Goal: Task Accomplishment & Management: Use online tool/utility

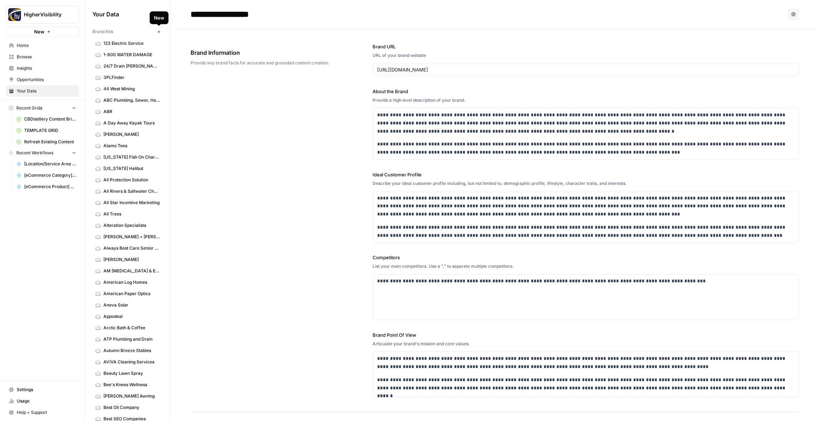
click at [160, 31] on icon "button" at bounding box center [159, 32] width 4 height 4
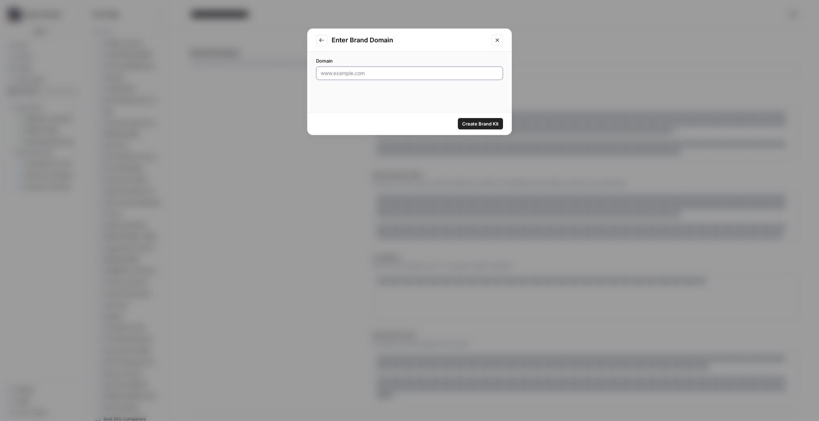
click at [346, 75] on input "Domain" at bounding box center [410, 73] width 178 height 7
paste input "https://www.collibra.com"
type input "https://www.collibra.com"
click at [482, 123] on span "Create Brand Kit" at bounding box center [480, 123] width 37 height 7
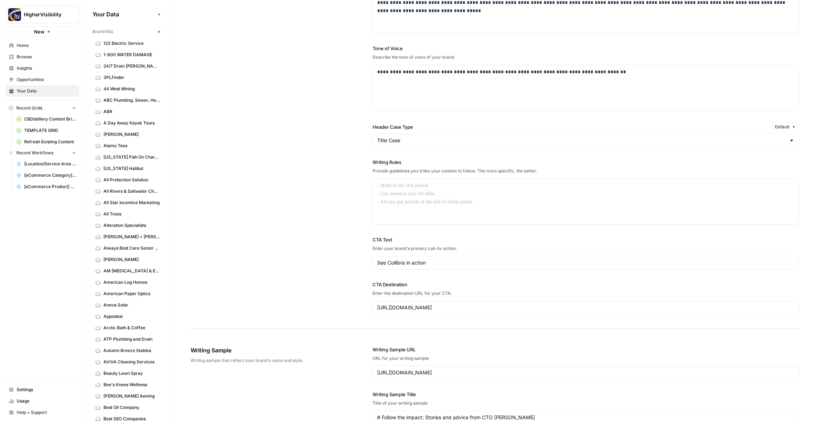
scroll to position [449, 0]
click at [397, 192] on div at bounding box center [586, 203] width 426 height 45
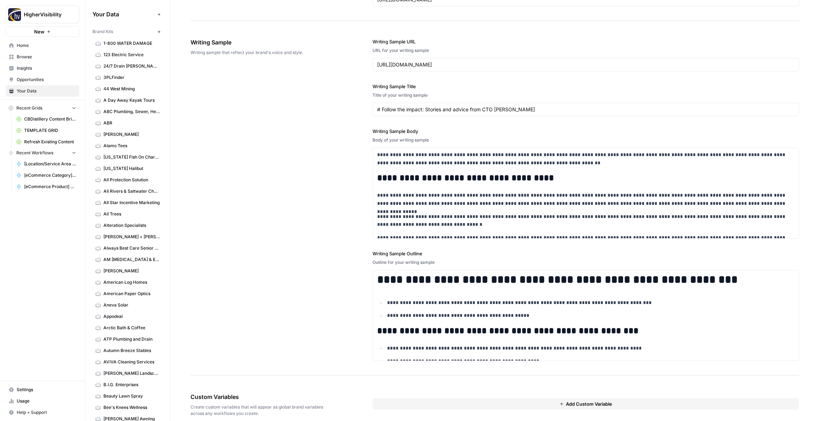
scroll to position [813, 0]
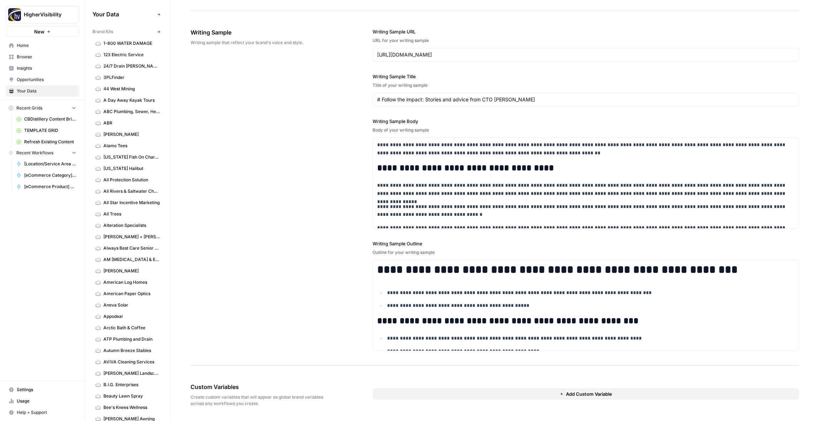
click at [394, 393] on button "Add Custom Variable" at bounding box center [585, 393] width 426 height 11
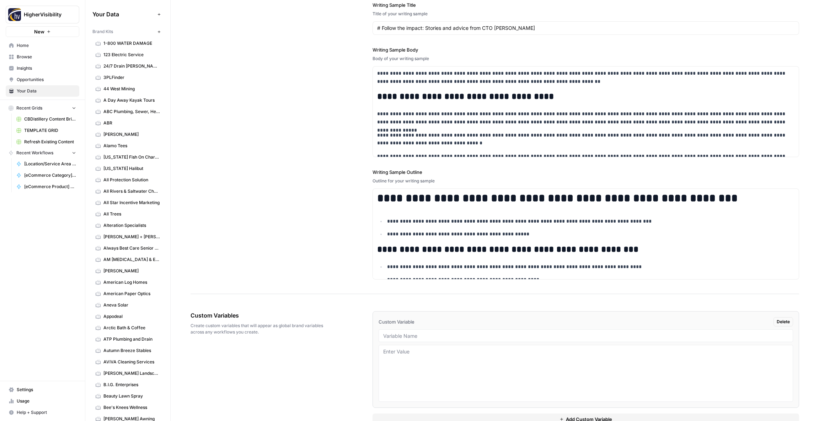
scroll to position [903, 0]
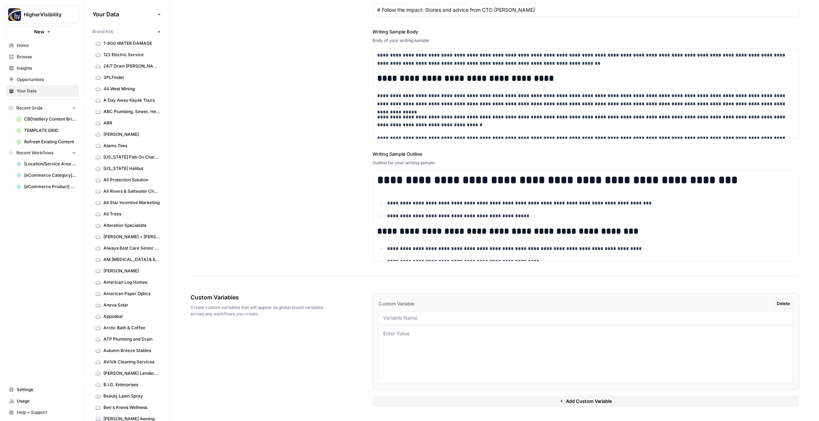
click at [395, 321] on div at bounding box center [585, 317] width 414 height 13
click at [395, 317] on input "text" at bounding box center [585, 317] width 405 height 6
paste input "Case Studies"
type input "Case Studies"
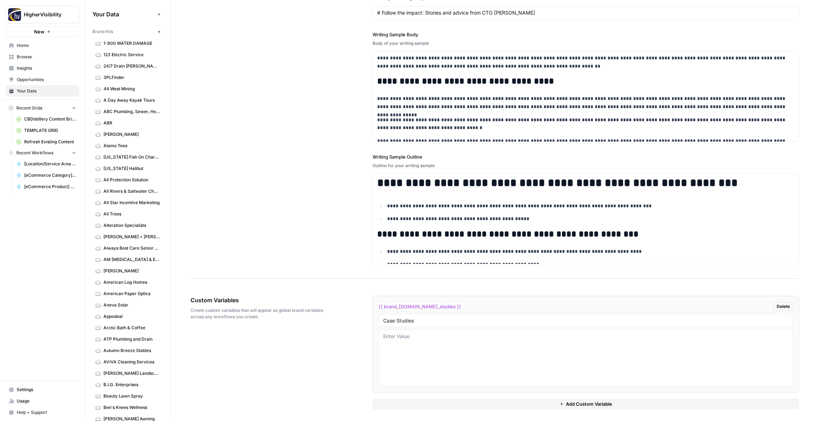
click at [398, 408] on button "Add Custom Variable" at bounding box center [585, 403] width 426 height 11
click at [397, 404] on div "Custom Variable Delete" at bounding box center [585, 408] width 414 height 9
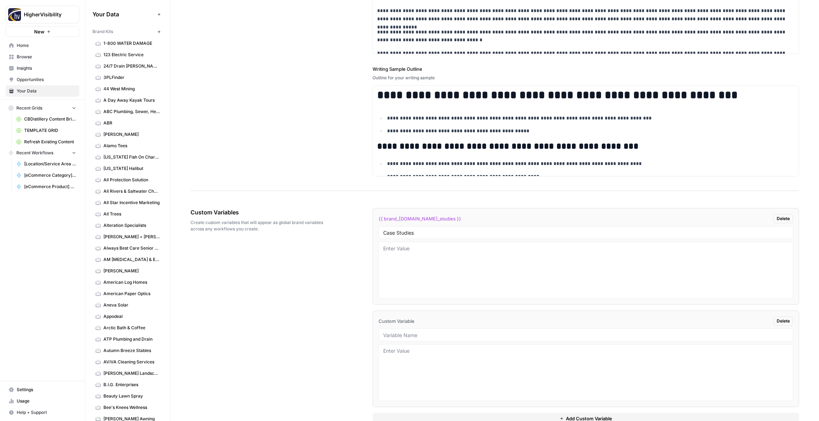
scroll to position [1005, 0]
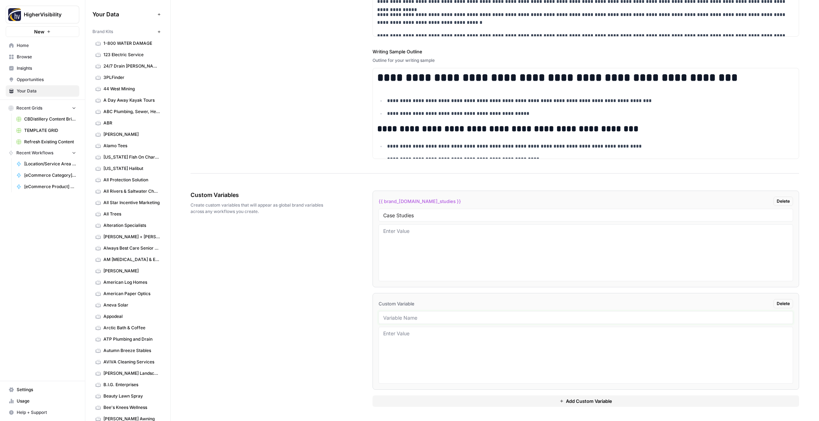
click at [399, 320] on input "text" at bounding box center [585, 317] width 405 height 6
click at [410, 320] on input "text" at bounding box center [585, 317] width 405 height 6
paste input "Testimonials"
type input "Testimonials"
click at [424, 396] on button "Add Custom Variable" at bounding box center [585, 400] width 426 height 11
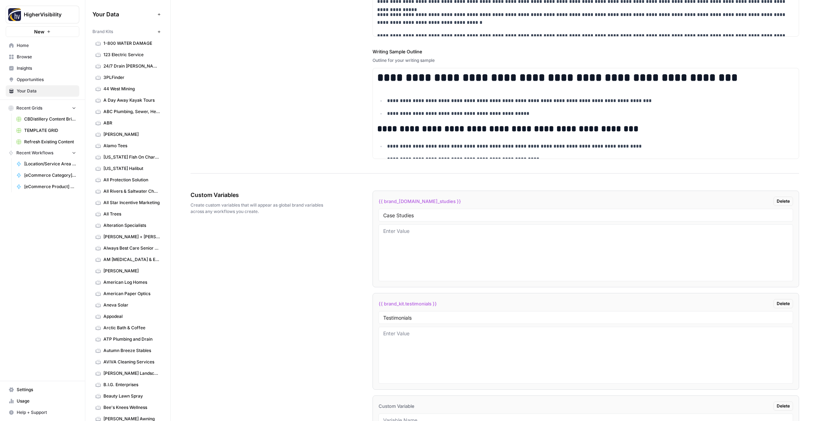
scroll to position [1107, 0]
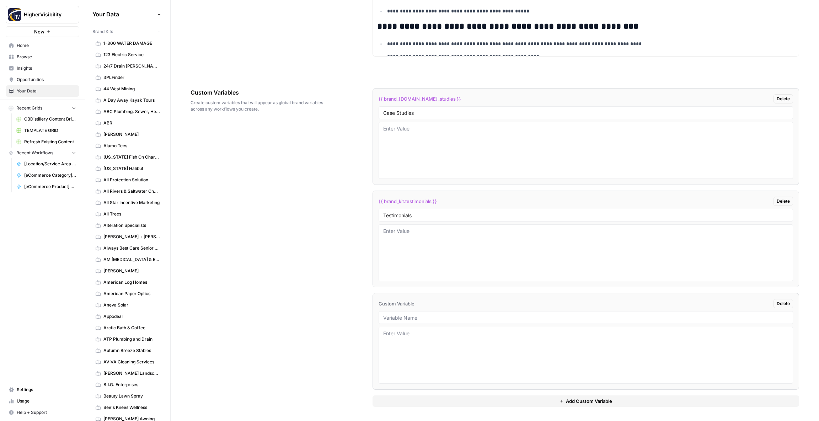
click at [398, 314] on div at bounding box center [585, 317] width 414 height 13
click at [408, 323] on div at bounding box center [585, 317] width 414 height 13
click at [408, 317] on input "text" at bounding box center [585, 317] width 405 height 6
paste input "Word Count"
type input "Word Count"
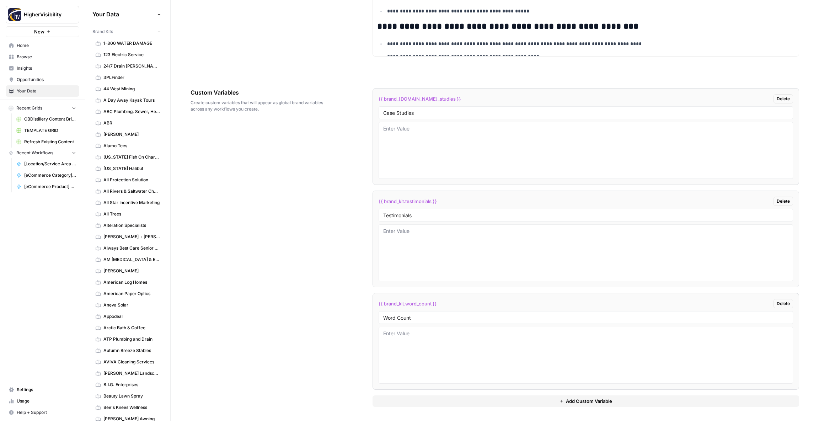
click at [404, 411] on div "{{ brand_[DOMAIN_NAME]_studies }} Delete Case Studies {{ brand_kit.testimonials…" at bounding box center [585, 247] width 426 height 347
click at [404, 404] on button "Add Custom Variable" at bounding box center [585, 400] width 426 height 11
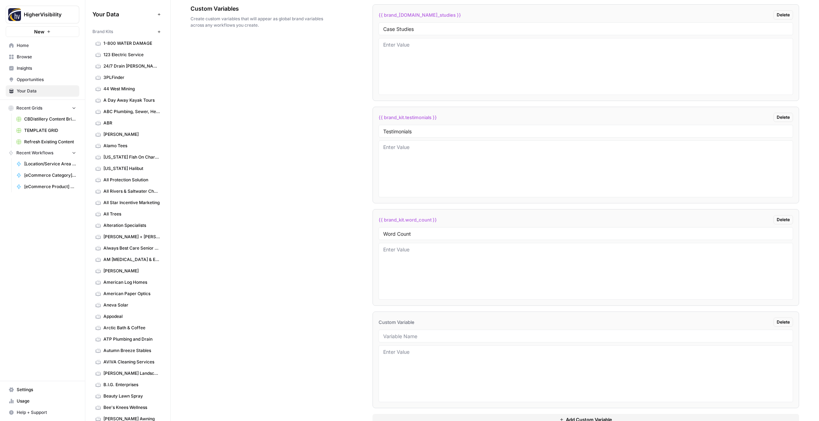
scroll to position [1210, 0]
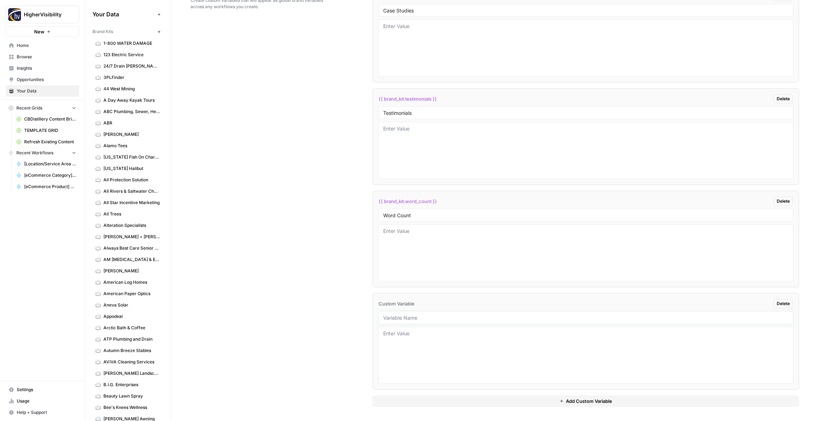
click at [415, 317] on input "text" at bounding box center [585, 317] width 405 height 6
paste input "Custom Location Page Outline"
type input "Custom Location Page Outline"
click at [440, 401] on button "Add Custom Variable" at bounding box center [585, 400] width 426 height 11
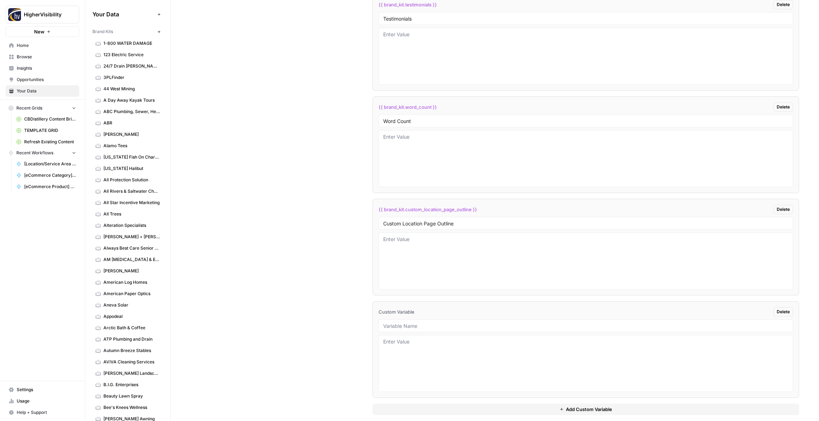
scroll to position [1312, 0]
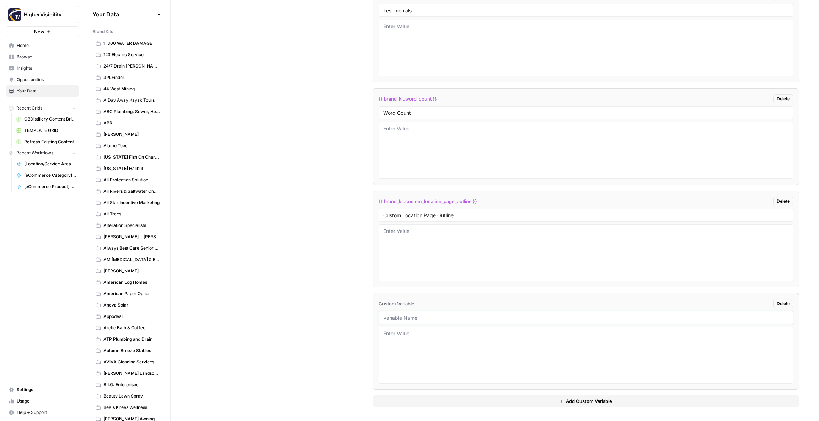
click at [432, 318] on input "text" at bounding box center [585, 317] width 405 height 6
paste input "Industry"
type input "Industry"
drag, startPoint x: 421, startPoint y: 400, endPoint x: 419, endPoint y: 388, distance: 11.9
click at [421, 400] on button "Add Custom Variable" at bounding box center [585, 400] width 426 height 11
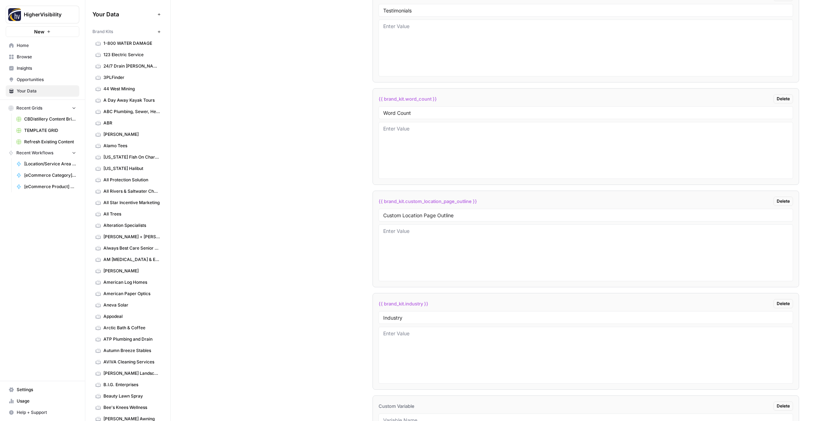
scroll to position [1414, 0]
click at [396, 317] on input "text" at bounding box center [585, 317] width 405 height 6
paste input "Location Page Services"
type input "Location Page Services"
click at [360, 313] on div "Custom Variables Create custom variables that will appear as global brand varia…" at bounding box center [494, 94] width 608 height 654
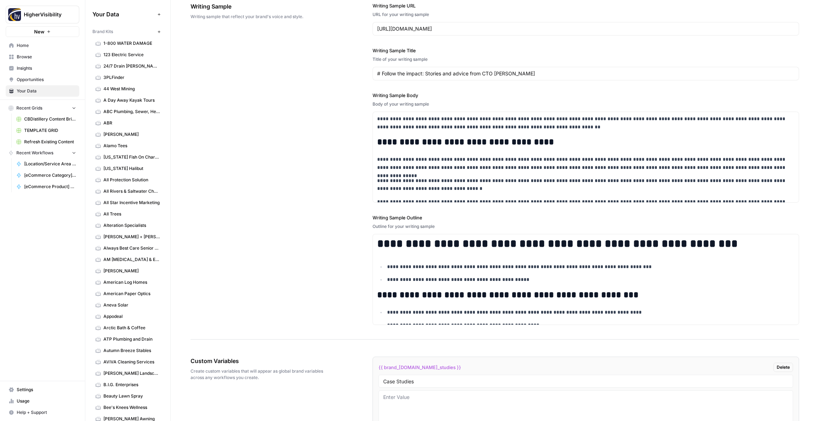
scroll to position [0, 0]
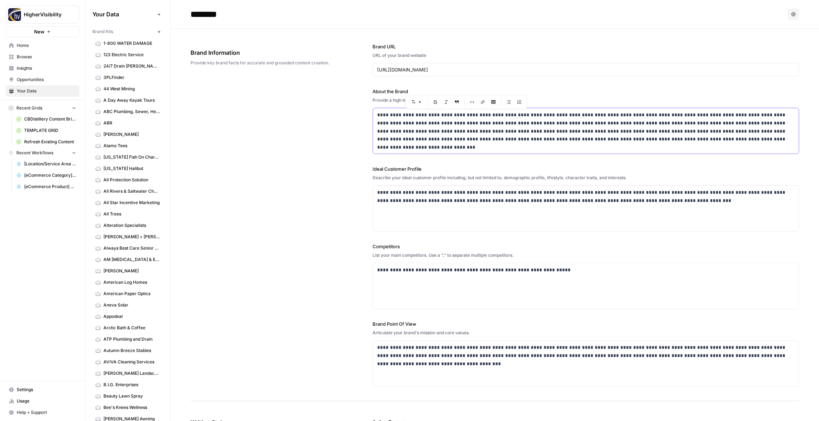
drag, startPoint x: 495, startPoint y: 114, endPoint x: 444, endPoint y: 116, distance: 51.9
click at [439, 116] on p "**********" at bounding box center [585, 127] width 417 height 32
copy p "**********"
click at [319, 156] on div "**********" at bounding box center [494, 215] width 608 height 372
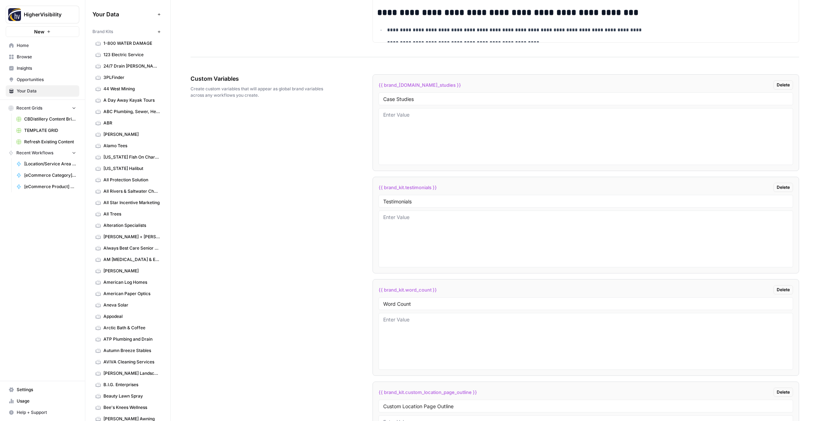
scroll to position [1414, 0]
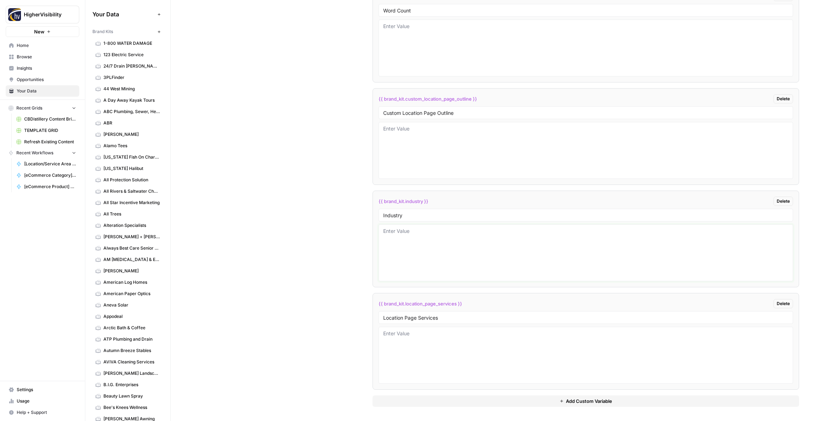
click at [419, 238] on textarea at bounding box center [585, 252] width 405 height 50
paste textarea "data intelligence platform"
type textarea "data intelligence platform"
drag, startPoint x: 341, startPoint y: 243, endPoint x: 345, endPoint y: 239, distance: 5.8
click at [341, 243] on div "Custom Variables Create custom variables that will appear as global brand varia…" at bounding box center [494, 94] width 608 height 654
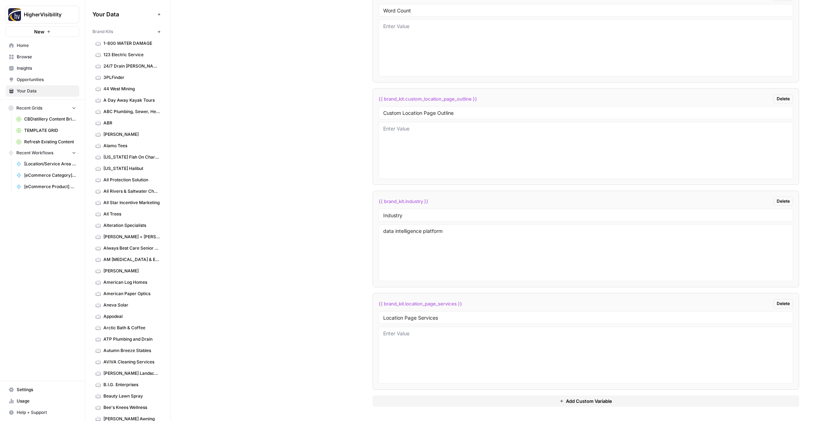
scroll to position [1414, 0]
click at [158, 32] on icon "button" at bounding box center [159, 32] width 4 height 4
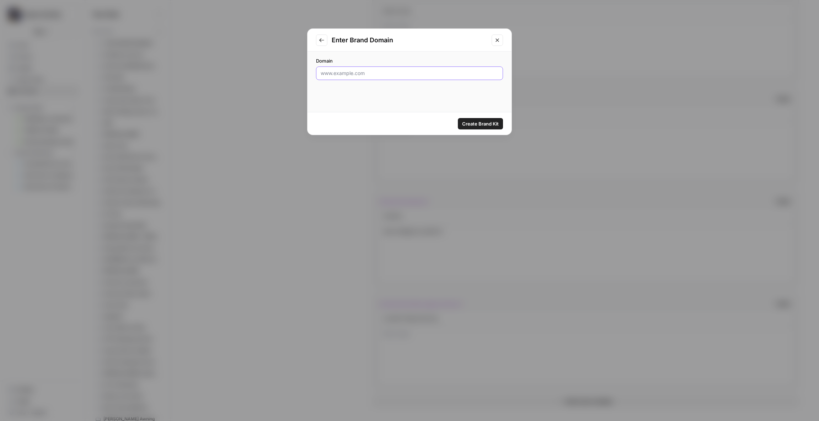
click at [414, 73] on input "Domain" at bounding box center [410, 73] width 178 height 7
paste input "https://thepethospitals.com"
type input "https://thepethospitals.com"
click at [480, 124] on span "Create Brand Kit" at bounding box center [480, 123] width 37 height 7
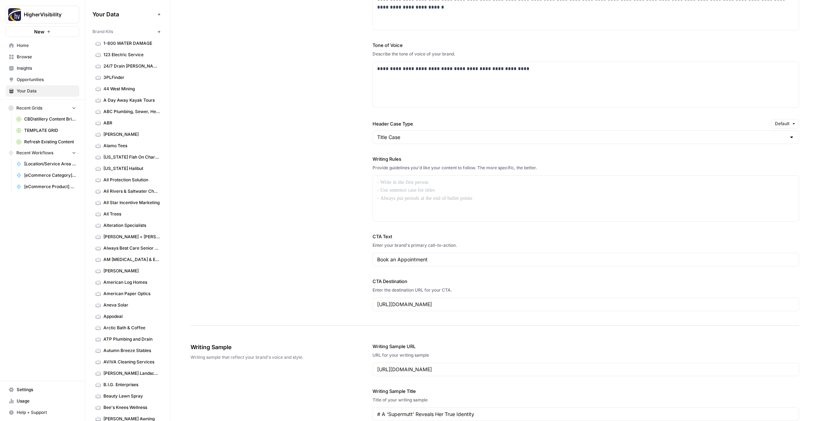
scroll to position [455, 0]
click at [416, 188] on div at bounding box center [586, 197] width 426 height 45
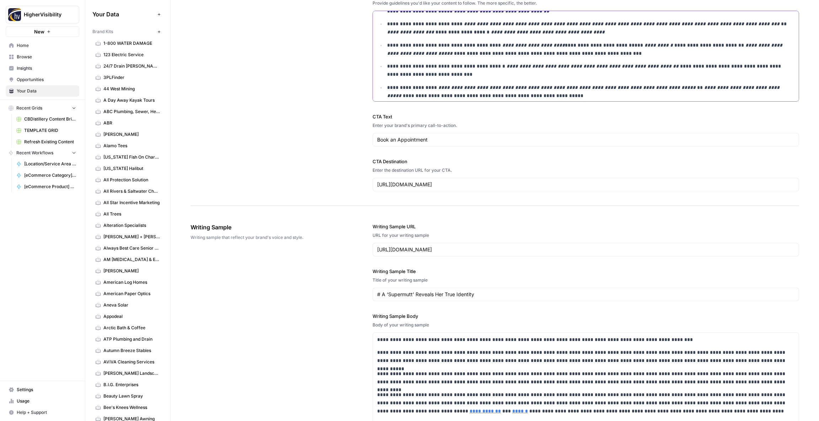
scroll to position [814, 0]
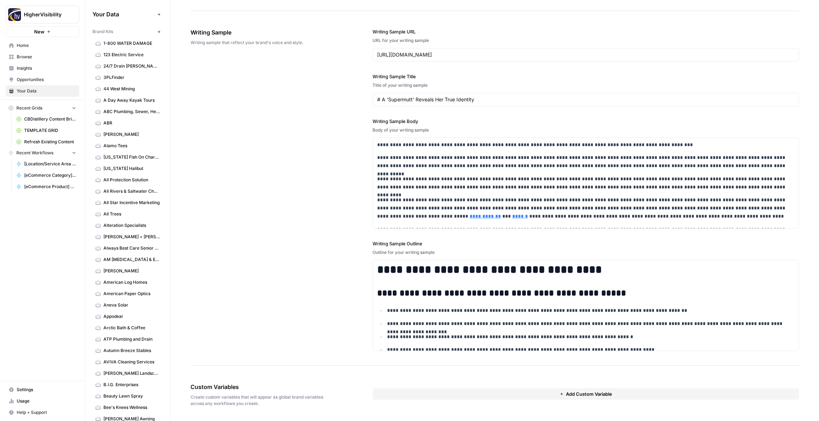
click at [396, 393] on button "Add Custom Variable" at bounding box center [585, 393] width 426 height 11
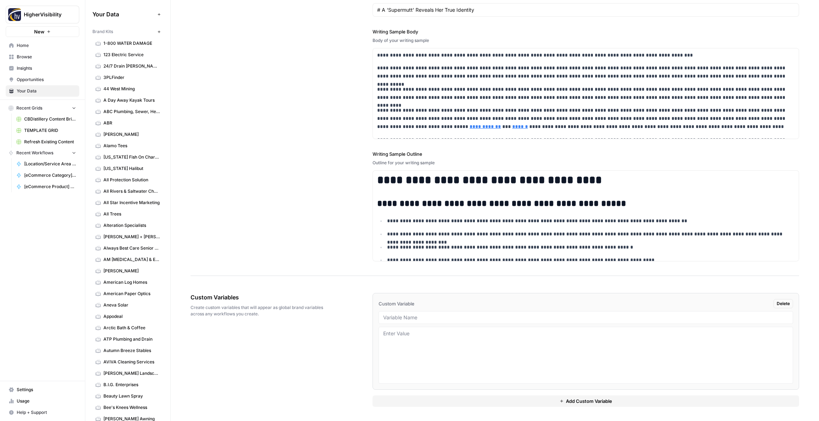
scroll to position [903, 0]
click at [417, 321] on div at bounding box center [585, 317] width 414 height 13
click at [412, 319] on input "text" at bounding box center [585, 318] width 405 height 6
paste input "Case Studies"
type input "Case Studies"
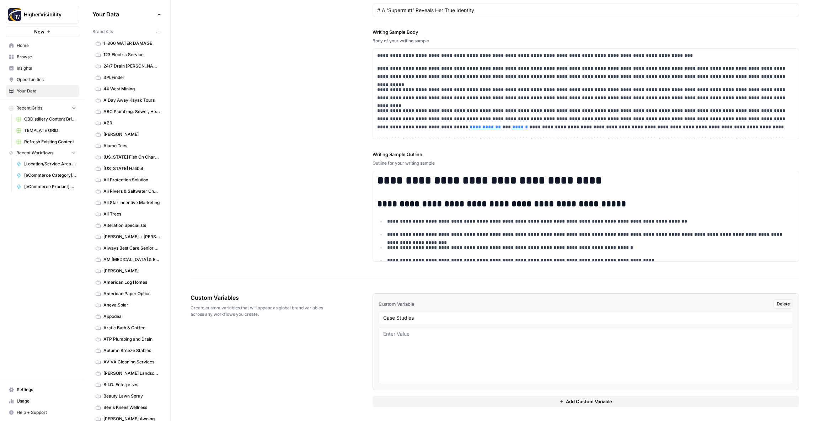
click at [338, 342] on div "Custom Variables Create custom variables that will appear as global brand varia…" at bounding box center [494, 350] width 608 height 142
click at [398, 397] on button "Add Custom Variable" at bounding box center [585, 400] width 426 height 11
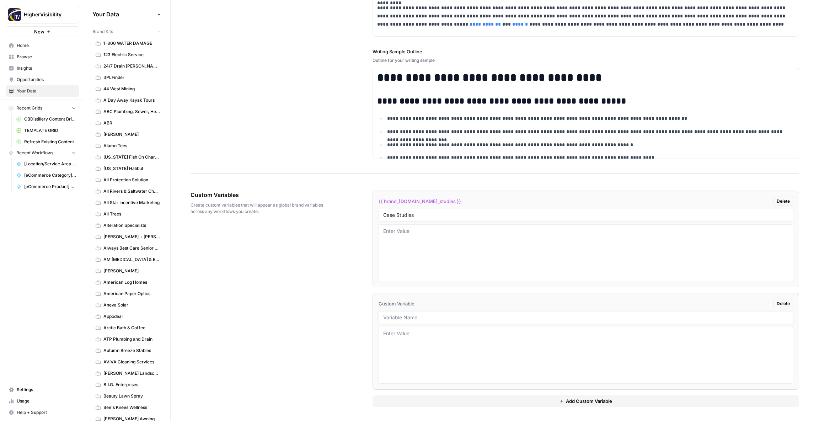
click at [397, 319] on input "text" at bounding box center [585, 317] width 405 height 6
paste input "Testimonials"
type input "Testimonials"
click at [410, 398] on button "Add Custom Variable" at bounding box center [585, 400] width 426 height 11
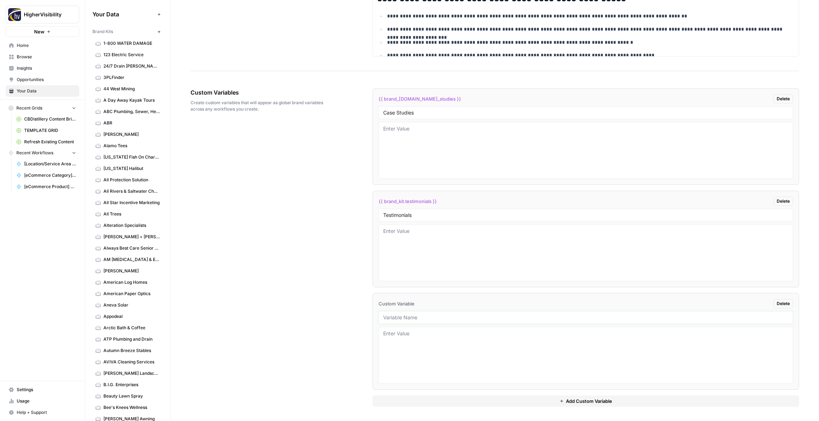
click at [391, 318] on input "text" at bounding box center [585, 317] width 405 height 6
click at [400, 317] on input "text" at bounding box center [585, 317] width 405 height 6
paste input "Word Count"
type input "Word Count"
click at [429, 408] on div "{{ brand_[DOMAIN_NAME]_studies }} Delete Case Studies {{ brand_kit.testimonials…" at bounding box center [585, 247] width 426 height 347
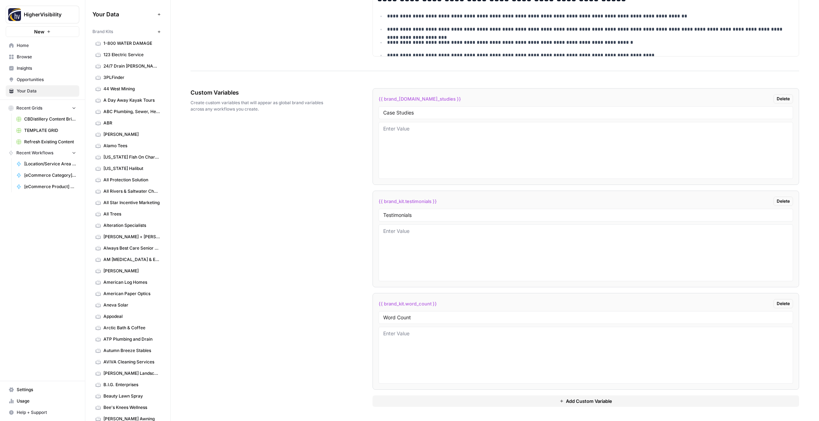
click at [429, 402] on button "Add Custom Variable" at bounding box center [585, 400] width 426 height 11
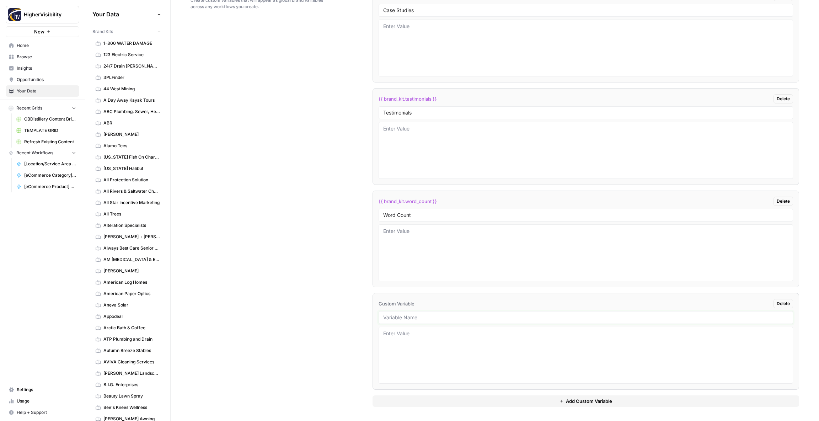
click at [404, 318] on input "text" at bounding box center [585, 317] width 405 height 6
paste input "Custom Location Page Outline"
type input "Custom Location Page Outline"
drag, startPoint x: 436, startPoint y: 405, endPoint x: 410, endPoint y: 390, distance: 29.9
click at [436, 405] on button "Add Custom Variable" at bounding box center [585, 400] width 426 height 11
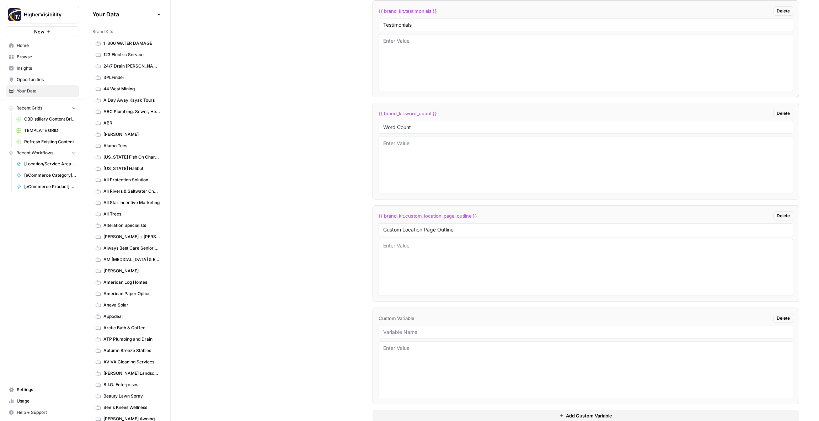
scroll to position [1313, 0]
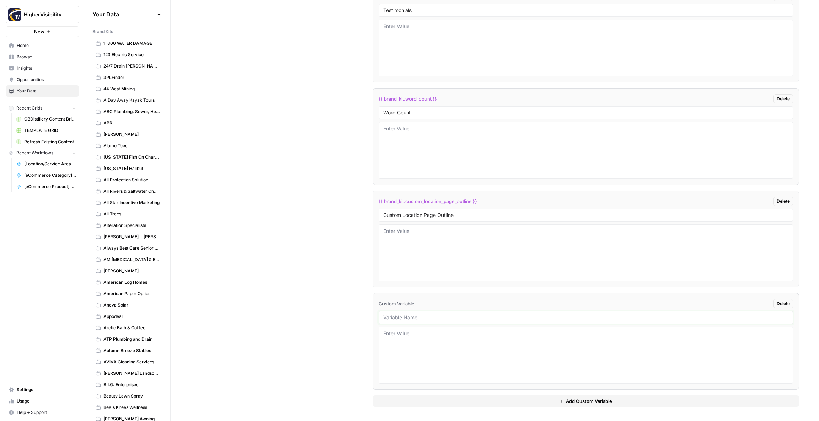
click at [404, 317] on input "text" at bounding box center [585, 317] width 405 height 6
paste input "Industry"
type input "Industry"
click at [406, 334] on textarea at bounding box center [585, 355] width 405 height 50
type textarea "Pet Hospital"
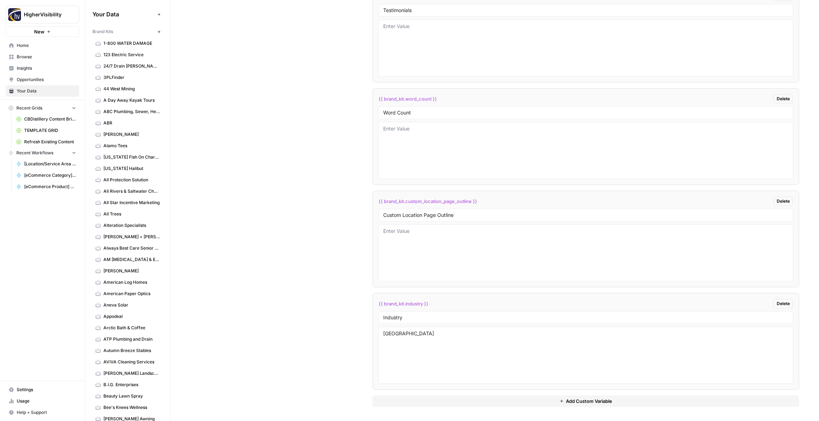
click at [419, 404] on button "Add Custom Variable" at bounding box center [585, 400] width 426 height 11
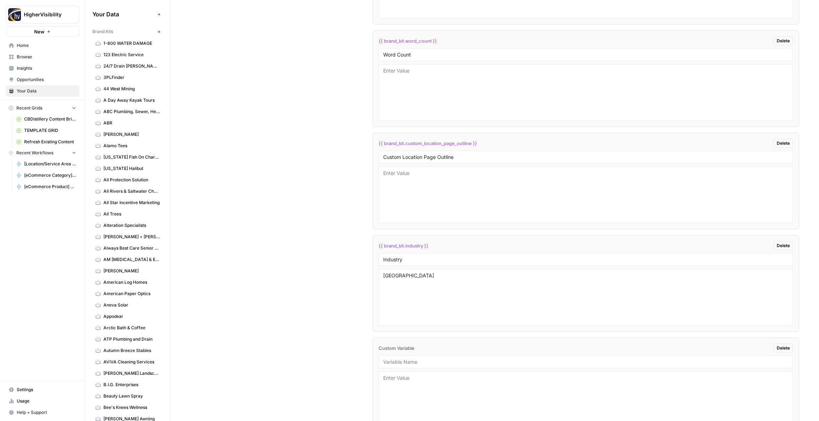
scroll to position [1415, 0]
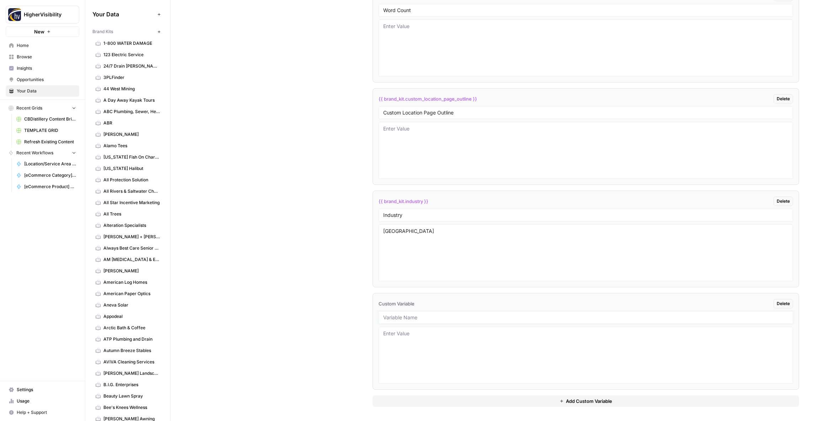
click at [420, 320] on input "text" at bounding box center [585, 317] width 405 height 6
paste input "Location Page Services"
type input "Location Page Services"
click at [318, 309] on div "Custom Variables Create custom variables that will appear as global brand varia…" at bounding box center [494, 94] width 608 height 654
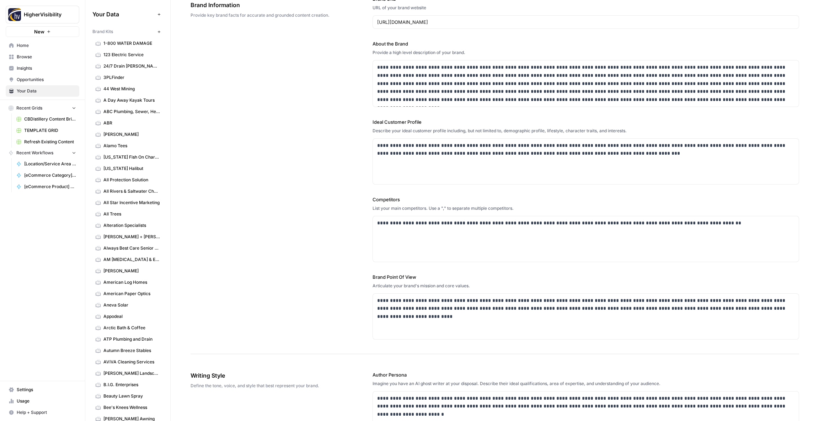
scroll to position [0, 0]
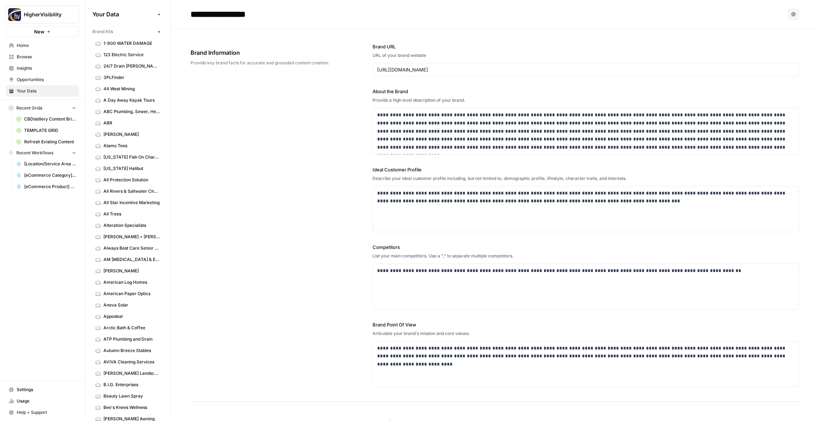
click at [159, 32] on icon "button" at bounding box center [159, 32] width 4 height 4
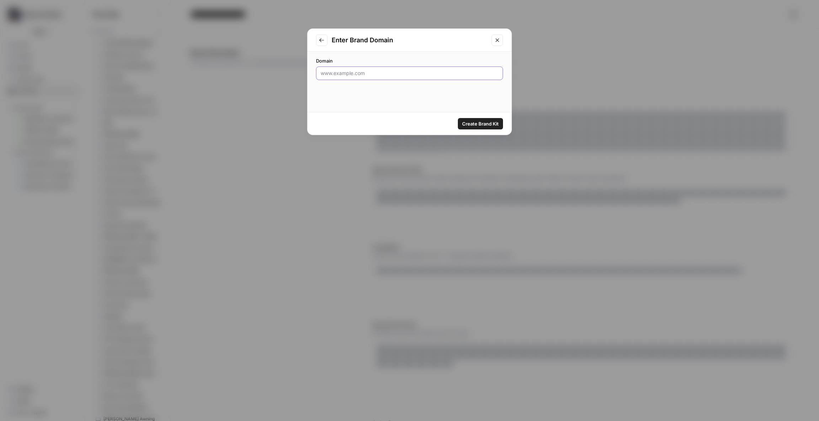
click at [377, 72] on input "Domain" at bounding box center [410, 73] width 178 height 7
paste input "https://www.comfortkeepers.com"
type input "https://www.comfortkeepers.com"
click at [477, 123] on span "Create Brand Kit" at bounding box center [480, 123] width 37 height 7
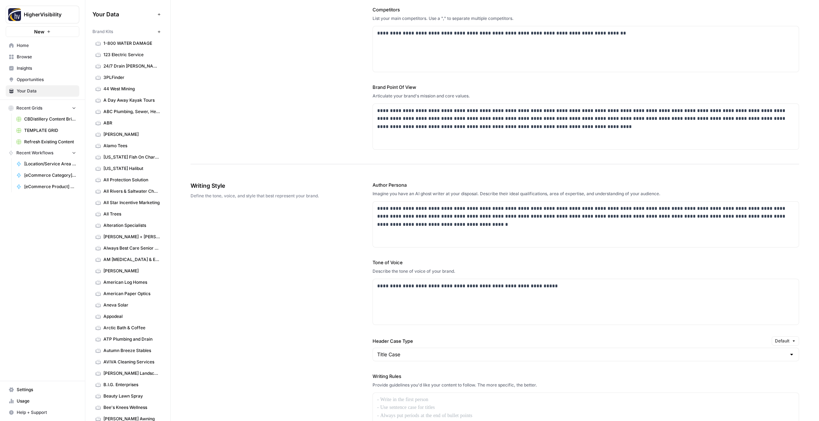
scroll to position [264, 0]
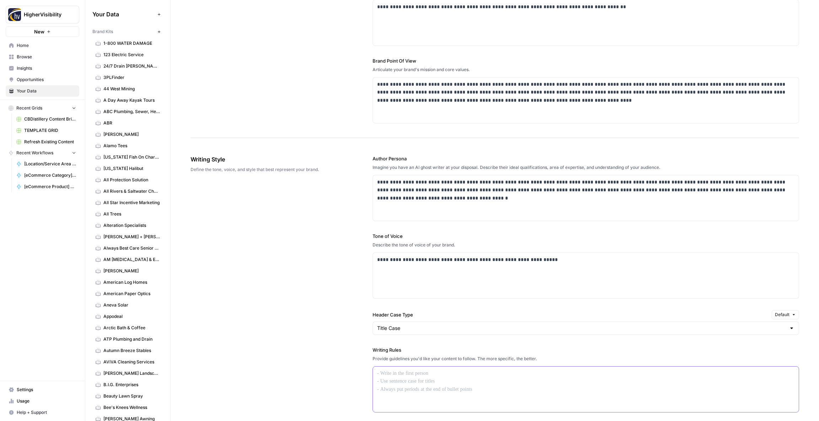
drag, startPoint x: 410, startPoint y: 378, endPoint x: 407, endPoint y: 373, distance: 6.0
click at [410, 378] on div at bounding box center [586, 388] width 426 height 45
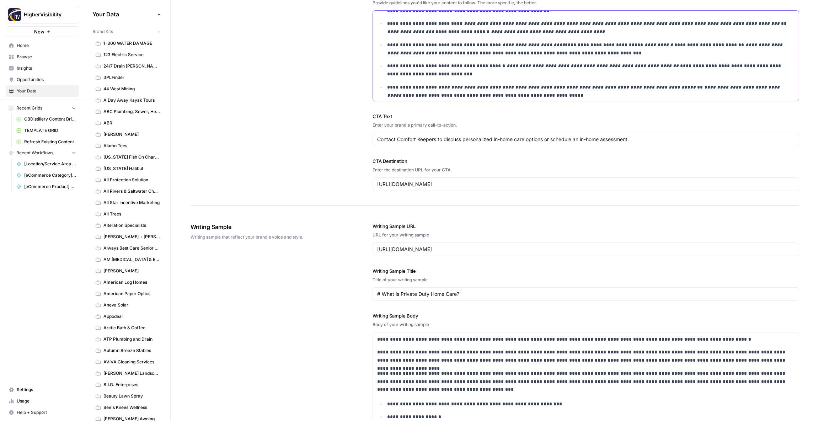
scroll to position [814, 0]
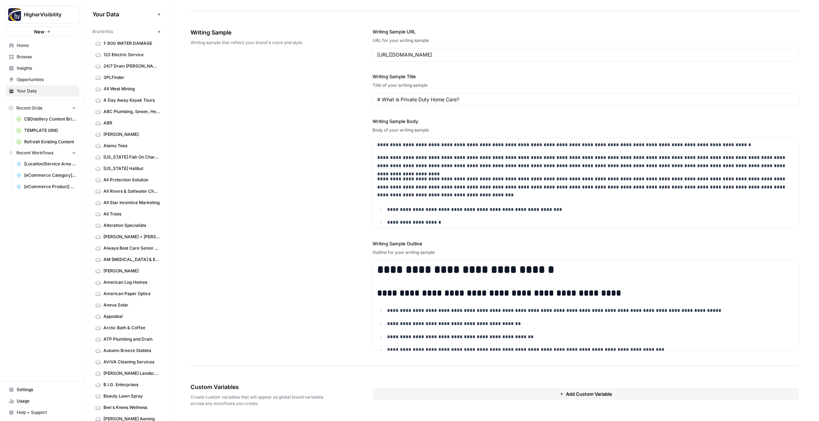
click at [439, 398] on button "Add Custom Variable" at bounding box center [585, 393] width 426 height 11
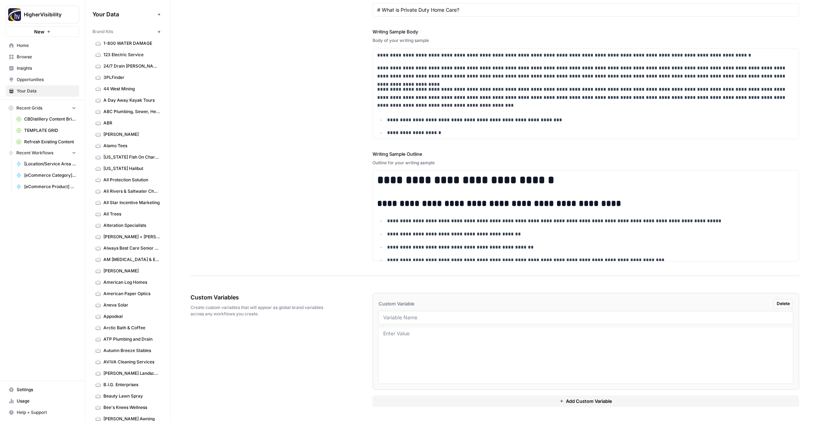
click at [407, 318] on input "text" at bounding box center [585, 317] width 405 height 6
paste input "Case Studies"
type input "Case Studies"
drag, startPoint x: 455, startPoint y: 397, endPoint x: 442, endPoint y: 387, distance: 16.6
click at [455, 397] on button "Add Custom Variable" at bounding box center [585, 400] width 426 height 11
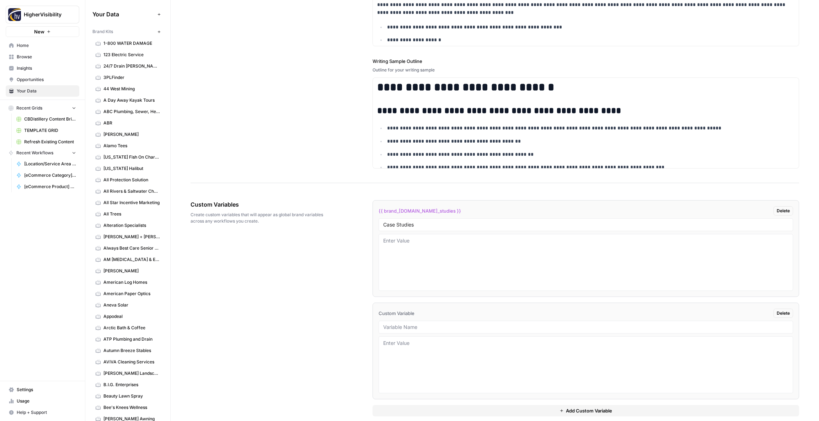
scroll to position [1006, 0]
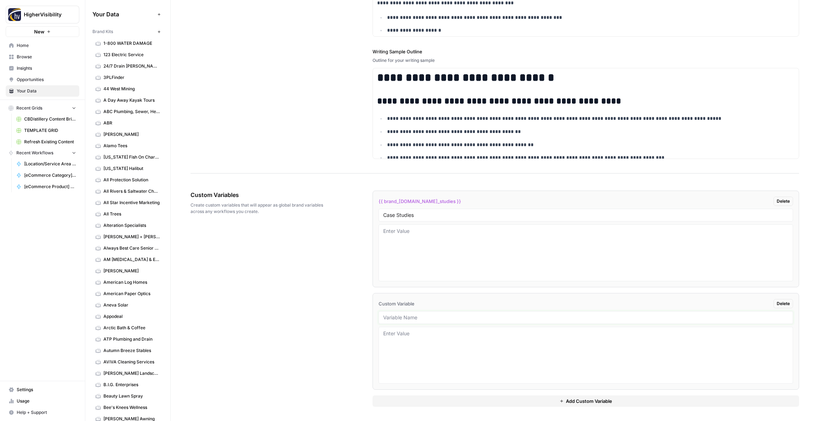
click at [401, 317] on input "text" at bounding box center [585, 317] width 405 height 6
paste input "Testimonials"
type input "Testimonials"
click at [423, 399] on button "Add Custom Variable" at bounding box center [585, 400] width 426 height 11
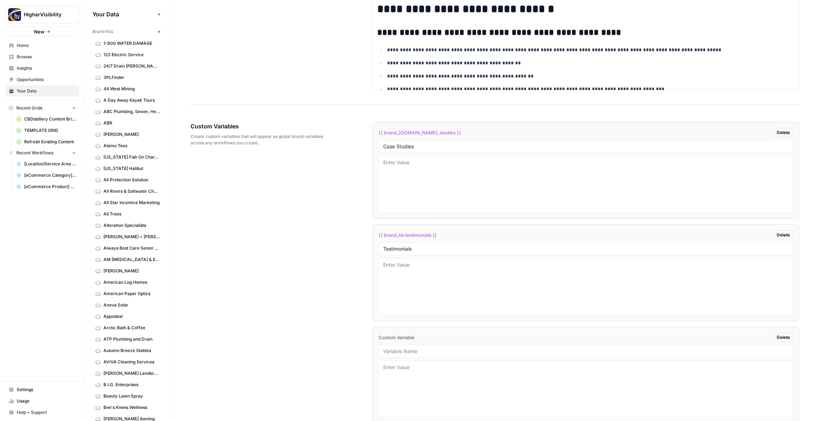
scroll to position [1108, 0]
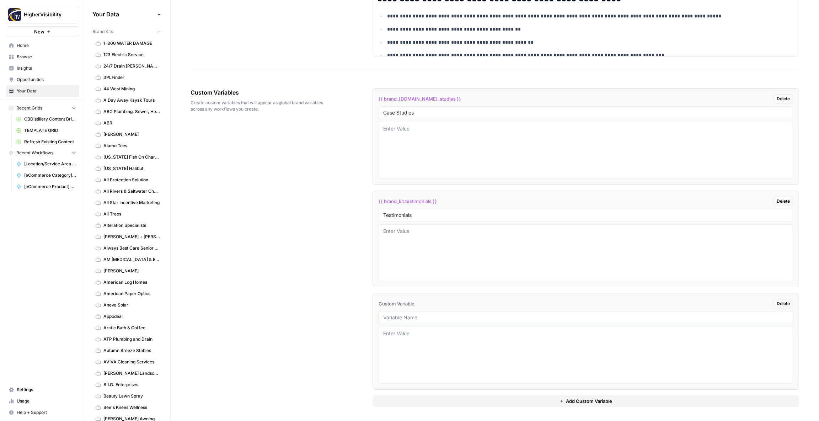
click at [404, 317] on input "text" at bounding box center [585, 317] width 405 height 6
paste input "Word Count"
type input "Word Count"
click at [435, 402] on button "Add Custom Variable" at bounding box center [585, 400] width 426 height 11
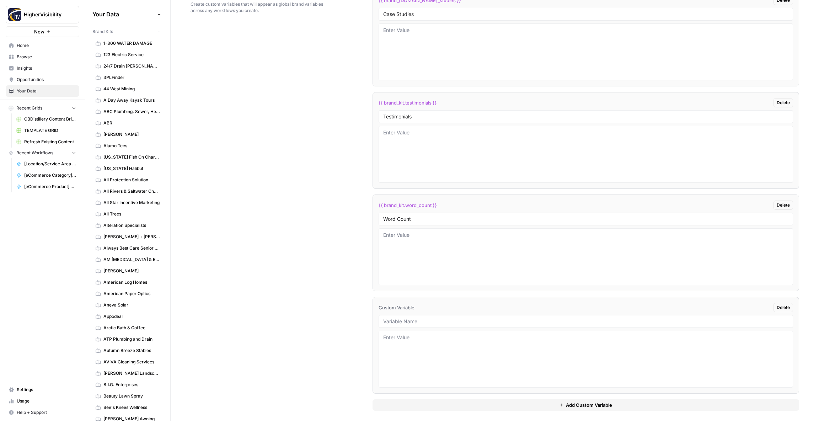
scroll to position [1210, 0]
click at [399, 322] on div at bounding box center [585, 317] width 414 height 13
click at [398, 319] on input "text" at bounding box center [585, 317] width 405 height 6
paste input "Custom Location Page Outline"
type input "Custom Location Page Outline"
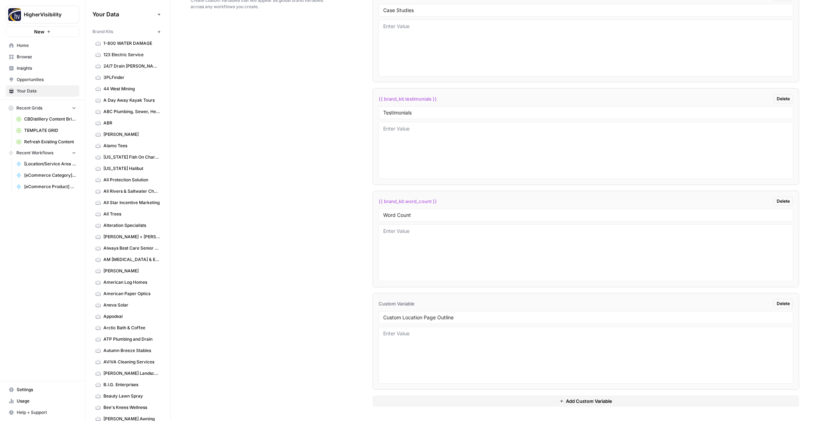
click at [432, 402] on button "Add Custom Variable" at bounding box center [585, 400] width 426 height 11
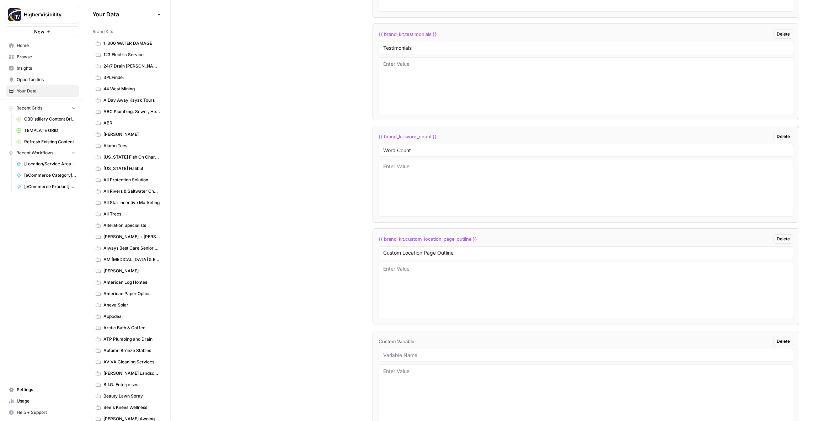
scroll to position [1313, 0]
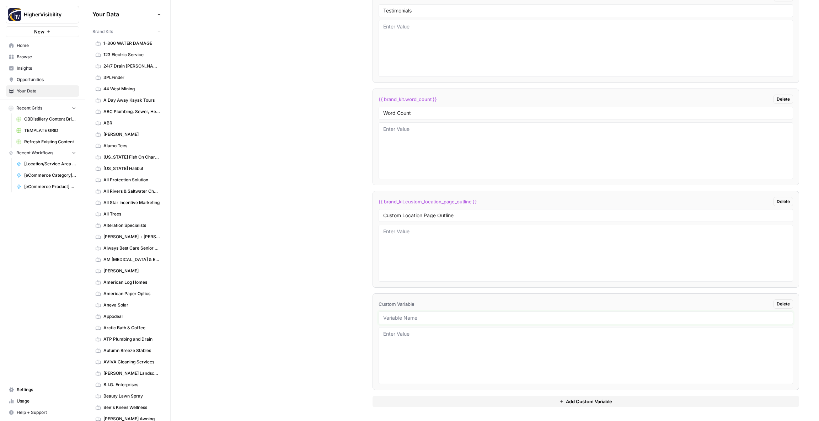
click at [422, 316] on input "text" at bounding box center [585, 318] width 405 height 6
paste input "Industry"
type input "Industry"
click at [411, 405] on button "Add Custom Variable" at bounding box center [585, 400] width 426 height 11
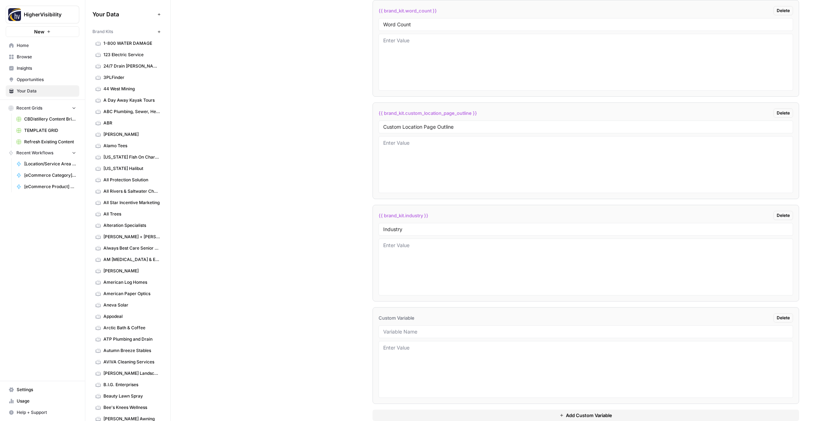
scroll to position [1415, 0]
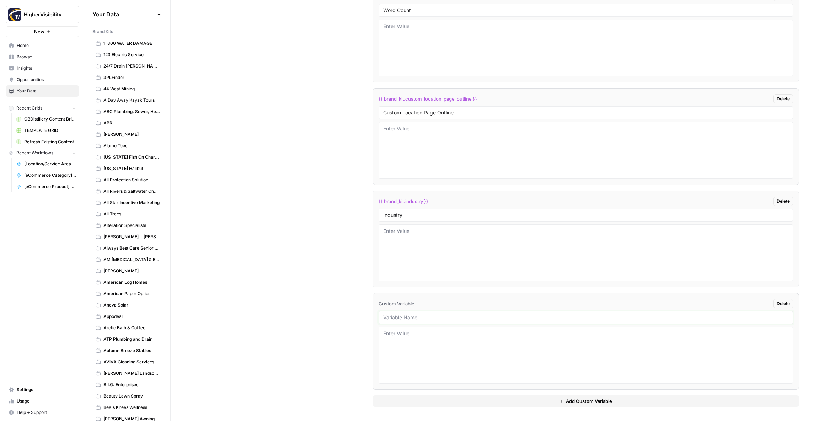
click at [390, 317] on input "text" at bounding box center [585, 317] width 405 height 6
click at [392, 317] on input "text" at bounding box center [585, 317] width 405 height 6
paste input "Location Page Services"
type input "Location Page Services"
click at [350, 310] on div "Custom Variables Create custom variables that will appear as global brand varia…" at bounding box center [494, 94] width 608 height 654
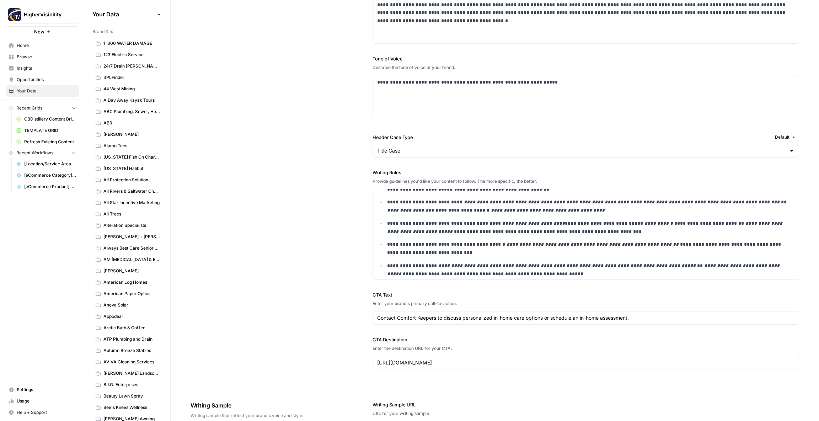
scroll to position [0, 0]
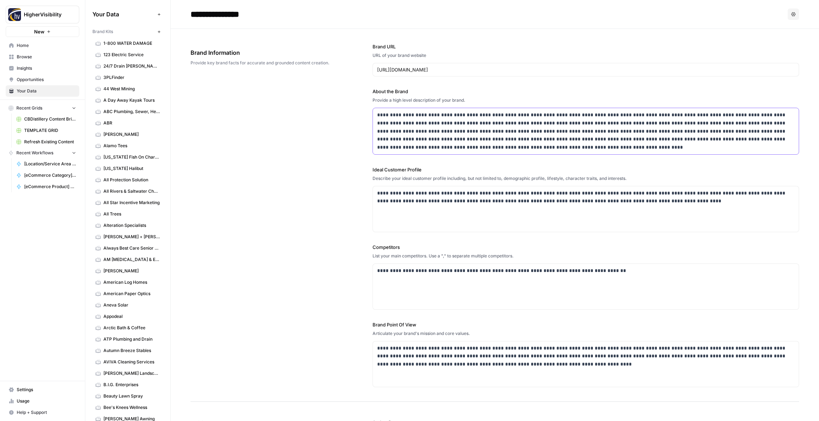
drag, startPoint x: 489, startPoint y: 114, endPoint x: 437, endPoint y: 116, distance: 51.6
click at [437, 116] on p "**********" at bounding box center [585, 131] width 417 height 41
copy p "**********"
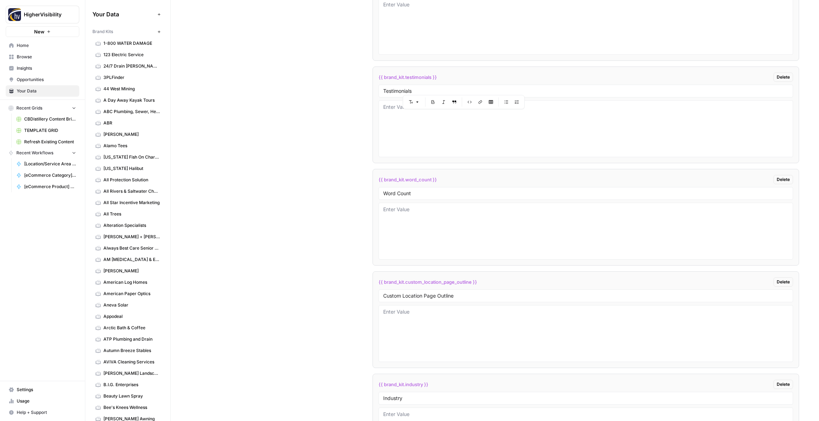
scroll to position [1415, 0]
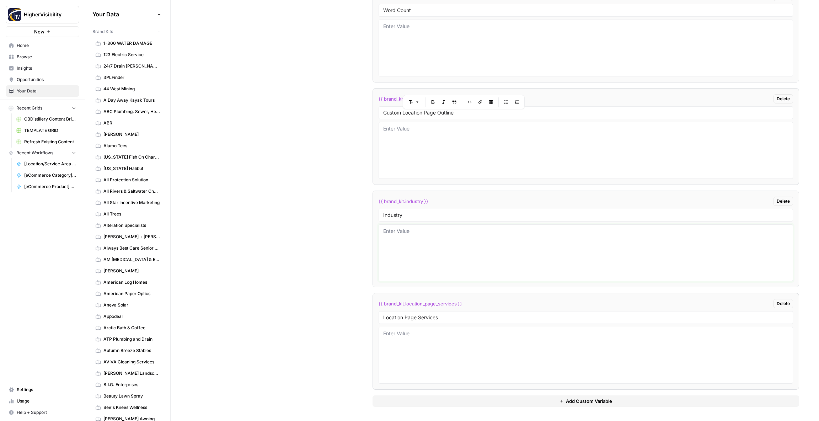
drag, startPoint x: 416, startPoint y: 258, endPoint x: 406, endPoint y: 246, distance: 15.7
click at [414, 257] on textarea at bounding box center [585, 252] width 405 height 50
paste textarea "in-home care services"
type textarea "in-home care services"
click at [293, 240] on div "Custom Variables Create custom variables that will appear as global brand varia…" at bounding box center [494, 94] width 608 height 654
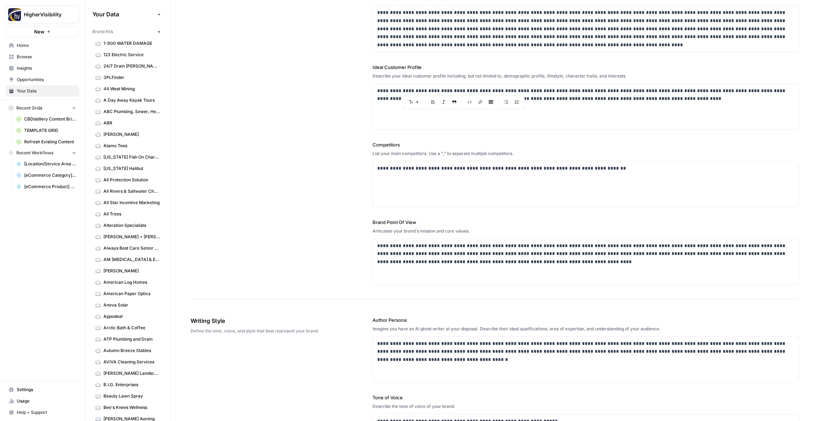
scroll to position [0, 0]
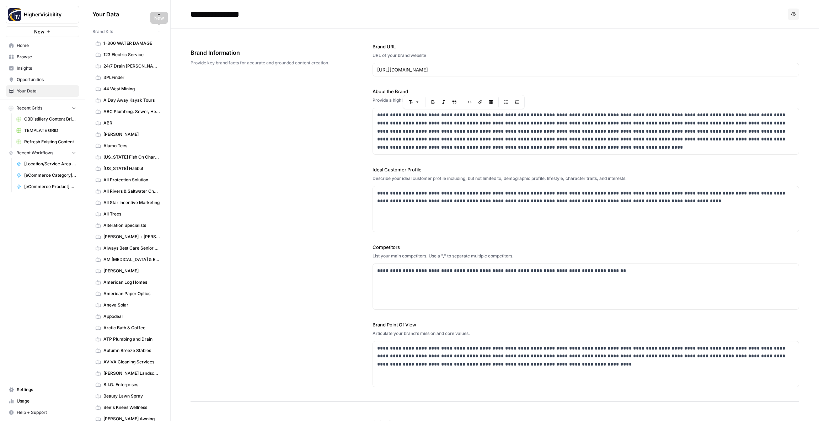
click at [161, 32] on button "New" at bounding box center [159, 31] width 9 height 9
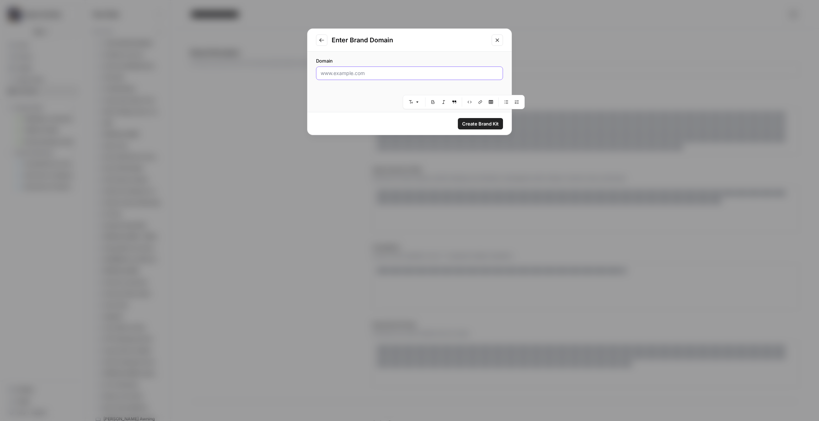
click at [349, 72] on input "Domain" at bounding box center [410, 73] width 178 height 7
paste input "https://corpcom.com"
type input "https://corpcom.com"
click at [473, 125] on span "Create Brand Kit" at bounding box center [480, 123] width 37 height 7
click at [268, 129] on div "Generating Brand Kit This will only take a few seconds... Analyzing your websit…" at bounding box center [409, 210] width 819 height 421
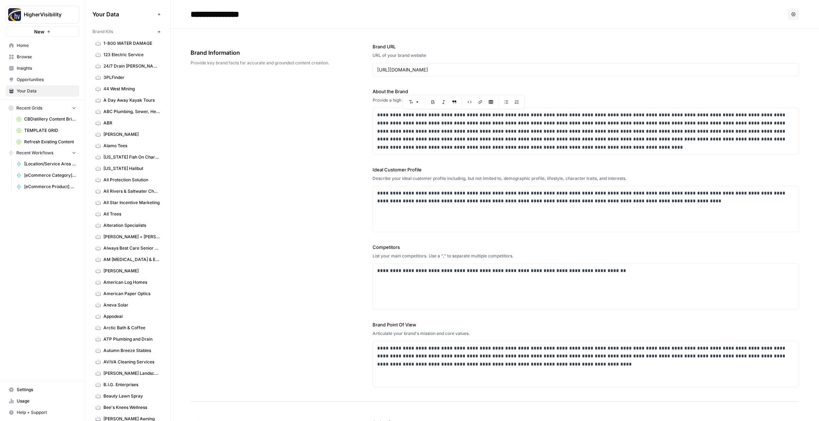
click at [299, 113] on div "**********" at bounding box center [494, 215] width 608 height 373
click at [159, 32] on icon "button" at bounding box center [159, 32] width 4 height 4
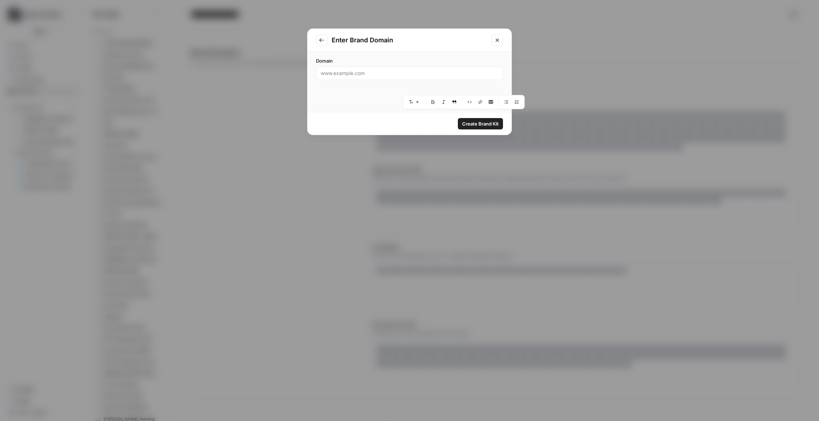
drag, startPoint x: 499, startPoint y: 41, endPoint x: 463, endPoint y: 51, distance: 37.4
click at [499, 41] on icon "Close modal" at bounding box center [497, 40] width 6 height 6
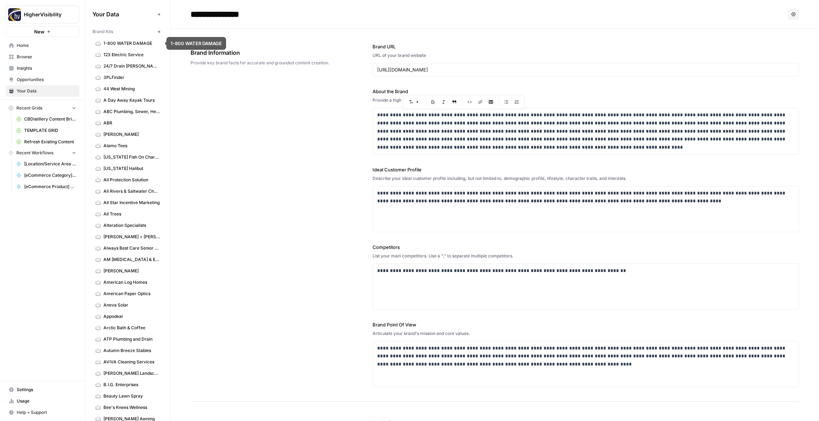
click at [157, 34] on button "New" at bounding box center [159, 31] width 9 height 9
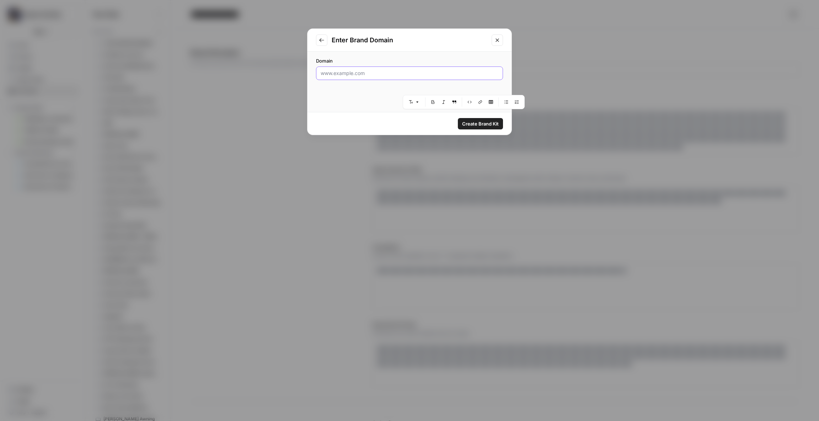
click at [351, 74] on input "Domain" at bounding box center [410, 73] width 178 height 7
paste input "https://corpcom.com"
type input "https://corpcom.com"
click at [468, 123] on span "Create Brand Kit" at bounding box center [480, 123] width 37 height 7
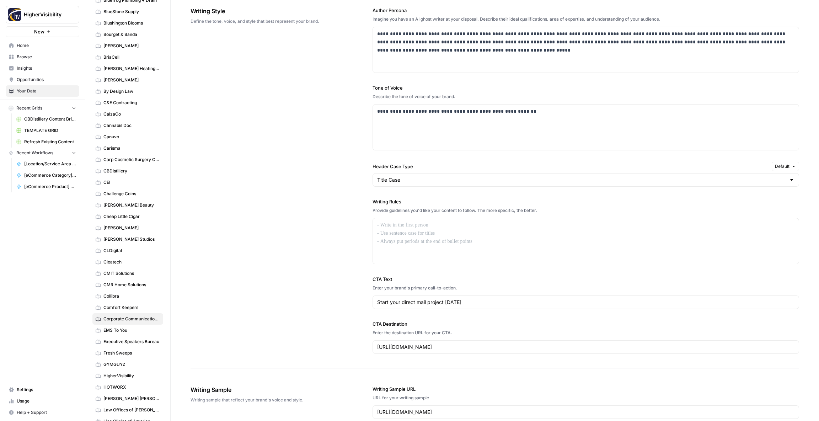
scroll to position [439, 0]
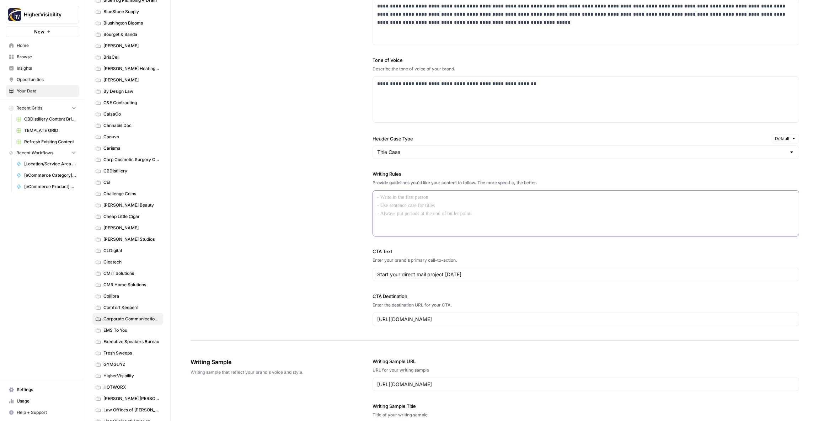
click at [401, 206] on div at bounding box center [586, 212] width 426 height 45
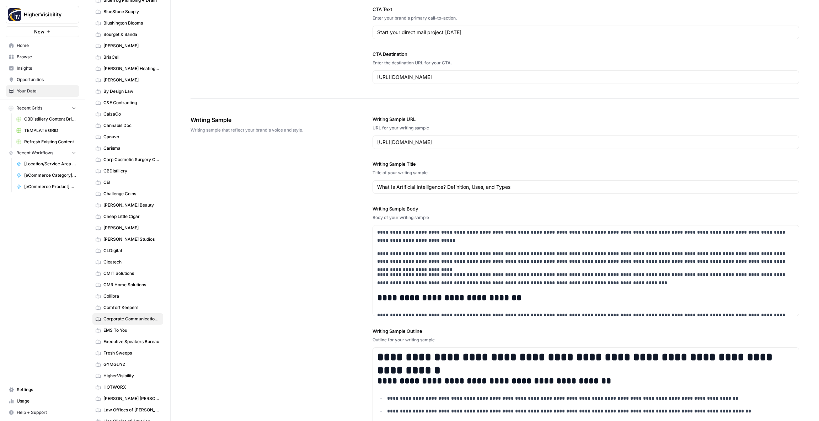
scroll to position [813, 0]
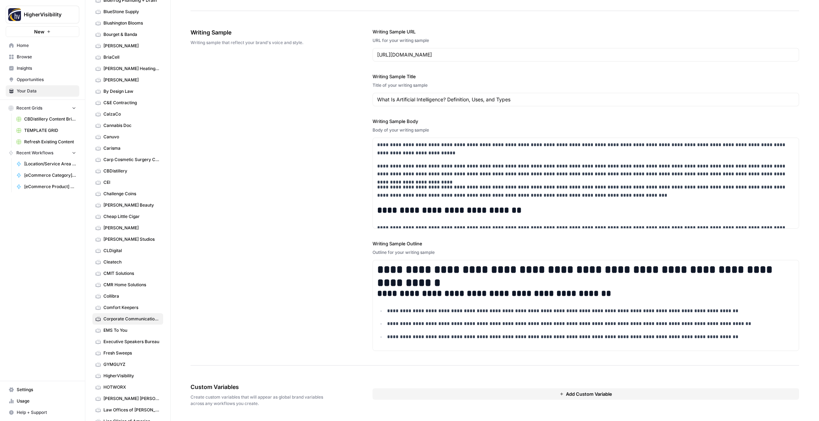
click at [407, 395] on button "Add Custom Variable" at bounding box center [585, 393] width 426 height 11
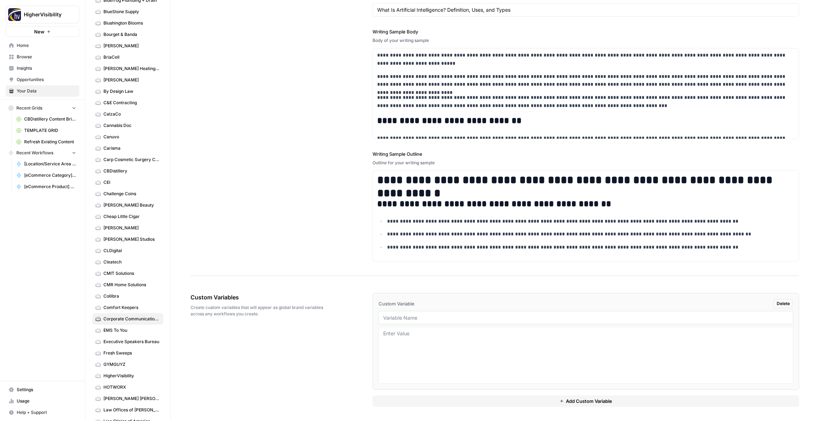
click at [395, 317] on input "text" at bounding box center [585, 317] width 405 height 6
paste input "Case Studies"
type input "Case Studies"
click at [408, 400] on button "Add Custom Variable" at bounding box center [585, 400] width 426 height 11
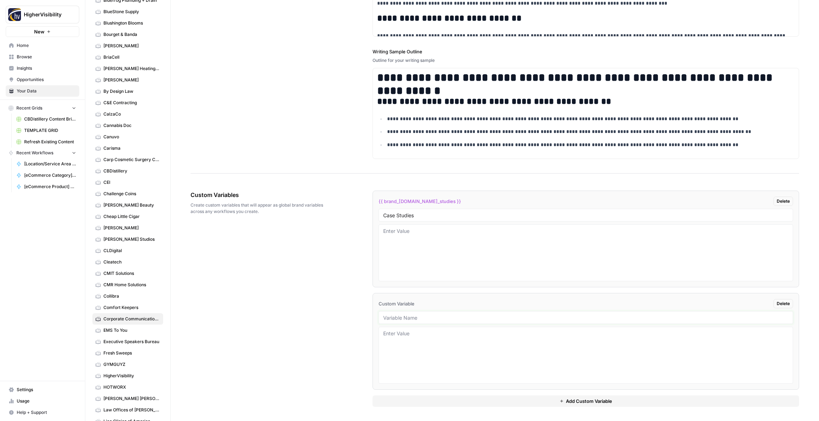
click at [394, 317] on input "text" at bounding box center [585, 317] width 405 height 6
click at [401, 318] on input "text" at bounding box center [585, 317] width 405 height 6
paste input "Testimonials"
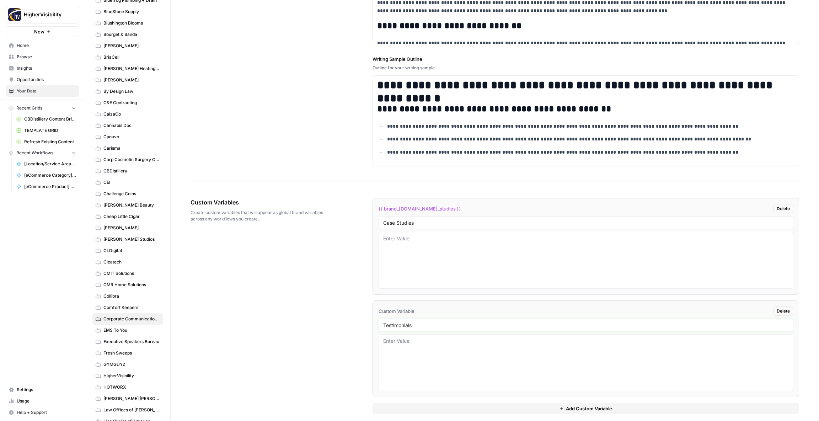
type input "Testimonials"
click at [419, 410] on button "Add Custom Variable" at bounding box center [585, 408] width 426 height 11
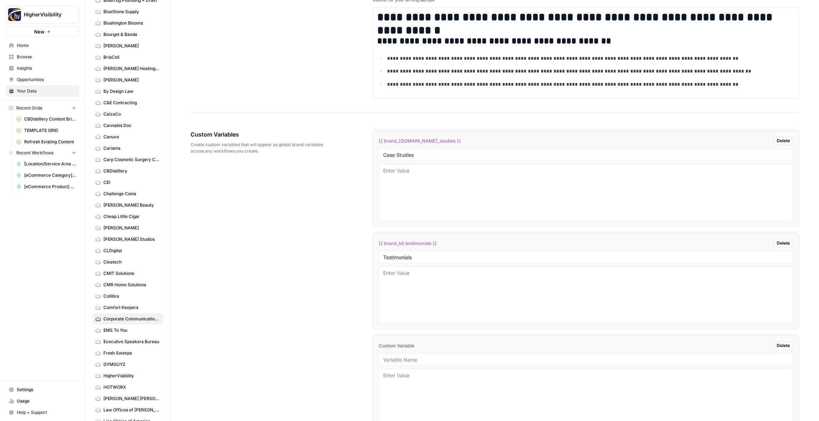
scroll to position [1107, 0]
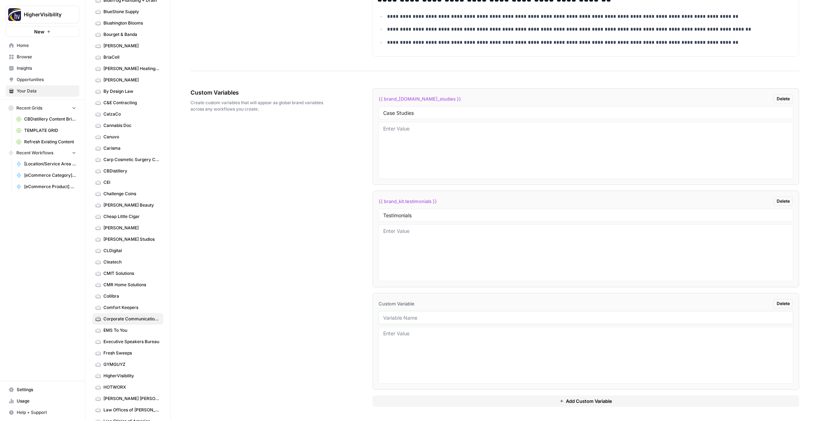
click at [394, 318] on input "text" at bounding box center [585, 317] width 405 height 6
click at [407, 317] on input "text" at bounding box center [585, 317] width 405 height 6
paste input "Word Count"
type input "Word Count"
click at [425, 403] on button "Add Custom Variable" at bounding box center [585, 400] width 426 height 11
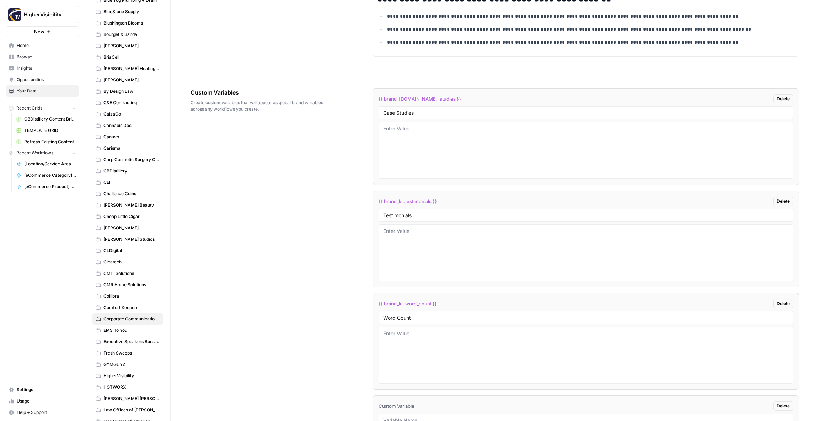
scroll to position [1210, 0]
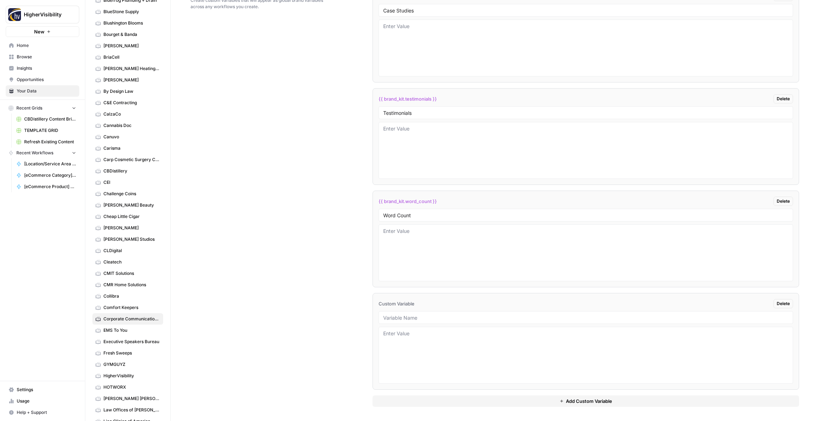
click at [392, 321] on div at bounding box center [585, 317] width 414 height 13
click at [390, 317] on input "text" at bounding box center [585, 317] width 405 height 6
click at [394, 316] on input "text" at bounding box center [585, 317] width 405 height 6
paste input "Custom Location Page Outline"
type input "Custom Location Page Outline"
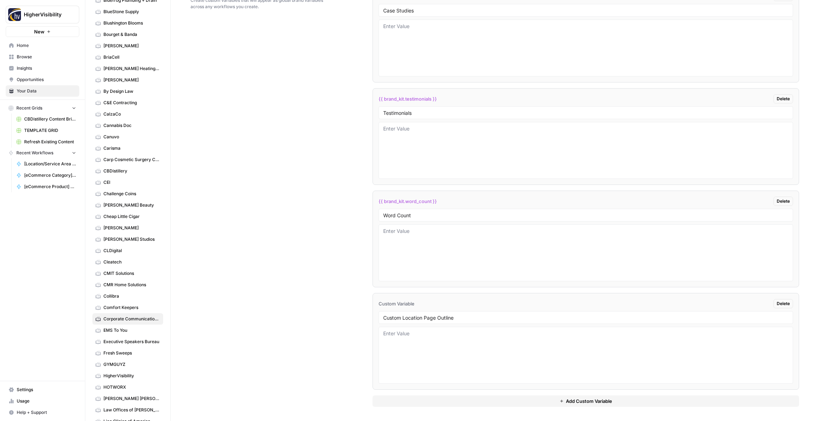
click at [445, 391] on div "{{ brand_kit.case_studies }} Delete Case Studies {{ brand_kit.testimonials }} D…" at bounding box center [585, 196] width 426 height 421
drag, startPoint x: 439, startPoint y: 401, endPoint x: 437, endPoint y: 380, distance: 21.5
click at [439, 401] on button "Add Custom Variable" at bounding box center [585, 400] width 426 height 11
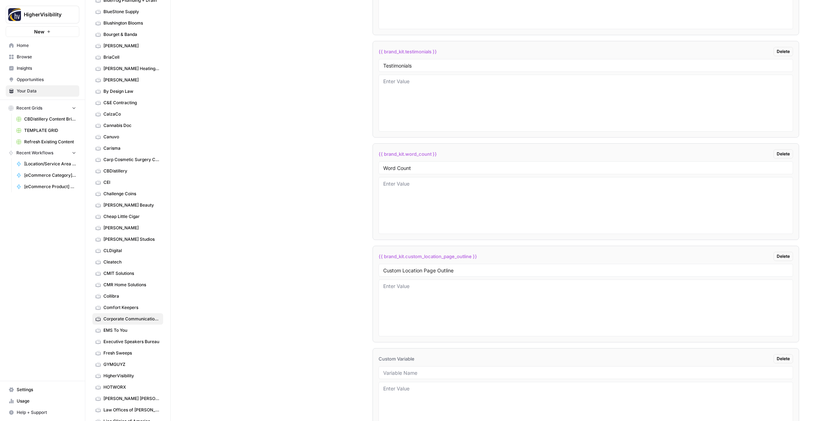
scroll to position [1312, 0]
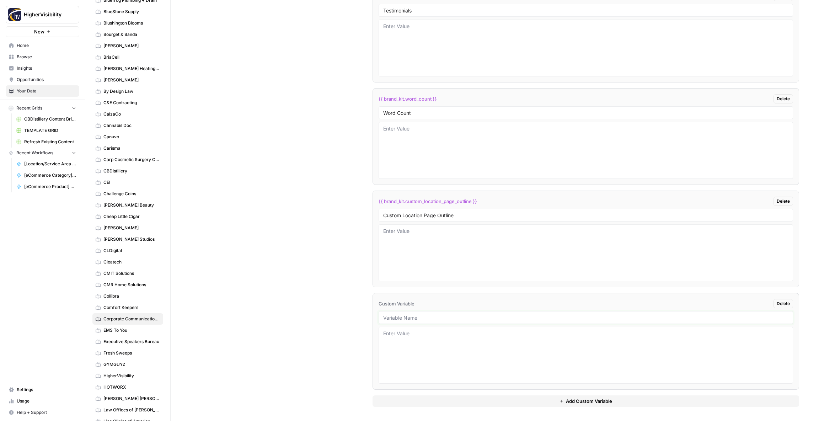
click at [394, 317] on input "text" at bounding box center [585, 317] width 405 height 6
click at [421, 318] on input "text" at bounding box center [585, 317] width 405 height 6
paste input "Industry"
type input "Industry"
click at [445, 400] on button "Add Custom Variable" at bounding box center [585, 400] width 426 height 11
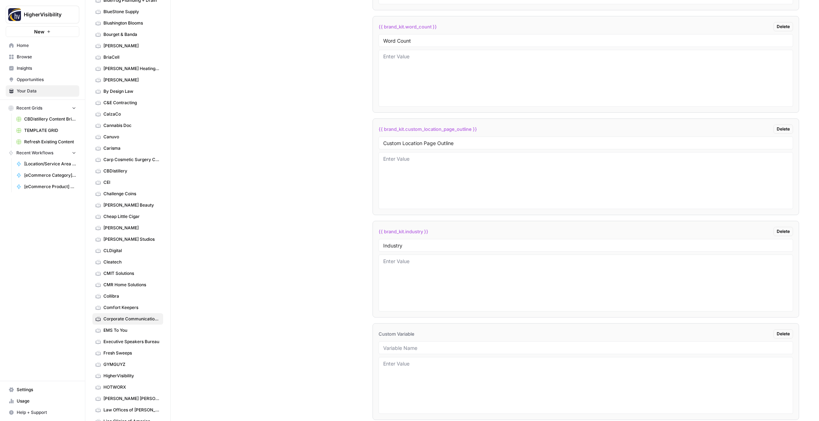
scroll to position [1414, 0]
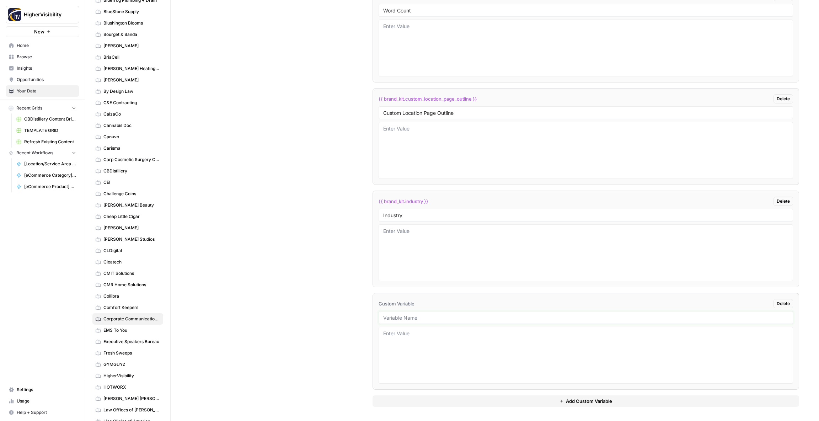
click at [401, 319] on input "text" at bounding box center [585, 317] width 405 height 6
click at [397, 318] on input "text" at bounding box center [585, 317] width 405 height 6
paste input "Location Page Services"
type input "Location Page Services"
click at [336, 319] on div "Custom Variables Create custom variables that will appear as global brand varia…" at bounding box center [494, 94] width 608 height 654
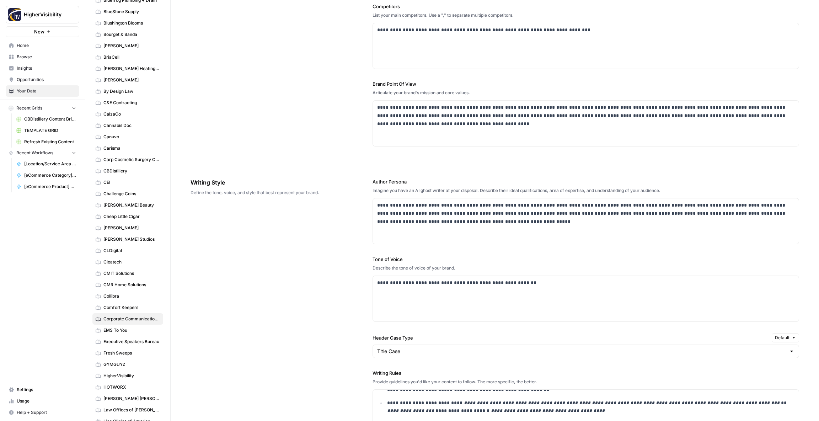
scroll to position [0, 0]
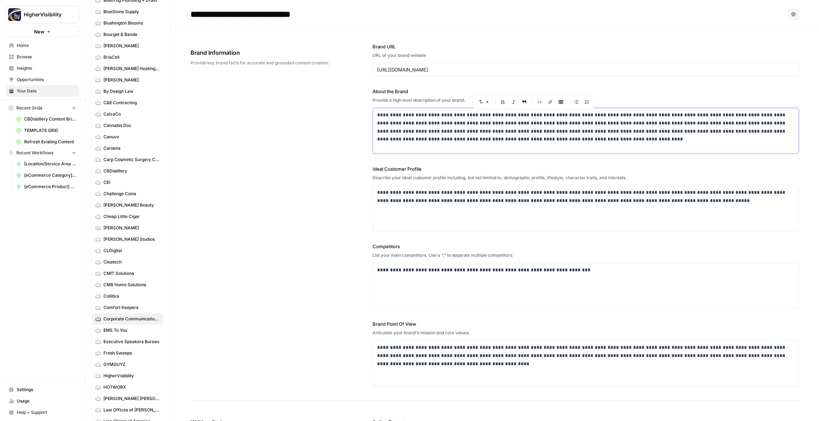
drag, startPoint x: 552, startPoint y: 115, endPoint x: 511, endPoint y: 116, distance: 41.6
click at [510, 116] on p "**********" at bounding box center [585, 127] width 417 height 32
copy p "**********"
click at [299, 176] on div "**********" at bounding box center [494, 215] width 608 height 372
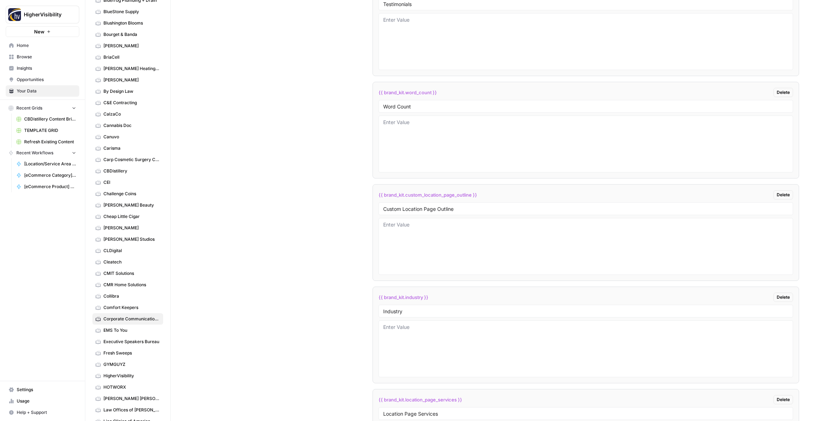
scroll to position [1414, 0]
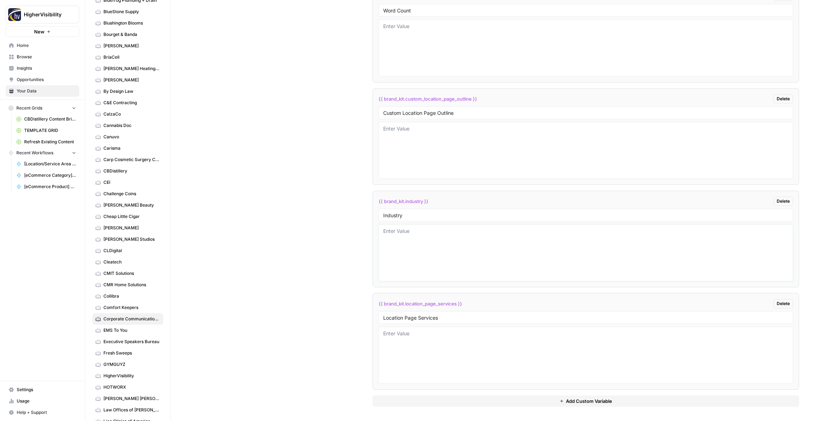
click at [390, 247] on textarea at bounding box center [585, 252] width 405 height 50
paste textarea "direct mail marketing"
type textarea "direct mail marketing"
click at [339, 244] on div "Custom Variables Create custom variables that will appear as global brand varia…" at bounding box center [494, 94] width 608 height 654
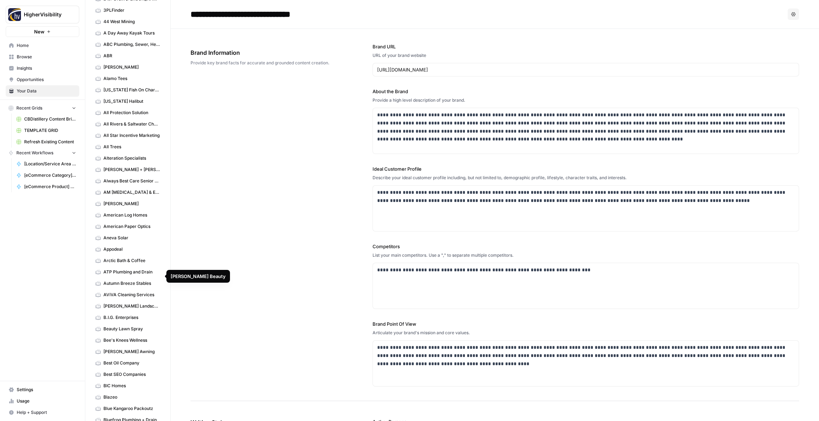
scroll to position [0, 0]
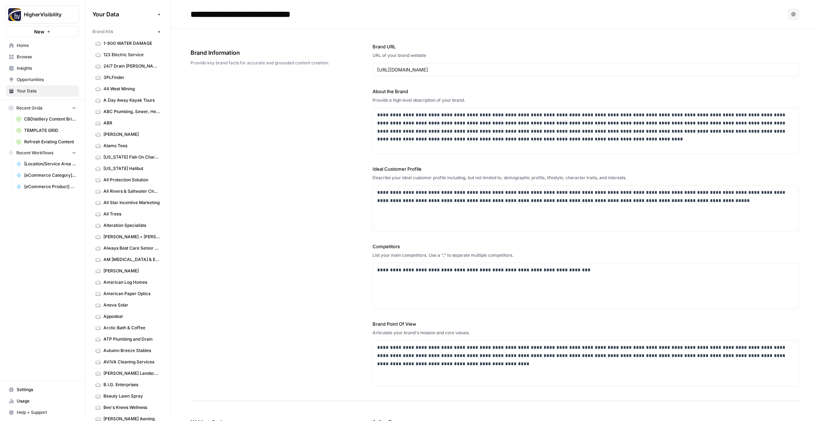
click at [155, 30] on button "New" at bounding box center [159, 31] width 9 height 9
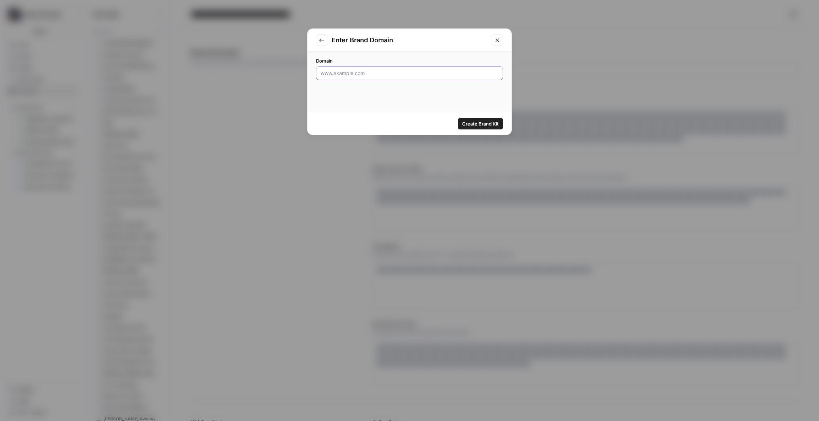
click at [357, 75] on input "Domain" at bounding box center [410, 73] width 178 height 7
paste input "https://curbappealtreeservices.com"
type input "https://curbappealtreeservices.com"
click at [487, 123] on span "Create Brand Kit" at bounding box center [480, 123] width 37 height 7
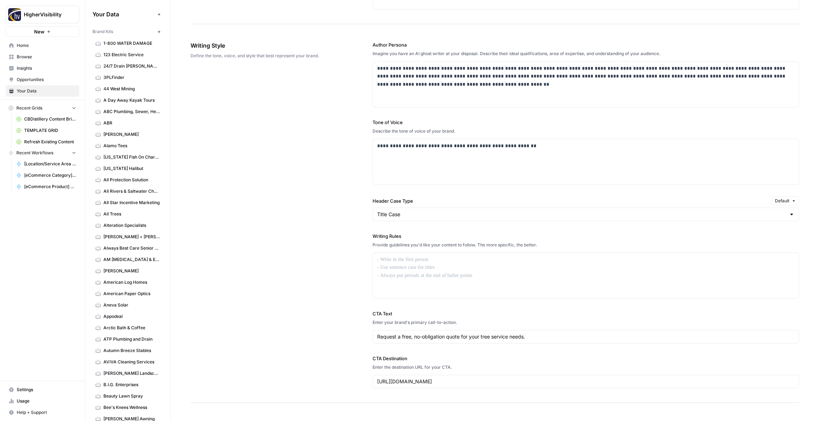
scroll to position [382, 0]
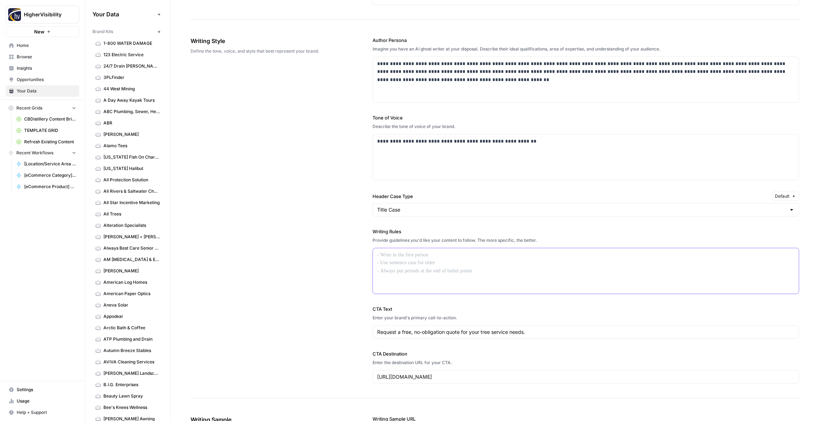
click at [397, 264] on div at bounding box center [586, 270] width 426 height 45
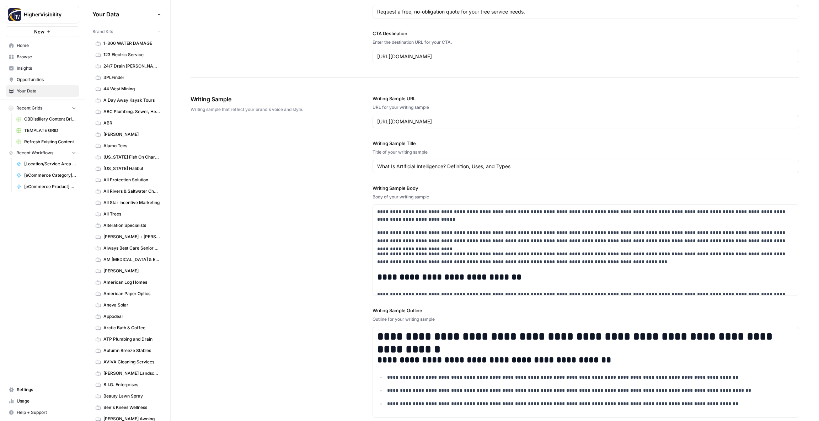
scroll to position [814, 0]
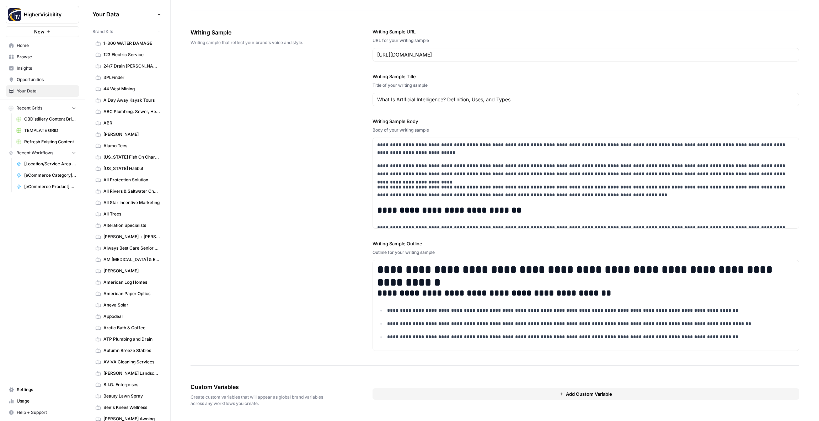
click at [474, 393] on button "Add Custom Variable" at bounding box center [585, 393] width 426 height 11
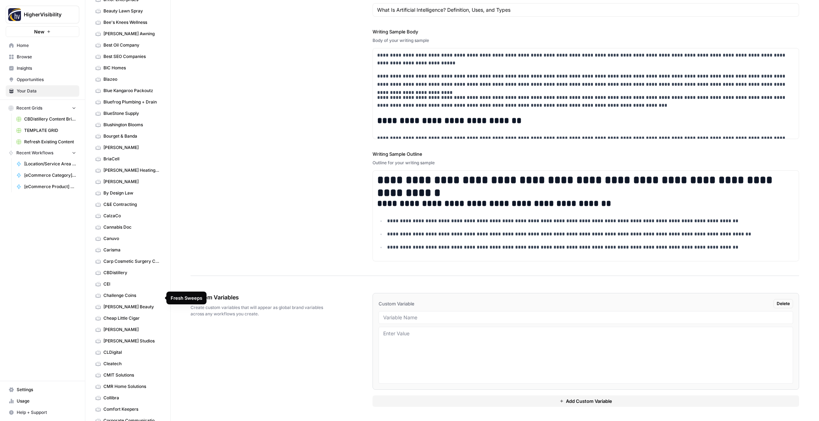
scroll to position [0, 0]
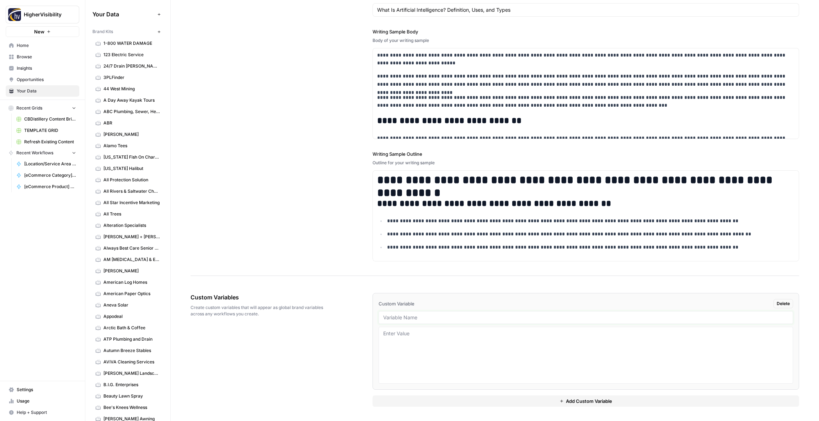
click at [399, 317] on input "text" at bounding box center [585, 317] width 405 height 6
paste input "Case Studies"
type input "Case Studies"
click at [455, 400] on button "Add Custom Variable" at bounding box center [585, 400] width 426 height 11
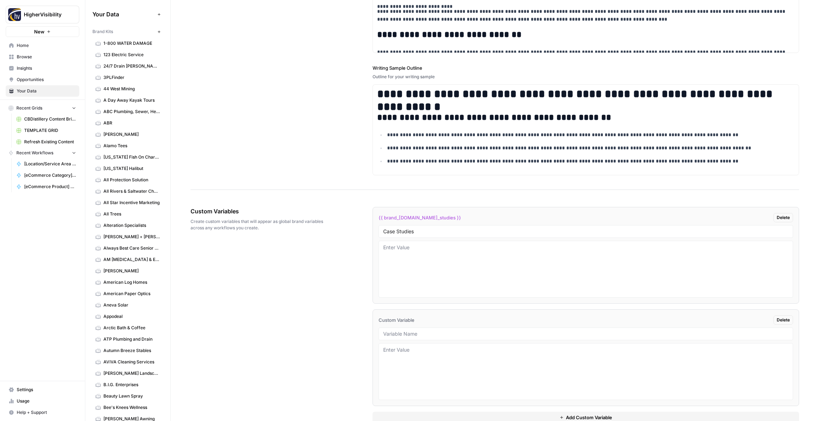
scroll to position [1006, 0]
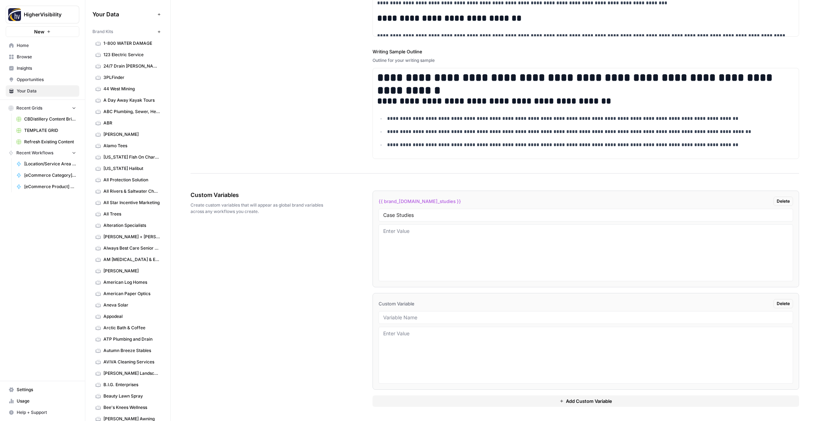
click at [396, 313] on div at bounding box center [585, 317] width 414 height 13
drag, startPoint x: 405, startPoint y: 317, endPoint x: 390, endPoint y: 316, distance: 15.0
click at [404, 317] on input "text" at bounding box center [585, 317] width 405 height 6
click at [400, 318] on input "text" at bounding box center [585, 317] width 405 height 6
paste input "Testimonials"
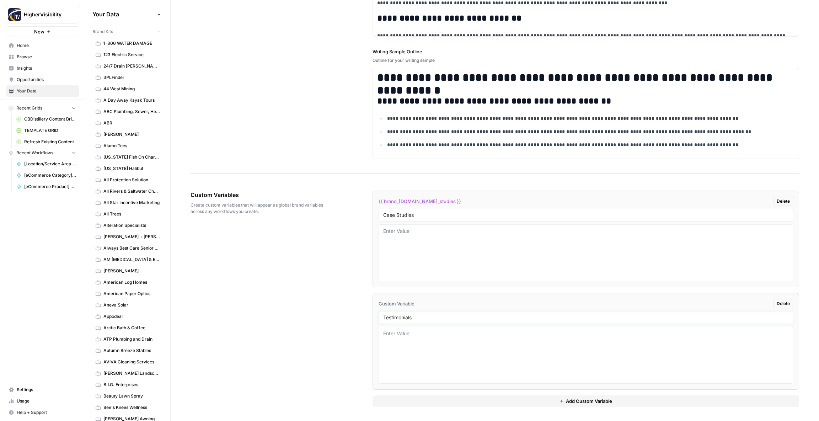
type input "Testimonials"
drag, startPoint x: 442, startPoint y: 402, endPoint x: 431, endPoint y: 385, distance: 20.3
click at [442, 402] on button "Add Custom Variable" at bounding box center [585, 400] width 426 height 11
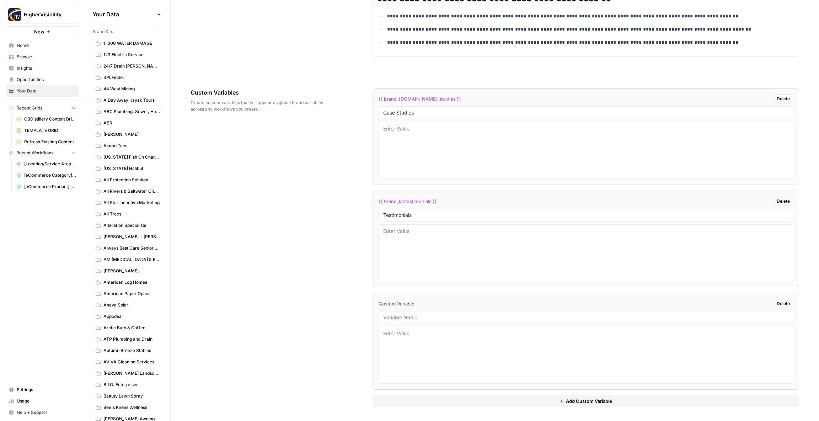
click at [395, 322] on div at bounding box center [585, 317] width 414 height 13
click at [399, 316] on input "text" at bounding box center [585, 317] width 405 height 6
click at [409, 317] on input "text" at bounding box center [585, 317] width 405 height 6
paste input "Word Count"
type input "Word Count"
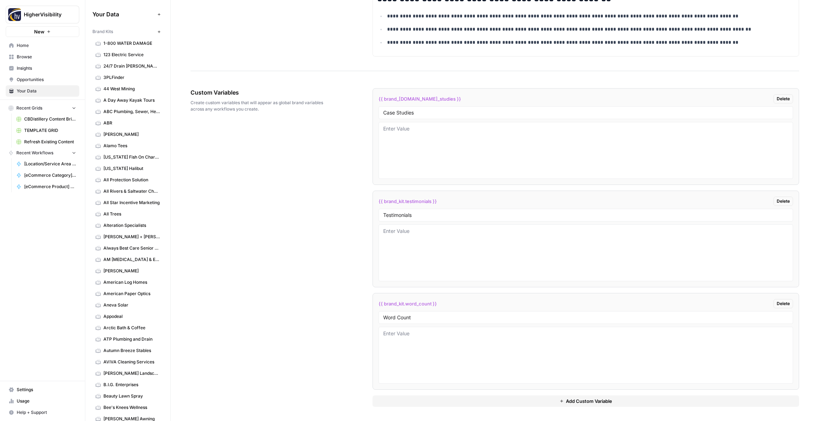
drag, startPoint x: 418, startPoint y: 399, endPoint x: 413, endPoint y: 375, distance: 25.0
click at [418, 399] on button "Add Custom Variable" at bounding box center [585, 400] width 426 height 11
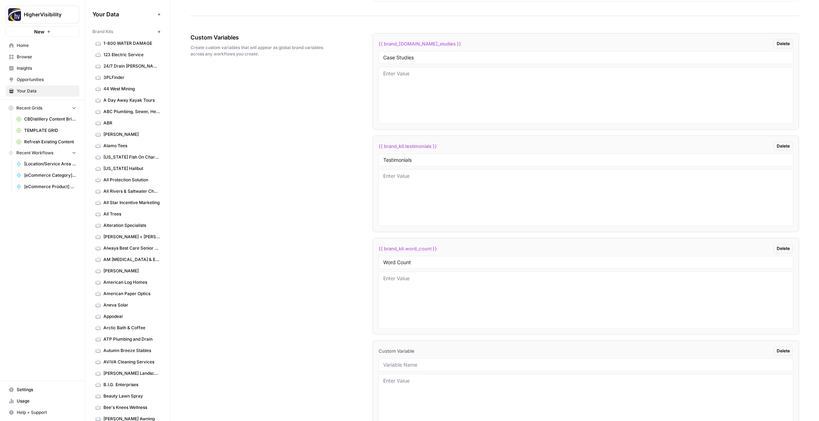
scroll to position [1210, 0]
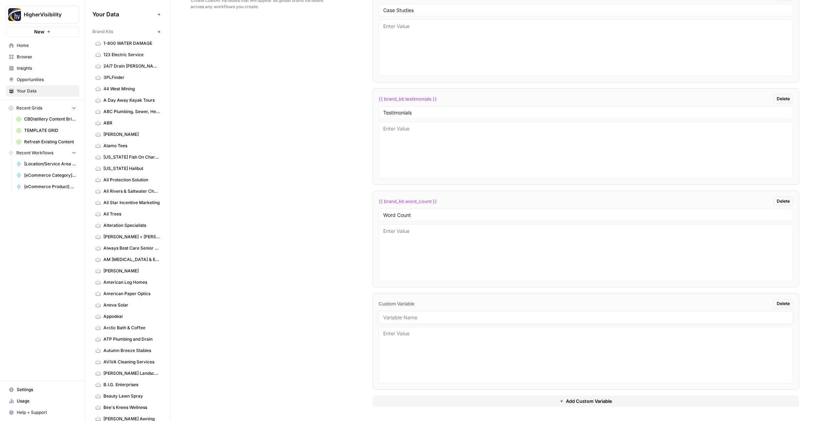
click at [399, 317] on input "text" at bounding box center [585, 317] width 405 height 6
click at [394, 316] on input "text" at bounding box center [585, 317] width 405 height 6
paste input "Custom Location Page Outline"
type input "Custom Location Page Outline"
drag, startPoint x: 453, startPoint y: 397, endPoint x: 443, endPoint y: 382, distance: 18.2
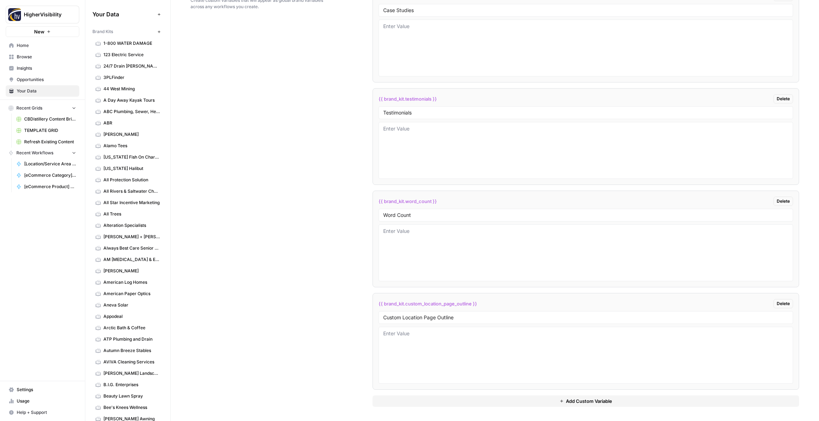
click at [453, 397] on button "Add Custom Variable" at bounding box center [585, 400] width 426 height 11
click at [393, 315] on div at bounding box center [585, 317] width 414 height 13
click at [414, 317] on input "text" at bounding box center [585, 318] width 405 height 6
paste input "Industry"
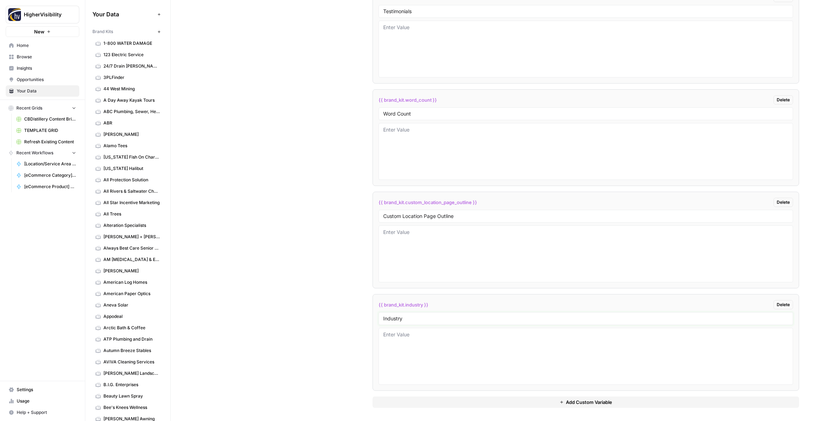
type input "Industry"
drag, startPoint x: 435, startPoint y: 399, endPoint x: 433, endPoint y: 393, distance: 6.6
click at [435, 399] on button "Add Custom Variable" at bounding box center [585, 401] width 426 height 11
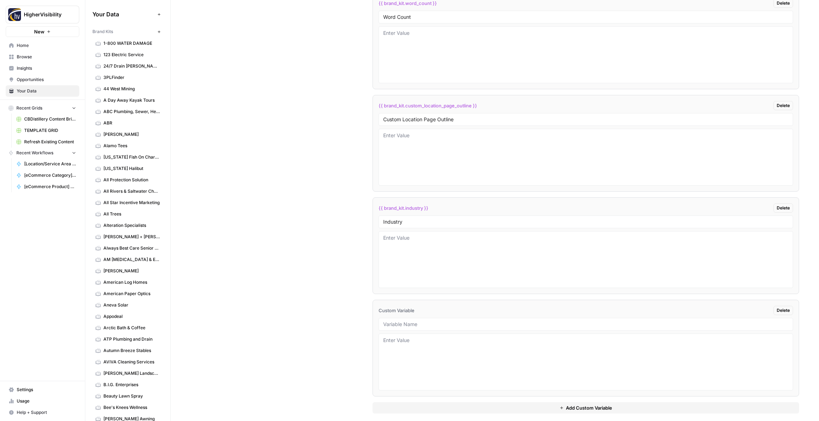
scroll to position [1415, 0]
click at [398, 318] on input "text" at bounding box center [585, 317] width 405 height 6
paste input "Location Page Services"
type input "Location Page Services"
click at [355, 316] on div "Custom Variables Create custom variables that will appear as global brand varia…" at bounding box center [494, 94] width 608 height 654
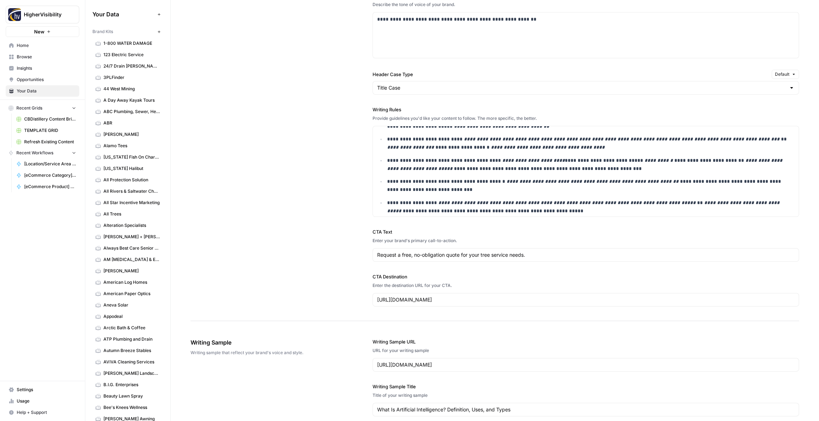
scroll to position [0, 0]
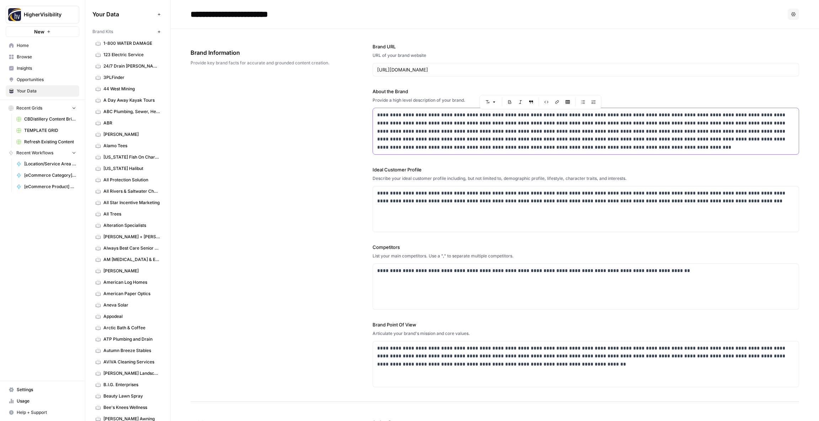
drag, startPoint x: 536, startPoint y: 117, endPoint x: 519, endPoint y: 115, distance: 17.2
click at [519, 115] on p "**********" at bounding box center [585, 131] width 417 height 41
copy p "**********"
click at [313, 163] on div "**********" at bounding box center [494, 215] width 608 height 373
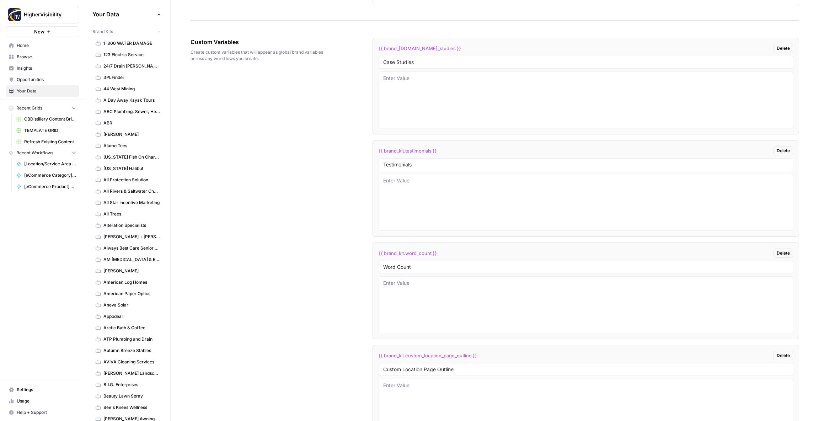
scroll to position [1415, 0]
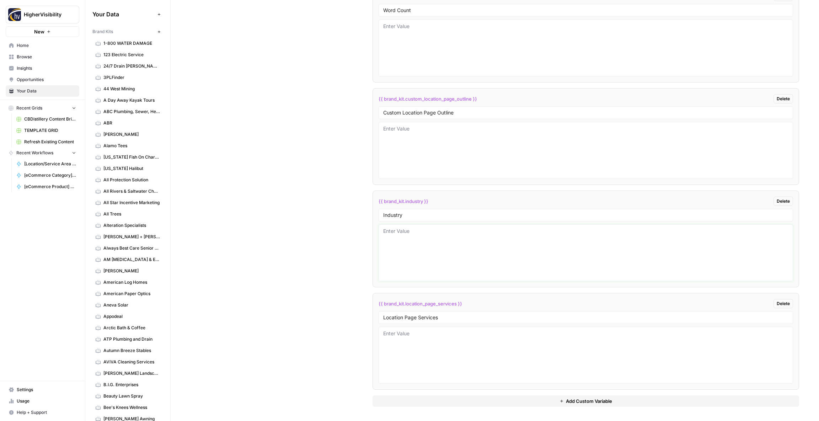
click at [422, 274] on textarea at bounding box center [585, 252] width 405 height 50
paste textarea "tree care solutions"
drag, startPoint x: 425, startPoint y: 232, endPoint x: 441, endPoint y: 238, distance: 17.0
click at [404, 233] on textarea "tree care solutions" at bounding box center [585, 253] width 405 height 50
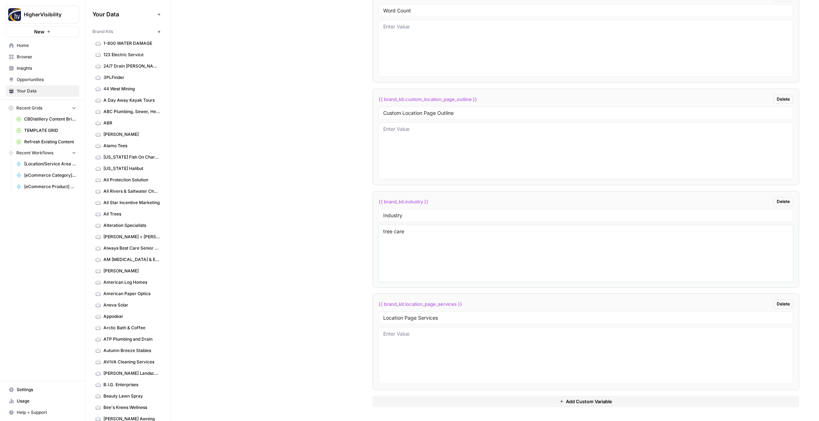
type textarea "tree care"
click at [345, 224] on div "Custom Variables Create custom variables that will appear as global brand varia…" at bounding box center [494, 94] width 608 height 654
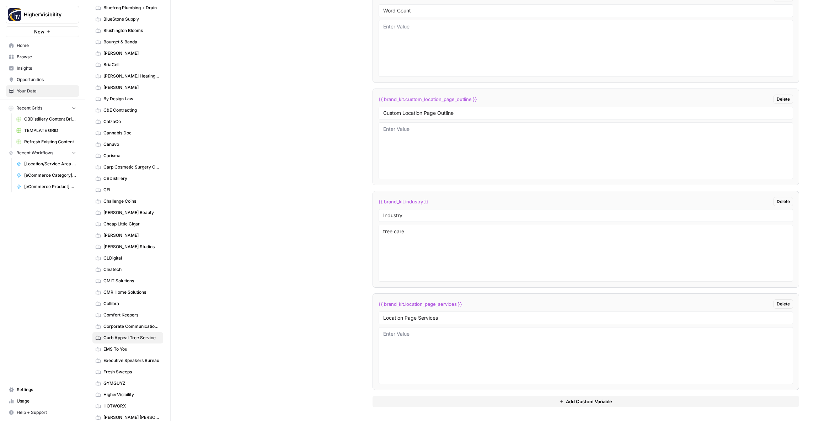
scroll to position [0, 0]
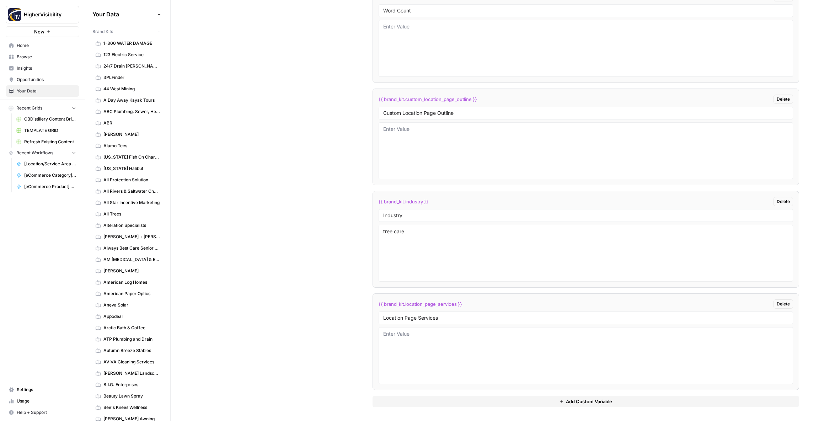
click at [158, 31] on icon "button" at bounding box center [159, 32] width 4 height 4
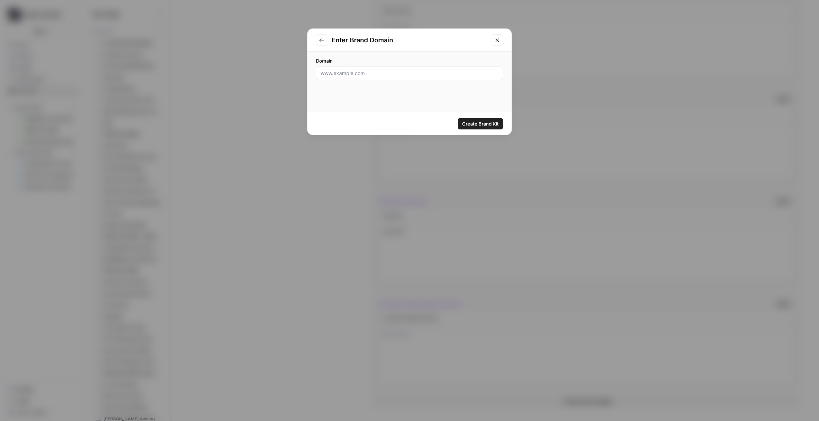
click at [352, 69] on div at bounding box center [409, 73] width 187 height 14
paste input "https://daisyco.com/"
type input "https://daisyco.com"
click at [481, 120] on span "Create Brand Kit" at bounding box center [480, 123] width 37 height 7
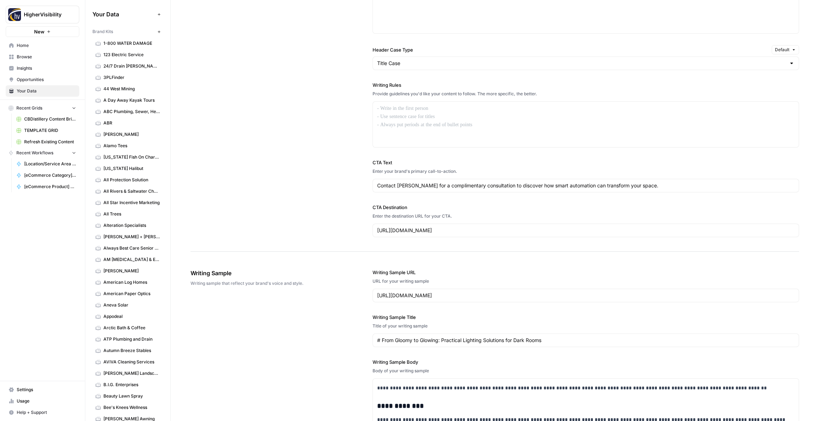
scroll to position [525, 0]
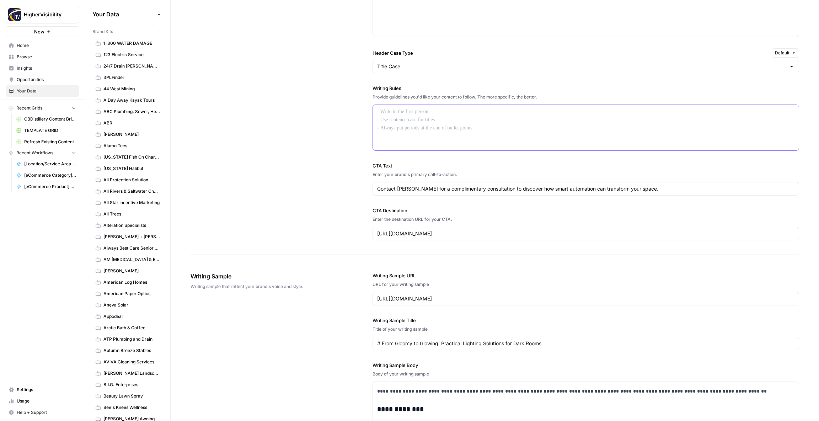
click at [410, 121] on div at bounding box center [586, 127] width 426 height 45
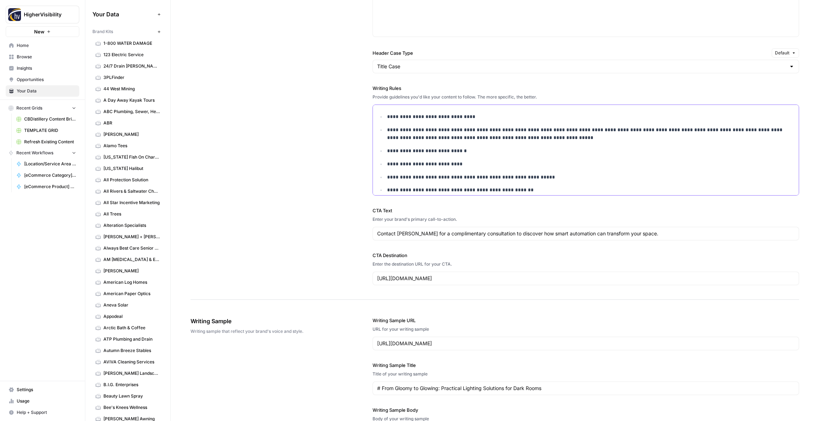
scroll to position [474, 0]
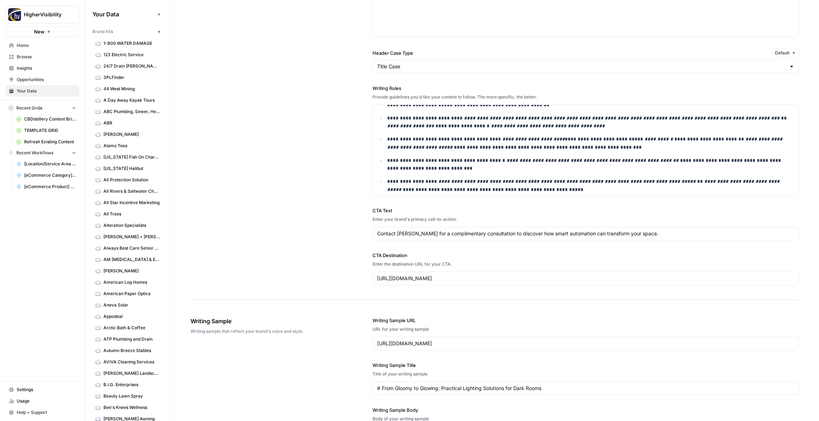
click at [341, 135] on div "**********" at bounding box center [494, 89] width 608 height 420
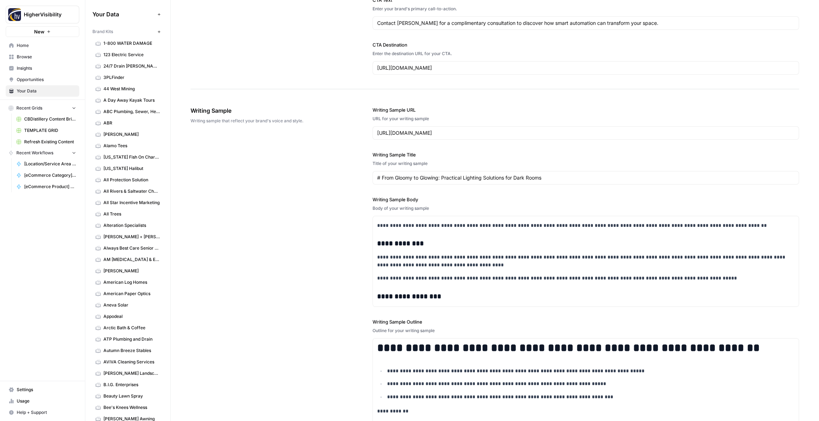
scroll to position [813, 0]
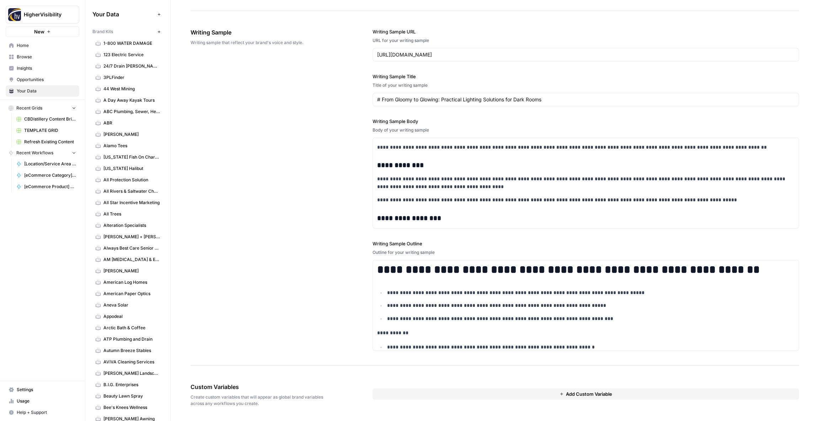
click at [414, 392] on button "Add Custom Variable" at bounding box center [585, 393] width 426 height 11
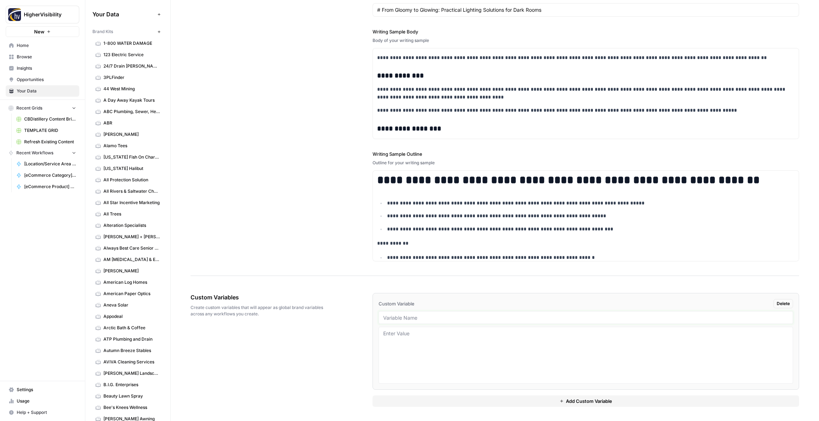
click at [395, 317] on input "text" at bounding box center [585, 317] width 405 height 6
paste input "Case Studies"
type input "Case Studies"
click at [437, 400] on button "Add Custom Variable" at bounding box center [585, 400] width 426 height 11
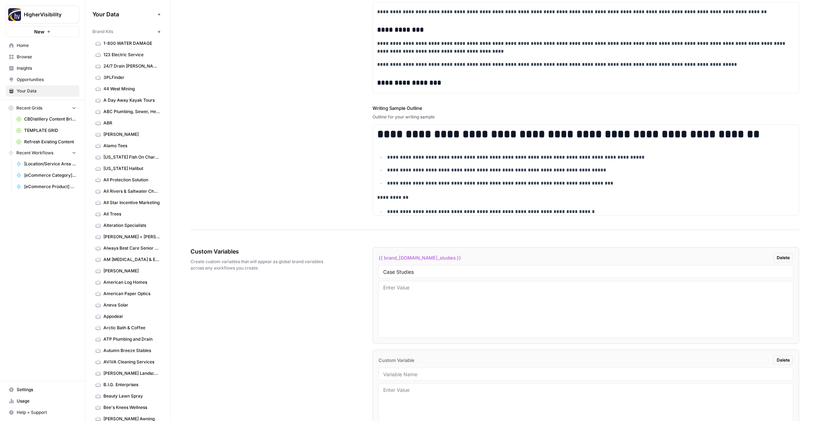
scroll to position [951, 0]
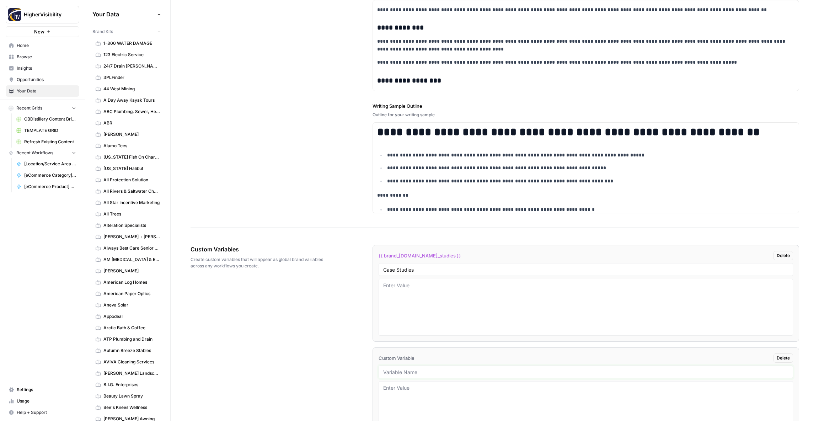
click at [397, 370] on input "text" at bounding box center [585, 372] width 405 height 6
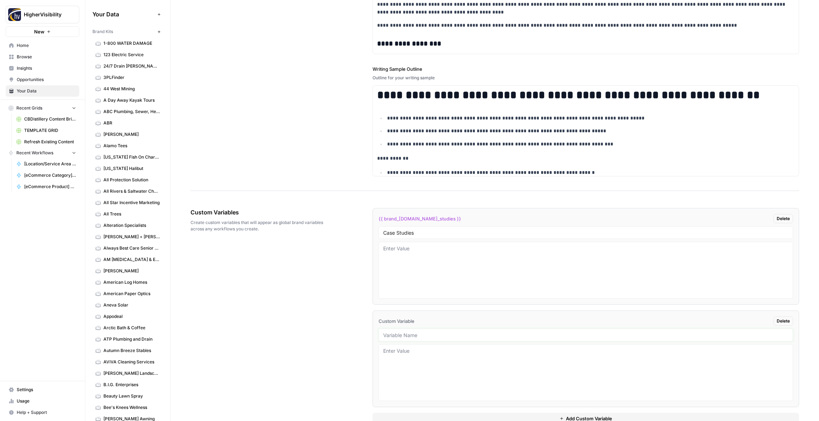
scroll to position [1005, 0]
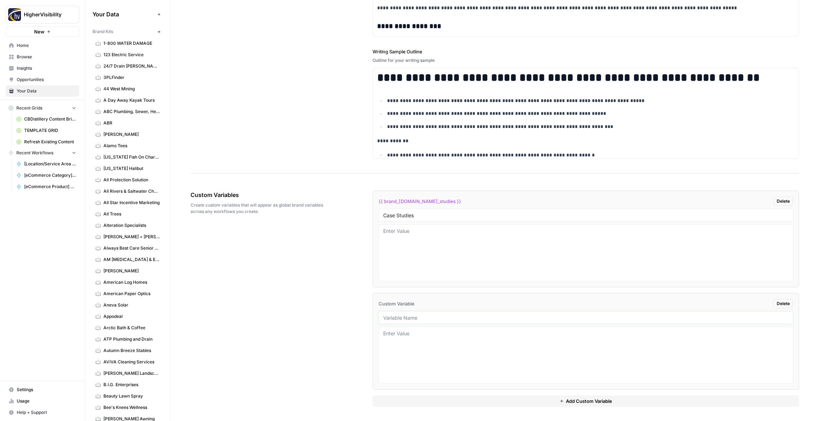
click at [392, 320] on input "text" at bounding box center [585, 317] width 405 height 6
paste input "Testimonials"
type input "Testimonials"
click at [430, 398] on button "Add Custom Variable" at bounding box center [585, 400] width 426 height 11
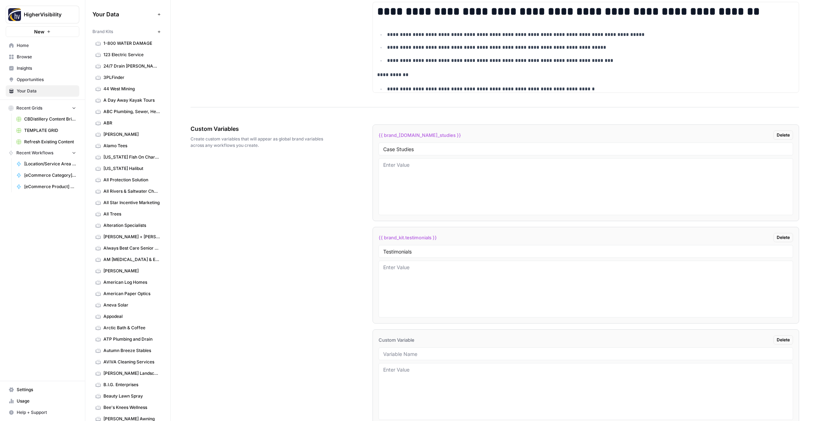
scroll to position [1107, 0]
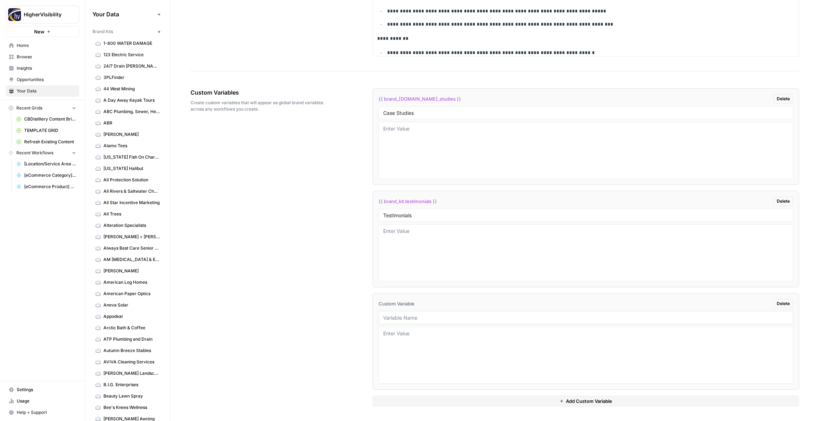
click at [391, 318] on input "text" at bounding box center [585, 317] width 405 height 6
paste input "Word Count"
type input "Word Count"
click at [417, 402] on button "Add Custom Variable" at bounding box center [585, 400] width 426 height 11
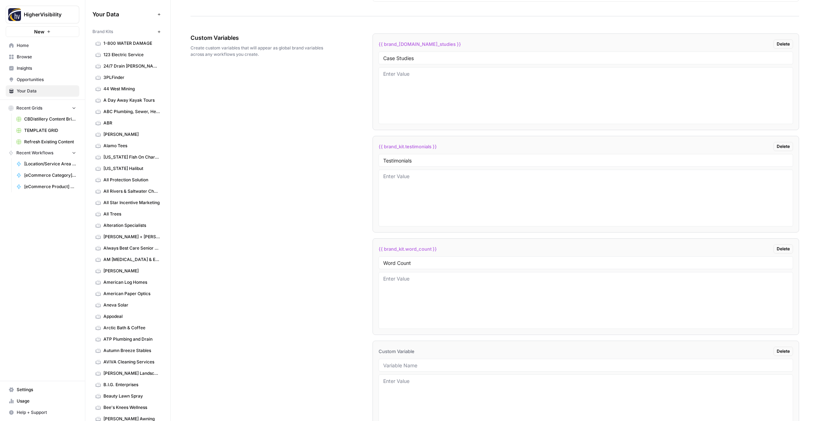
scroll to position [1210, 0]
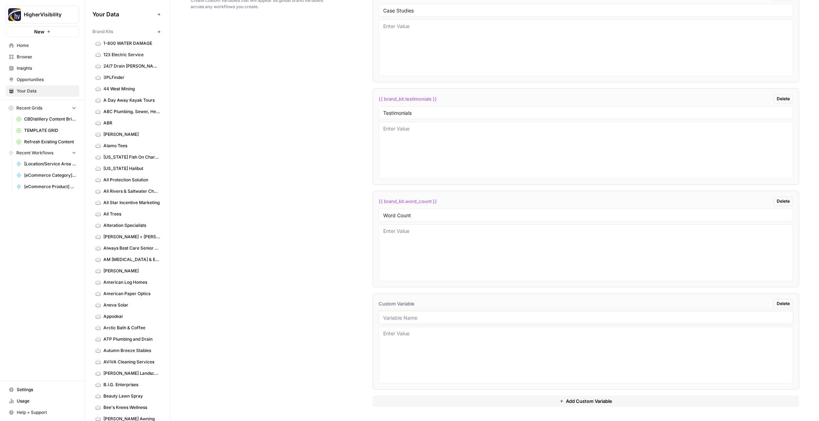
click at [414, 316] on input "text" at bounding box center [585, 317] width 405 height 6
paste input "Custom Location Page Outline"
type input "Custom Location Page Outline"
click at [409, 397] on button "Add Custom Variable" at bounding box center [585, 400] width 426 height 11
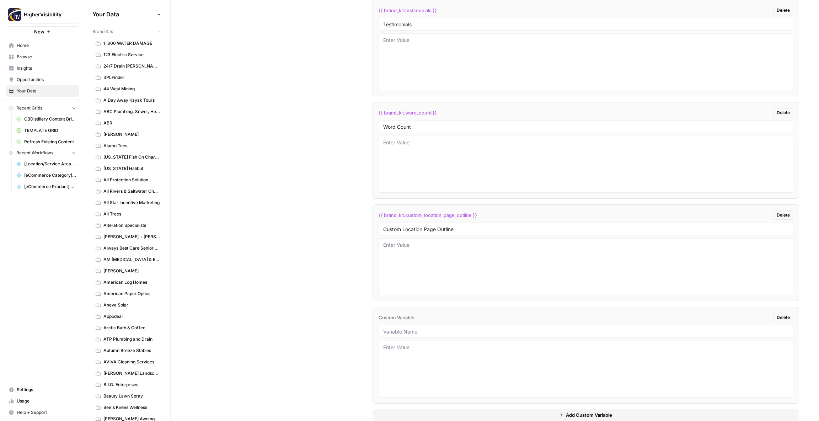
scroll to position [1312, 0]
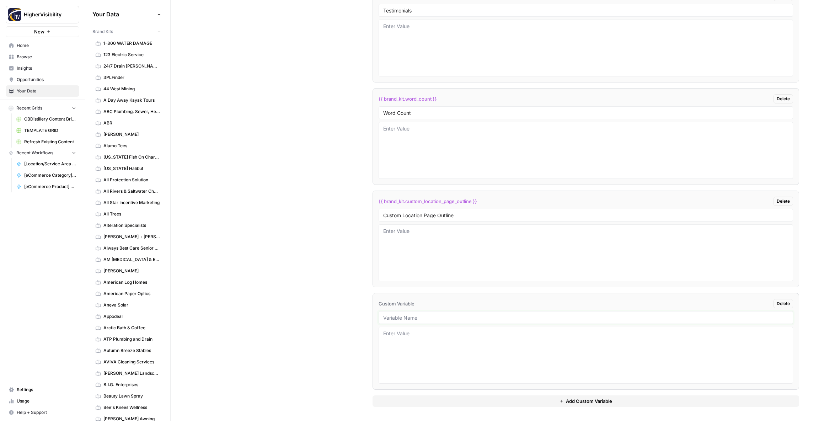
click at [396, 318] on input "text" at bounding box center [585, 317] width 405 height 6
click at [424, 318] on input "text" at bounding box center [585, 317] width 405 height 6
paste input "Industry"
type input "Industry"
click at [417, 404] on button "Add Custom Variable" at bounding box center [585, 400] width 426 height 11
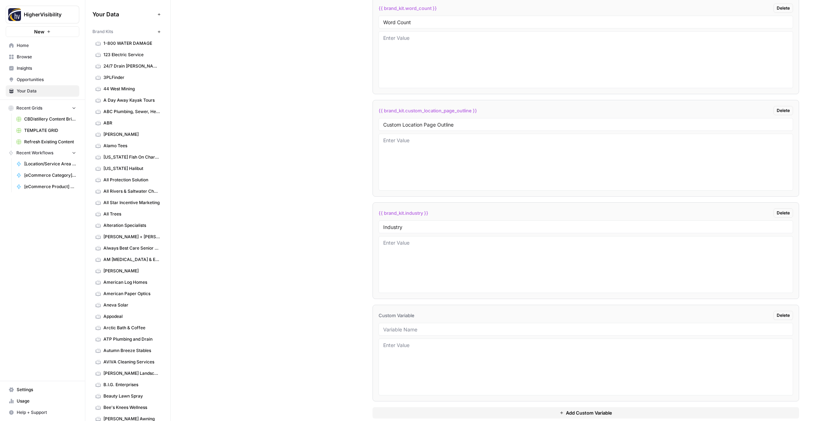
scroll to position [1414, 0]
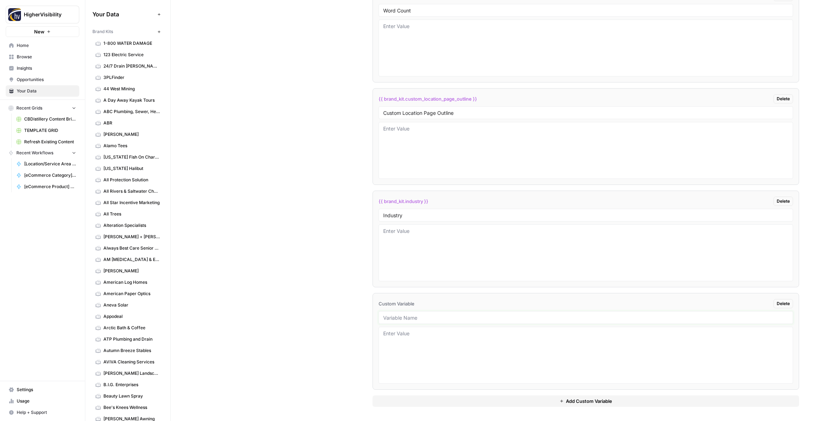
click at [404, 318] on input "text" at bounding box center [585, 317] width 405 height 6
paste input "Location Page Services"
type input "Location Page Services"
click at [359, 356] on div "Custom Variables Create custom variables that will appear as global brand varia…" at bounding box center [494, 94] width 608 height 654
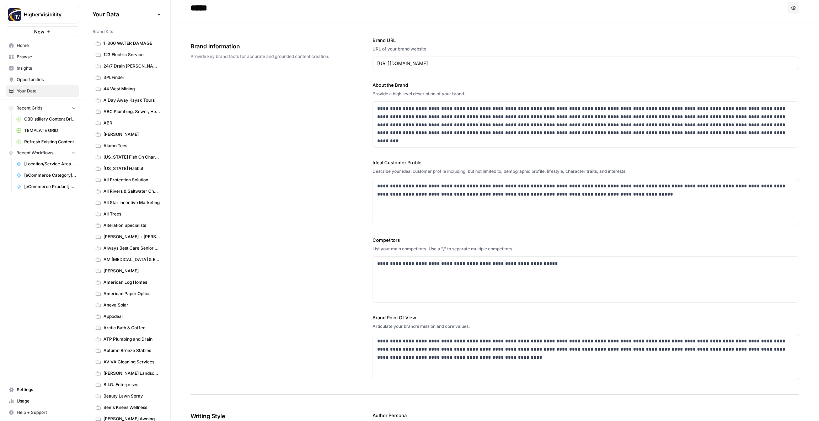
scroll to position [0, 0]
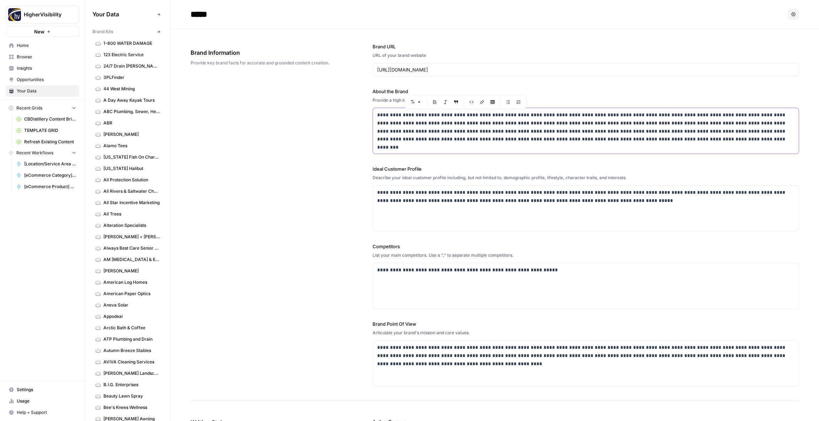
drag, startPoint x: 508, startPoint y: 114, endPoint x: 424, endPoint y: 117, distance: 84.3
click at [423, 117] on p "**********" at bounding box center [585, 127] width 417 height 32
copy p "**********"
click at [292, 180] on div "**********" at bounding box center [494, 215] width 608 height 372
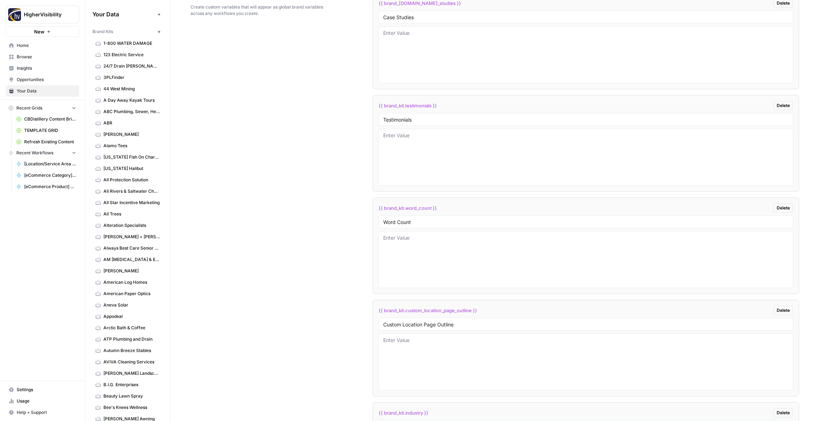
scroll to position [1414, 0]
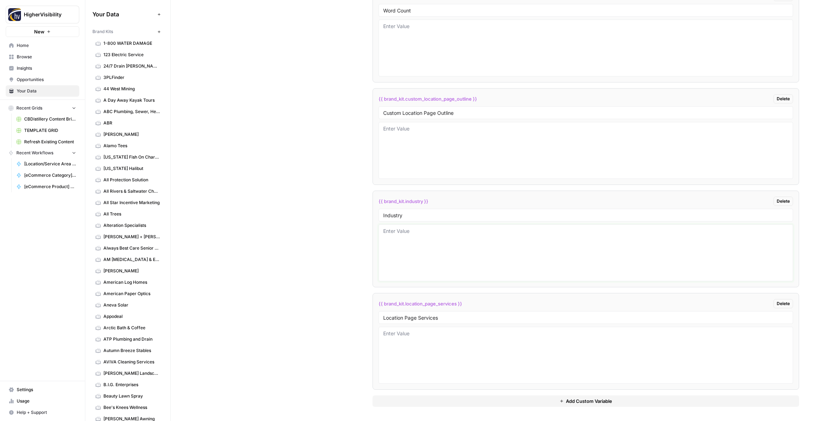
click at [426, 262] on textarea at bounding box center [585, 252] width 405 height 50
paste textarea "smart home and business automation"
type textarea "smart home and business automation"
click at [346, 258] on div "Custom Variables Create custom variables that will appear as global brand varia…" at bounding box center [494, 94] width 608 height 654
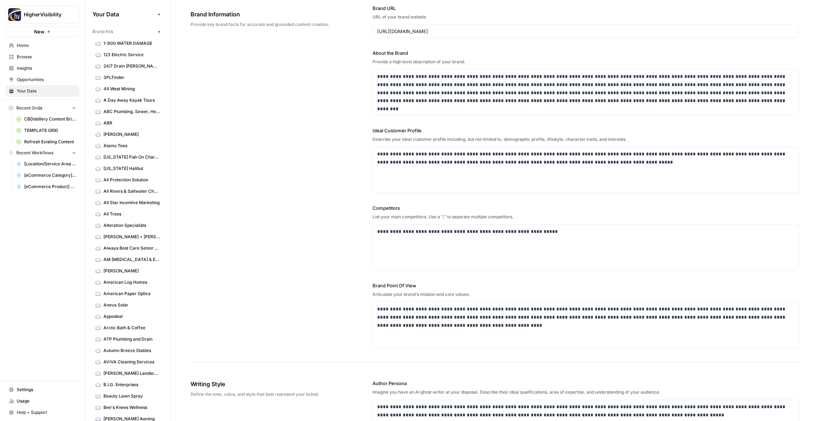
scroll to position [0, 0]
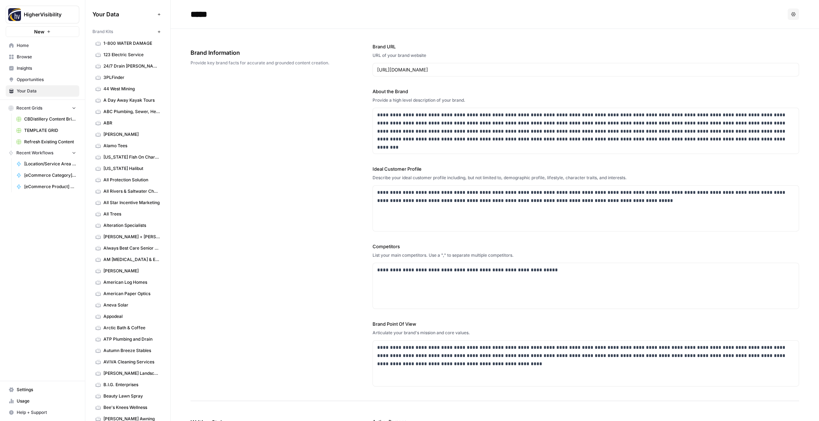
click at [160, 32] on icon "button" at bounding box center [159, 32] width 4 height 4
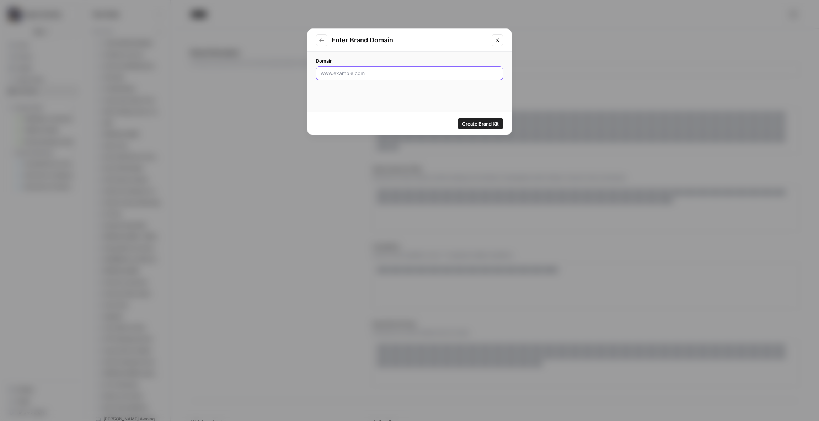
click at [359, 73] on input "Domain" at bounding box center [410, 73] width 178 height 7
paste input "https://mydancemakers.com"
type input "https://mydancemakers.com"
click at [476, 124] on span "Create Brand Kit" at bounding box center [480, 123] width 37 height 7
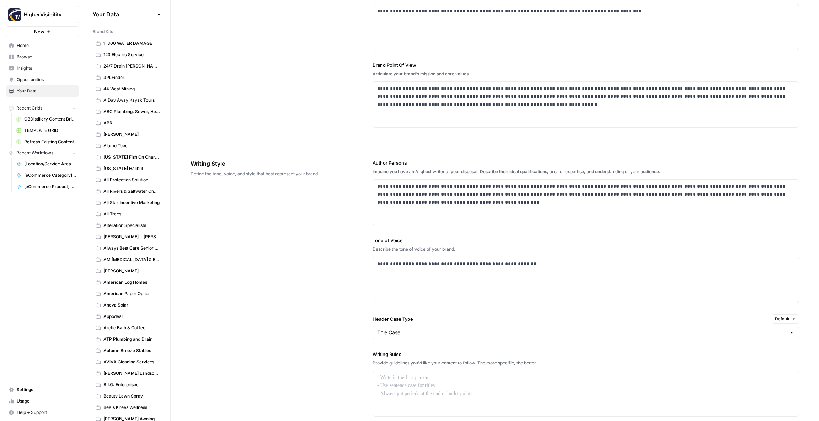
scroll to position [267, 0]
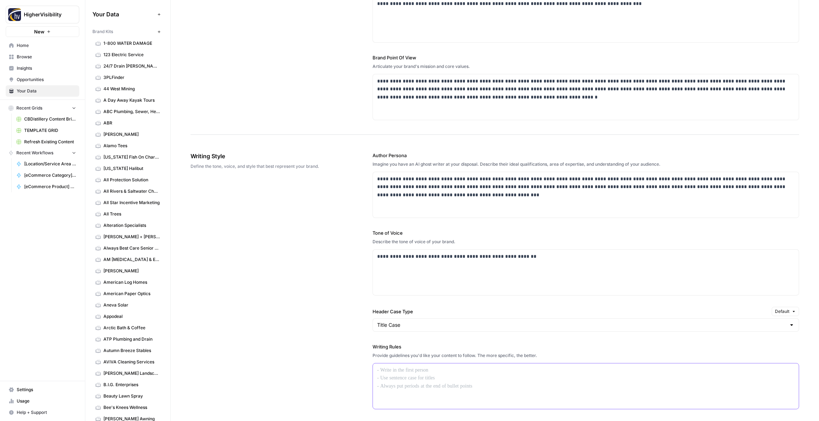
click at [406, 374] on div at bounding box center [586, 385] width 426 height 45
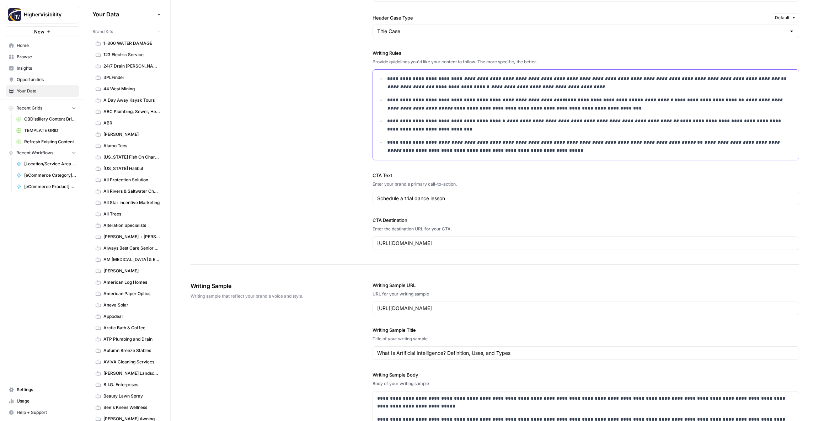
scroll to position [814, 0]
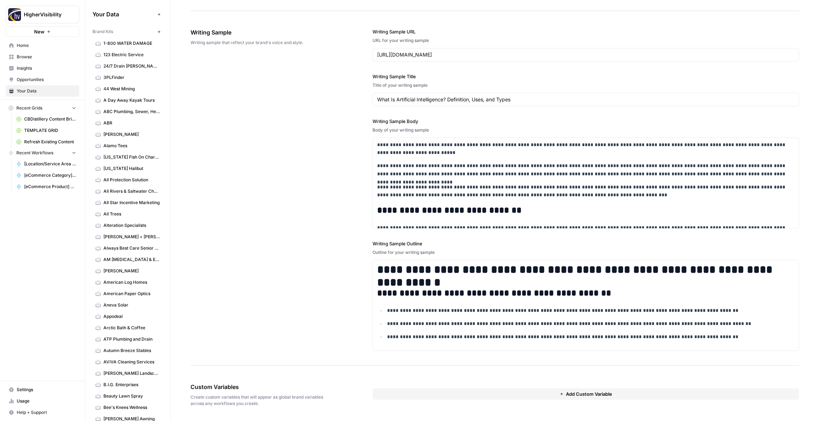
click at [440, 395] on button "Add Custom Variable" at bounding box center [585, 393] width 426 height 11
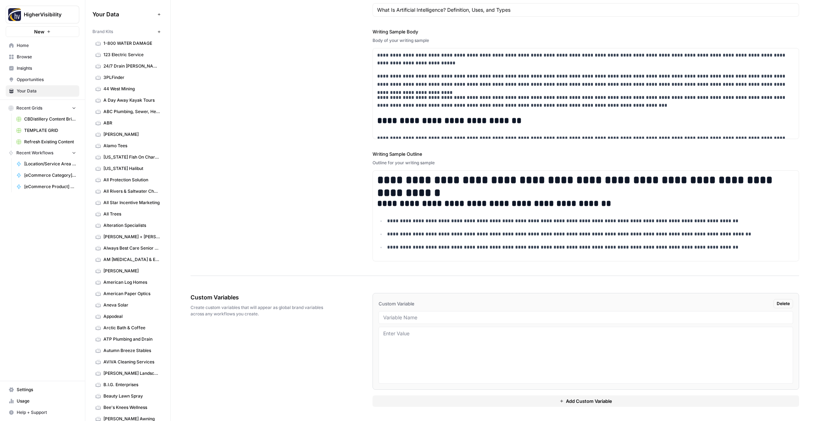
click at [422, 312] on div at bounding box center [585, 317] width 414 height 13
click at [409, 321] on div at bounding box center [585, 317] width 414 height 13
click at [407, 318] on input "text" at bounding box center [585, 317] width 405 height 6
paste input "Case Studies"
type input "Case Studies"
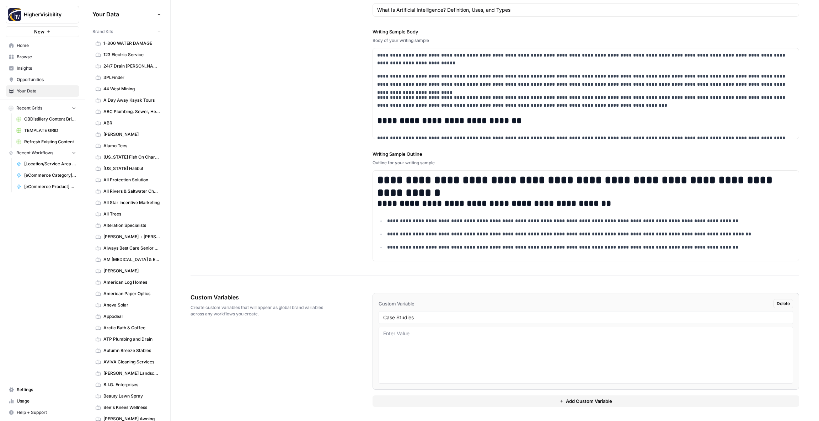
click at [415, 401] on button "Add Custom Variable" at bounding box center [585, 400] width 426 height 11
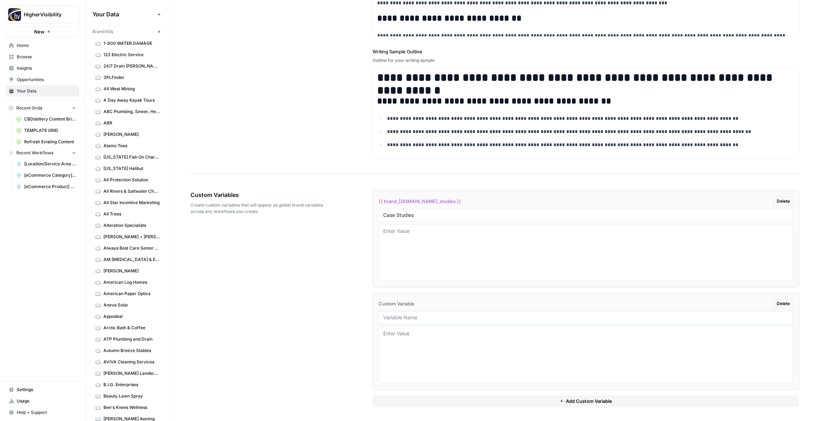
click at [396, 318] on input "text" at bounding box center [585, 317] width 405 height 6
click at [412, 316] on input "text" at bounding box center [585, 317] width 405 height 6
paste input "Testimonials"
type input "Testimonials"
drag, startPoint x: 433, startPoint y: 400, endPoint x: 430, endPoint y: 393, distance: 7.5
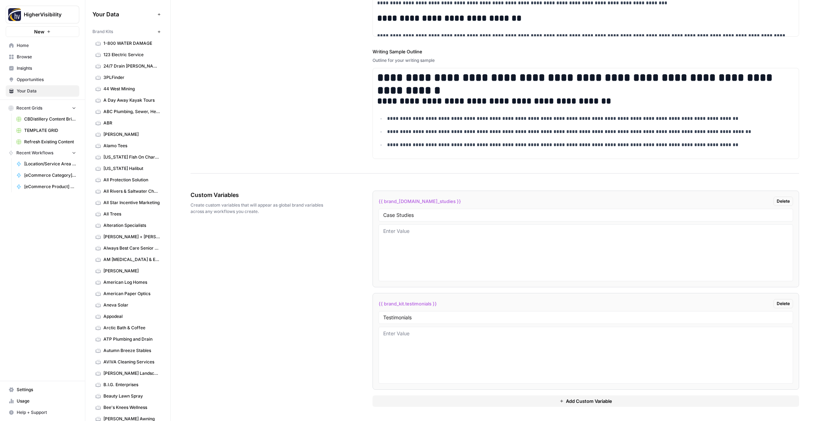
click at [433, 399] on button "Add Custom Variable" at bounding box center [585, 400] width 426 height 11
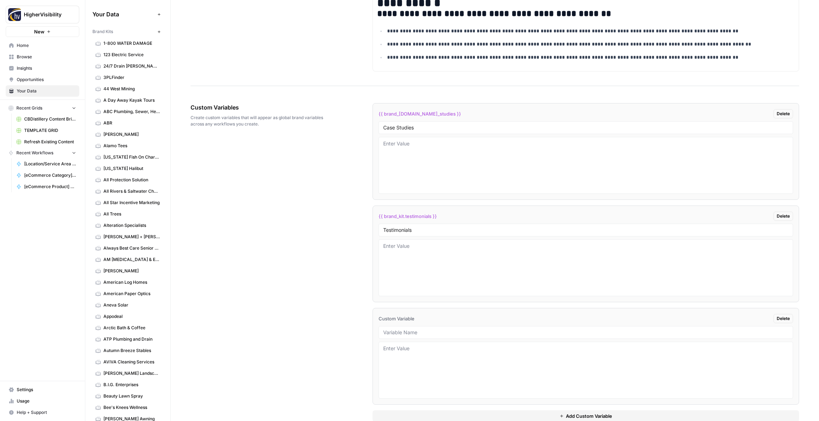
scroll to position [1108, 0]
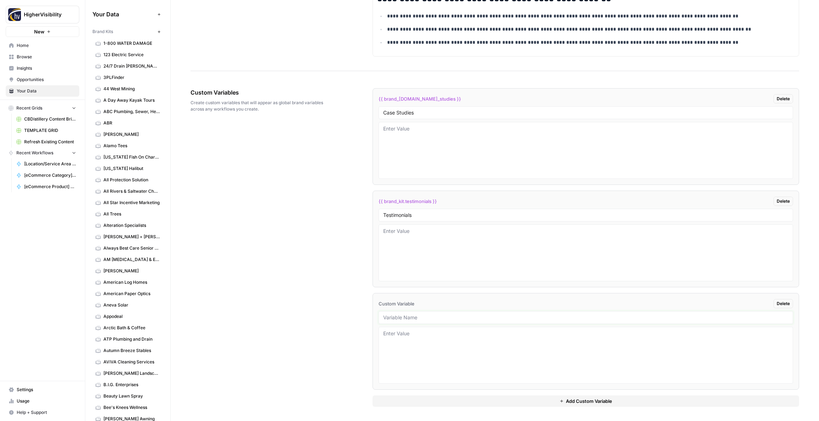
click at [402, 318] on input "text" at bounding box center [585, 317] width 405 height 6
click at [399, 316] on input "text" at bounding box center [585, 317] width 405 height 6
paste input "Word Count"
type input "Word Count"
click at [436, 403] on button "Add Custom Variable" at bounding box center [585, 400] width 426 height 11
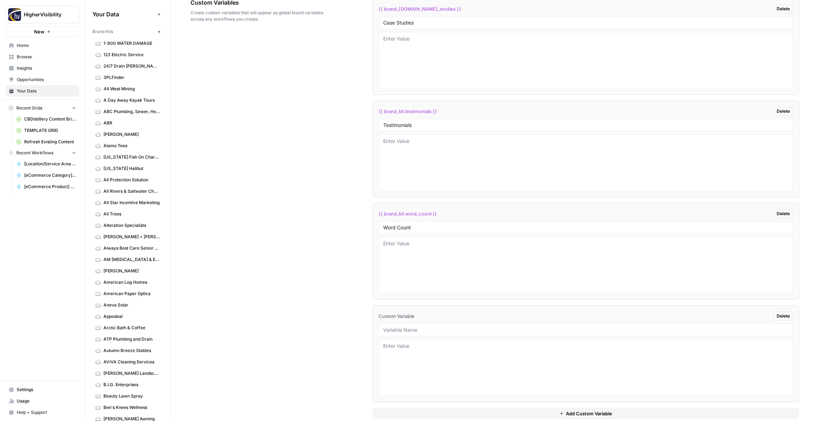
scroll to position [1210, 0]
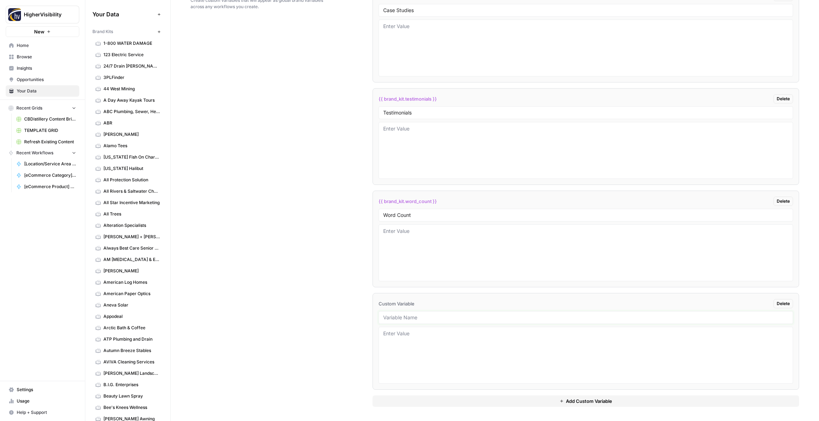
click at [411, 318] on input "text" at bounding box center [585, 317] width 405 height 6
paste input "Custom Location Page Outline"
type input "Custom Location Page Outline"
click at [419, 404] on button "Add Custom Variable" at bounding box center [585, 400] width 426 height 11
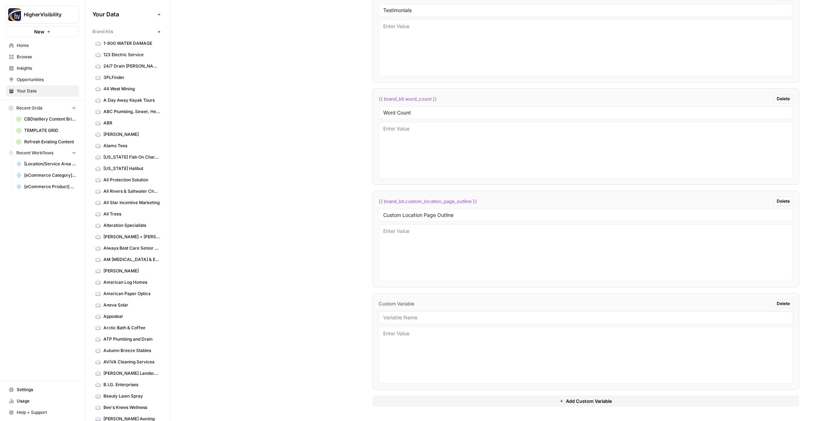
click at [442, 316] on input "text" at bounding box center [585, 317] width 405 height 6
paste input "Industry"
type input "Industry"
click at [452, 402] on button "Add Custom Variable" at bounding box center [585, 400] width 426 height 11
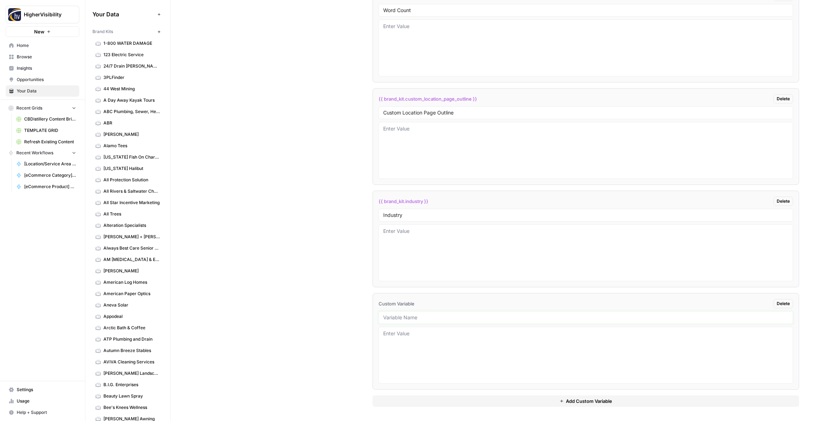
click at [411, 315] on input "text" at bounding box center [585, 317] width 405 height 6
paste input "Location Page Services"
type input "Location Page Services"
click at [337, 315] on div "Custom Variables Create custom variables that will appear as global brand varia…" at bounding box center [494, 94] width 608 height 654
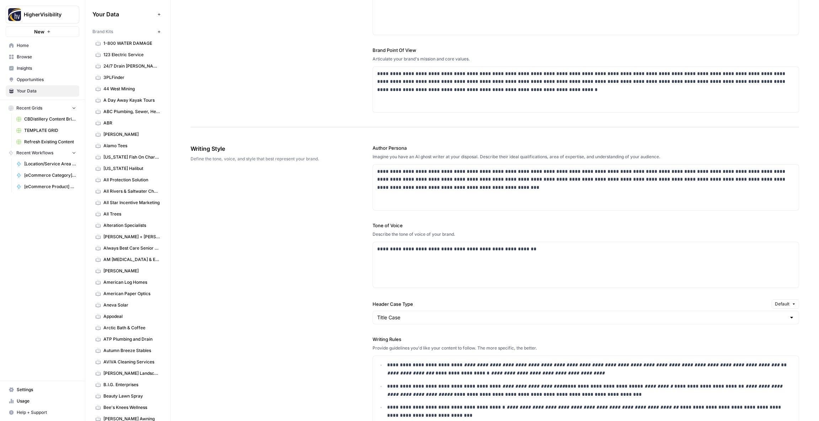
scroll to position [0, 0]
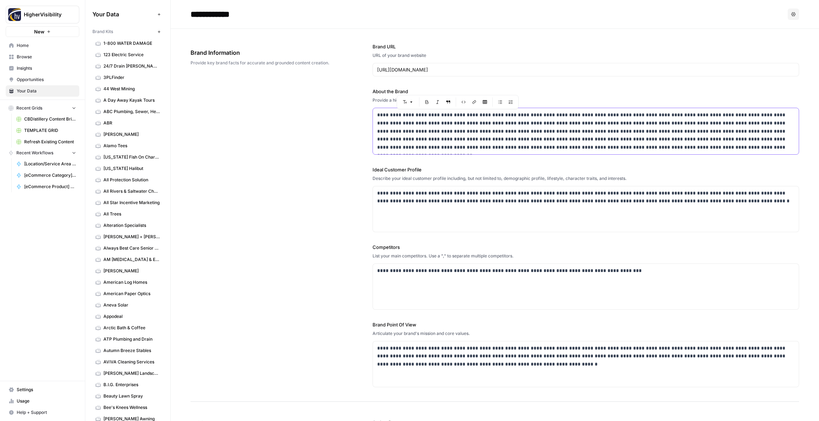
drag, startPoint x: 470, startPoint y: 115, endPoint x: 443, endPoint y: 116, distance: 27.0
click at [444, 116] on p "**********" at bounding box center [585, 131] width 417 height 41
copy p "**********"
click at [318, 168] on div "**********" at bounding box center [494, 215] width 608 height 373
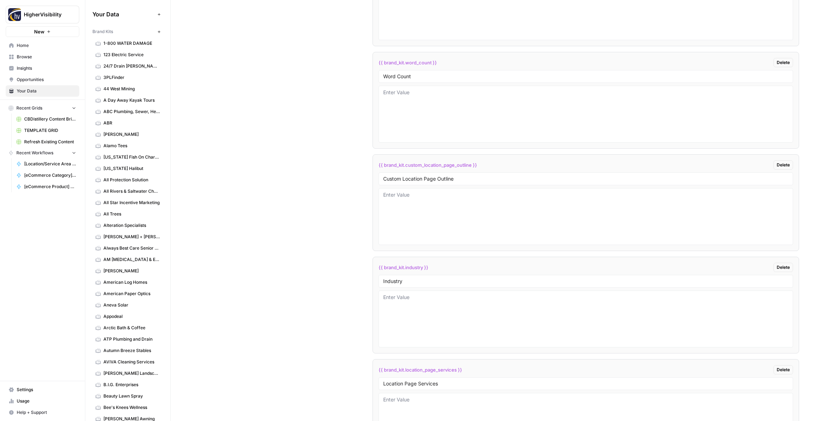
scroll to position [1415, 0]
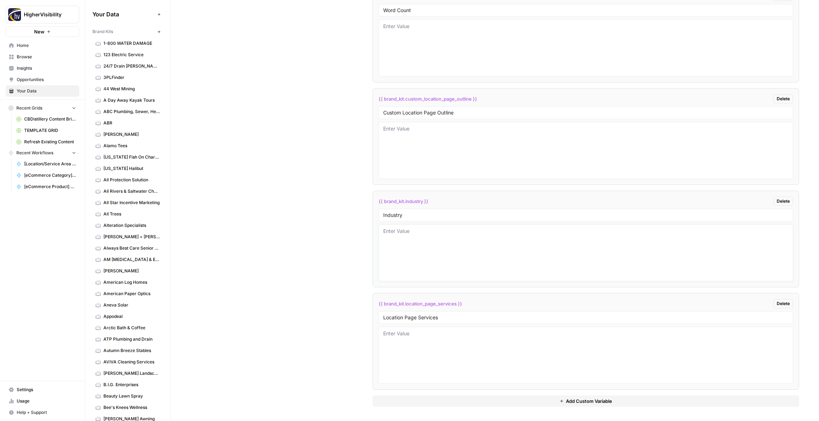
click at [435, 253] on textarea at bounding box center [585, 252] width 405 height 50
paste textarea "dance studio"
type textarea "dance studio"
click at [160, 31] on icon "button" at bounding box center [159, 32] width 4 height 4
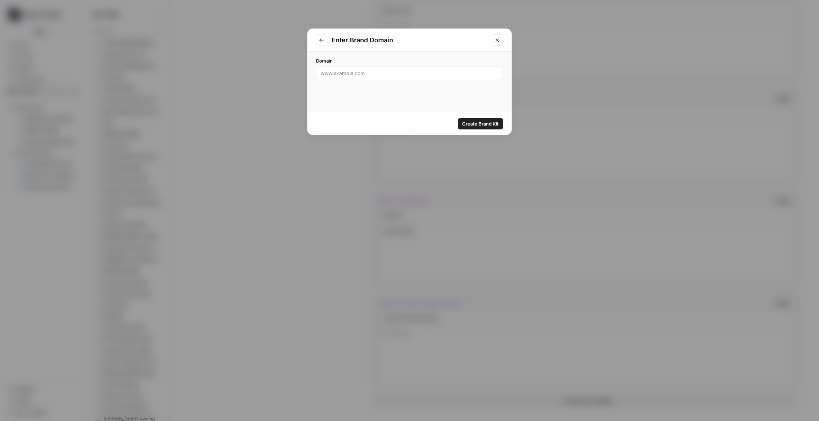
click at [354, 78] on div at bounding box center [409, 73] width 187 height 14
paste input "http://www.deltanetandtwine.com"
type input "http://www.deltanetandtwine.com"
click at [478, 125] on span "Create Brand Kit" at bounding box center [480, 123] width 37 height 7
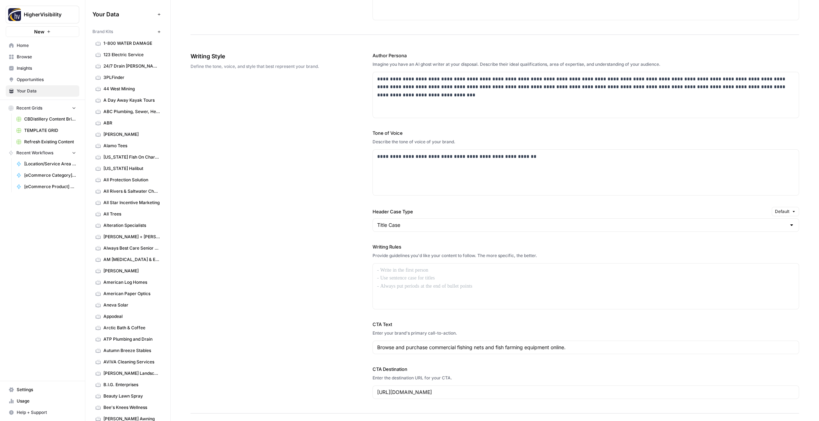
scroll to position [375, 0]
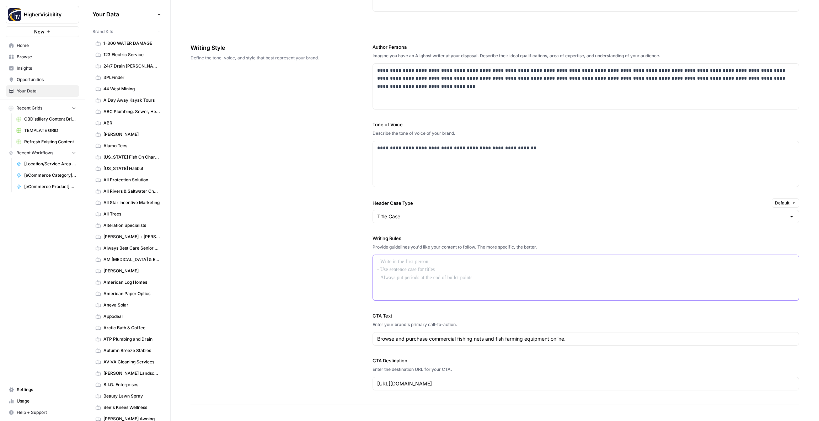
click at [397, 273] on div at bounding box center [586, 277] width 426 height 45
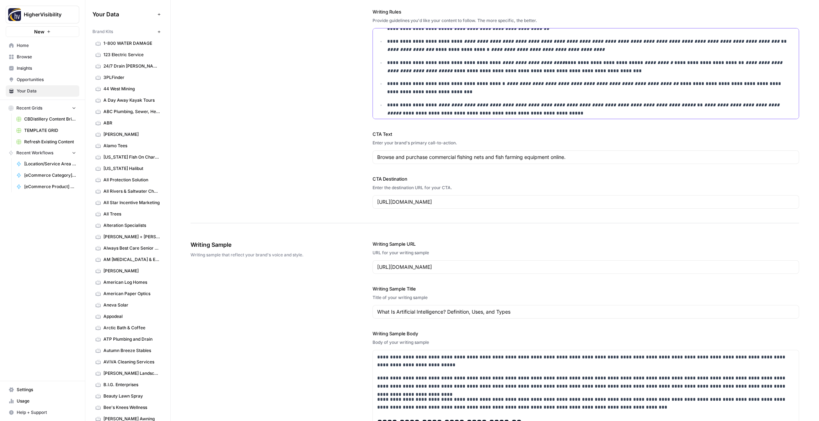
scroll to position [814, 0]
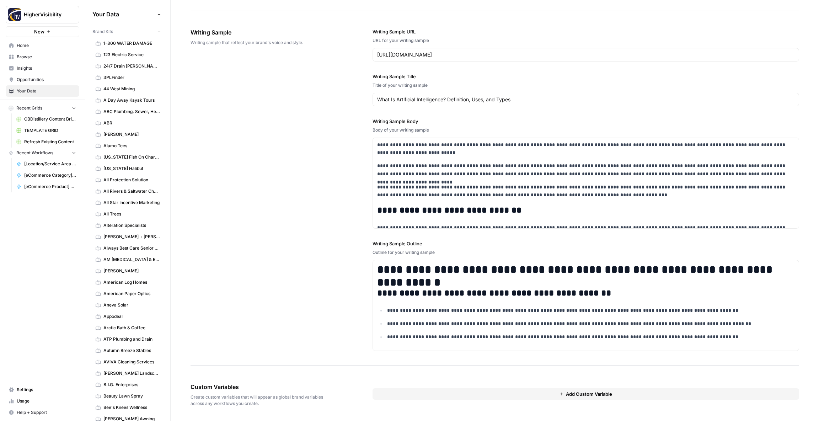
click at [418, 393] on button "Add Custom Variable" at bounding box center [585, 393] width 426 height 11
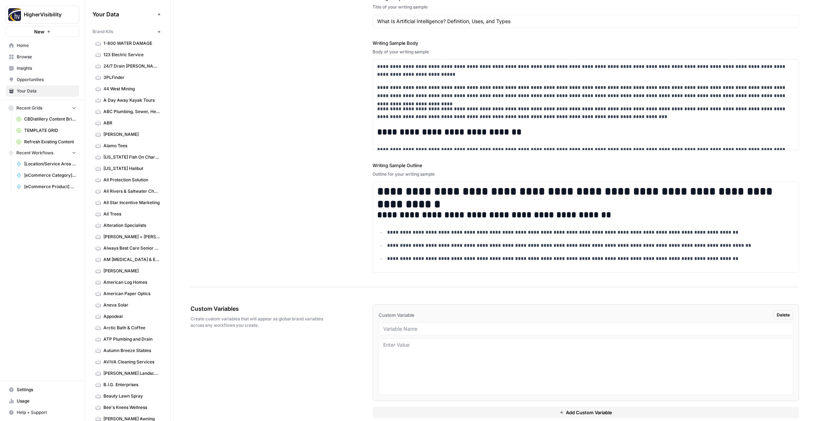
scroll to position [903, 0]
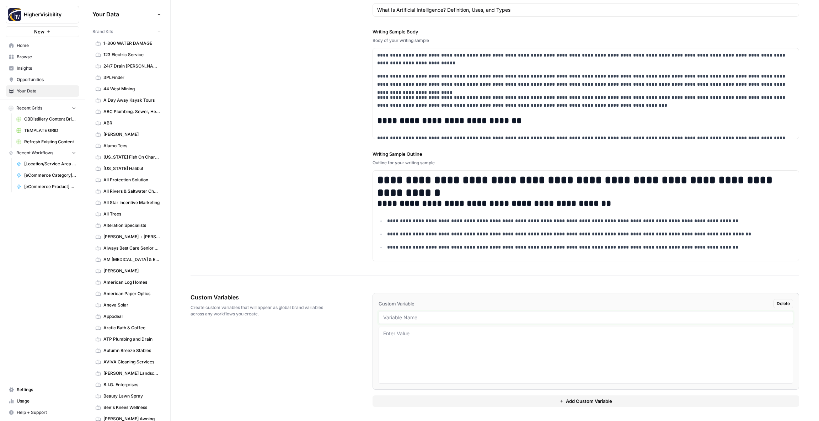
drag, startPoint x: 396, startPoint y: 319, endPoint x: 402, endPoint y: 319, distance: 6.8
click at [396, 319] on input "text" at bounding box center [585, 317] width 405 height 6
click at [399, 315] on input "text" at bounding box center [585, 317] width 405 height 6
paste input "Case Studies"
type input "Case Studies"
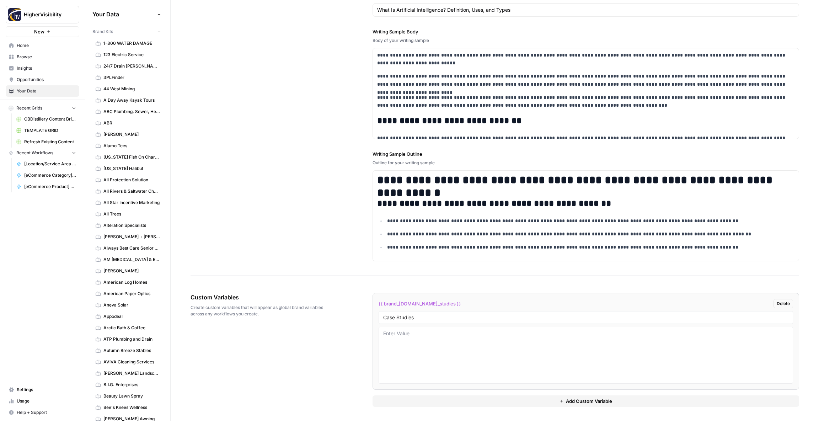
click at [416, 399] on button "Add Custom Variable" at bounding box center [585, 400] width 426 height 11
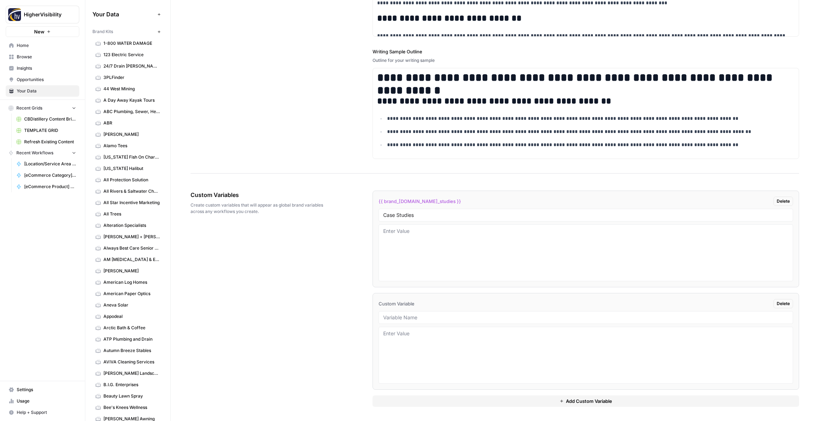
click at [396, 321] on div at bounding box center [585, 317] width 414 height 13
click at [396, 316] on input "text" at bounding box center [585, 317] width 405 height 6
click at [398, 318] on input "text" at bounding box center [585, 317] width 405 height 6
paste input "Testimonials"
type input "Testimonials"
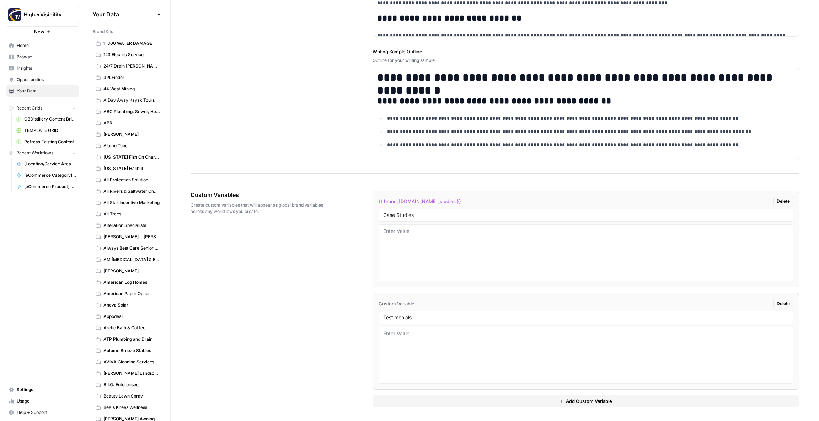
click at [426, 402] on button "Add Custom Variable" at bounding box center [585, 400] width 426 height 11
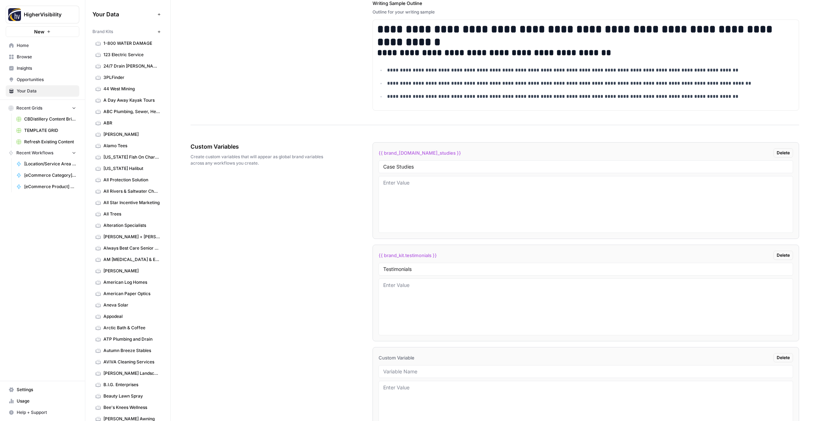
scroll to position [1108, 0]
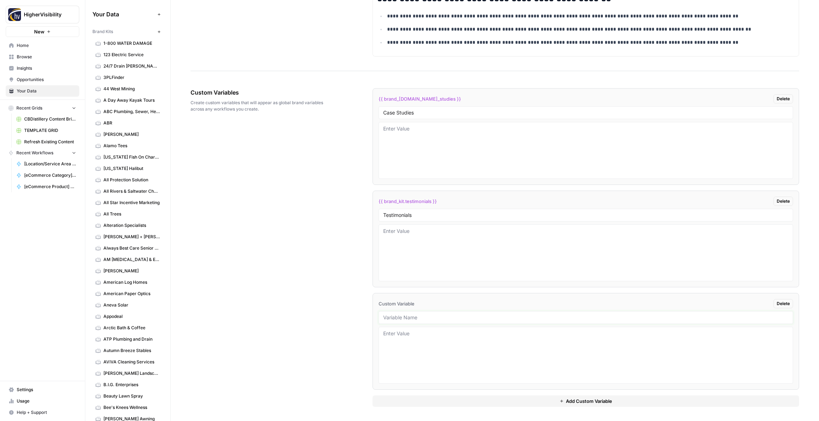
click at [393, 317] on input "text" at bounding box center [585, 317] width 405 height 6
paste input "Word Count"
type input "Word Count"
click at [419, 401] on button "Add Custom Variable" at bounding box center [585, 400] width 426 height 11
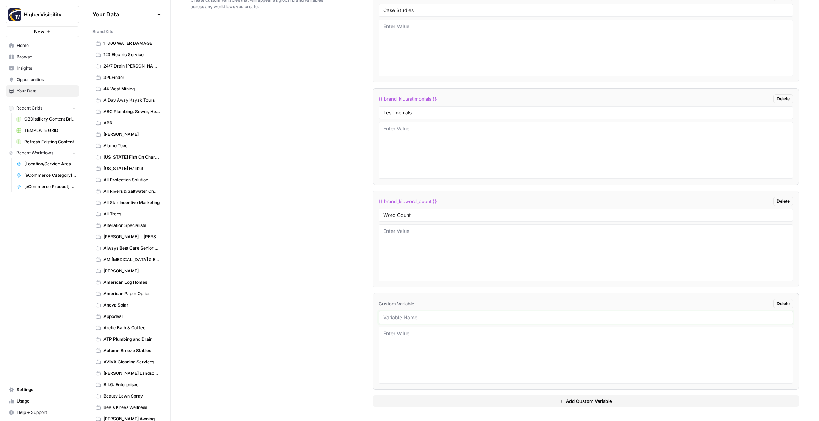
click at [401, 319] on input "text" at bounding box center [585, 317] width 405 height 6
click at [402, 318] on input "text" at bounding box center [585, 317] width 405 height 6
paste input "Custom Location Page Outline"
type input "Custom Location Page Outline"
click at [412, 401] on button "Add Custom Variable" at bounding box center [585, 400] width 426 height 11
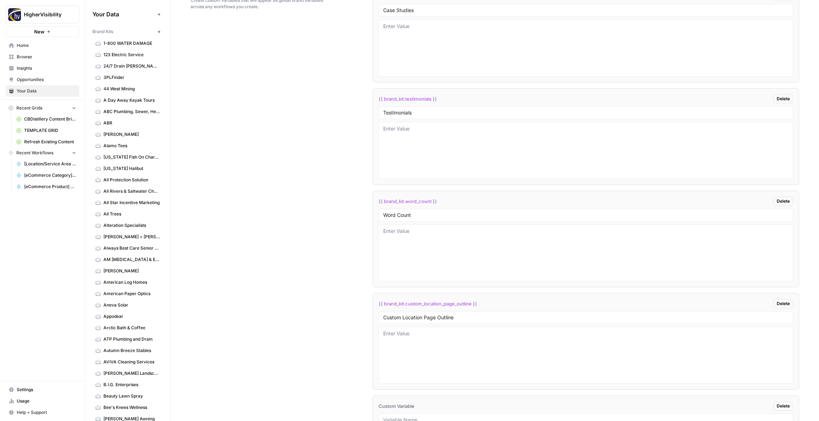
scroll to position [1313, 0]
click at [391, 318] on input "text" at bounding box center [585, 317] width 405 height 6
click at [414, 317] on input "text" at bounding box center [585, 317] width 405 height 6
paste input "Industry"
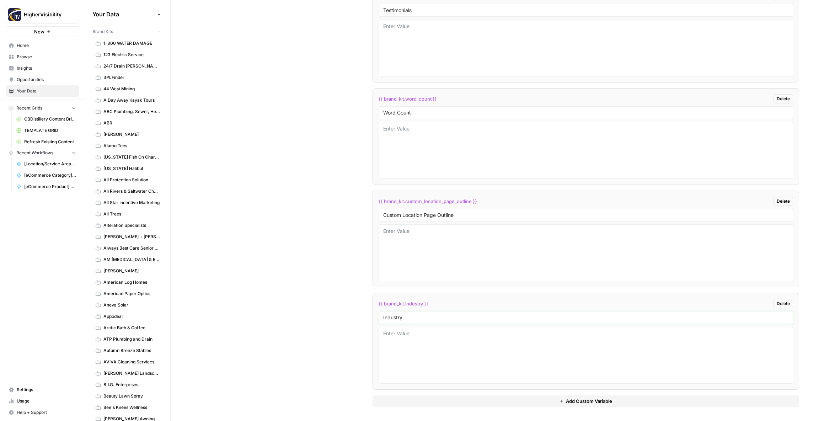
type input "Industry"
click at [435, 399] on button "Add Custom Variable" at bounding box center [585, 400] width 426 height 11
click at [402, 319] on input "text" at bounding box center [585, 317] width 405 height 6
click at [390, 314] on input "text" at bounding box center [585, 317] width 405 height 6
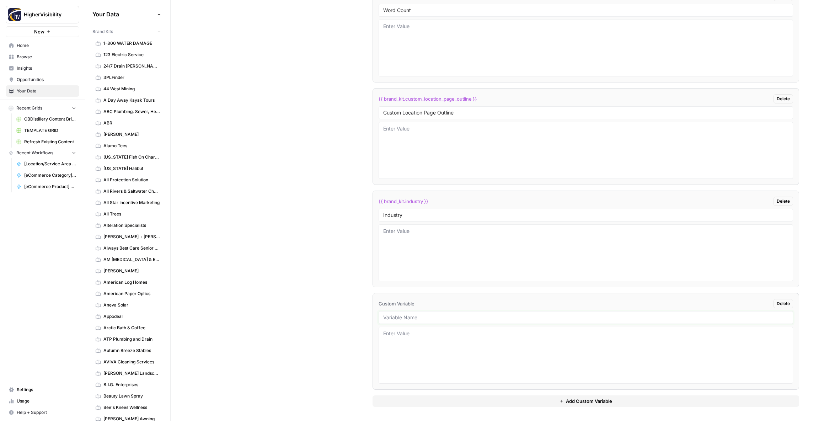
paste input "Location Page Services"
type input "Location Page Services"
click at [331, 327] on div "Custom Variables Create custom variables that will appear as global brand varia…" at bounding box center [494, 94] width 608 height 654
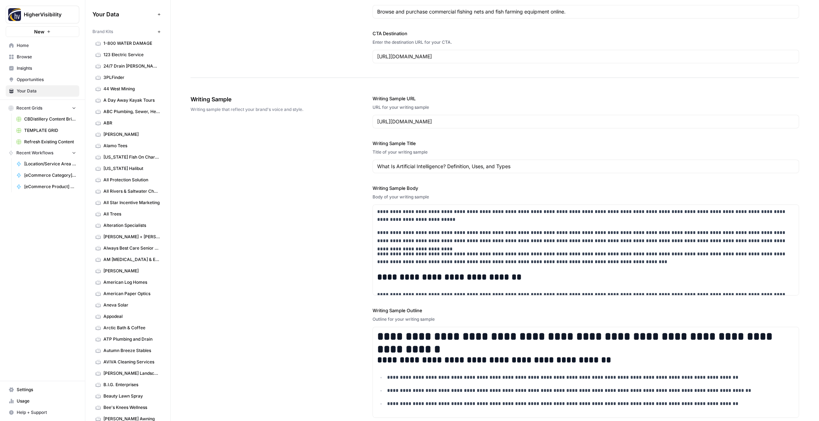
scroll to position [0, 0]
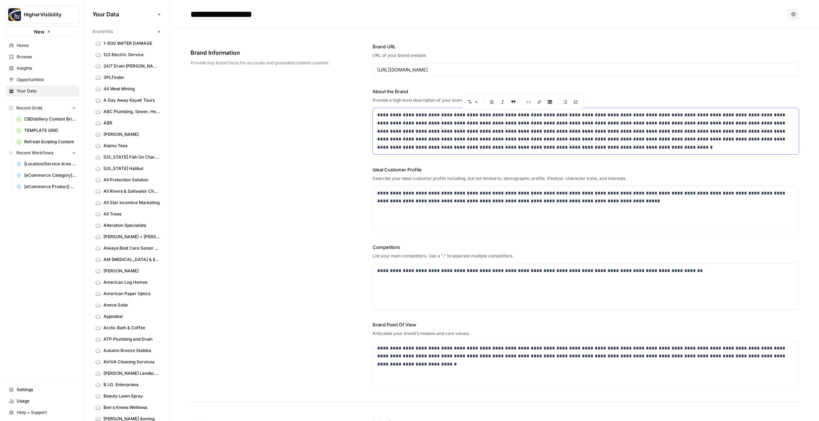
drag, startPoint x: 549, startPoint y: 115, endPoint x: 496, endPoint y: 116, distance: 53.3
click at [496, 116] on p "**********" at bounding box center [585, 131] width 417 height 41
copy p "**********"
click at [287, 161] on div "**********" at bounding box center [494, 215] width 608 height 373
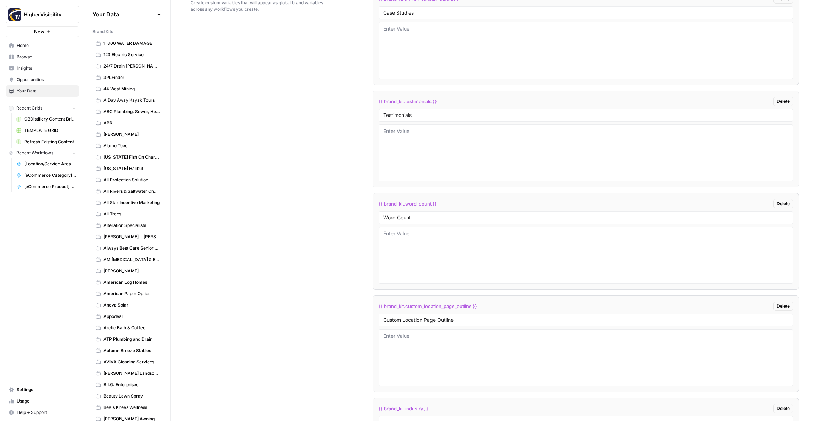
scroll to position [1415, 0]
click at [402, 236] on textarea at bounding box center [585, 252] width 405 height 50
paste textarea "commercial fishing nets"
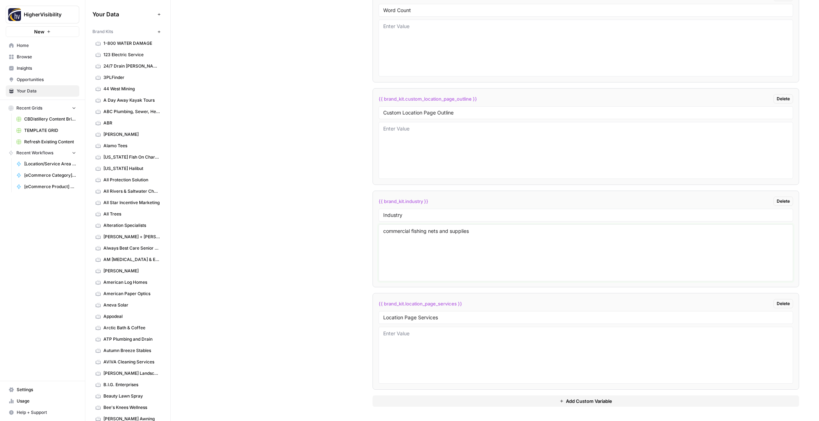
type textarea "commercial fishing nets and supplies"
click at [327, 241] on div "Custom Variables Create custom variables that will appear as global brand varia…" at bounding box center [494, 94] width 608 height 654
click at [160, 33] on icon "button" at bounding box center [159, 32] width 4 height 4
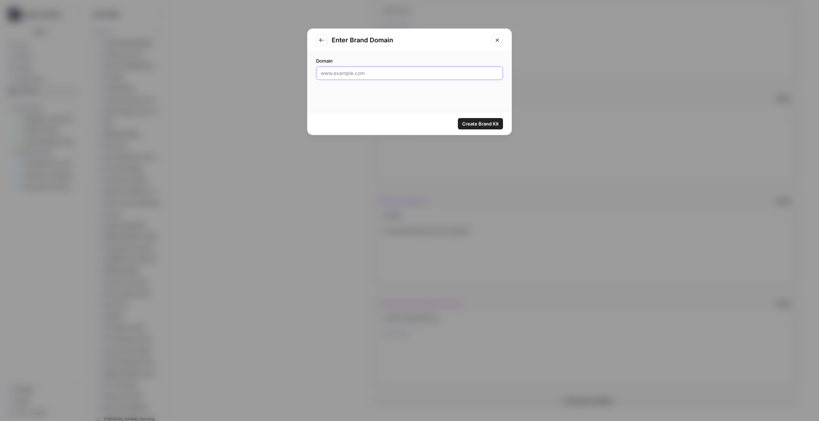
click at [348, 73] on input "Domain" at bounding box center [410, 73] width 178 height 7
paste input "http://www.dentalimplantac.com"
type input "http://www.dentalimplantac.com"
click at [476, 122] on span "Create Brand Kit" at bounding box center [480, 123] width 37 height 7
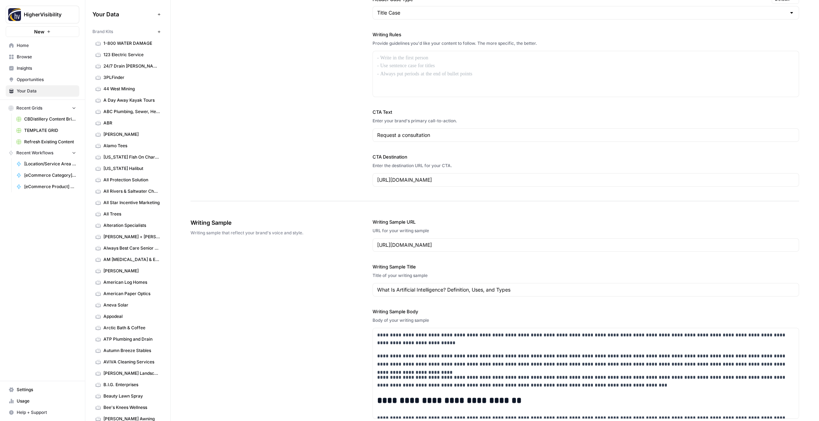
scroll to position [578, 0]
click at [389, 65] on div at bounding box center [586, 74] width 426 height 45
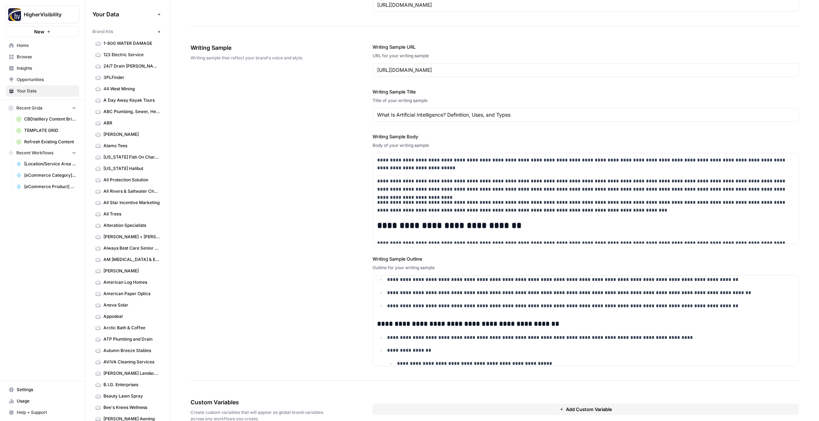
scroll to position [814, 0]
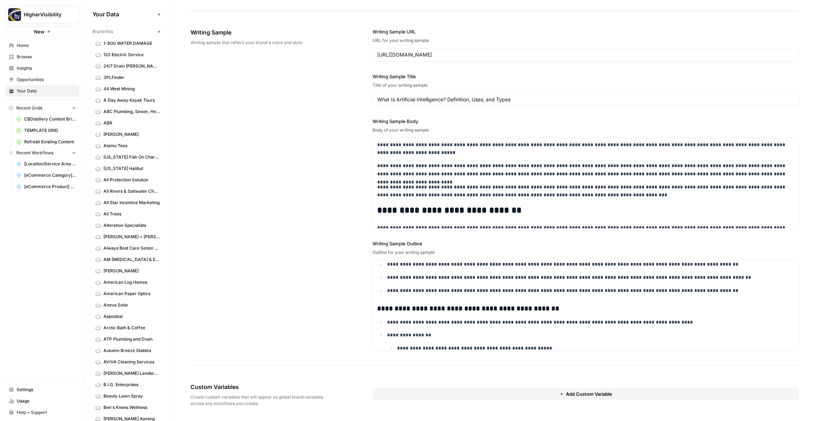
click at [408, 387] on div "Add Custom Variable" at bounding box center [585, 390] width 426 height 17
click at [407, 391] on button "Add Custom Variable" at bounding box center [585, 393] width 426 height 11
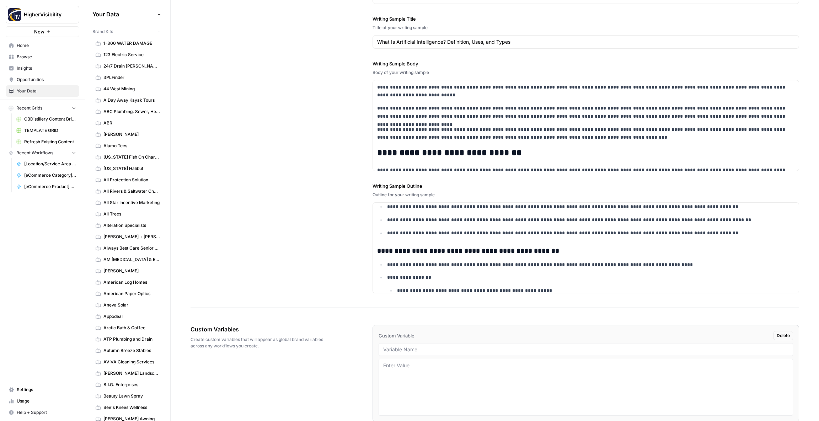
scroll to position [903, 0]
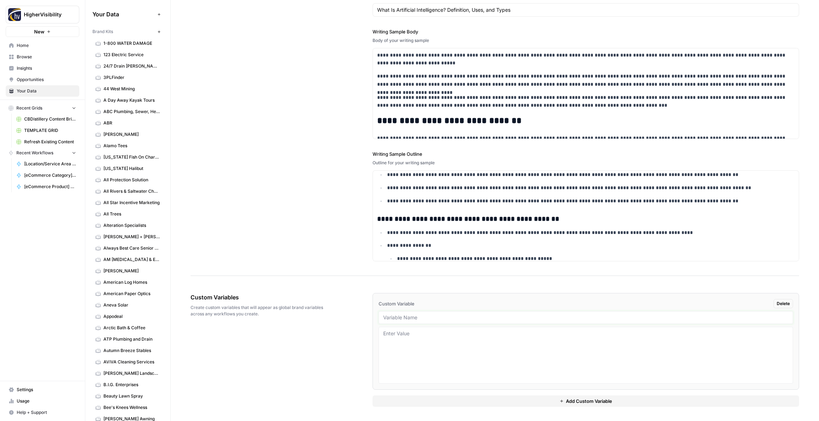
click at [393, 316] on input "text" at bounding box center [585, 317] width 405 height 6
click at [405, 318] on input "text" at bounding box center [585, 317] width 405 height 6
paste input "Case Studies"
type input "Case Studies"
drag, startPoint x: 387, startPoint y: 401, endPoint x: 382, endPoint y: 394, distance: 7.7
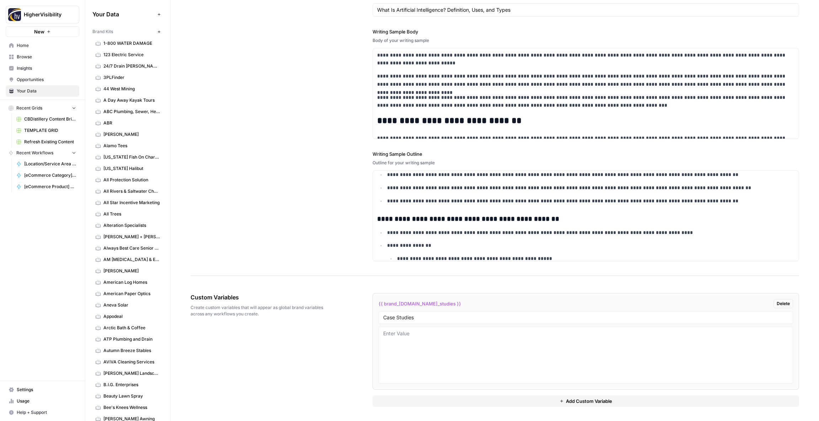
click at [386, 401] on button "Add Custom Variable" at bounding box center [585, 400] width 426 height 11
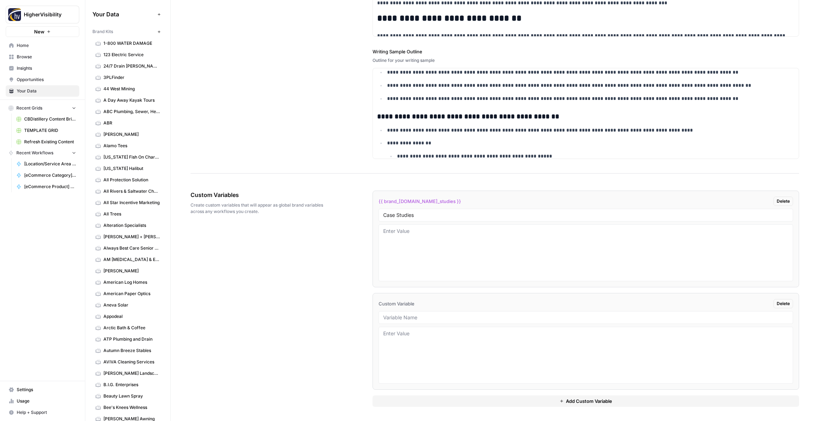
click at [415, 322] on div at bounding box center [585, 317] width 414 height 13
click at [407, 314] on input "text" at bounding box center [585, 317] width 405 height 6
click at [409, 317] on input "text" at bounding box center [585, 317] width 405 height 6
paste input "Testimonials"
type input "Testimonials"
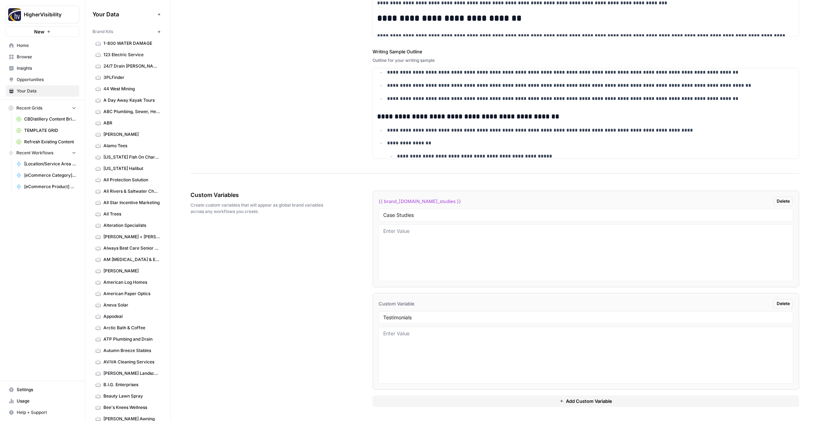
click at [413, 396] on button "Add Custom Variable" at bounding box center [585, 400] width 426 height 11
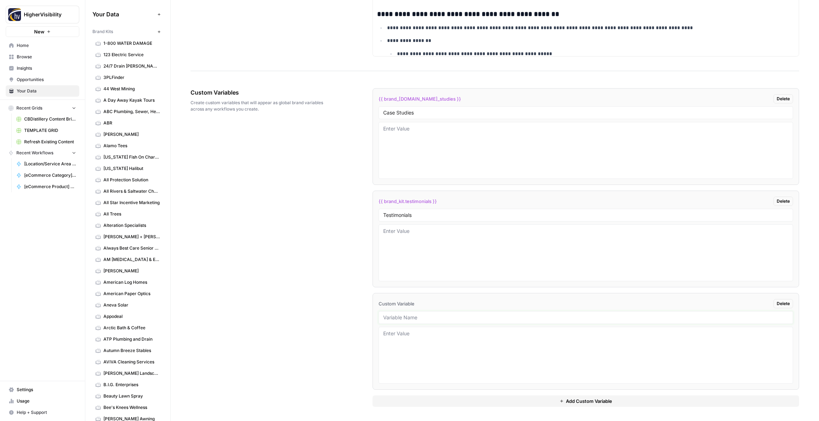
click at [408, 319] on input "text" at bounding box center [585, 317] width 405 height 6
paste input "Word Count"
type input "Word Count"
click at [412, 398] on button "Add Custom Variable" at bounding box center [585, 400] width 426 height 11
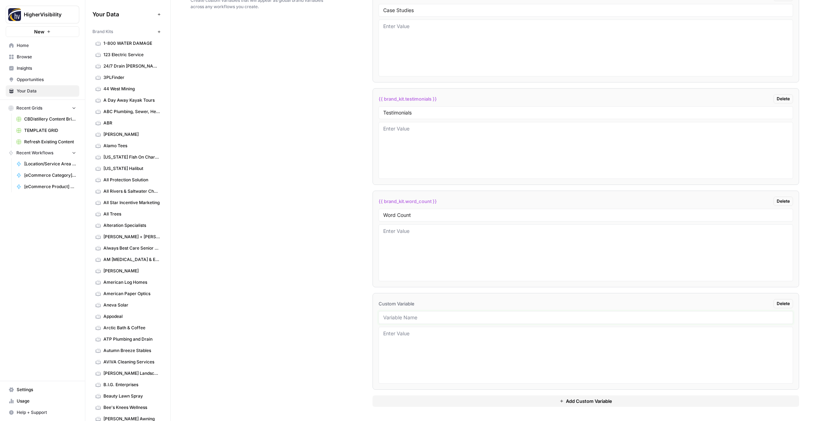
click at [398, 316] on input "text" at bounding box center [585, 317] width 405 height 6
paste input "Custom Location Page Outline"
type input "Custom Location Page Outline"
click at [420, 404] on button "Add Custom Variable" at bounding box center [585, 400] width 426 height 11
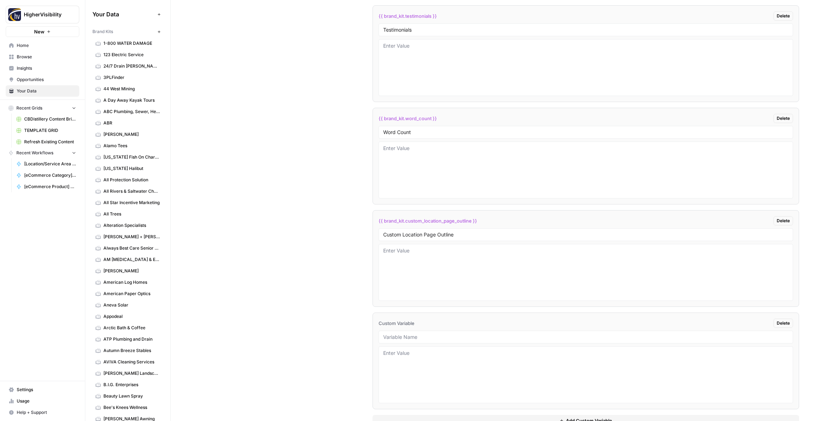
scroll to position [1313, 0]
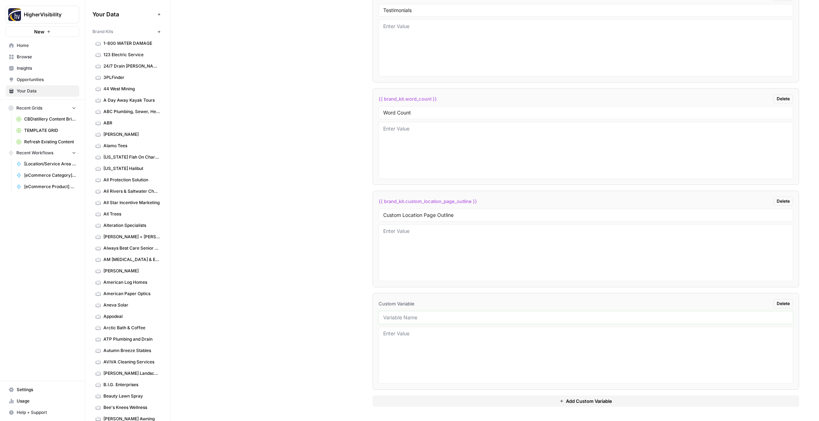
click at [407, 319] on input "text" at bounding box center [585, 317] width 405 height 6
paste input "Industry"
type input "Industry"
click at [445, 403] on button "Add Custom Variable" at bounding box center [585, 400] width 426 height 11
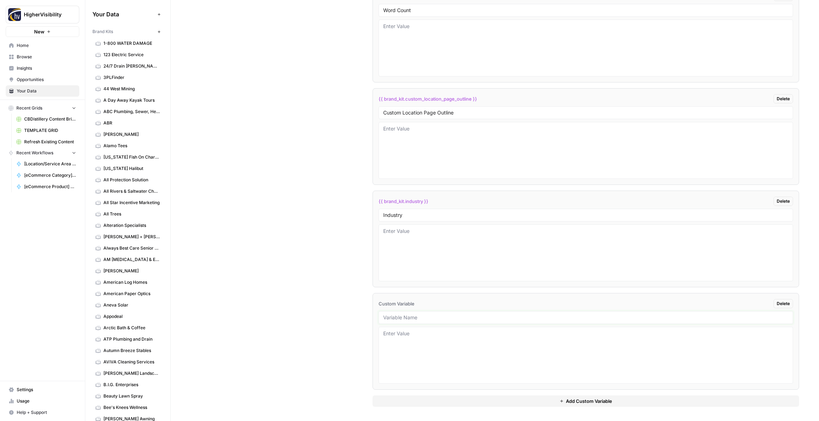
drag, startPoint x: 400, startPoint y: 318, endPoint x: 394, endPoint y: 316, distance: 6.5
click at [399, 318] on input "text" at bounding box center [585, 317] width 405 height 6
paste input "Location Page Services"
type input "Location Page Services"
click at [347, 306] on div "Custom Variables Create custom variables that will appear as global brand varia…" at bounding box center [494, 94] width 608 height 654
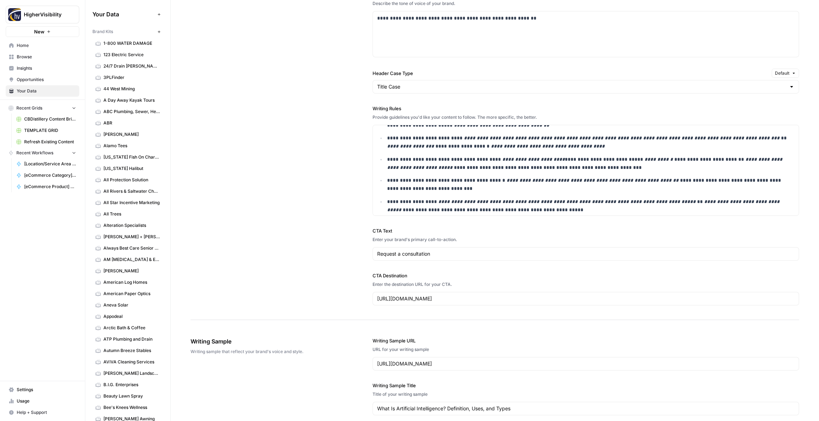
scroll to position [0, 0]
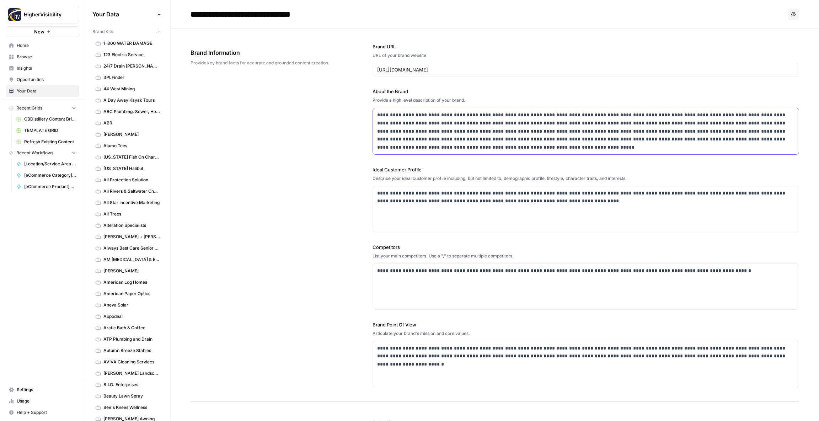
drag, startPoint x: 409, startPoint y: 116, endPoint x: 376, endPoint y: 115, distance: 33.4
click at [376, 116] on div "**********" at bounding box center [586, 131] width 426 height 46
copy p "**********"
click at [332, 121] on div "**********" at bounding box center [494, 215] width 608 height 373
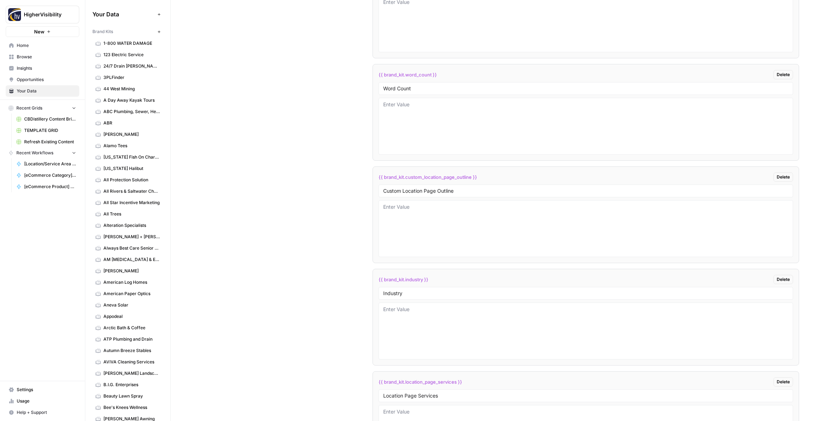
scroll to position [1415, 0]
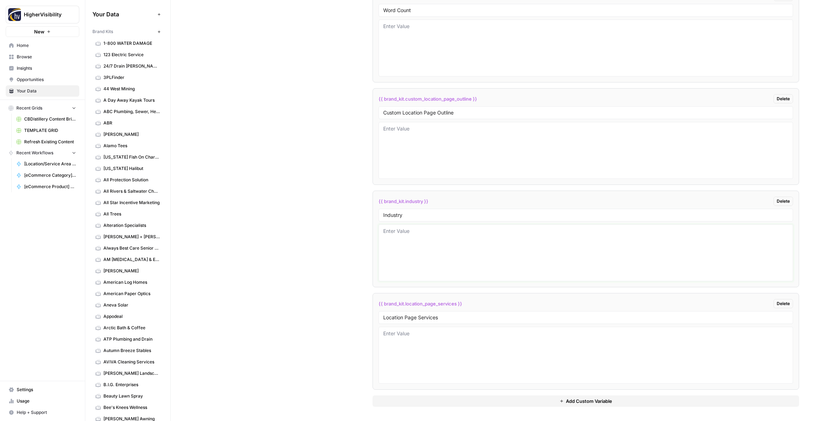
click at [399, 255] on textarea at bounding box center [585, 252] width 405 height 50
paste textarea "Dental Implant"
type textarea "Dental Implants"
click at [356, 248] on div "Custom Variables Create custom variables that will appear as global brand varia…" at bounding box center [494, 94] width 608 height 654
click at [159, 32] on icon "button" at bounding box center [159, 32] width 4 height 4
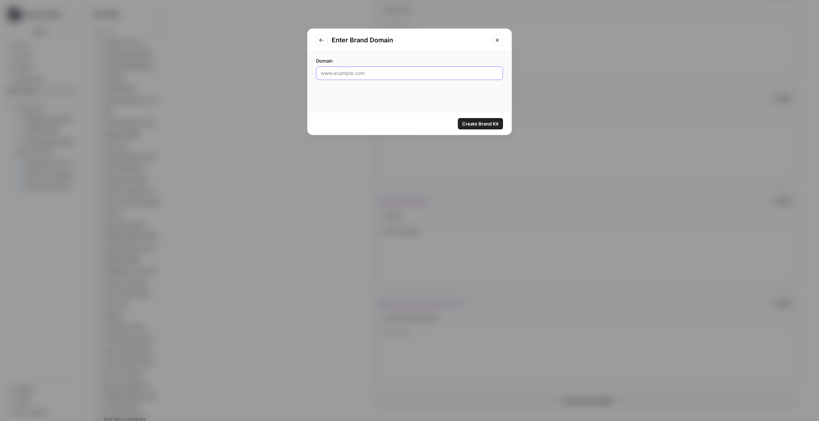
click at [359, 71] on input "Domain" at bounding box center [410, 73] width 178 height 7
paste input "https://www.dogtownmedia.com"
type input "https://www.dogtownmedia.com"
click at [479, 121] on span "Create Brand Kit" at bounding box center [480, 123] width 37 height 7
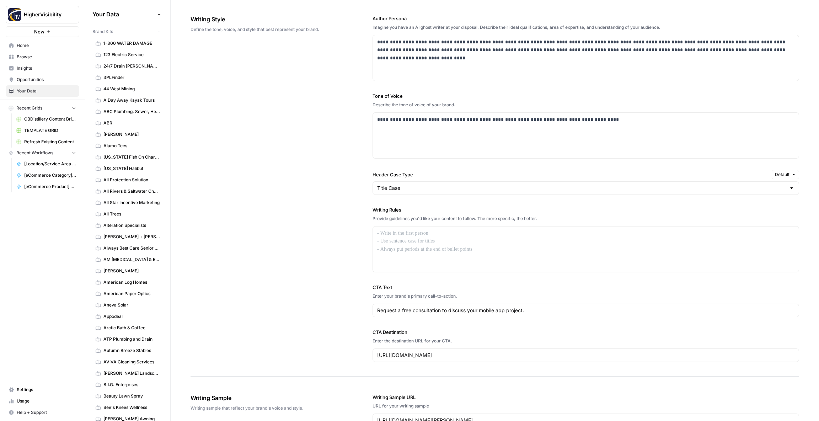
scroll to position [401, 0]
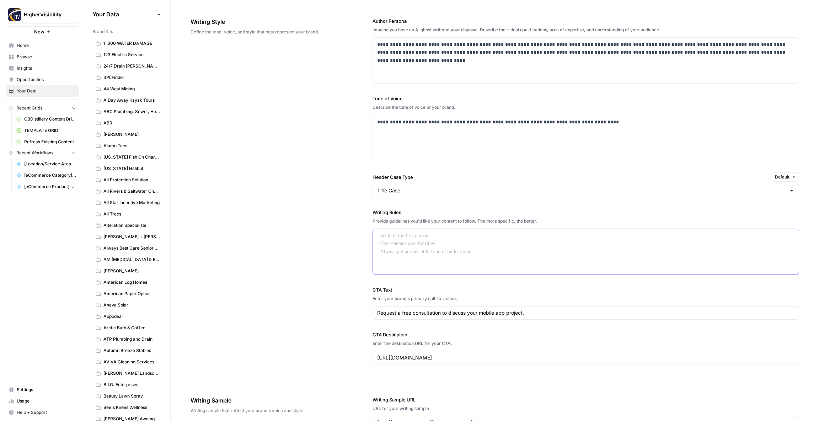
click at [425, 245] on div at bounding box center [586, 251] width 426 height 45
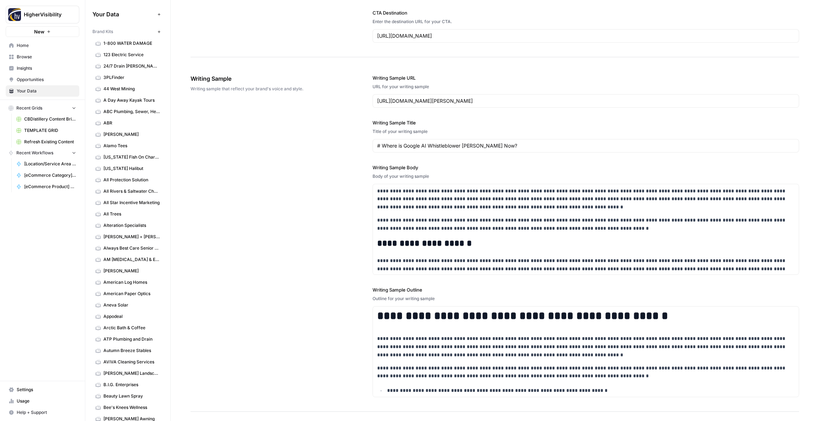
scroll to position [814, 0]
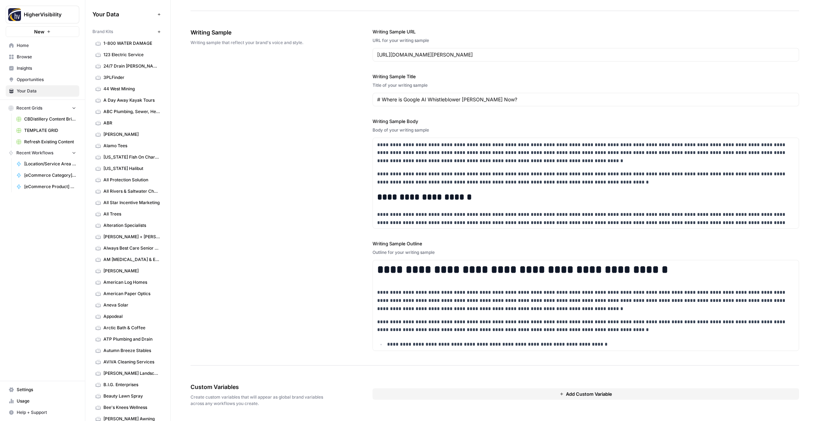
click at [480, 392] on button "Add Custom Variable" at bounding box center [585, 393] width 426 height 11
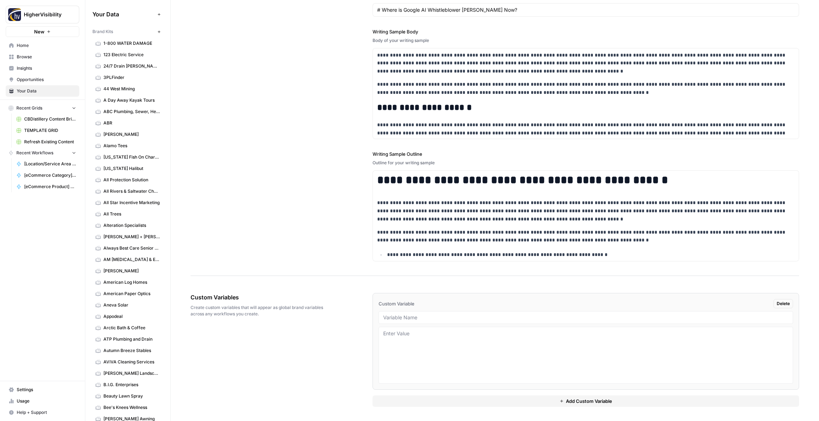
click at [391, 310] on li "Custom Variable Delete" at bounding box center [585, 341] width 426 height 97
click at [396, 319] on input "text" at bounding box center [585, 317] width 405 height 6
click at [394, 317] on input "text" at bounding box center [585, 317] width 405 height 6
paste input "Case Studies"
type input "Case Studies"
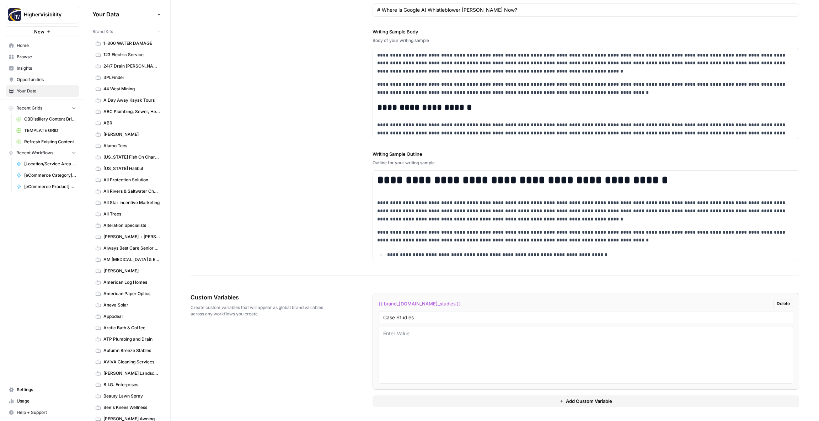
click at [409, 396] on button "Add Custom Variable" at bounding box center [585, 400] width 426 height 11
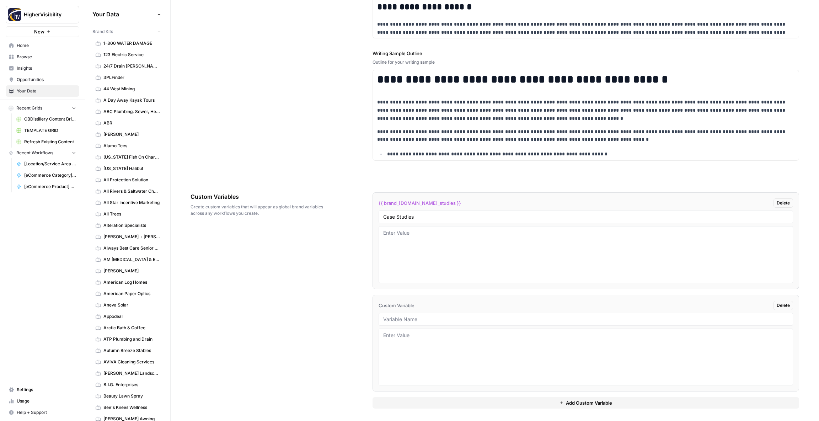
scroll to position [1006, 0]
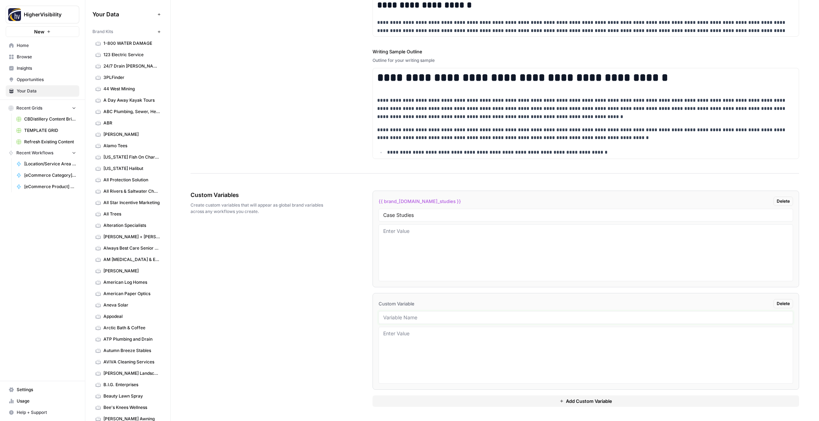
click at [396, 317] on input "text" at bounding box center [585, 317] width 405 height 6
click at [393, 317] on input "text" at bounding box center [585, 317] width 405 height 6
paste input "Testimonials"
type input "Testimonials"
click at [410, 401] on button "Add Custom Variable" at bounding box center [585, 400] width 426 height 11
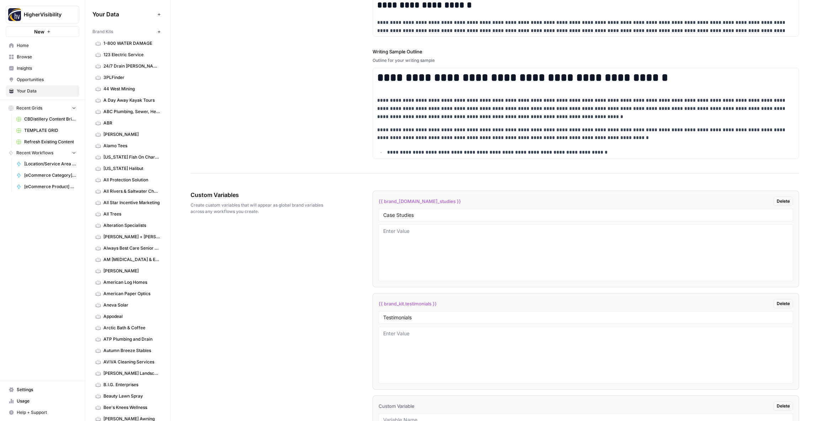
scroll to position [1108, 0]
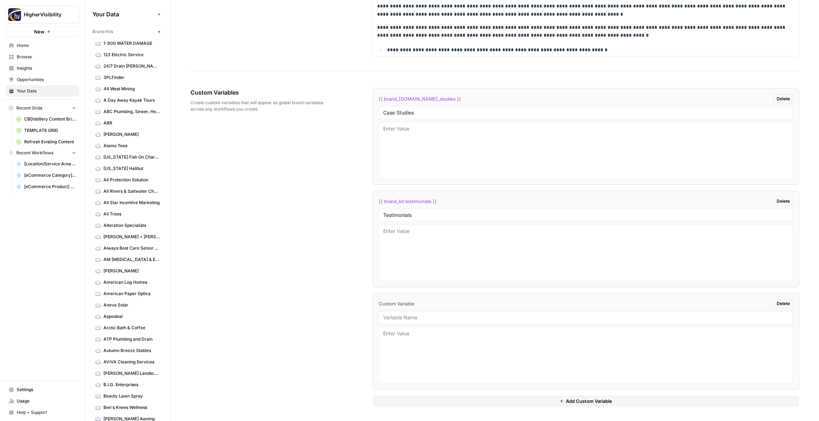
click at [390, 317] on input "text" at bounding box center [585, 317] width 405 height 6
paste input "Word Count"
click at [409, 400] on button "Add Custom Variable" at bounding box center [585, 400] width 426 height 11
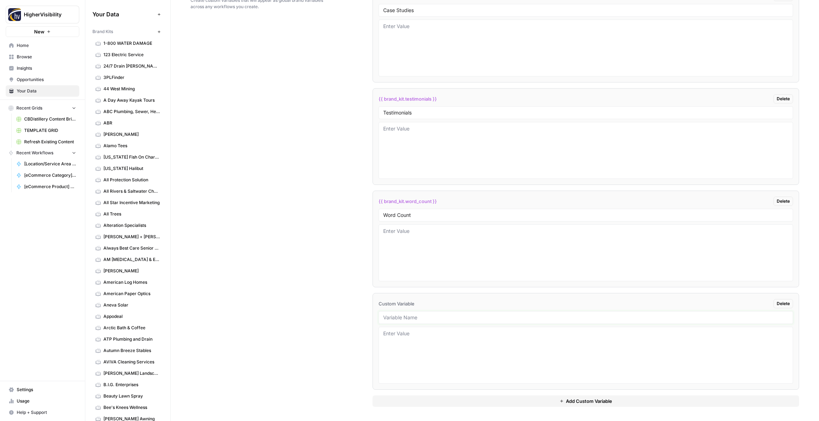
click at [397, 319] on input "text" at bounding box center [585, 317] width 405 height 6
click at [397, 214] on input "Word Count" at bounding box center [585, 215] width 405 height 6
type input "Word Count"
click at [404, 317] on input "text" at bounding box center [585, 318] width 405 height 6
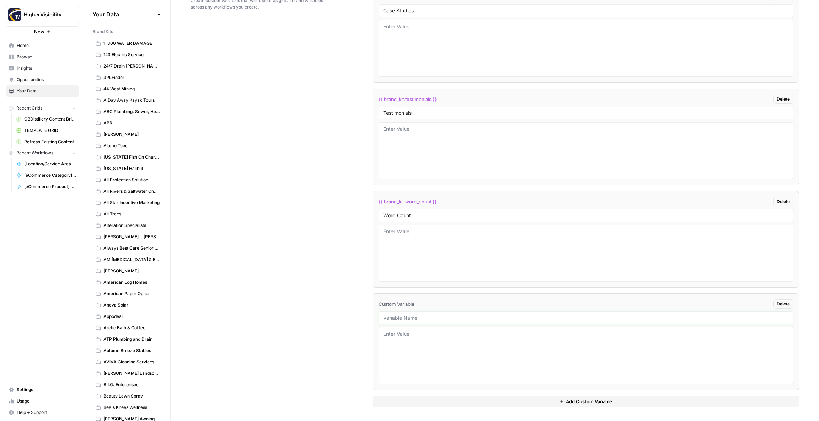
paste input "Word Count"
click at [417, 316] on input "Word Count" at bounding box center [585, 318] width 405 height 6
paste input "Custom Location Page Outline"
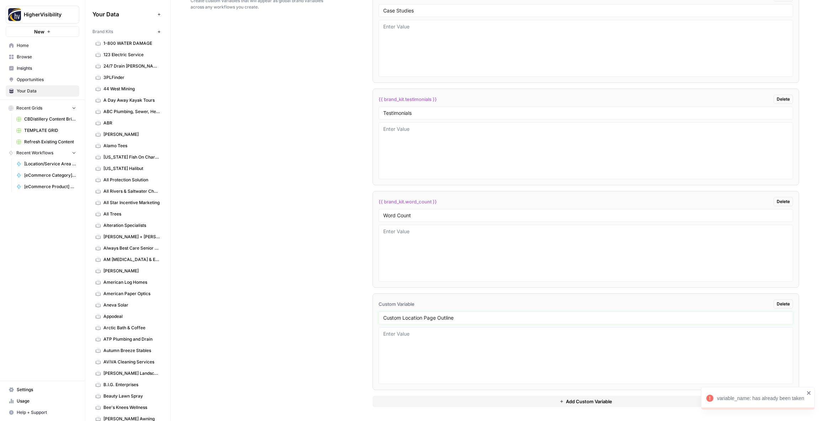
scroll to position [1210, 0]
type input "Custom Location Page Outline"
click at [420, 398] on button "Add Custom Variable" at bounding box center [585, 400] width 426 height 11
click at [422, 317] on input "text" at bounding box center [585, 317] width 405 height 6
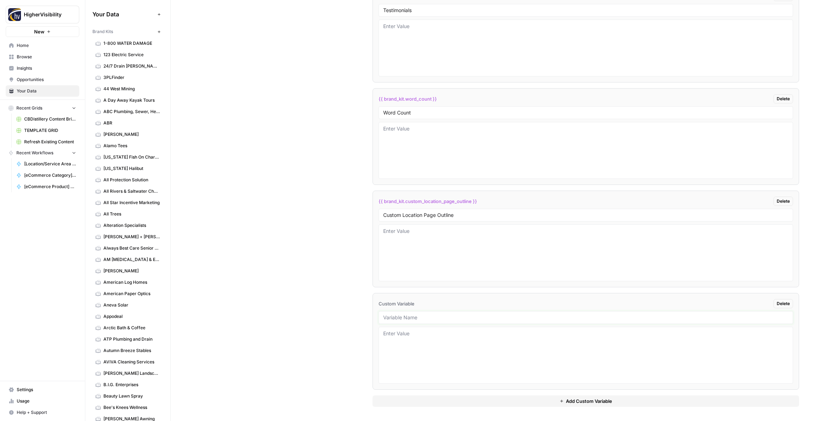
paste input "Industry"
type input "Industry"
click at [417, 400] on button "Add Custom Variable" at bounding box center [585, 400] width 426 height 11
click at [395, 319] on input "text" at bounding box center [585, 317] width 405 height 6
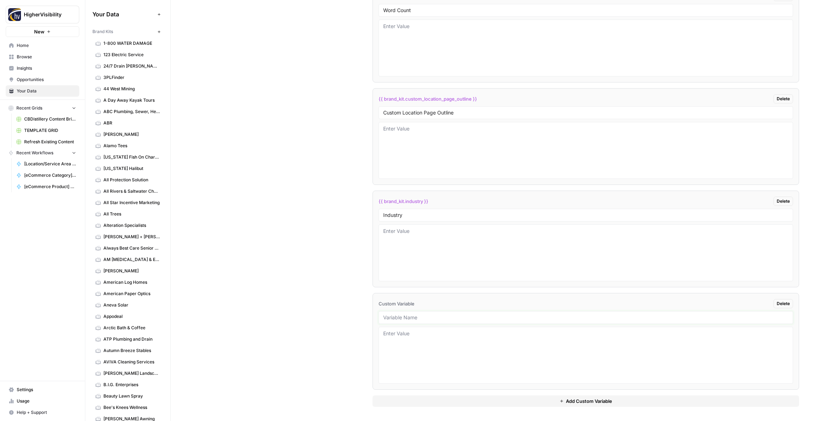
paste input "Location Page Services"
type input "Location Page Services"
click at [335, 307] on div "Custom Variables Create custom variables that will appear as global brand varia…" at bounding box center [494, 94] width 608 height 654
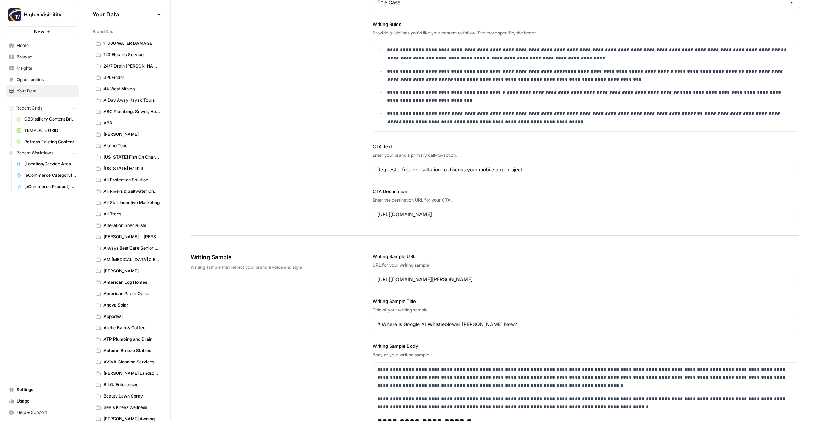
scroll to position [0, 0]
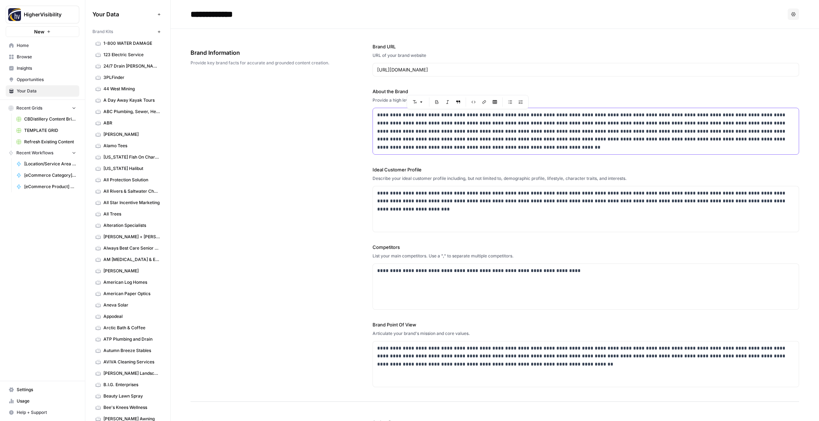
drag, startPoint x: 488, startPoint y: 115, endPoint x: 461, endPoint y: 117, distance: 26.7
click at [432, 115] on p "**********" at bounding box center [585, 131] width 417 height 41
click at [474, 117] on p "**********" at bounding box center [585, 131] width 417 height 41
drag, startPoint x: 473, startPoint y: 115, endPoint x: 424, endPoint y: 116, distance: 49.0
click at [424, 116] on p "**********" at bounding box center [585, 131] width 417 height 41
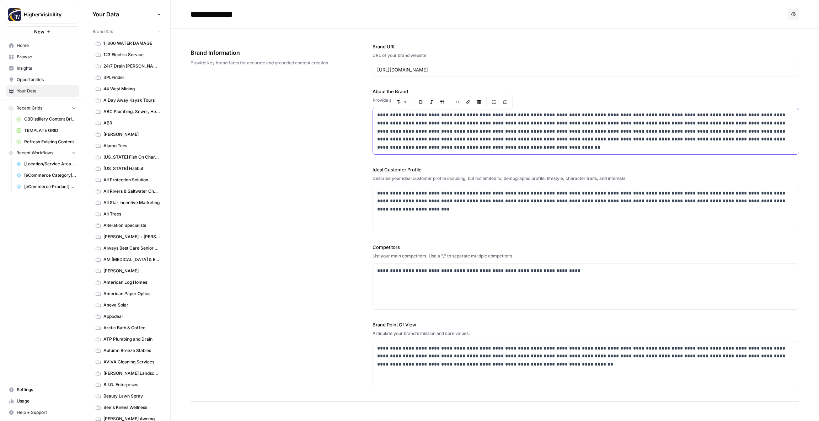
copy p "**********"
click at [279, 173] on div "**********" at bounding box center [494, 215] width 608 height 373
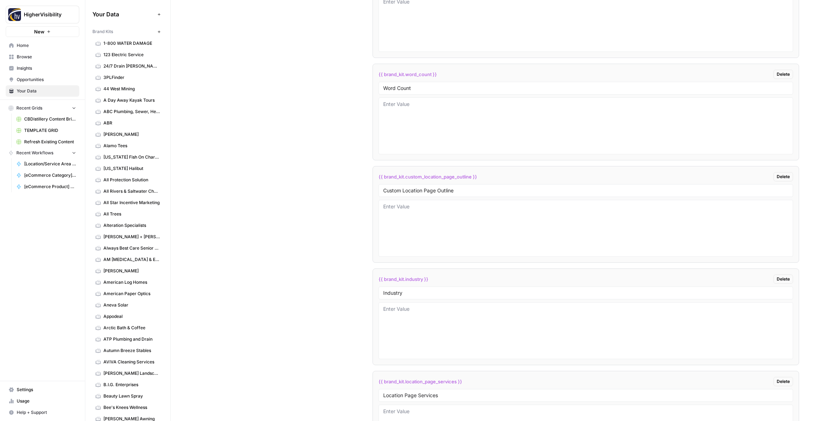
scroll to position [1415, 0]
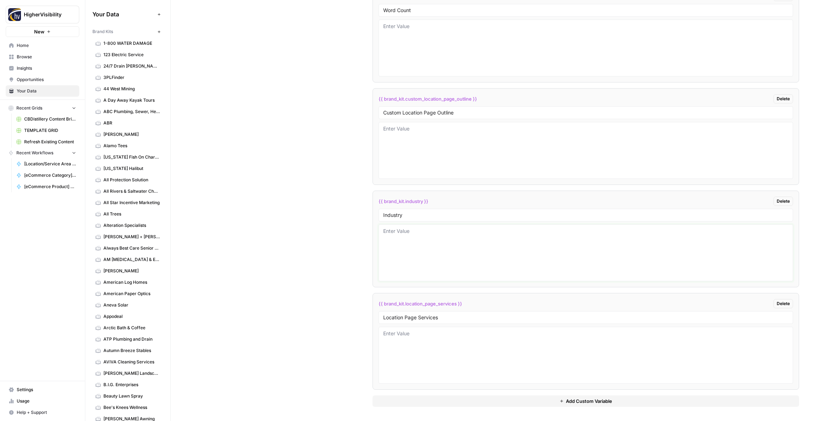
click at [393, 235] on textarea at bounding box center [585, 252] width 405 height 50
paste textarea "mobile app development"
type textarea "mobile app development"
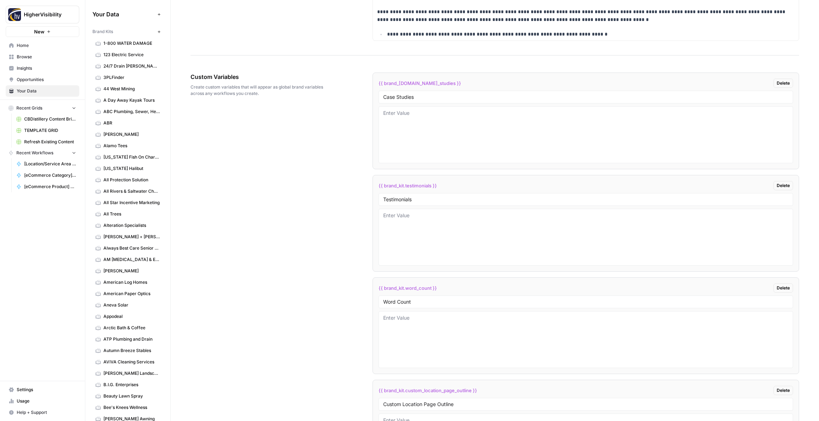
click at [159, 32] on icon "button" at bounding box center [159, 32] width 4 height 4
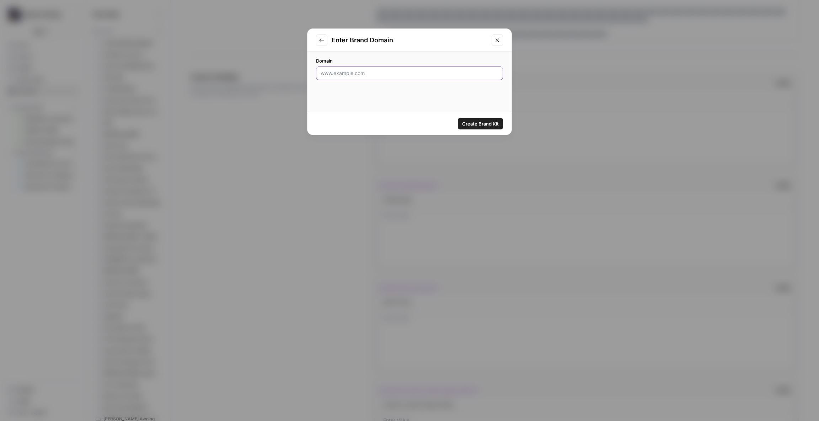
click at [343, 74] on input "Domain" at bounding box center [410, 73] width 178 height 7
paste input "https://www.ductz.com"
type input "https://www.ductz.com"
click at [479, 124] on span "Create Brand Kit" at bounding box center [480, 123] width 37 height 7
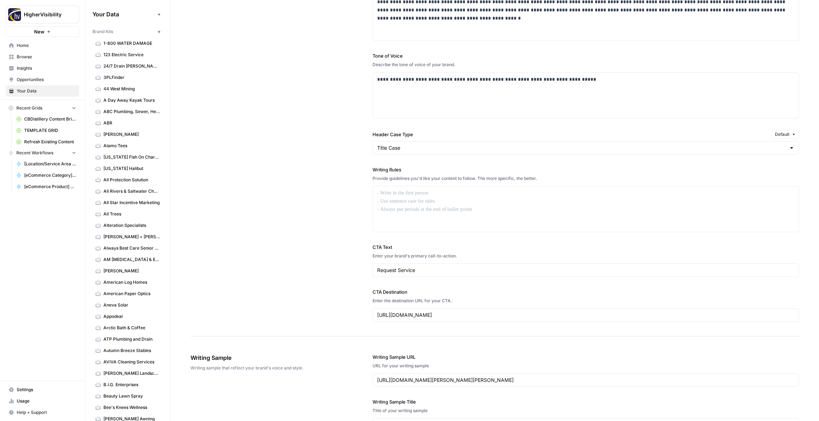
scroll to position [462, 0]
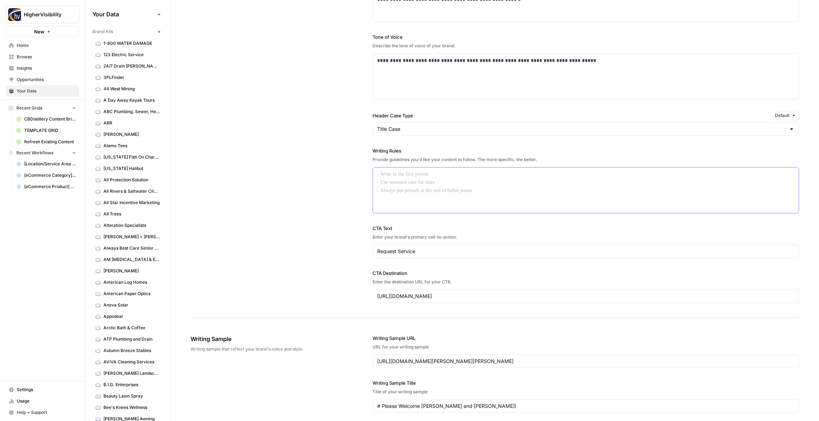
click at [402, 179] on div at bounding box center [586, 189] width 426 height 45
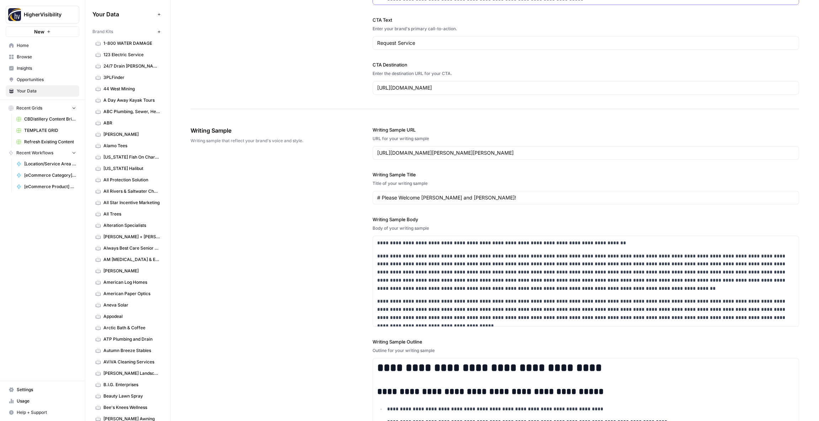
scroll to position [813, 0]
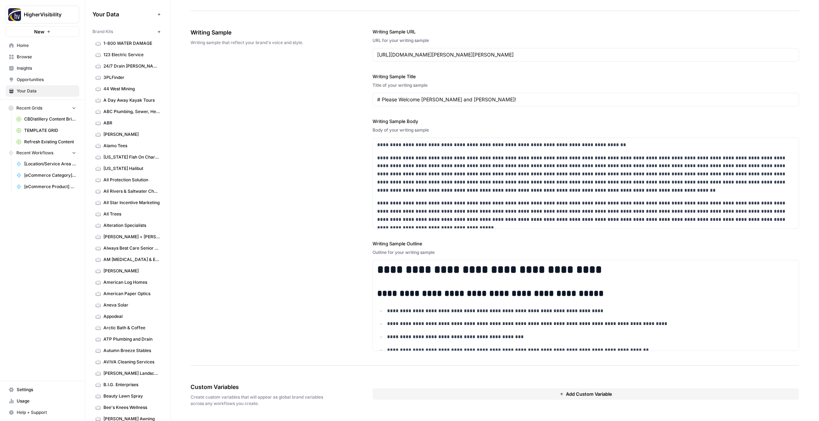
click at [413, 392] on button "Add Custom Variable" at bounding box center [585, 393] width 426 height 11
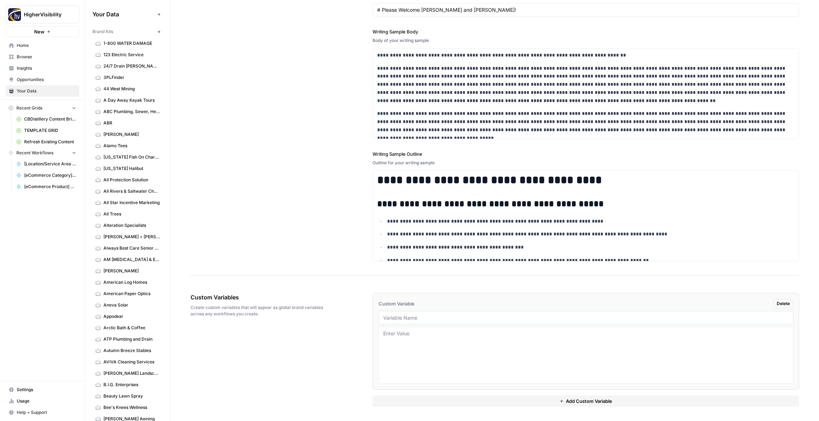
drag, startPoint x: 398, startPoint y: 317, endPoint x: 395, endPoint y: 313, distance: 5.3
click at [398, 317] on input "text" at bounding box center [585, 317] width 405 height 6
paste input "Case Studies"
type input "Case Studies"
click at [423, 397] on button "Add Custom Variable" at bounding box center [585, 400] width 426 height 11
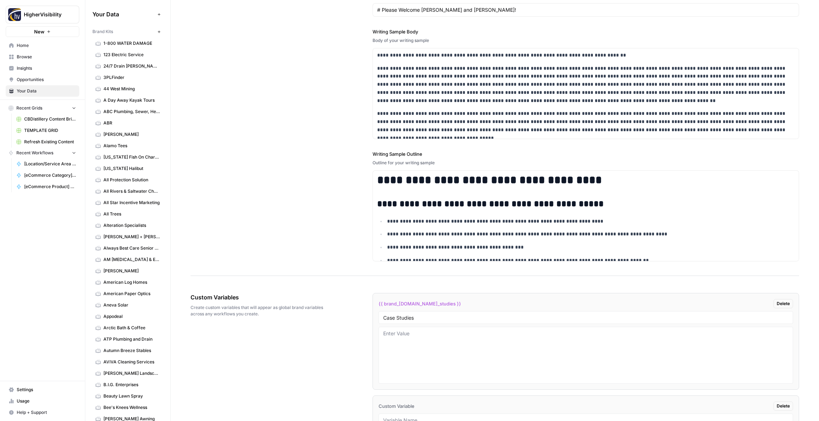
scroll to position [1005, 0]
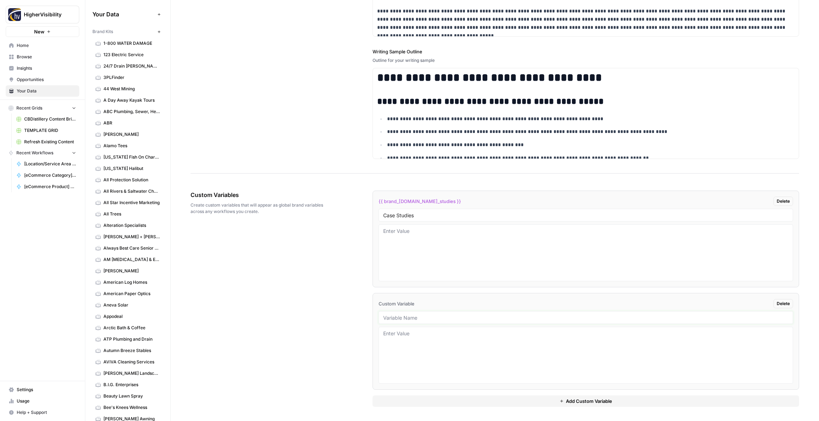
click at [397, 318] on input "text" at bounding box center [585, 317] width 405 height 6
click at [406, 317] on input "text" at bounding box center [585, 317] width 405 height 6
paste input "Testimonials"
type input "Testimonials"
drag, startPoint x: 427, startPoint y: 407, endPoint x: 419, endPoint y: 401, distance: 9.8
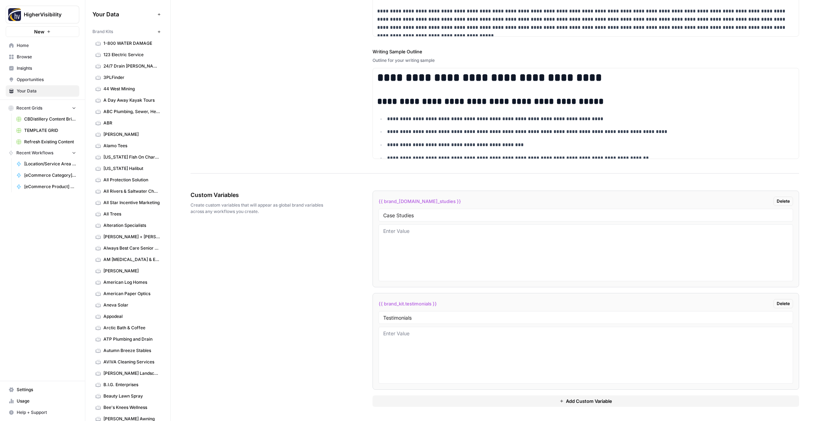
click at [425, 406] on div "{{ brand_[DOMAIN_NAME]_studies }} Delete Case Studies {{ brand_kit.testimonials…" at bounding box center [585, 298] width 426 height 245
click at [419, 401] on button "Add Custom Variable" at bounding box center [585, 400] width 426 height 11
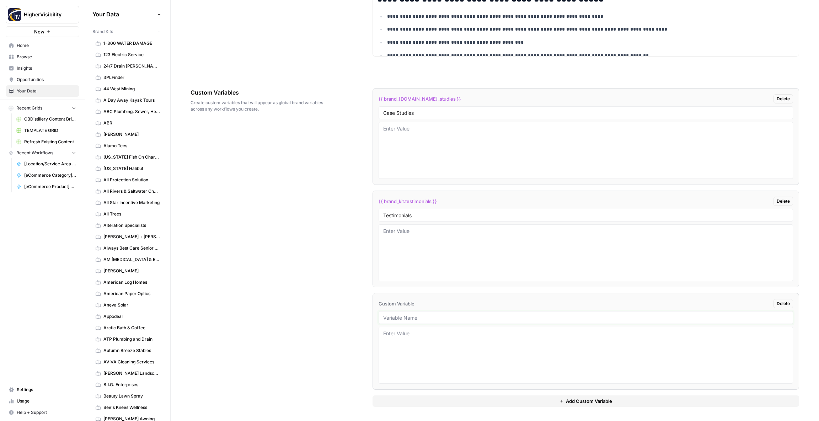
click at [412, 318] on input "text" at bounding box center [585, 317] width 405 height 6
paste input "Word Count"
type input "Word Count"
click at [433, 402] on button "Add Custom Variable" at bounding box center [585, 400] width 426 height 11
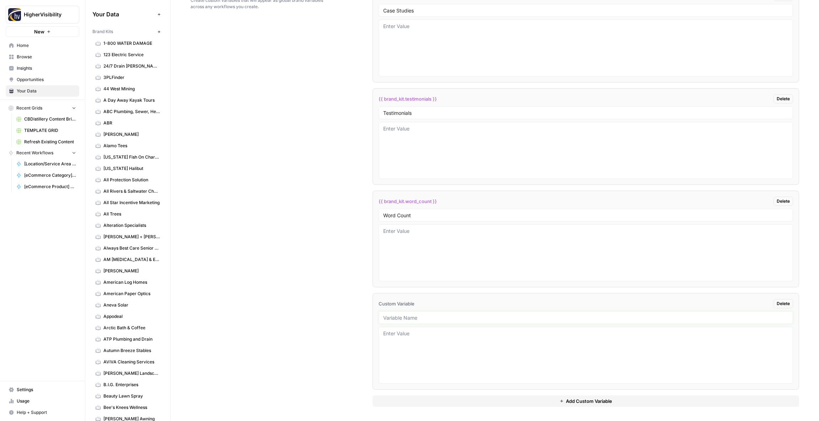
click at [418, 318] on input "text" at bounding box center [585, 317] width 405 height 6
paste input "Custom Location Page Outline"
type input "Custom Location Page Outline"
click at [451, 398] on button "Add Custom Variable" at bounding box center [585, 400] width 426 height 11
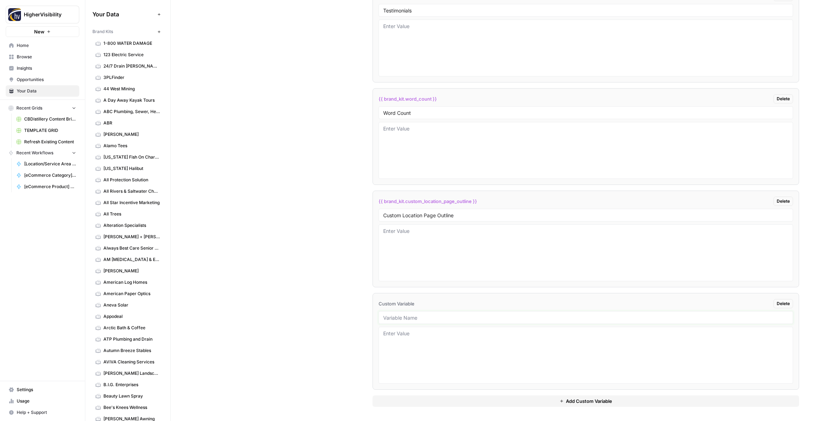
click at [401, 319] on input "text" at bounding box center [585, 317] width 405 height 6
paste input "Industry"
type input "Industry"
drag, startPoint x: 421, startPoint y: 401, endPoint x: 420, endPoint y: 394, distance: 7.0
click at [421, 401] on button "Add Custom Variable" at bounding box center [585, 400] width 426 height 11
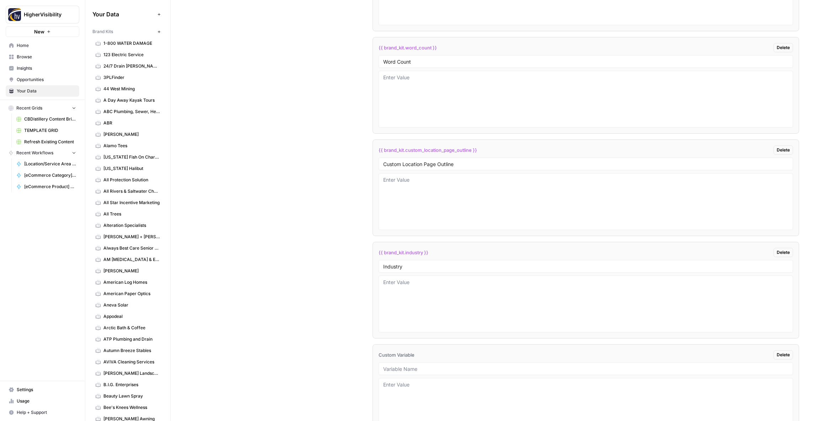
scroll to position [1414, 0]
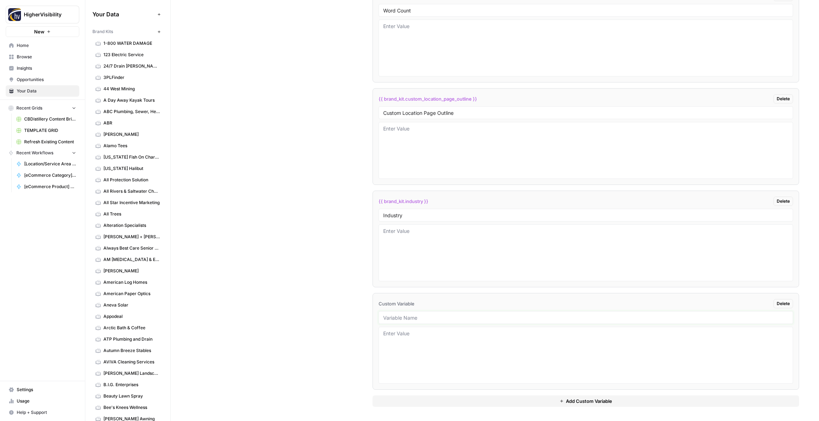
click at [410, 317] on input "text" at bounding box center [585, 317] width 405 height 6
paste input "Location Page Services"
type input "Location Page Services"
click at [347, 313] on div "Custom Variables Create custom variables that will appear as global brand varia…" at bounding box center [494, 94] width 608 height 654
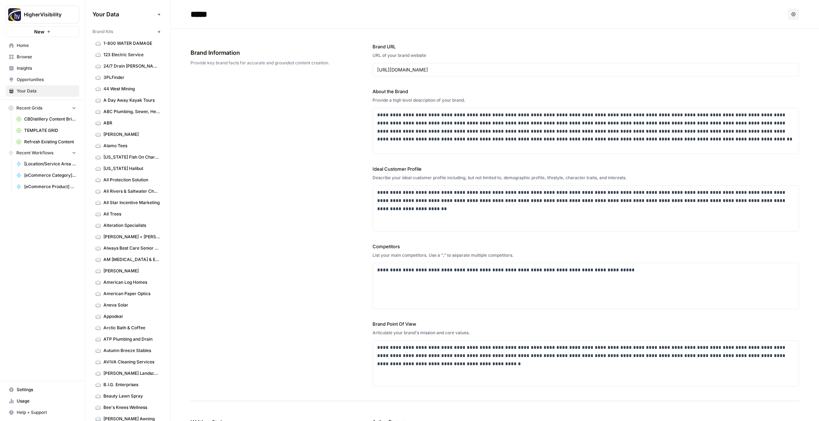
scroll to position [4, 0]
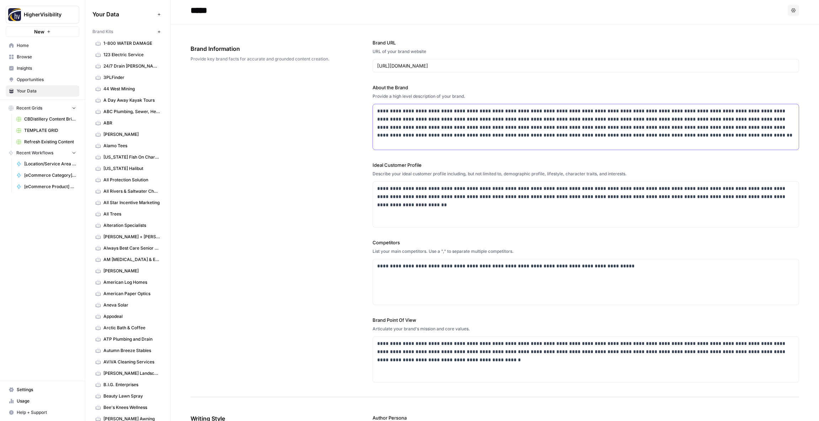
click at [455, 120] on p "**********" at bounding box center [585, 123] width 417 height 32
drag, startPoint x: 463, startPoint y: 111, endPoint x: 429, endPoint y: 111, distance: 34.5
click at [429, 111] on p "**********" at bounding box center [585, 123] width 417 height 32
click at [441, 111] on p "**********" at bounding box center [585, 123] width 417 height 32
drag, startPoint x: 428, startPoint y: 111, endPoint x: 464, endPoint y: 113, distance: 36.3
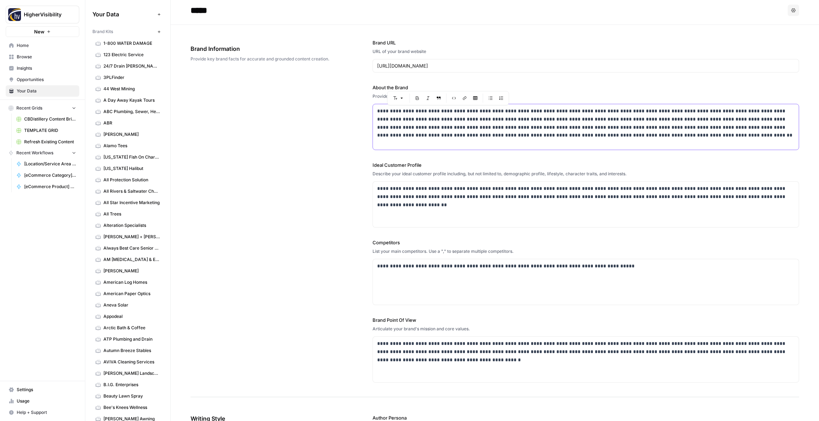
click at [464, 113] on p "**********" at bounding box center [585, 123] width 417 height 32
copy p "**********"
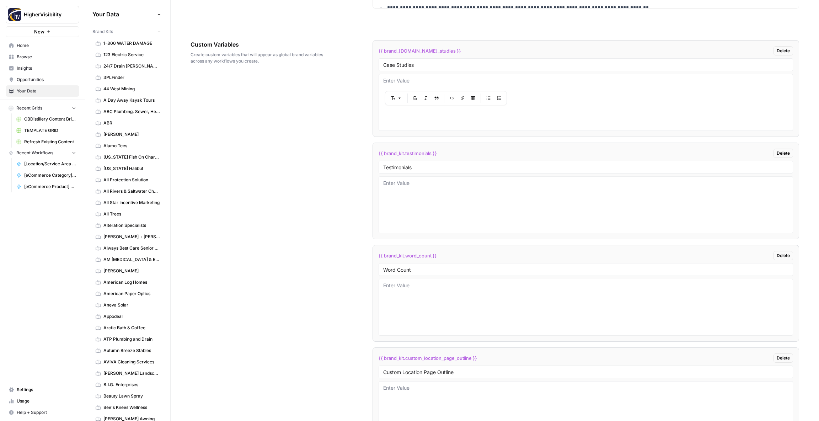
scroll to position [1414, 0]
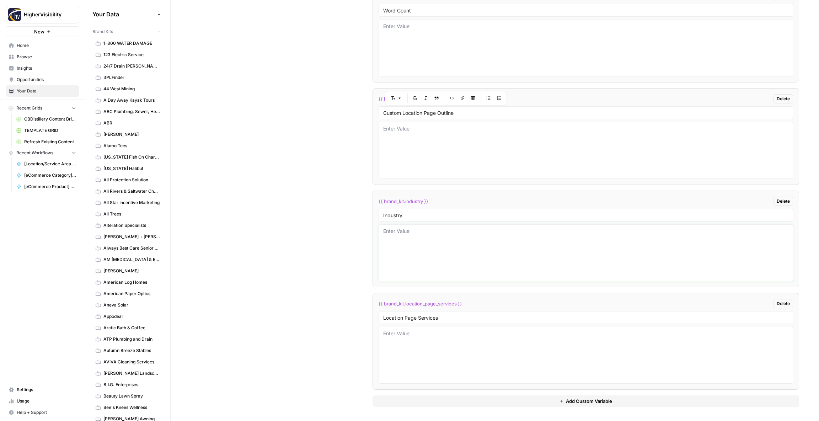
click at [436, 244] on textarea at bounding box center [585, 252] width 405 height 50
paste textarea "air duct cleaning"
type textarea "air duct cleaning"
click at [325, 221] on div "Custom Variables Create custom variables that will appear as global brand varia…" at bounding box center [494, 94] width 608 height 654
click at [161, 32] on icon "button" at bounding box center [159, 32] width 4 height 4
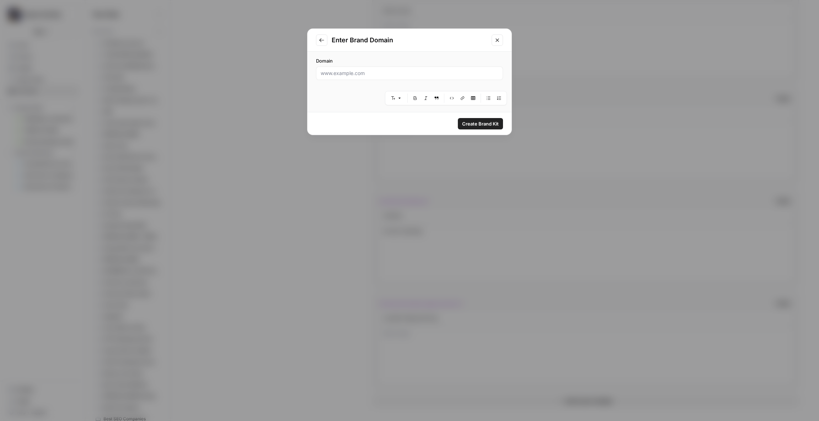
click at [362, 79] on div at bounding box center [409, 73] width 187 height 14
paste input "https://www.earthlythreads.com"
type input "https://www.earthlythreads.com"
click at [478, 124] on span "Create Brand Kit" at bounding box center [480, 123] width 37 height 7
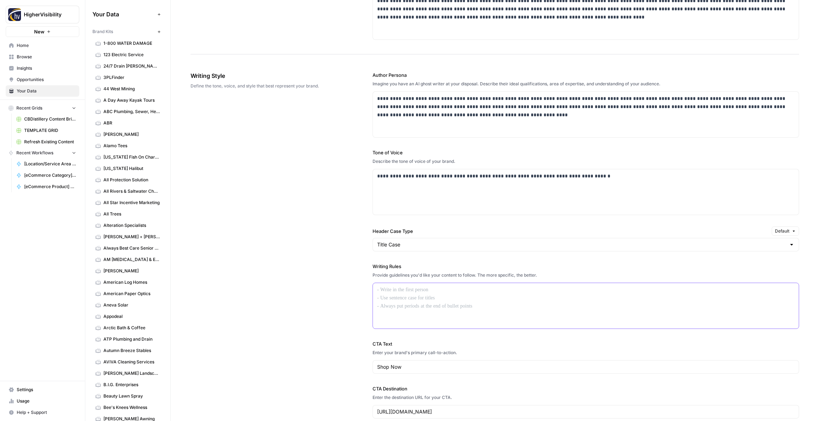
click at [388, 293] on p at bounding box center [585, 290] width 417 height 8
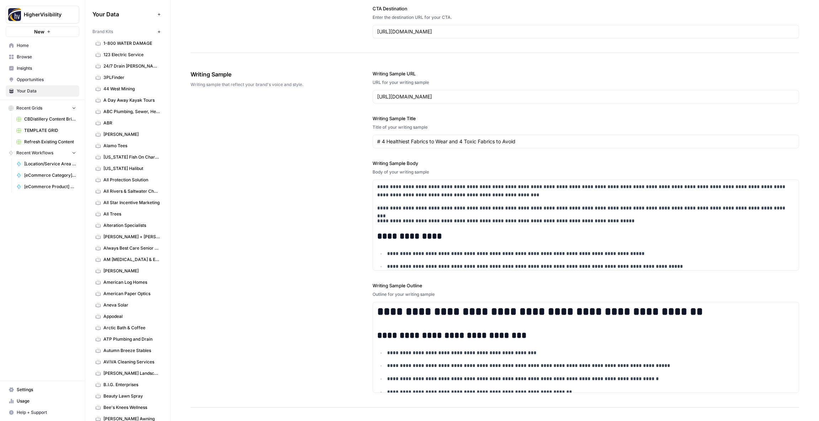
scroll to position [813, 0]
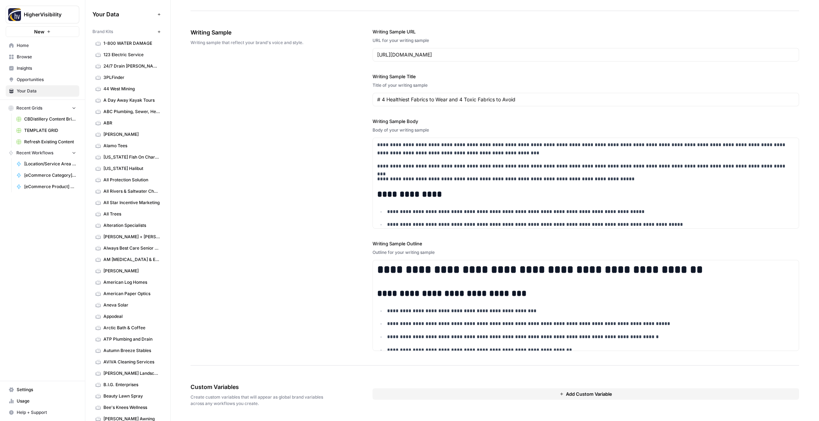
click at [426, 397] on button "Add Custom Variable" at bounding box center [585, 393] width 426 height 11
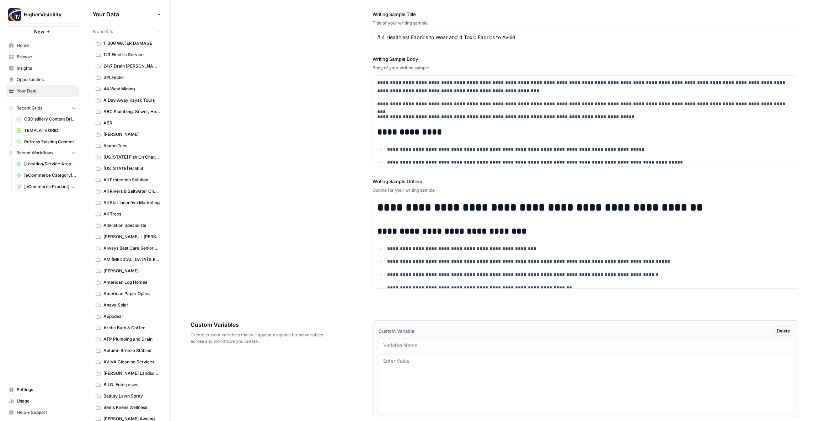
scroll to position [903, 0]
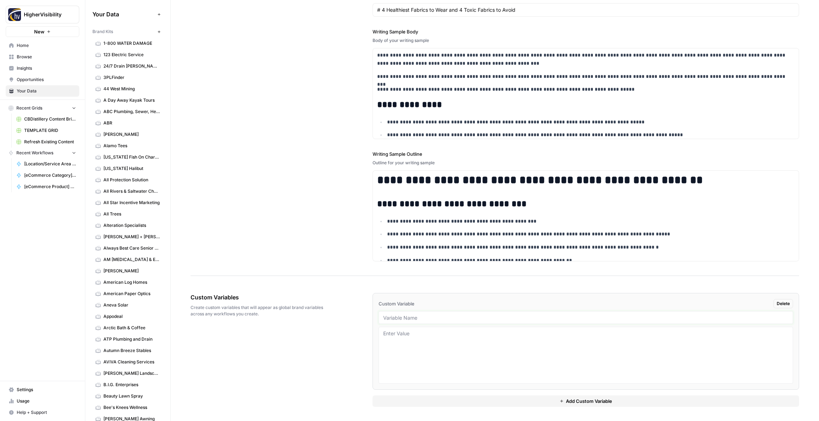
click at [401, 317] on input "text" at bounding box center [585, 317] width 405 height 6
paste input "Case Studies"
type input "Case Studies"
click at [421, 397] on button "Add Custom Variable" at bounding box center [585, 400] width 426 height 11
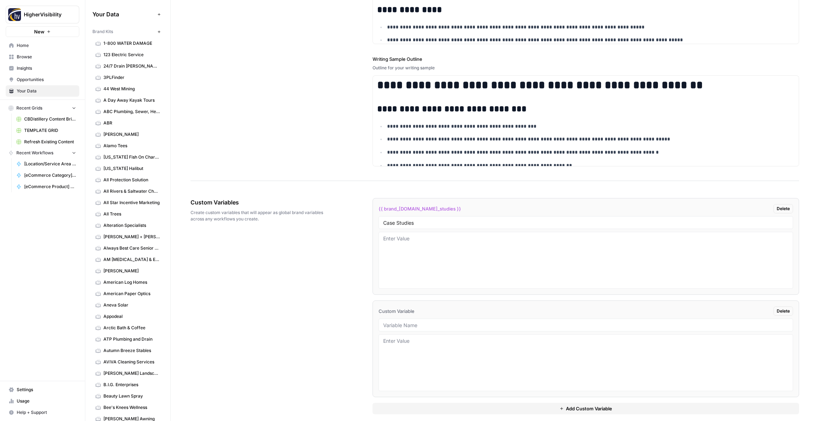
scroll to position [1005, 0]
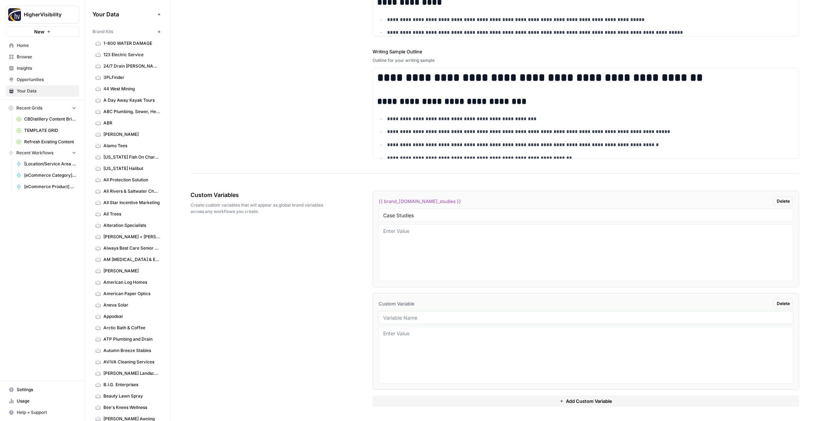
click at [416, 317] on input "text" at bounding box center [585, 317] width 405 height 6
paste input "Testimonials"
type input "Testimonials"
click at [419, 399] on button "Add Custom Variable" at bounding box center [585, 400] width 426 height 11
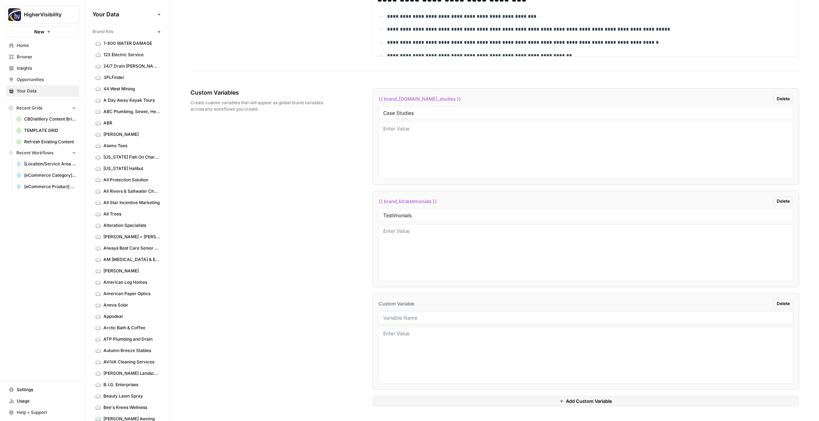
click at [404, 317] on input "text" at bounding box center [585, 317] width 405 height 6
paste input "Word Count"
type input "Word Count"
click at [398, 400] on button "Add Custom Variable" at bounding box center [585, 400] width 426 height 11
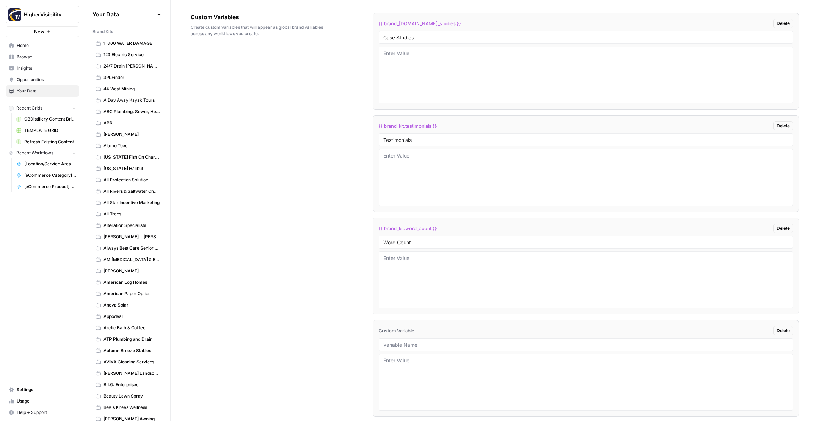
scroll to position [1210, 0]
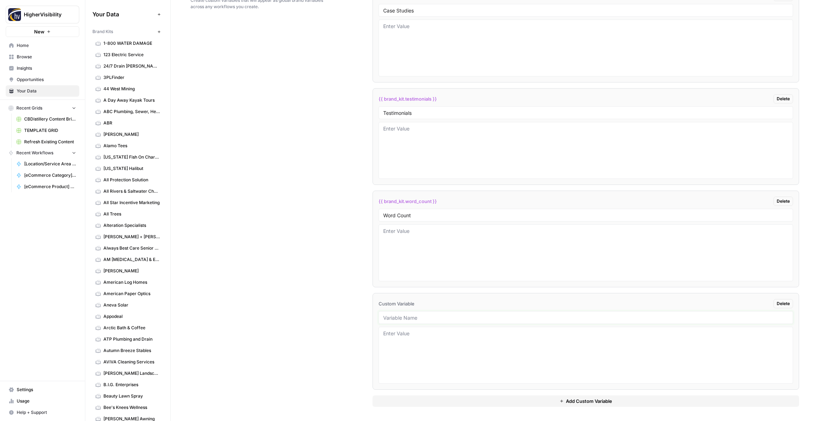
click at [399, 318] on input "text" at bounding box center [585, 317] width 405 height 6
paste input "Custom Location Page Outline"
type input "Custom Location Page Outline"
click at [403, 400] on button "Add Custom Variable" at bounding box center [585, 400] width 426 height 11
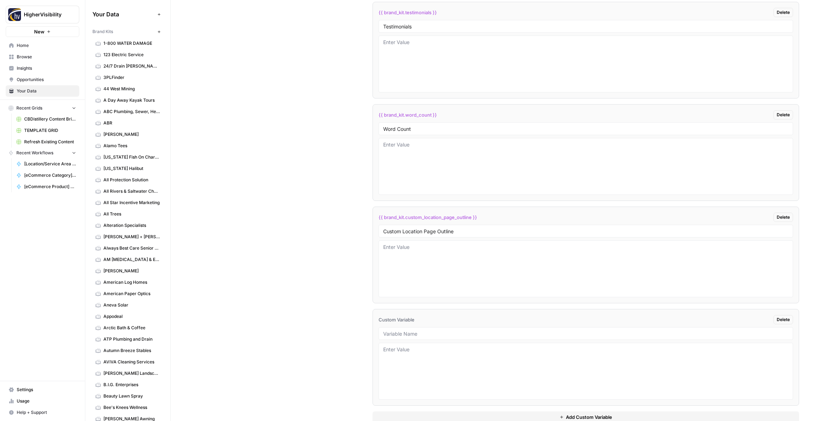
scroll to position [1312, 0]
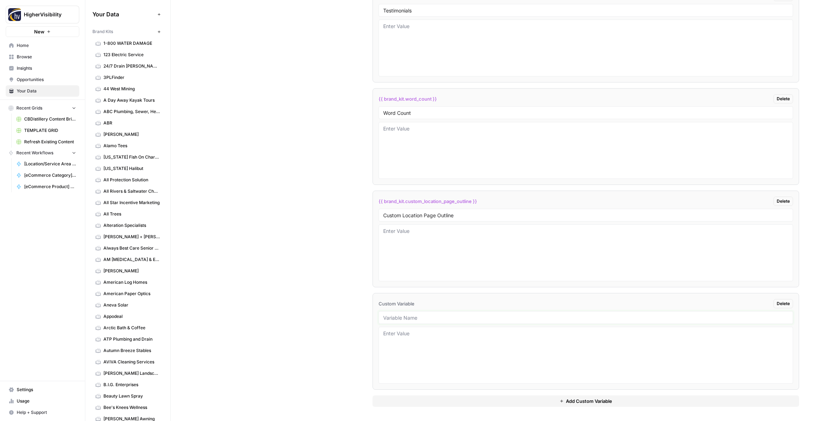
click at [408, 317] on input "text" at bounding box center [585, 317] width 405 height 6
paste input "Industry"
type input "Industry"
drag, startPoint x: 399, startPoint y: 402, endPoint x: 377, endPoint y: 389, distance: 25.3
click at [399, 402] on button "Add Custom Variable" at bounding box center [585, 400] width 426 height 11
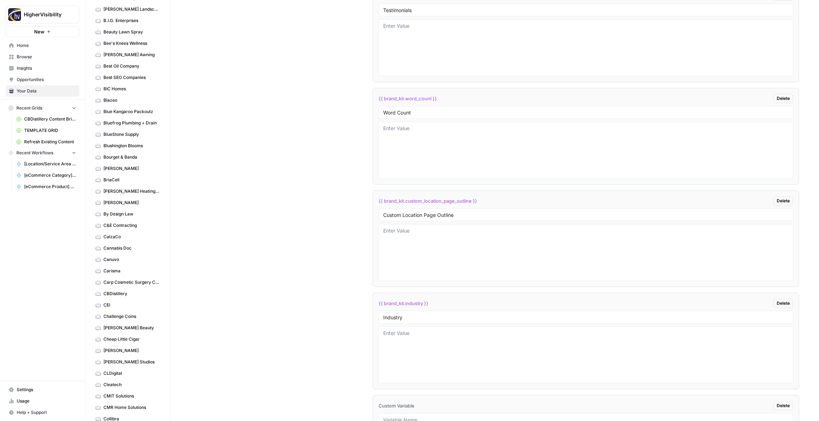
scroll to position [1414, 0]
click at [419, 320] on input "text" at bounding box center [585, 317] width 405 height 6
paste input "Location Page Services"
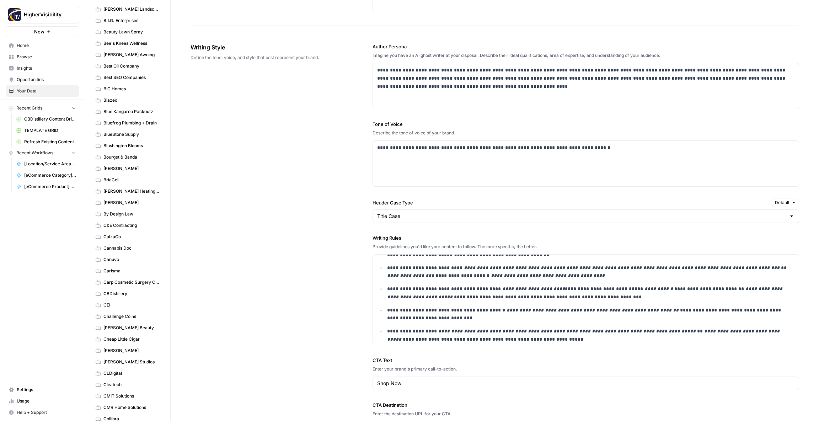
scroll to position [0, 0]
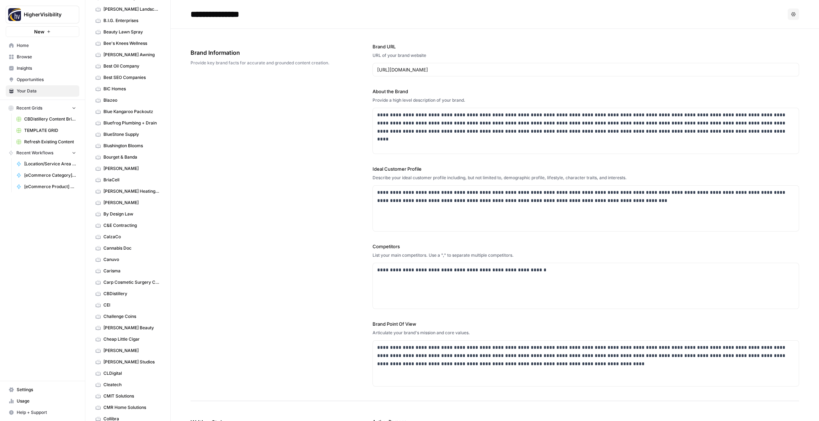
type input "Location Page Services"
drag, startPoint x: 469, startPoint y: 114, endPoint x: 428, endPoint y: 114, distance: 40.5
click at [428, 114] on p "**********" at bounding box center [585, 123] width 417 height 24
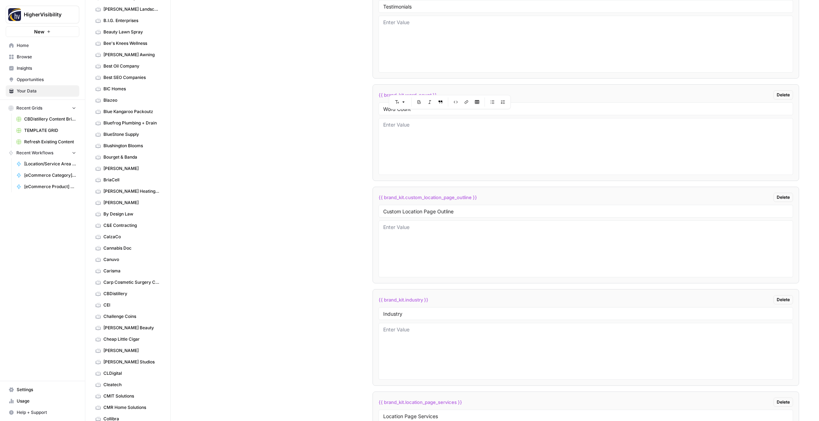
scroll to position [1414, 0]
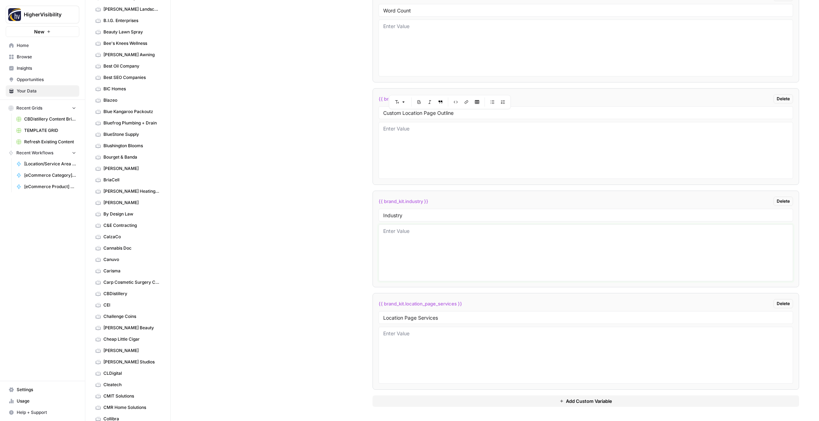
click at [402, 245] on textarea at bounding box center [585, 252] width 405 height 50
paste textarea "luxury loungewear"
type textarea "luxury loungewear"
click at [349, 235] on div "Custom Variables Create custom variables that will appear as global brand varia…" at bounding box center [494, 94] width 608 height 654
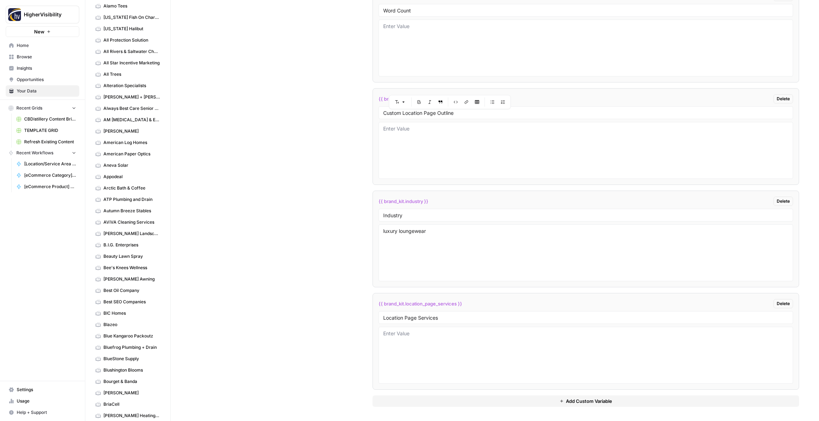
scroll to position [0, 0]
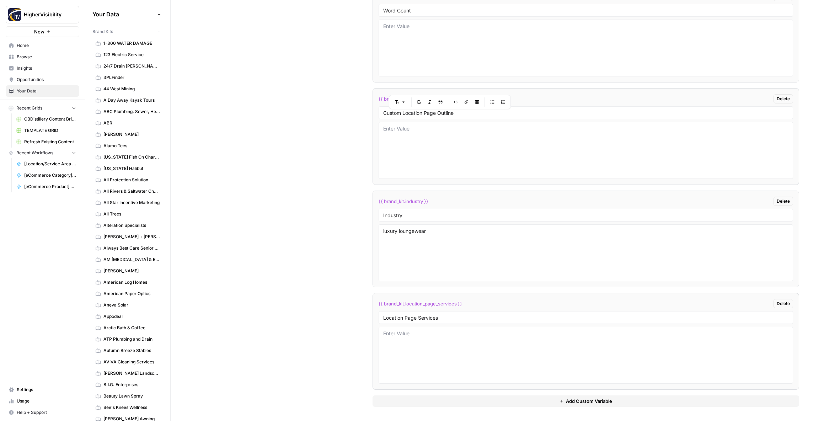
click at [160, 31] on icon "button" at bounding box center [159, 32] width 4 height 4
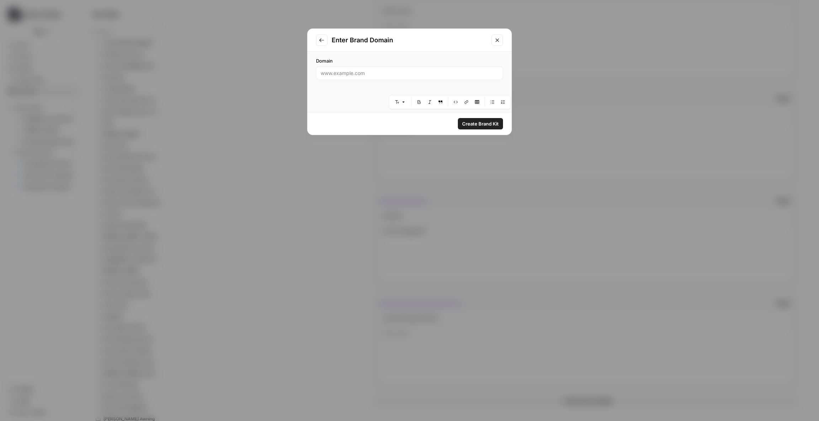
drag, startPoint x: 342, startPoint y: 81, endPoint x: 338, endPoint y: 74, distance: 8.0
click at [342, 80] on div "Domain" at bounding box center [409, 69] width 204 height 34
click at [338, 73] on input "Domain" at bounding box center [410, 73] width 178 height 7
paste input "https://ellasprings.com"
type input "https://ellasprings.com"
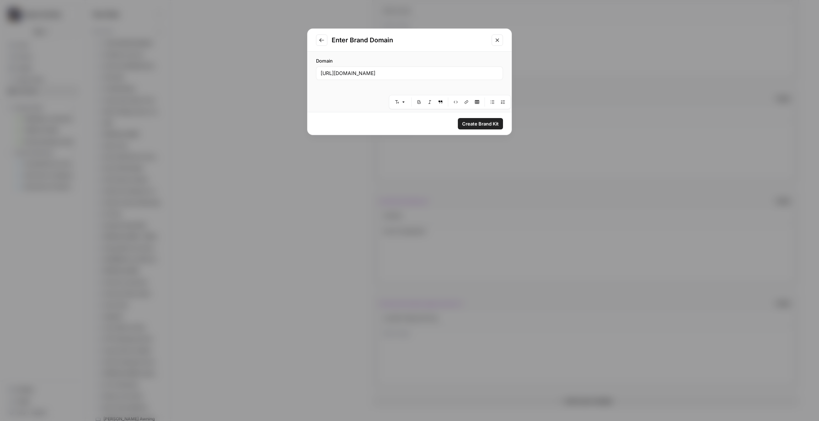
click at [474, 125] on span "Create Brand Kit" at bounding box center [480, 123] width 37 height 7
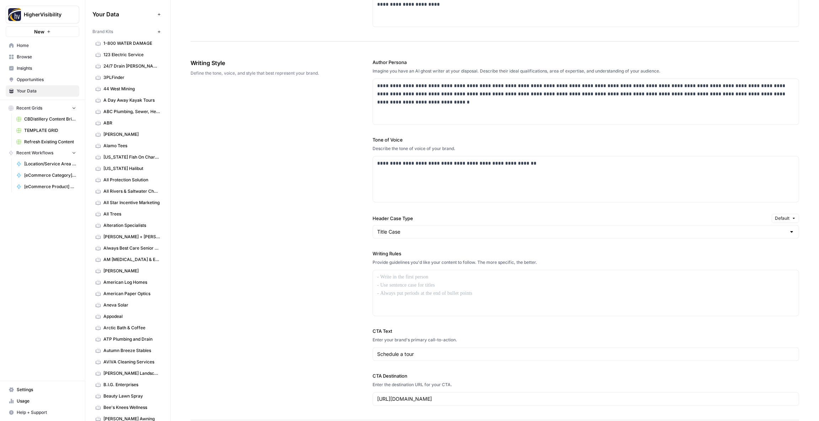
scroll to position [405, 0]
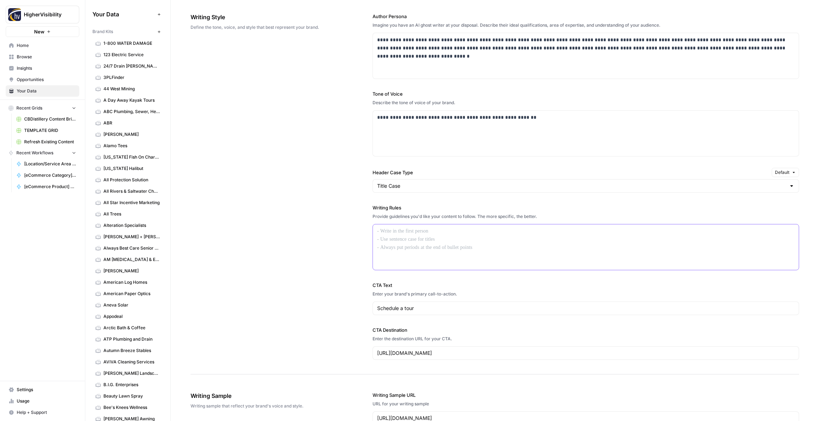
click at [395, 236] on div at bounding box center [586, 246] width 426 height 45
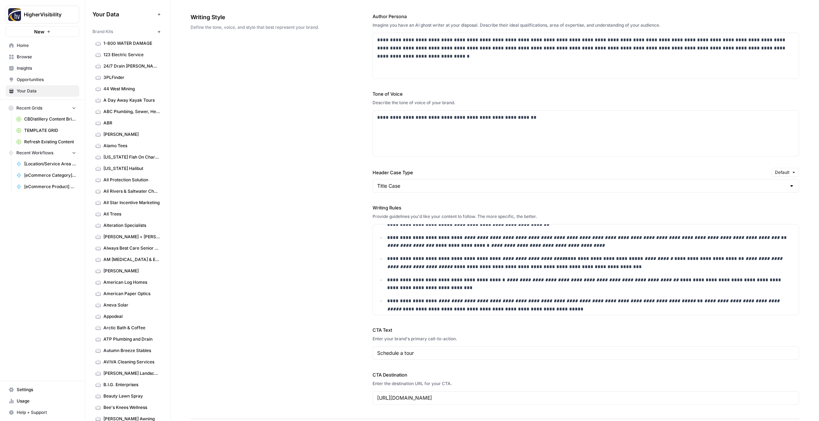
click at [340, 237] on div "**********" at bounding box center [494, 209] width 608 height 420
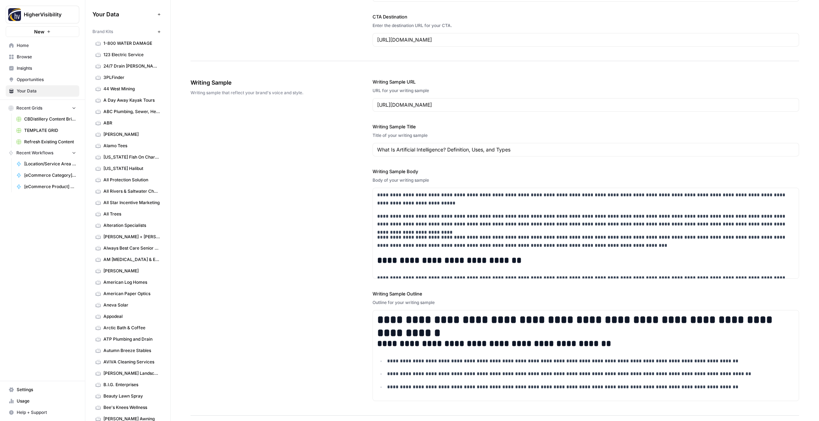
scroll to position [813, 0]
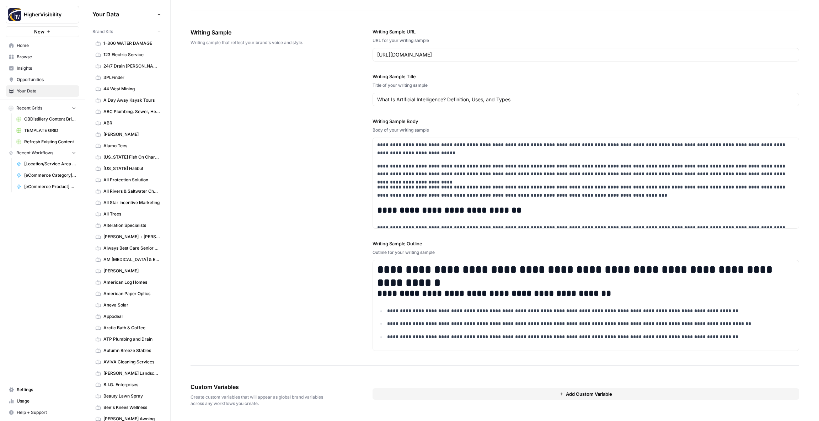
click at [402, 394] on button "Add Custom Variable" at bounding box center [585, 393] width 426 height 11
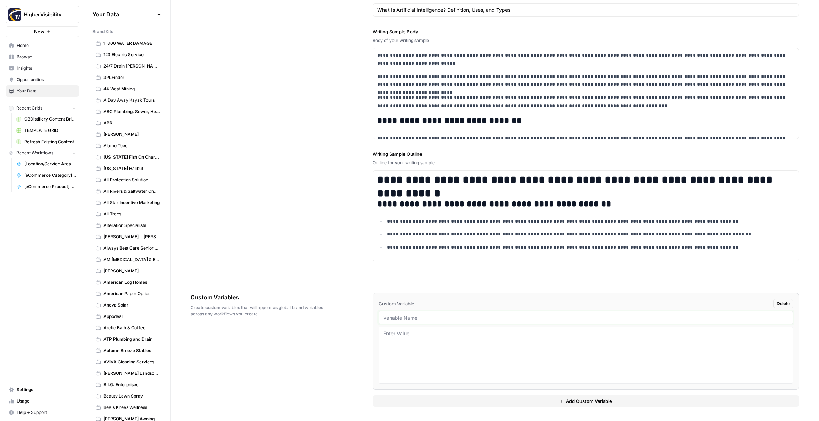
click at [406, 318] on input "text" at bounding box center [585, 317] width 405 height 6
paste input "Case Studies"
type input "Case Studies"
drag, startPoint x: 421, startPoint y: 403, endPoint x: 407, endPoint y: 383, distance: 24.3
click at [421, 402] on button "Add Custom Variable" at bounding box center [585, 400] width 426 height 11
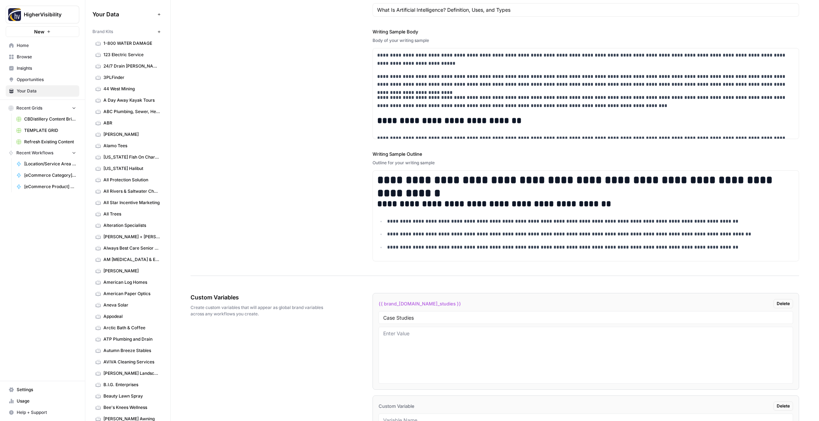
scroll to position [1005, 0]
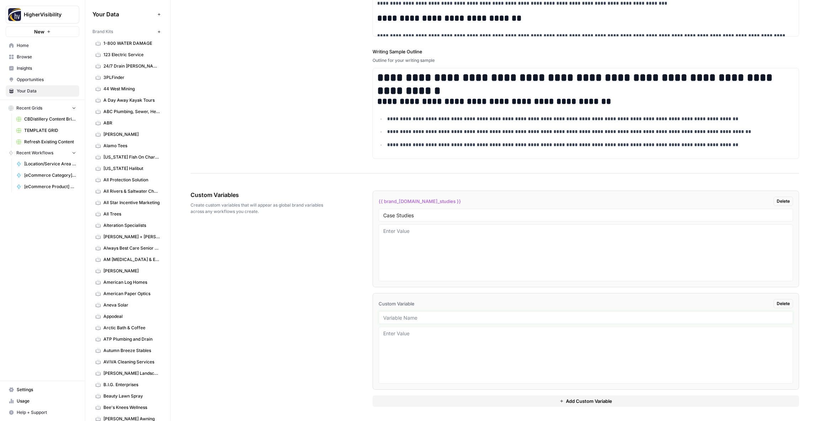
click at [387, 318] on input "text" at bounding box center [585, 317] width 405 height 6
click at [424, 317] on input "text" at bounding box center [585, 317] width 405 height 6
paste input "Testimonials"
type input "Testimonials"
click at [420, 397] on button "Add Custom Variable" at bounding box center [585, 400] width 426 height 11
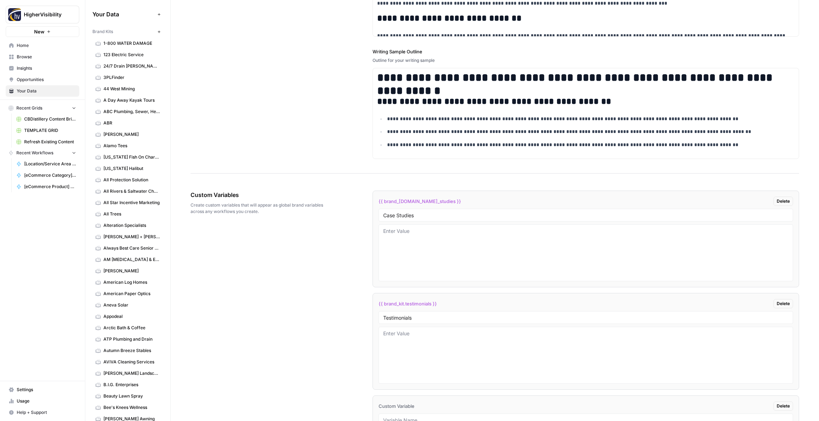
scroll to position [1107, 0]
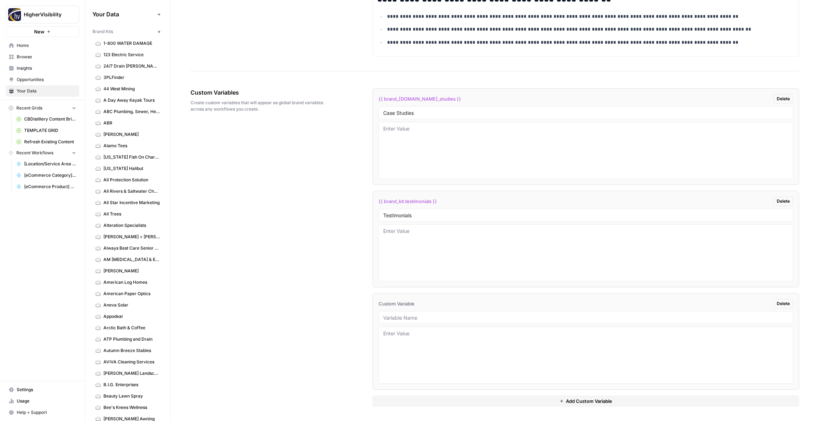
click at [392, 321] on div at bounding box center [585, 317] width 414 height 13
click at [404, 318] on input "text" at bounding box center [585, 317] width 405 height 6
click at [405, 319] on input "text" at bounding box center [585, 317] width 405 height 6
paste
type input "Word Count"
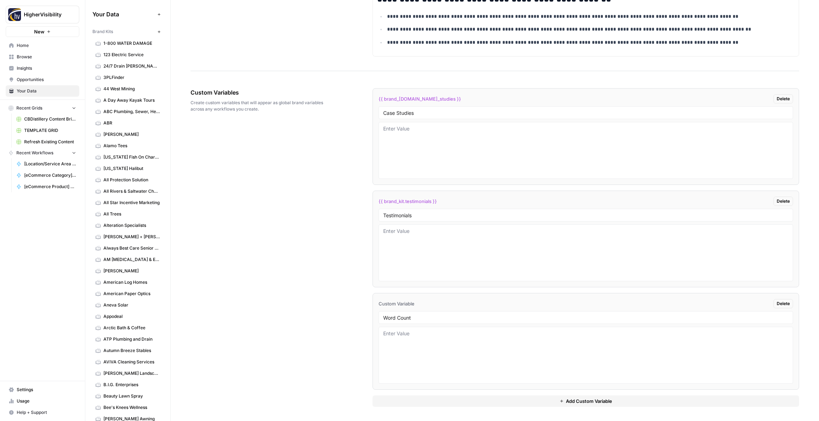
click at [449, 403] on button "Add Custom Variable" at bounding box center [585, 400] width 426 height 11
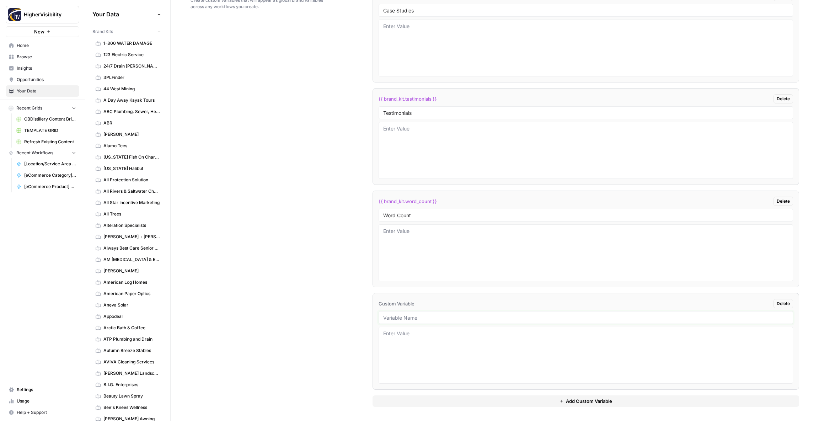
click at [409, 317] on input "text" at bounding box center [585, 317] width 405 height 6
type input "Custom Location Page Outline"
click at [428, 404] on button "Add Custom Variable" at bounding box center [585, 400] width 426 height 11
click at [446, 318] on input "text" at bounding box center [585, 317] width 405 height 6
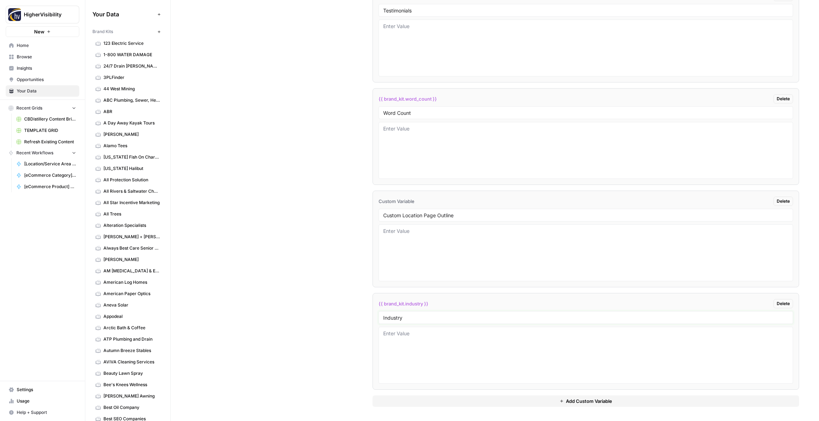
type input "Industry"
drag, startPoint x: 436, startPoint y: 401, endPoint x: 435, endPoint y: 379, distance: 21.7
click at [436, 400] on button "Add Custom Variable" at bounding box center [585, 400] width 426 height 11
click at [403, 316] on input "text" at bounding box center [585, 317] width 405 height 6
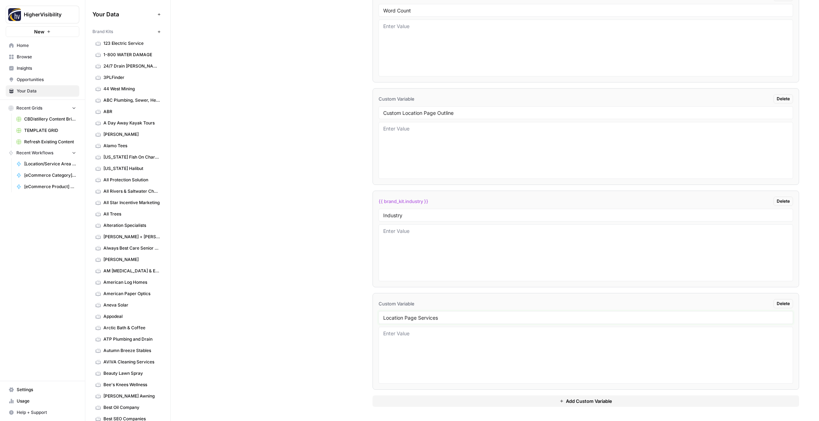
type input "Location Page Services"
click at [297, 313] on div "Custom Variables Create custom variables that will appear as global brand varia…" at bounding box center [494, 94] width 608 height 654
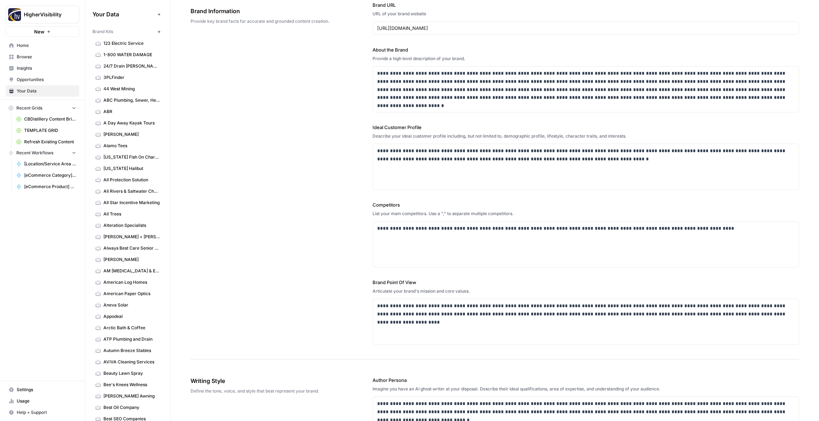
scroll to position [0, 0]
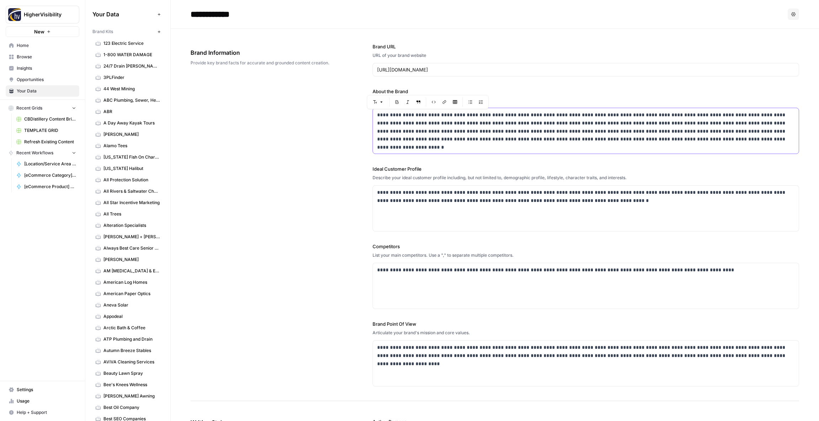
drag, startPoint x: 441, startPoint y: 115, endPoint x: 417, endPoint y: 116, distance: 24.5
click at [414, 115] on p "**********" at bounding box center [585, 127] width 417 height 32
click at [355, 166] on div "**********" at bounding box center [494, 215] width 608 height 372
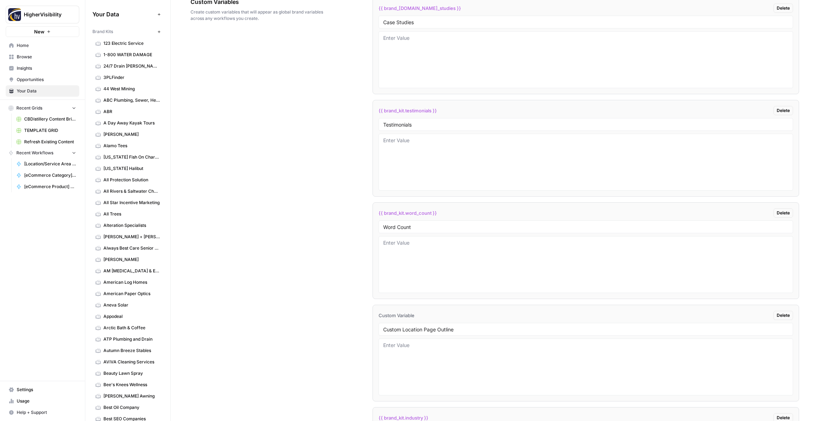
scroll to position [1414, 0]
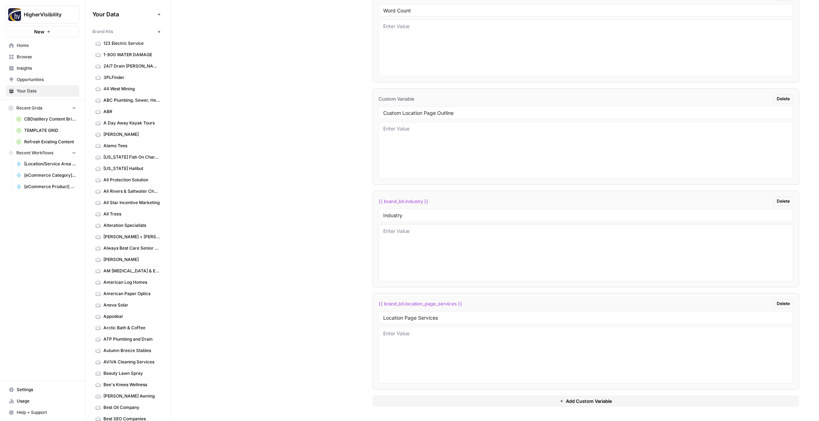
click at [397, 237] on textarea at bounding box center [585, 252] width 405 height 50
type textarea "senior living"
click at [306, 228] on div "Custom Variables Create custom variables that will appear as global brand varia…" at bounding box center [494, 94] width 608 height 654
click at [159, 31] on icon "button" at bounding box center [158, 31] width 2 height 2
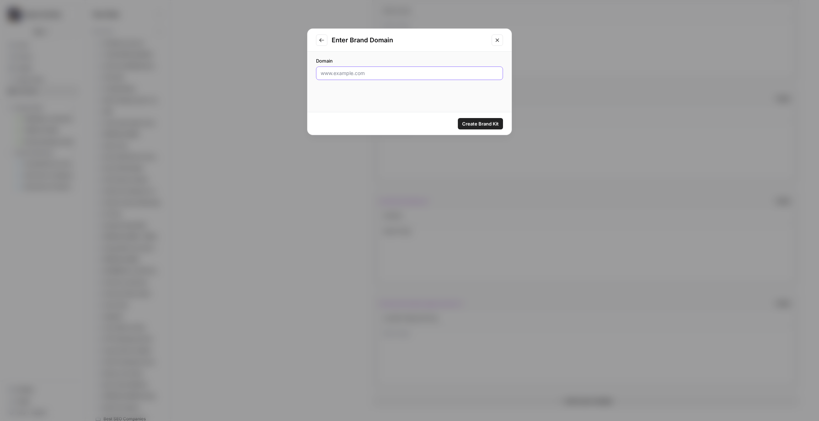
click at [340, 72] on input "Domain" at bounding box center [410, 73] width 178 height 7
type input "https://www.emstoyou.com"
click button "Create Brand Kit" at bounding box center [480, 123] width 45 height 11
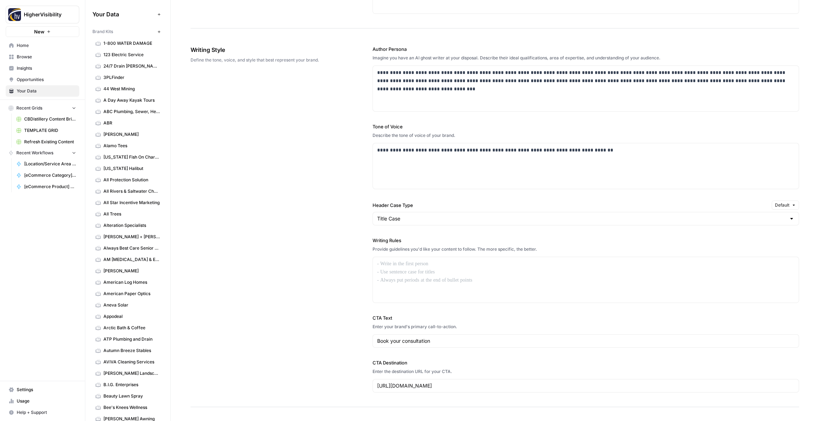
scroll to position [391, 0]
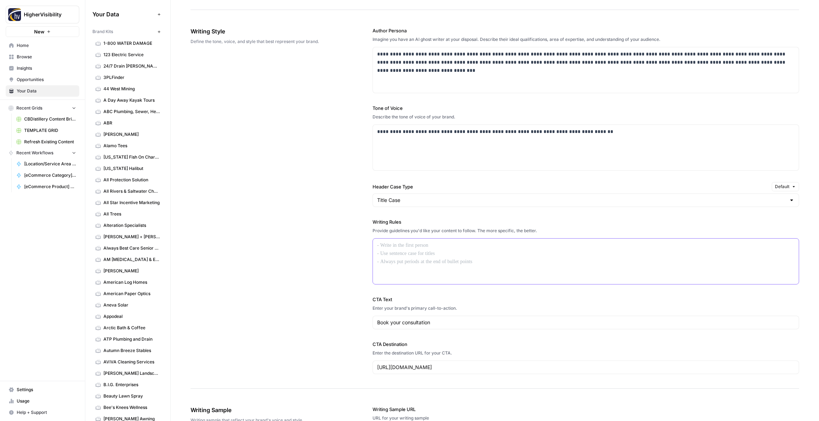
click at [422, 256] on div at bounding box center [586, 260] width 426 height 45
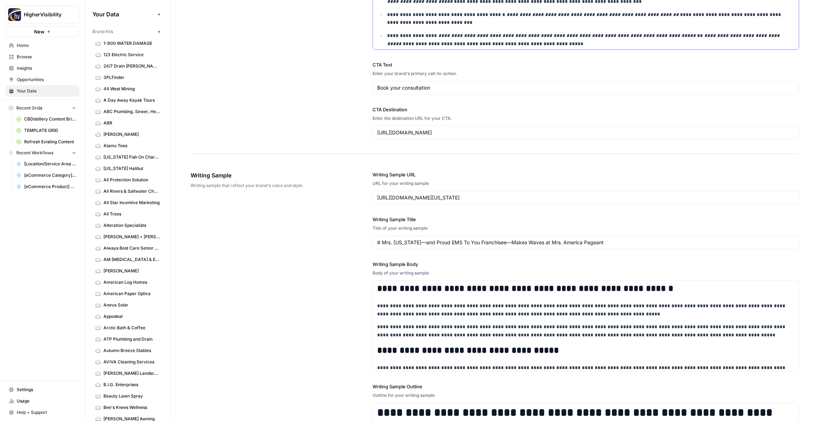
scroll to position [813, 0]
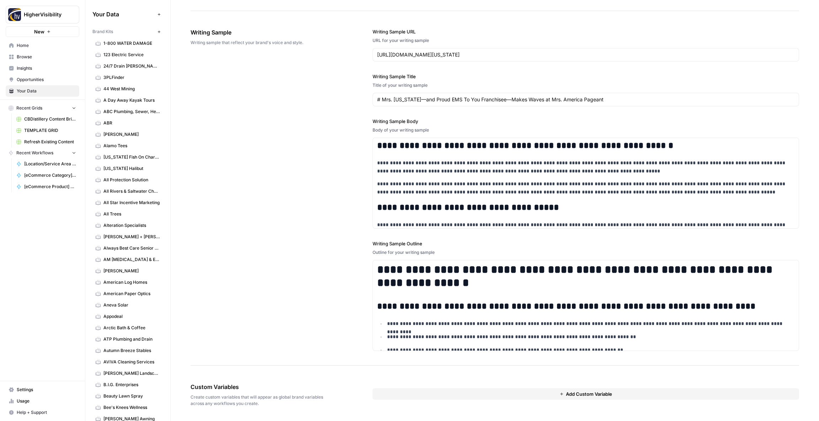
click at [457, 391] on button "Add Custom Variable" at bounding box center [585, 393] width 426 height 11
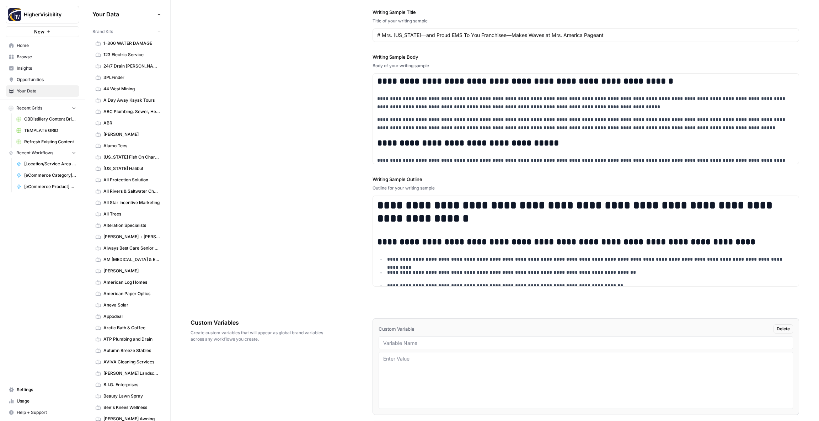
scroll to position [903, 0]
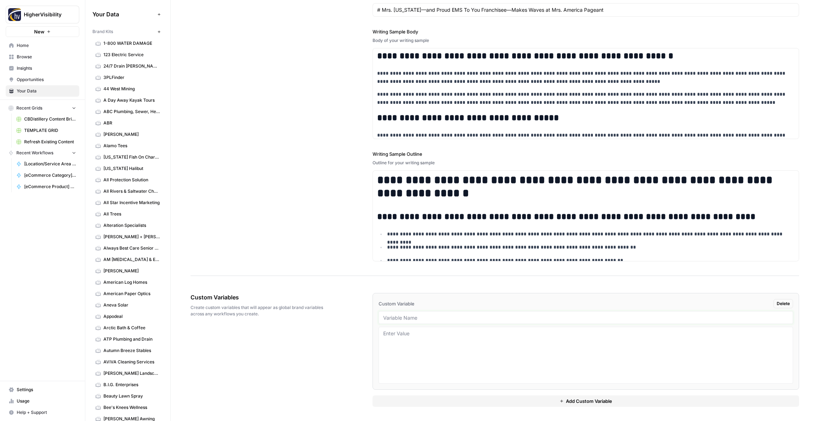
drag, startPoint x: 408, startPoint y: 318, endPoint x: 404, endPoint y: 316, distance: 4.6
click at [408, 318] on input "text" at bounding box center [585, 317] width 405 height 6
type input "Case Studies"
drag, startPoint x: 403, startPoint y: 402, endPoint x: 391, endPoint y: 377, distance: 27.3
click at [403, 401] on button "Add Custom Variable" at bounding box center [585, 400] width 426 height 11
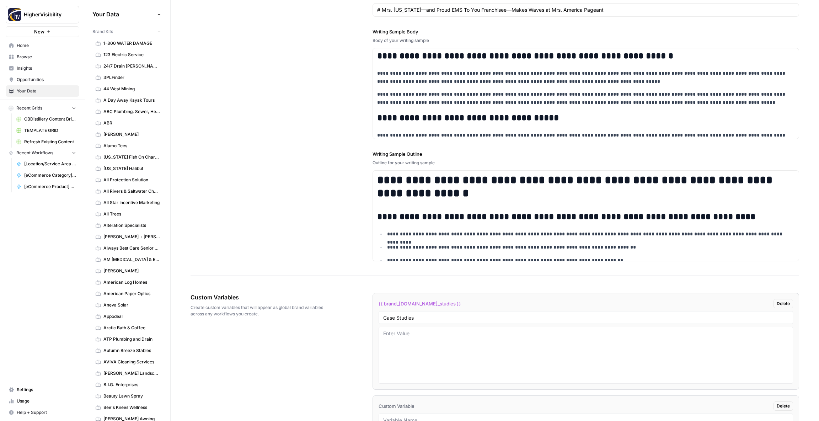
scroll to position [1005, 0]
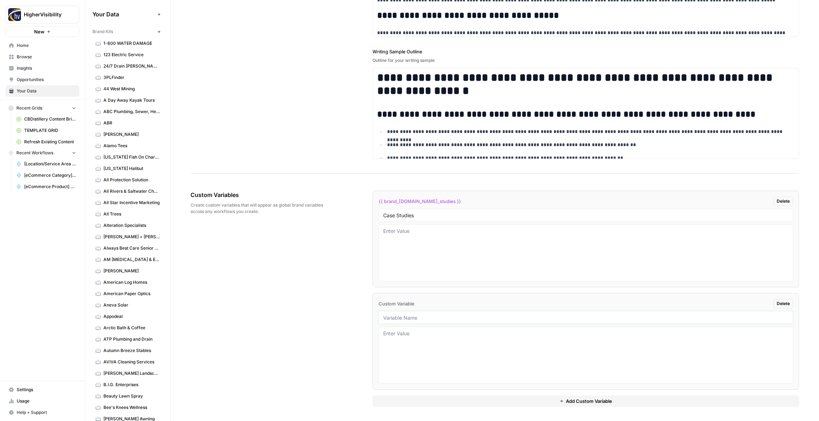
click at [391, 319] on input "text" at bounding box center [585, 317] width 405 height 6
click at [397, 317] on input "text" at bounding box center [585, 317] width 405 height 6
type input "Testimonials"
click at [411, 398] on button "Add Custom Variable" at bounding box center [585, 400] width 426 height 11
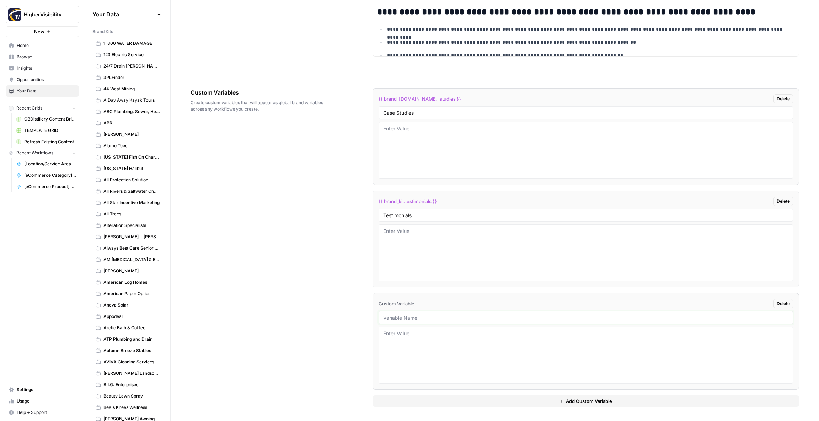
click at [428, 317] on input "text" at bounding box center [585, 317] width 405 height 6
type input "Word Count"
drag, startPoint x: 424, startPoint y: 399, endPoint x: 416, endPoint y: 379, distance: 21.5
click at [424, 398] on button "Add Custom Variable" at bounding box center [585, 400] width 426 height 11
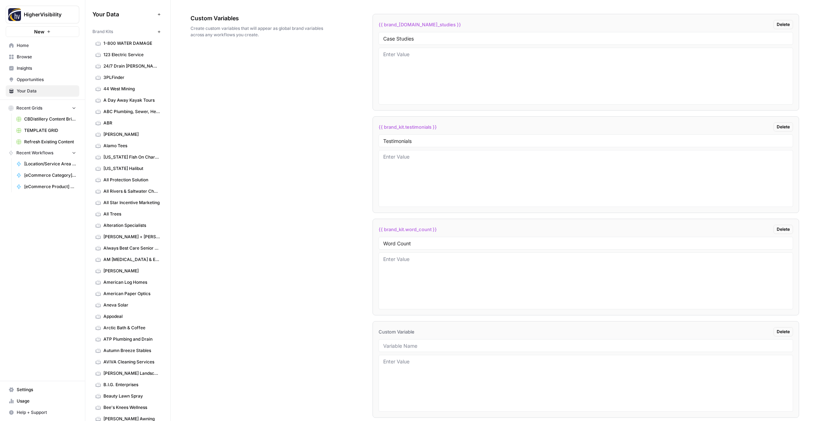
scroll to position [1210, 0]
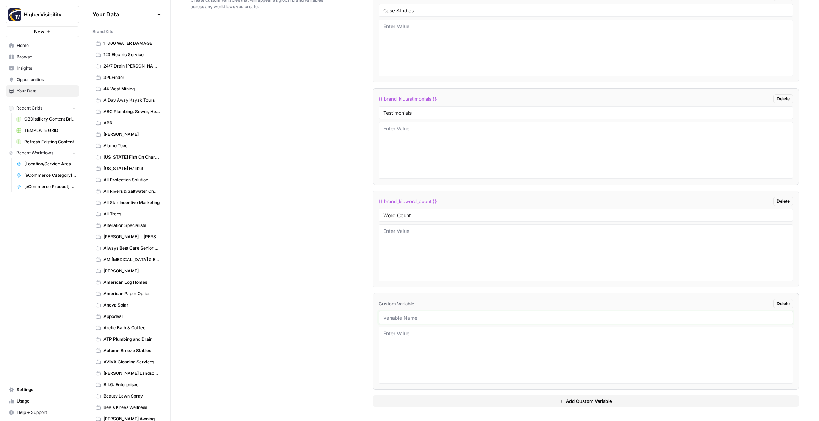
click at [403, 316] on input "text" at bounding box center [585, 317] width 405 height 6
type input "Custom Location Page Outline"
click at [426, 403] on button "Add Custom Variable" at bounding box center [585, 400] width 426 height 11
click at [400, 315] on input "text" at bounding box center [585, 317] width 405 height 6
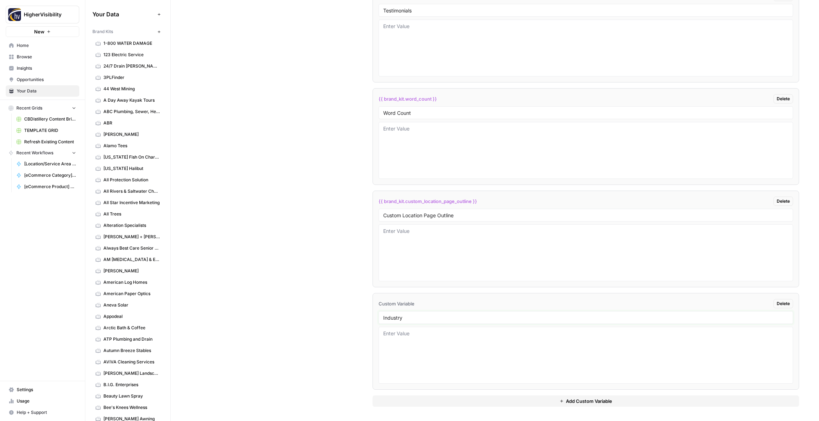
type input "Industry"
drag, startPoint x: 424, startPoint y: 401, endPoint x: 412, endPoint y: 392, distance: 14.9
click at [423, 400] on button "Add Custom Variable" at bounding box center [585, 400] width 426 height 11
click at [394, 318] on input "text" at bounding box center [585, 317] width 405 height 6
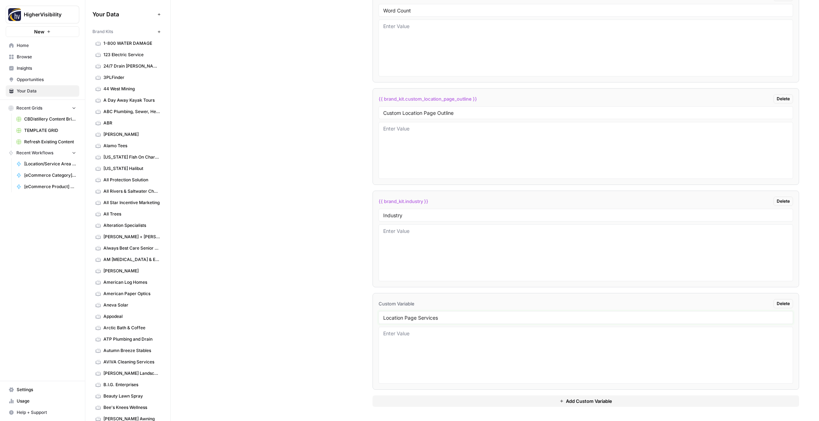
type input "Location Page Services"
click at [340, 289] on div "Custom Variables Create custom variables that will appear as global brand varia…" at bounding box center [494, 94] width 608 height 654
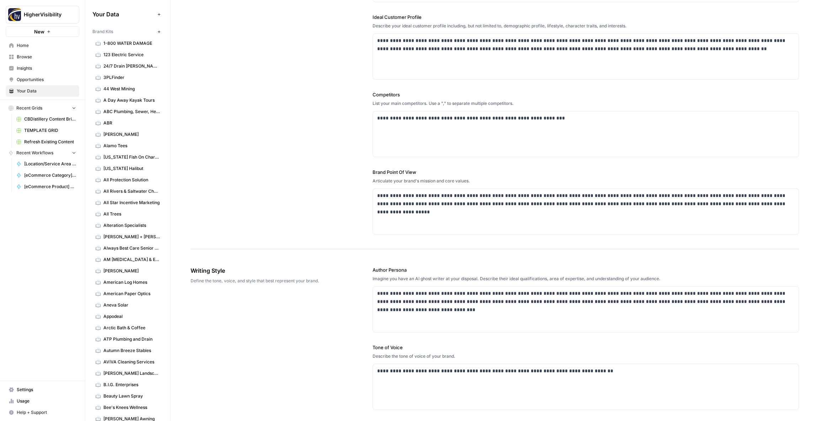
scroll to position [0, 0]
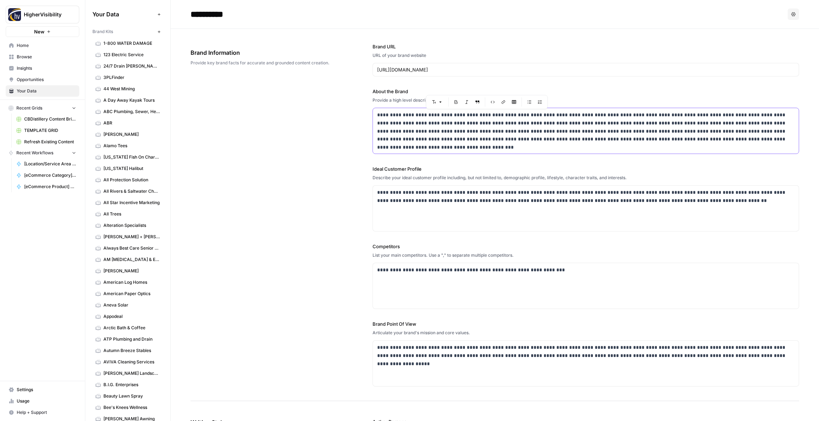
drag, startPoint x: 518, startPoint y: 115, endPoint x: 454, endPoint y: 116, distance: 64.3
click at [454, 115] on p "**********" at bounding box center [585, 127] width 417 height 32
click at [292, 162] on div "**********" at bounding box center [494, 215] width 608 height 372
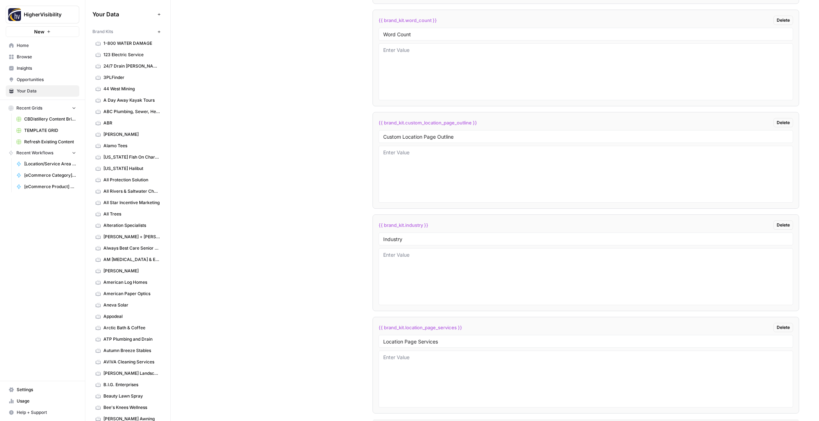
scroll to position [1414, 0]
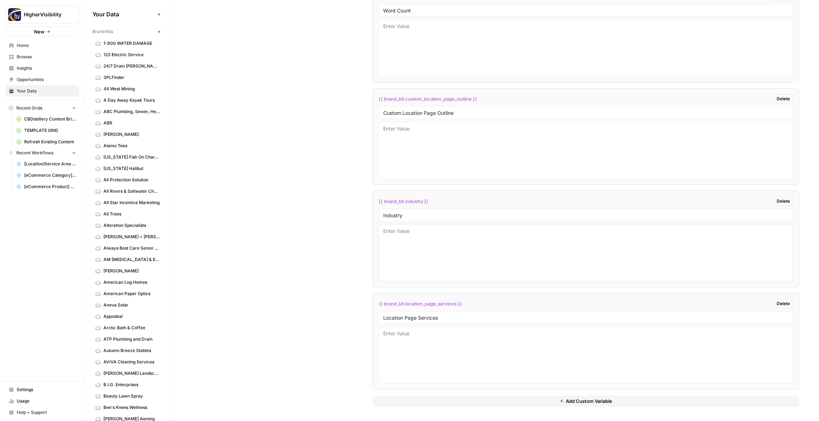
drag, startPoint x: 416, startPoint y: 257, endPoint x: 397, endPoint y: 240, distance: 25.2
click at [415, 257] on textarea at bounding box center [585, 252] width 405 height 50
type textarea "electronic muscle stimulation"
click at [321, 235] on div "Custom Variables Create custom variables that will appear as global brand varia…" at bounding box center [494, 94] width 608 height 654
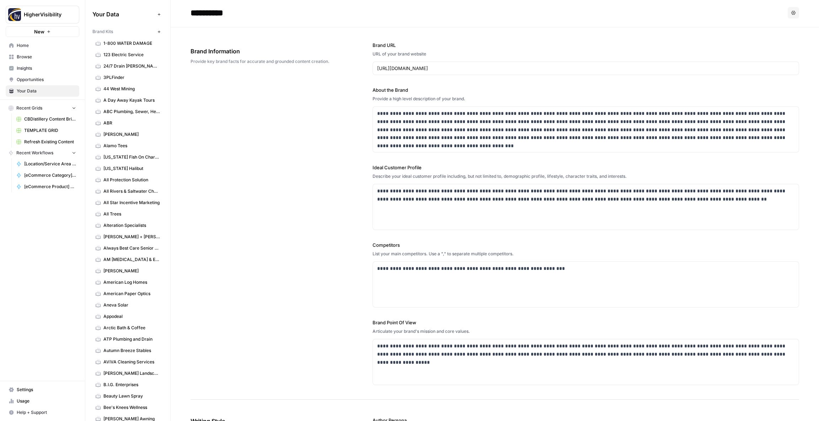
scroll to position [0, 0]
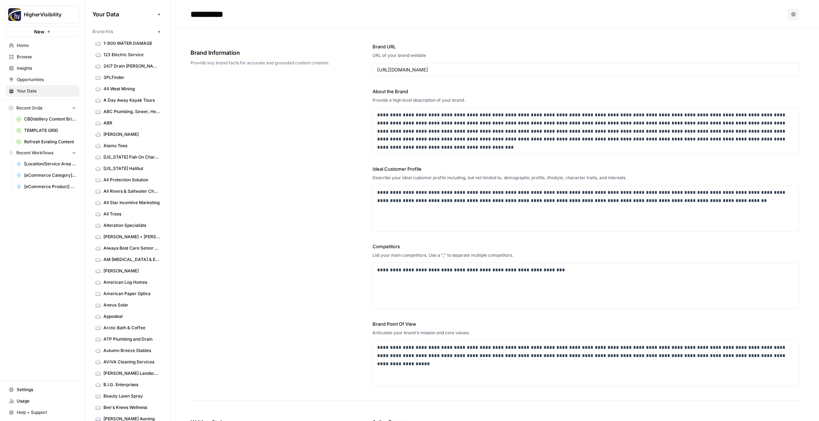
click at [159, 32] on icon "button" at bounding box center [158, 31] width 2 height 2
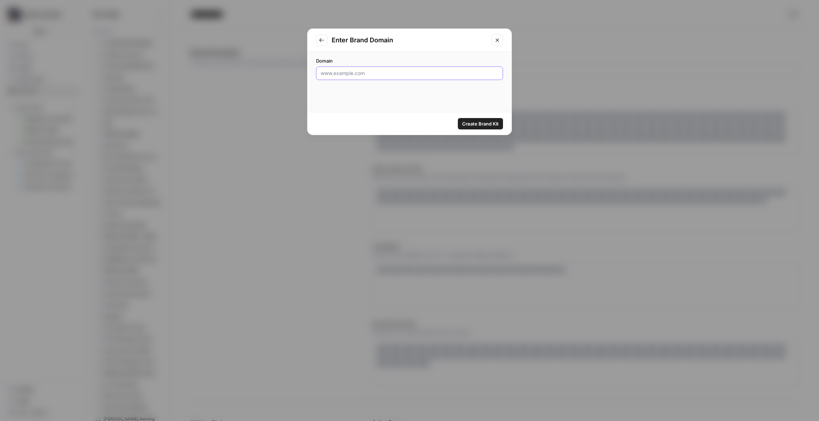
drag, startPoint x: 335, startPoint y: 73, endPoint x: 343, endPoint y: 73, distance: 8.6
click at [335, 73] on input "Domain" at bounding box center [410, 73] width 178 height 7
type input "https://www.etc-web.com"
click at [477, 123] on span "Create Brand Kit" at bounding box center [480, 123] width 37 height 7
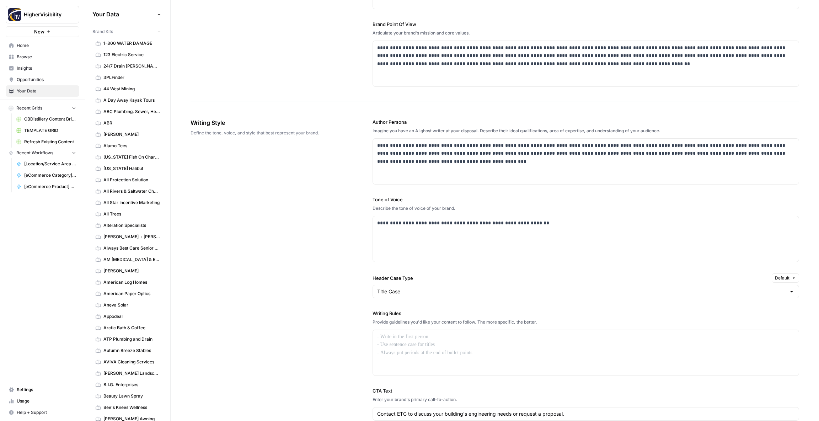
scroll to position [333, 0]
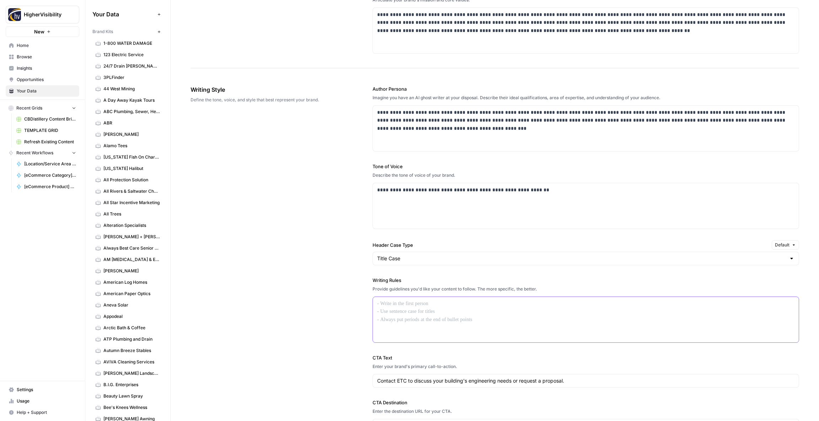
click at [397, 306] on p at bounding box center [585, 304] width 417 height 8
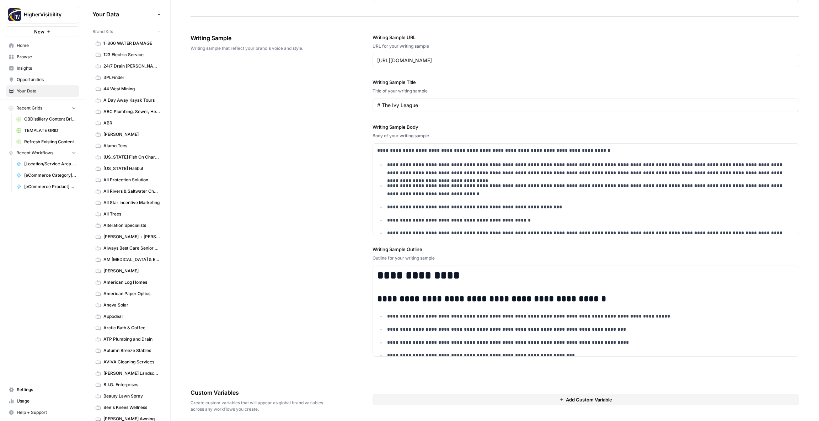
scroll to position [814, 0]
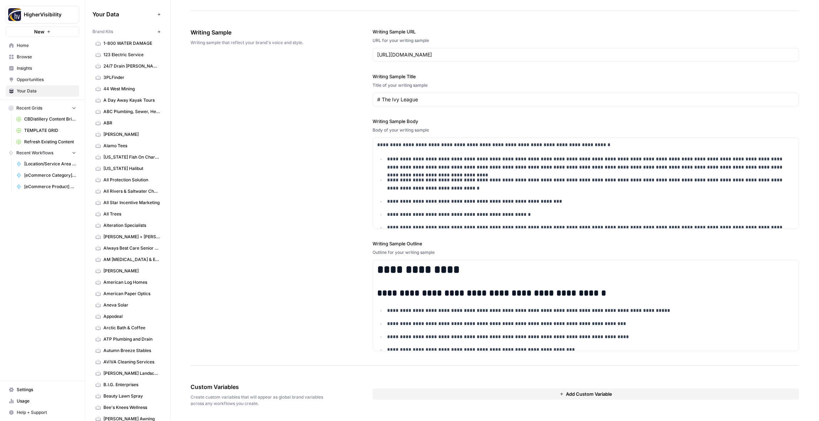
click at [418, 394] on button "Add Custom Variable" at bounding box center [585, 393] width 426 height 11
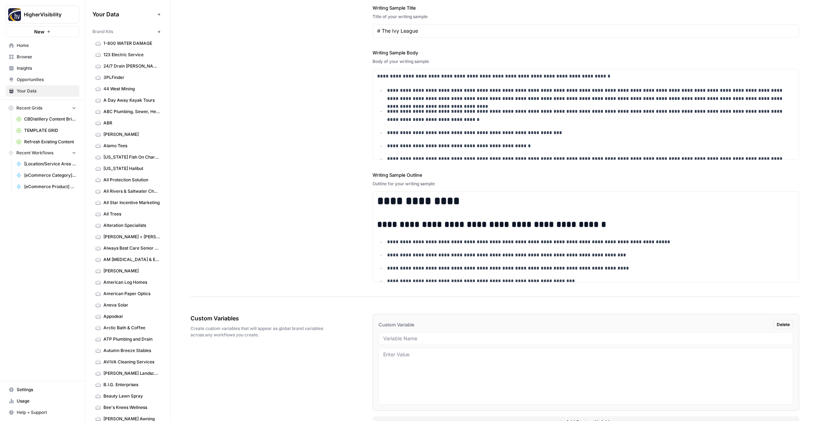
scroll to position [903, 0]
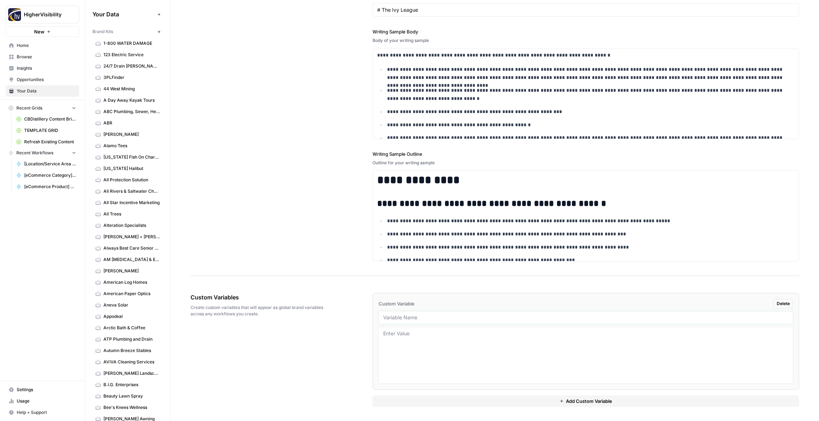
click at [398, 317] on input "text" at bounding box center [585, 317] width 405 height 6
drag, startPoint x: 388, startPoint y: 319, endPoint x: 392, endPoint y: 319, distance: 3.6
click at [388, 319] on input "text" at bounding box center [585, 317] width 405 height 6
type input "Case Studies"
click at [410, 398] on button "Add Custom Variable" at bounding box center [585, 400] width 426 height 11
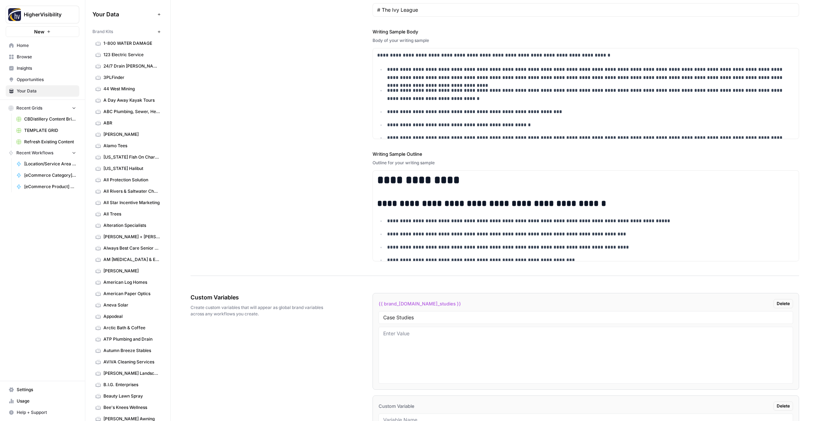
scroll to position [1006, 0]
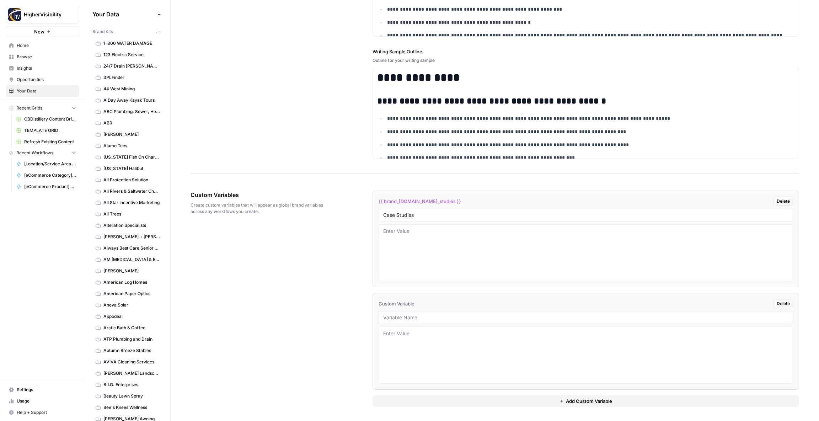
click at [394, 320] on input "text" at bounding box center [585, 317] width 405 height 6
click at [402, 318] on input "text" at bounding box center [585, 317] width 405 height 6
type input "Testimonials"
click at [414, 402] on button "Add Custom Variable" at bounding box center [585, 400] width 426 height 11
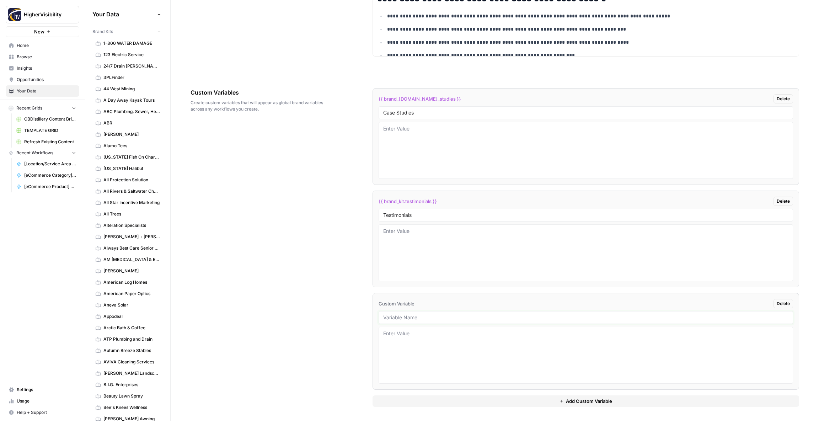
click at [394, 318] on input "text" at bounding box center [585, 317] width 405 height 6
click at [407, 318] on input "text" at bounding box center [585, 317] width 405 height 6
type input "Word Count"
click at [421, 404] on button "Add Custom Variable" at bounding box center [585, 400] width 426 height 11
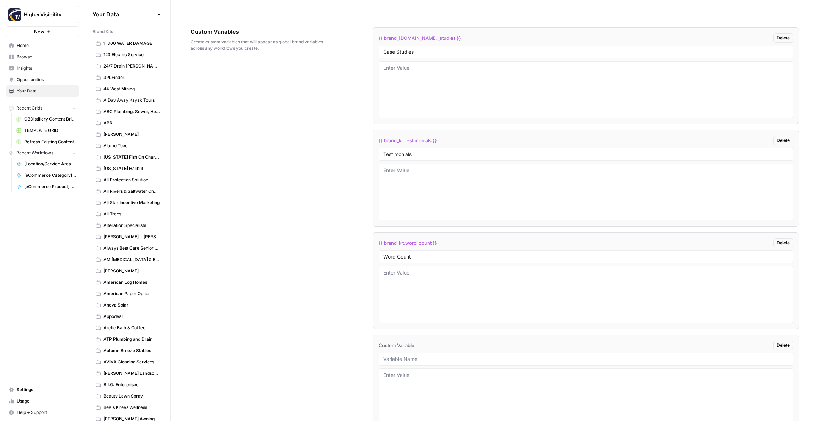
scroll to position [1210, 0]
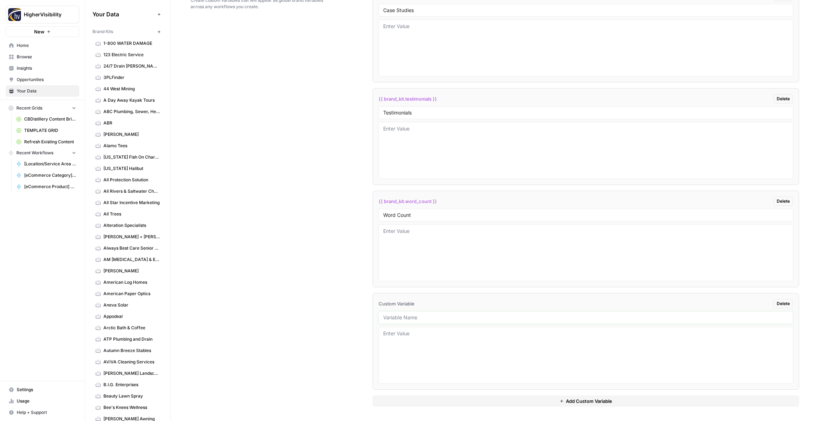
drag, startPoint x: 393, startPoint y: 317, endPoint x: 384, endPoint y: 316, distance: 9.7
click at [393, 317] on input "text" at bounding box center [585, 317] width 405 height 6
click at [406, 316] on input "text" at bounding box center [585, 317] width 405 height 6
type input "Custom Location Page Outline"
click at [416, 406] on button "Add Custom Variable" at bounding box center [585, 400] width 426 height 11
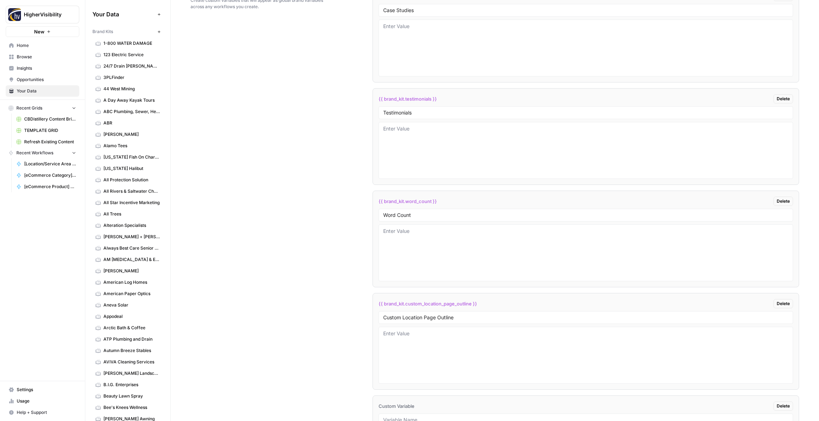
scroll to position [1313, 0]
click at [413, 318] on input "text" at bounding box center [585, 317] width 405 height 6
type input "Industry"
click at [417, 402] on button "Add Custom Variable" at bounding box center [585, 400] width 426 height 11
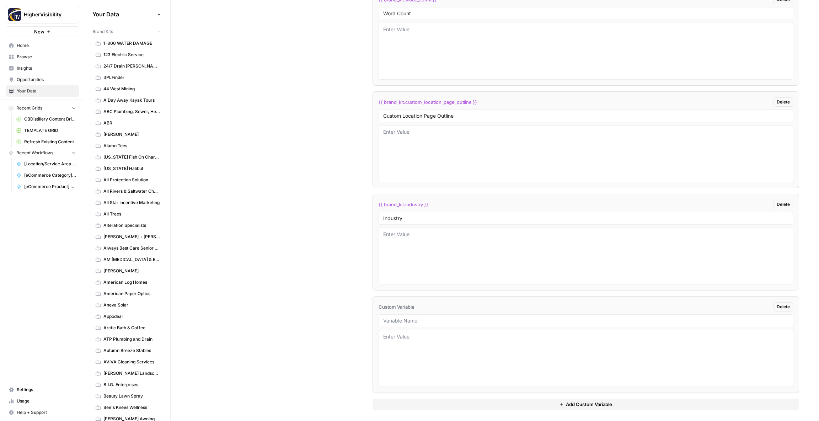
scroll to position [1415, 0]
click at [402, 314] on input "text" at bounding box center [585, 317] width 405 height 6
type input "Location Page Services"
drag, startPoint x: 317, startPoint y: 305, endPoint x: 321, endPoint y: 305, distance: 4.0
click at [316, 305] on div "Custom Variables Create custom variables that will appear as global brand varia…" at bounding box center [494, 94] width 608 height 654
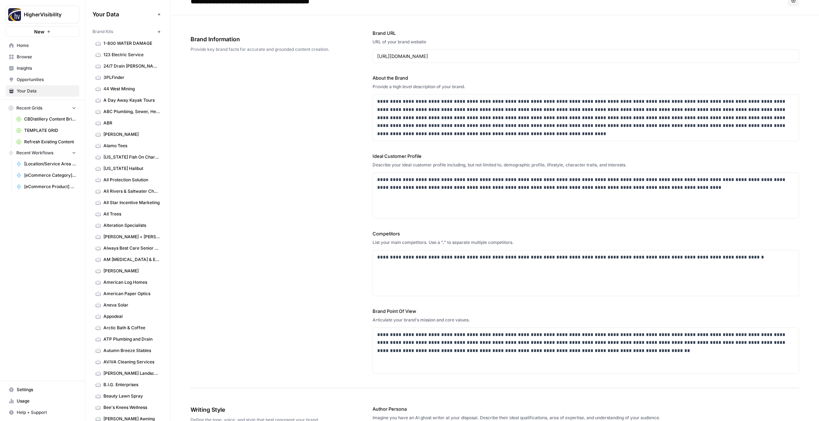
scroll to position [0, 0]
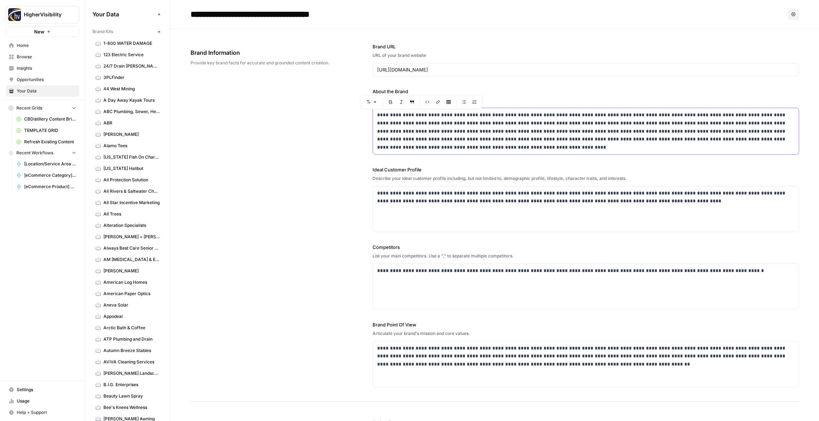
drag, startPoint x: 466, startPoint y: 116, endPoint x: 378, endPoint y: 115, distance: 88.5
click at [378, 115] on p "**********" at bounding box center [585, 131] width 417 height 41
drag, startPoint x: 570, startPoint y: 116, endPoint x: 509, endPoint y: 114, distance: 61.5
click at [508, 114] on p "**********" at bounding box center [585, 131] width 417 height 41
click at [300, 141] on div "**********" at bounding box center [494, 215] width 608 height 373
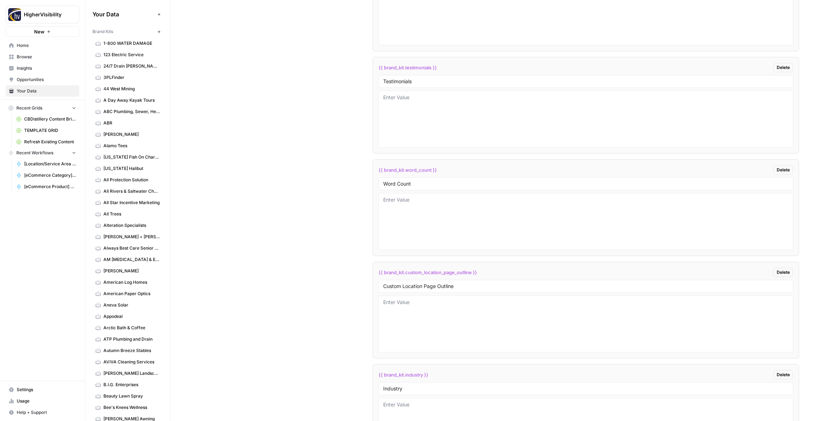
scroll to position [1415, 0]
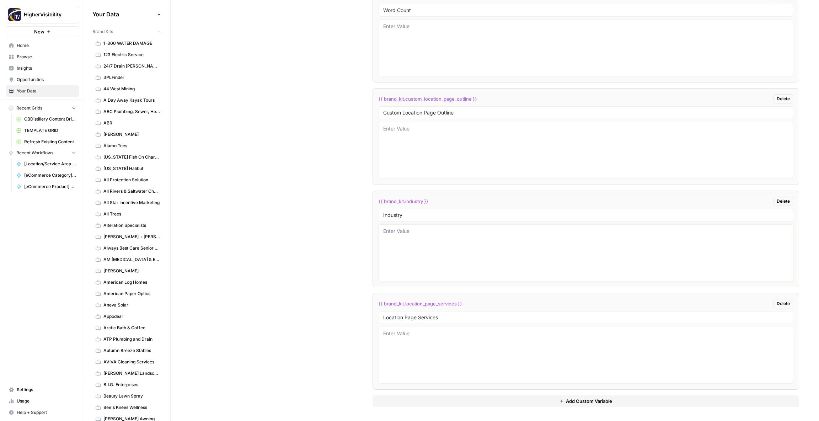
click at [434, 238] on textarea at bounding box center [585, 252] width 405 height 50
click at [364, 228] on div "Custom Variables Create custom variables that will appear as global brand varia…" at bounding box center [494, 94] width 608 height 654
click at [452, 230] on textarea "engineering consulting firm" at bounding box center [585, 252] width 405 height 50
type textarea "engineering consulting"
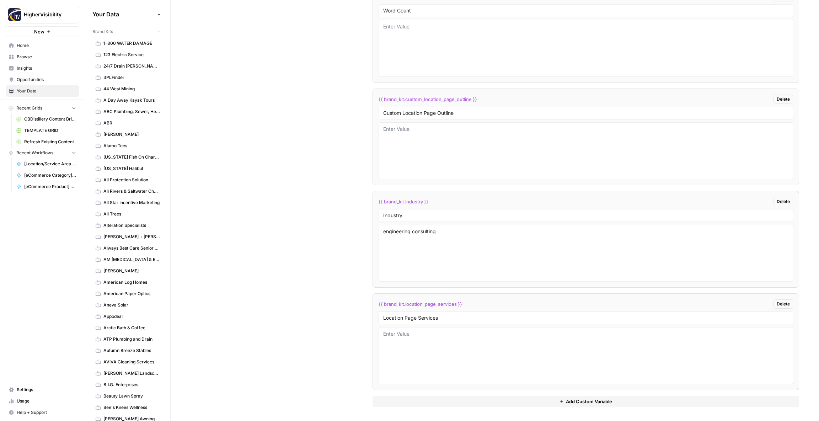
click at [333, 222] on div "Custom Variables Create custom variables that will appear as global brand varia…" at bounding box center [494, 94] width 608 height 654
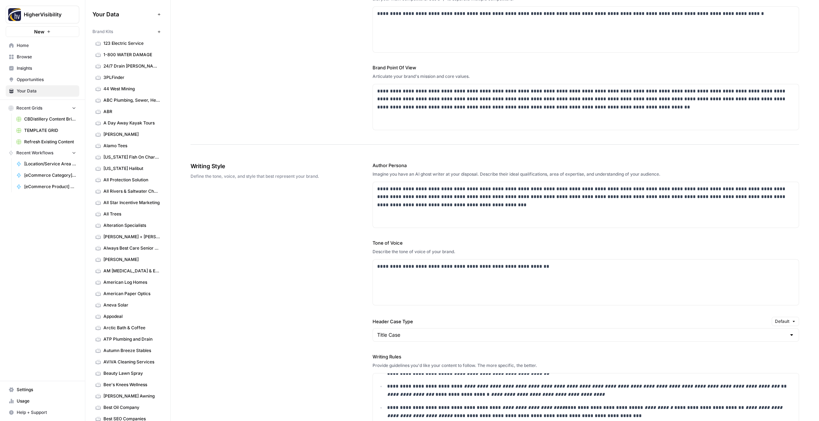
scroll to position [0, 0]
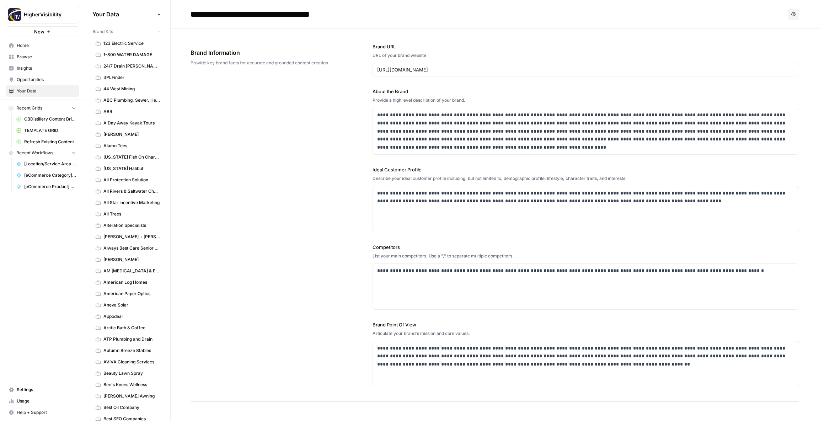
click at [158, 31] on icon "button" at bounding box center [159, 32] width 4 height 4
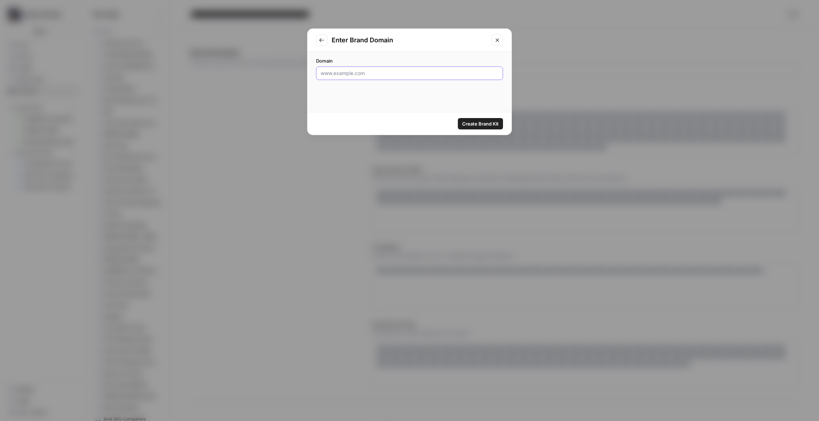
click at [394, 76] on input "Domain" at bounding box center [410, 73] width 178 height 7
type input "http://essencesalon.com"
click at [481, 120] on span "Create Brand Kit" at bounding box center [480, 123] width 37 height 7
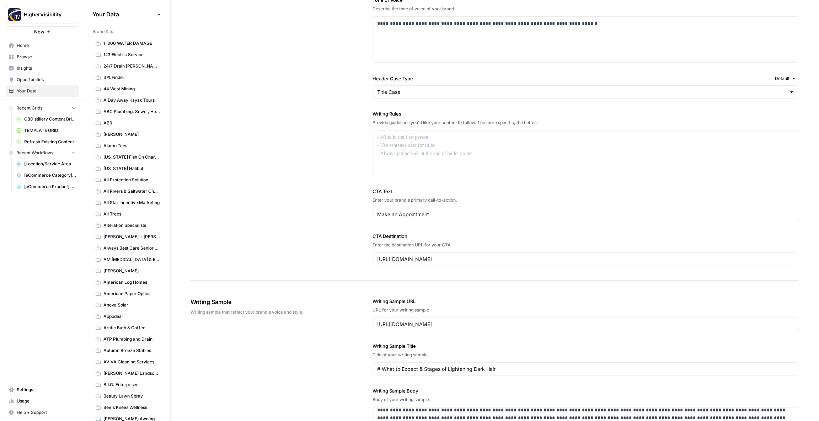
scroll to position [488, 0]
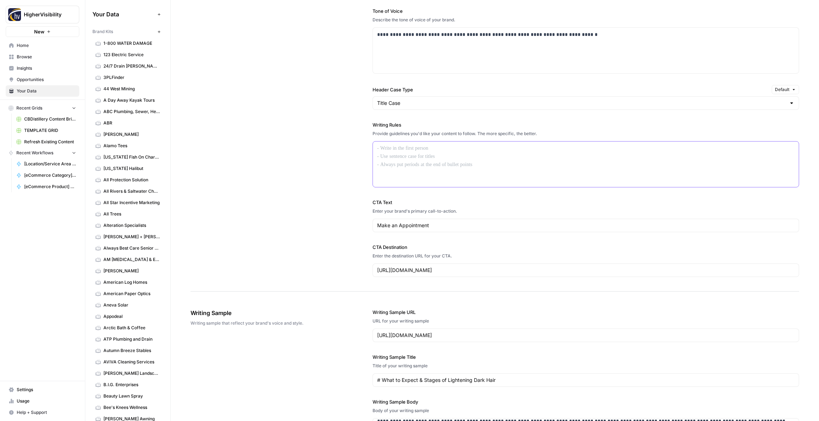
click at [399, 165] on div at bounding box center [586, 163] width 426 height 45
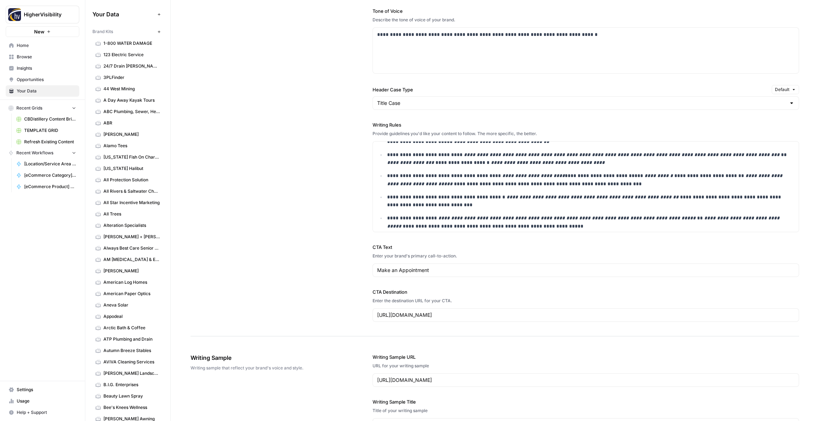
click at [350, 195] on div "**********" at bounding box center [494, 126] width 608 height 420
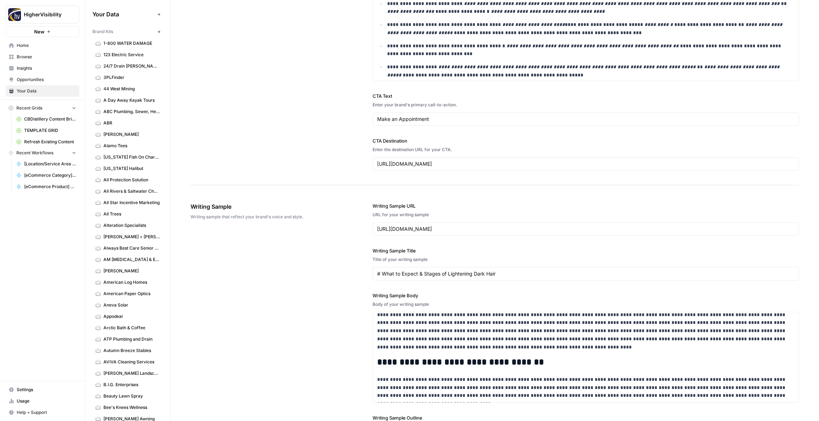
scroll to position [813, 0]
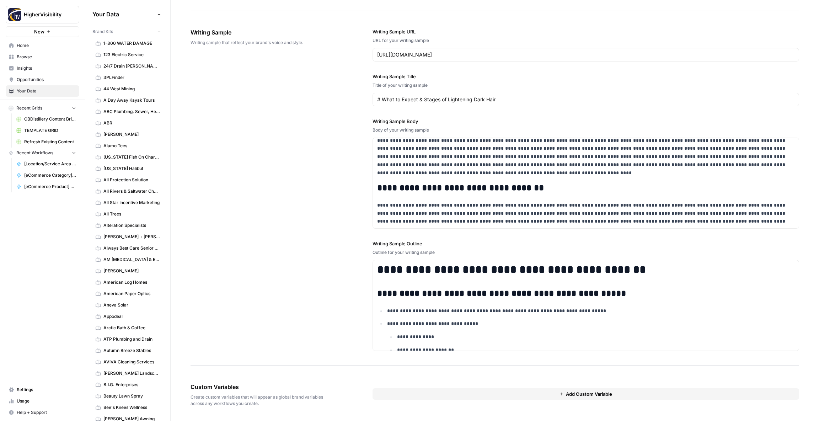
click at [450, 391] on button "Add Custom Variable" at bounding box center [585, 393] width 426 height 11
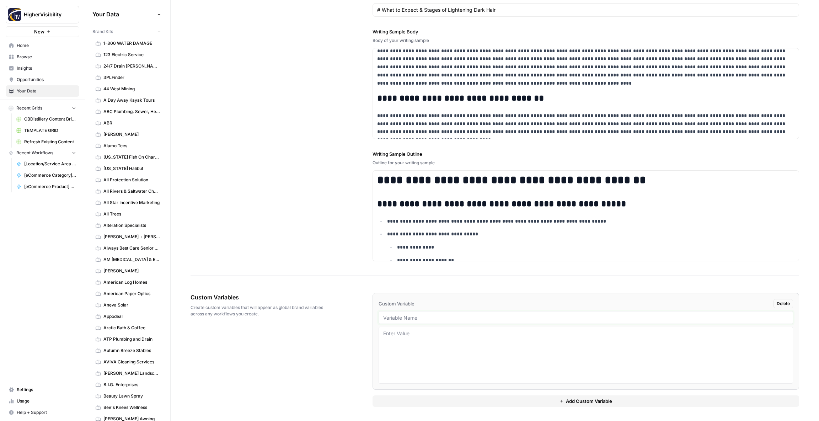
click at [426, 317] on input "text" at bounding box center [585, 317] width 405 height 6
type input "Case Studies"
click at [423, 399] on button "Add Custom Variable" at bounding box center [585, 400] width 426 height 11
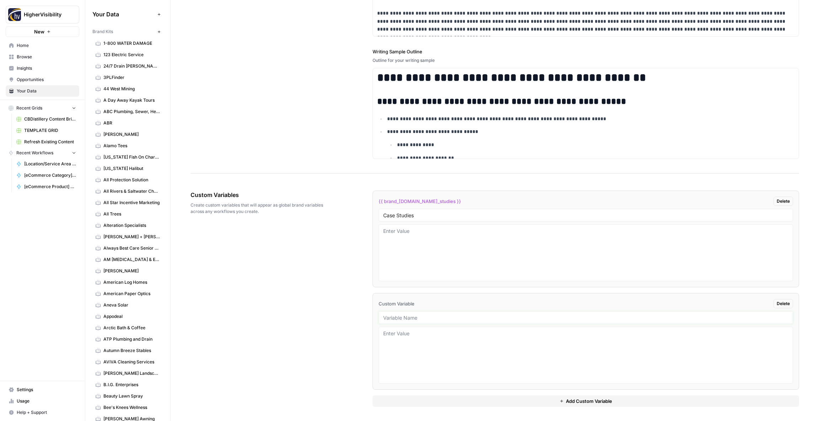
click at [397, 317] on input "text" at bounding box center [585, 317] width 405 height 6
type input "Testimonials"
click at [397, 405] on button "Add Custom Variable" at bounding box center [585, 400] width 426 height 11
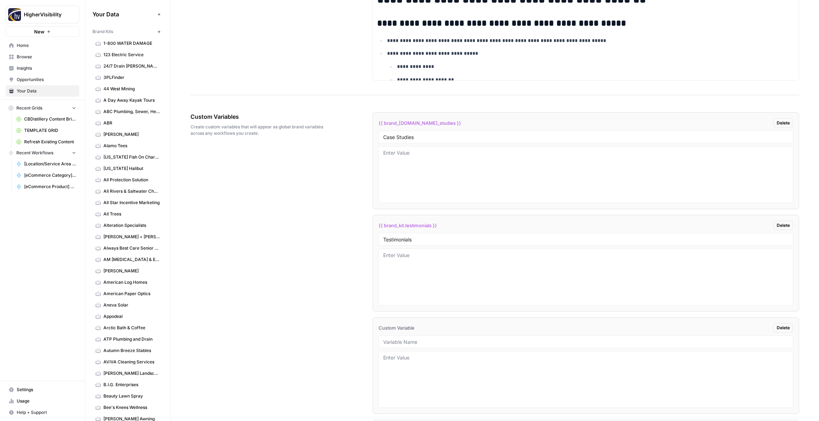
scroll to position [1107, 0]
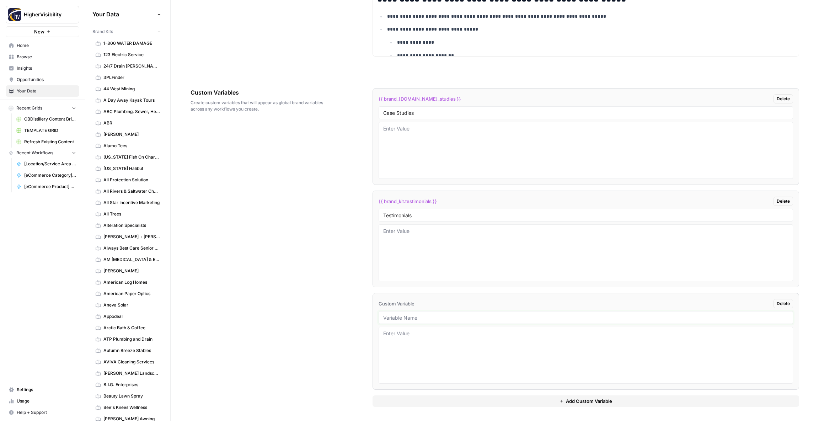
drag, startPoint x: 402, startPoint y: 318, endPoint x: 398, endPoint y: 315, distance: 5.1
click at [401, 318] on input "text" at bounding box center [585, 317] width 405 height 6
type input "Word Count"
drag, startPoint x: 404, startPoint y: 397, endPoint x: 370, endPoint y: 374, distance: 41.9
click at [404, 397] on button "Add Custom Variable" at bounding box center [585, 400] width 426 height 11
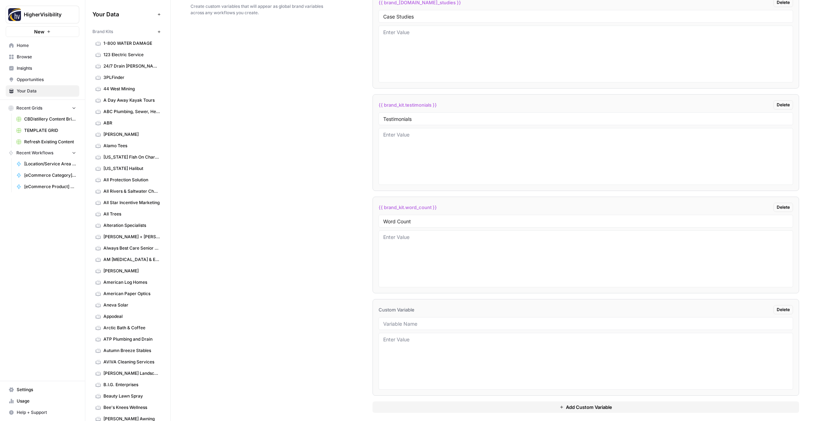
scroll to position [1210, 0]
click at [409, 317] on input "text" at bounding box center [585, 317] width 405 height 6
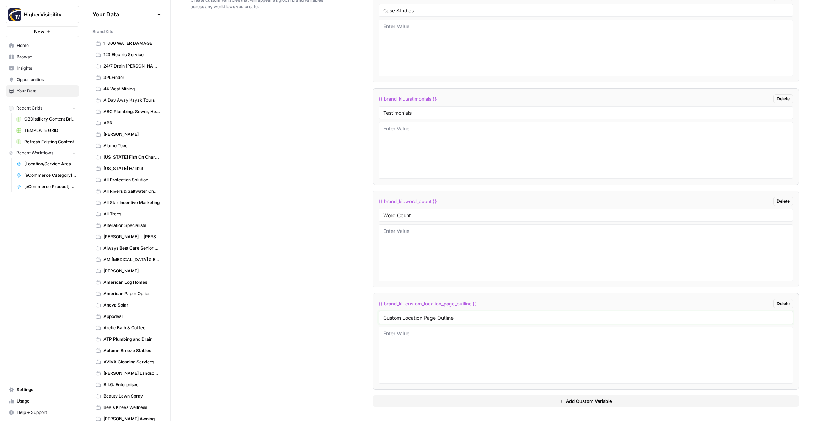
type input "Custom Location Page Outline"
click at [398, 404] on button "Add Custom Variable" at bounding box center [585, 400] width 426 height 11
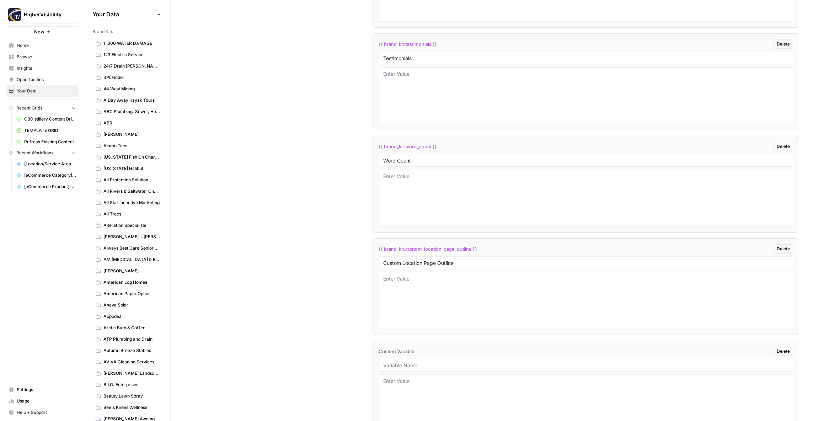
scroll to position [1312, 0]
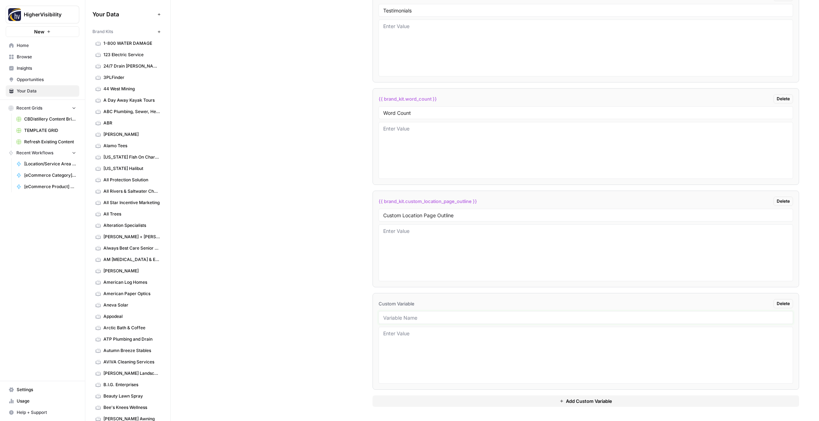
click at [415, 318] on input "text" at bounding box center [585, 317] width 405 height 6
type input "Industry"
click at [409, 402] on button "Add Custom Variable" at bounding box center [585, 400] width 426 height 11
click at [431, 316] on input "text" at bounding box center [585, 317] width 405 height 6
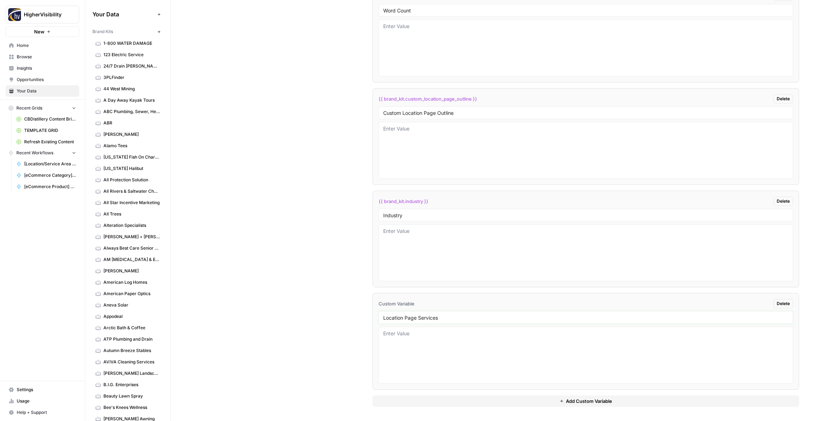
type input "Location Page Services"
click at [349, 312] on div "Custom Variables Create custom variables that will appear as global brand varia…" at bounding box center [494, 94] width 608 height 654
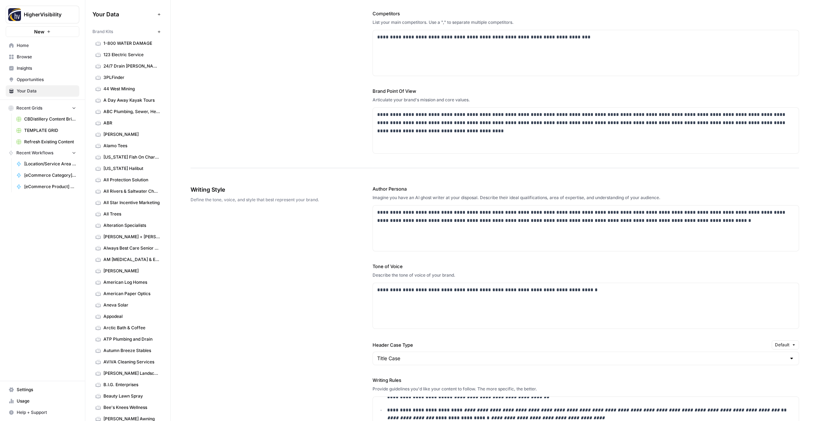
scroll to position [0, 0]
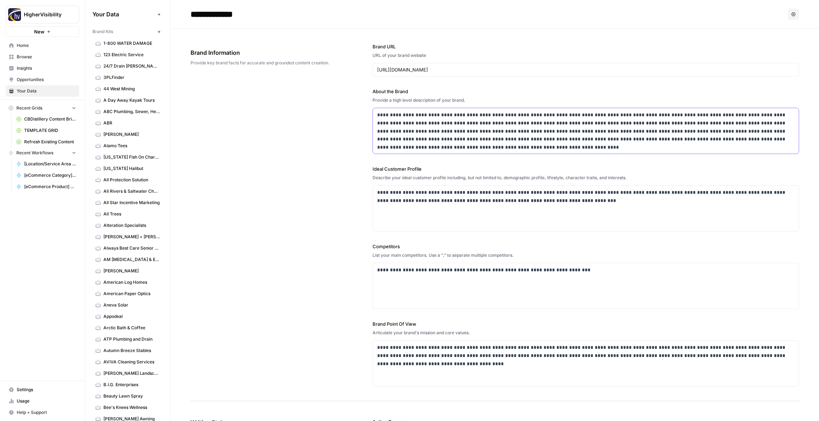
drag, startPoint x: 460, startPoint y: 115, endPoint x: 440, endPoint y: 115, distance: 19.5
click at [440, 115] on p "**********" at bounding box center [585, 127] width 417 height 32
click at [323, 144] on div "**********" at bounding box center [494, 215] width 608 height 372
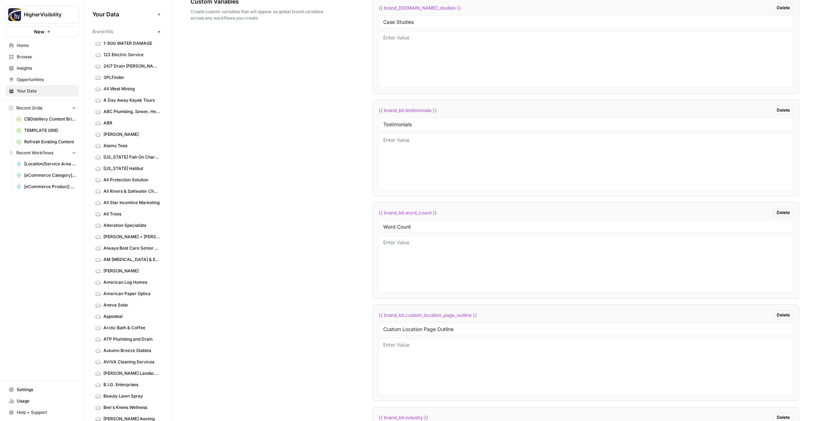
scroll to position [1414, 0]
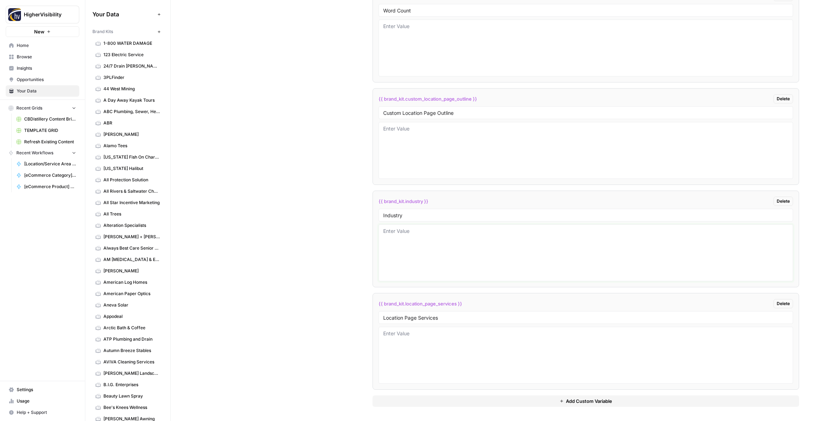
click at [401, 253] on textarea at bounding box center [585, 252] width 405 height 50
type textarea "hair salon"
click at [359, 242] on div "Custom Variables Create custom variables that will appear as global brand varia…" at bounding box center [494, 94] width 608 height 654
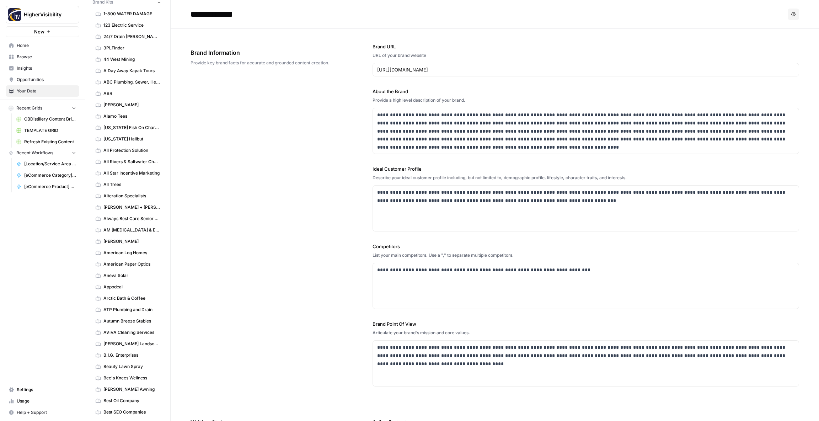
scroll to position [0, 0]
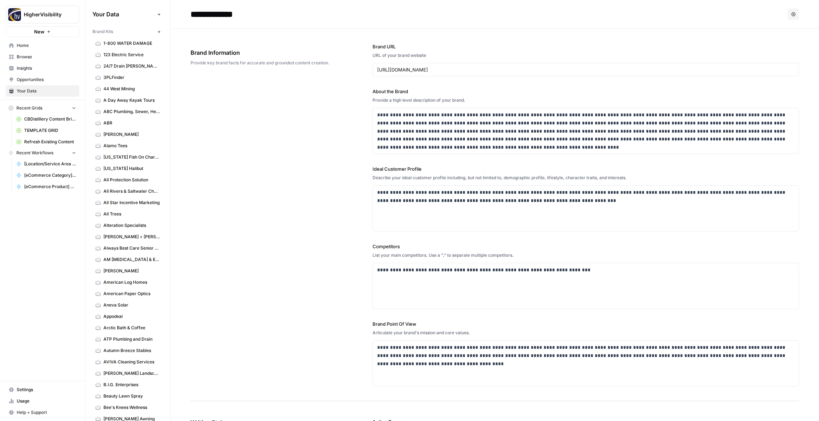
click at [158, 32] on icon "button" at bounding box center [158, 31] width 2 height 2
click at [161, 32] on button "New" at bounding box center [159, 31] width 9 height 9
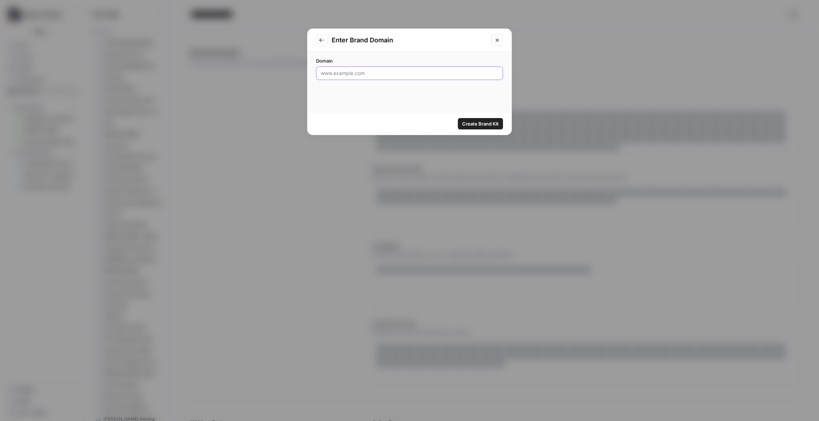
click at [344, 75] on input "Domain" at bounding box center [410, 73] width 178 height 7
type input "https://www.getevolved.com"
click at [476, 124] on span "Create Brand Kit" at bounding box center [480, 123] width 37 height 7
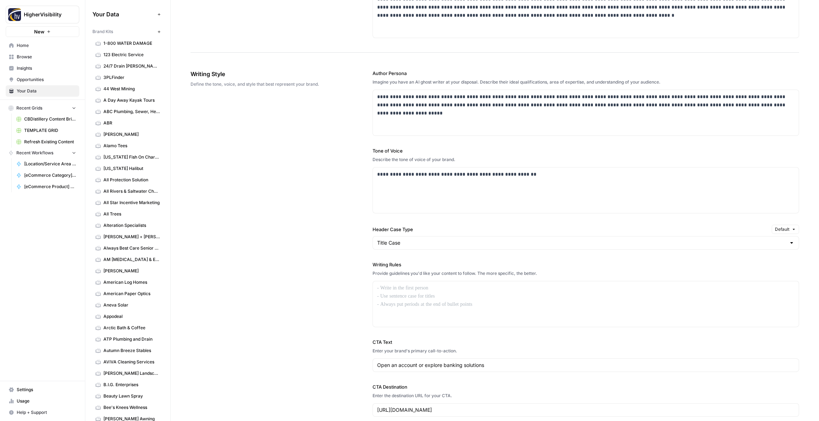
scroll to position [375, 0]
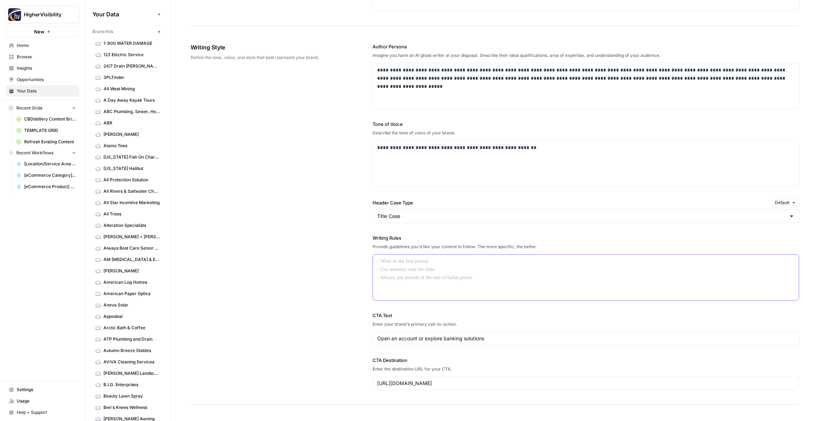
click at [388, 268] on div at bounding box center [586, 276] width 426 height 45
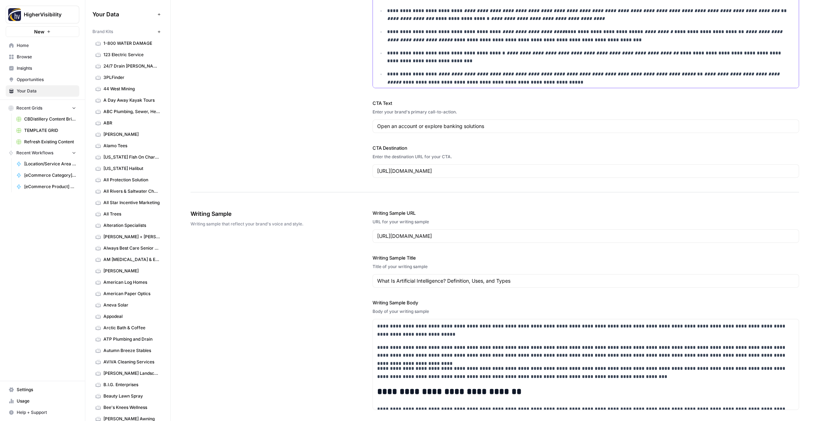
scroll to position [813, 0]
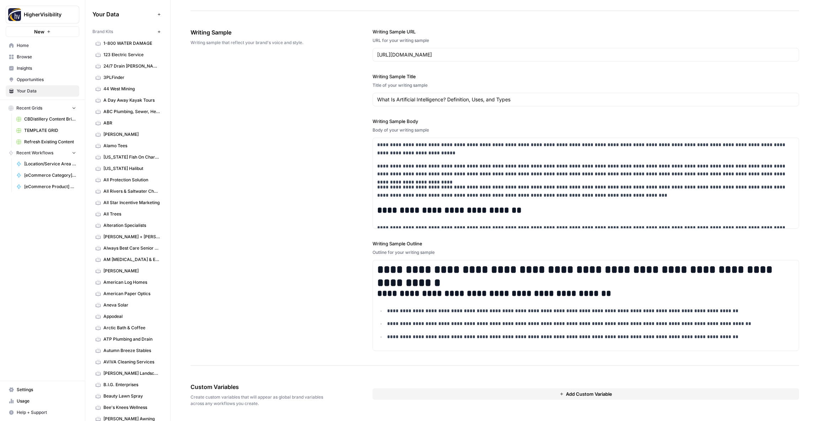
click at [434, 392] on button "Add Custom Variable" at bounding box center [585, 393] width 426 height 11
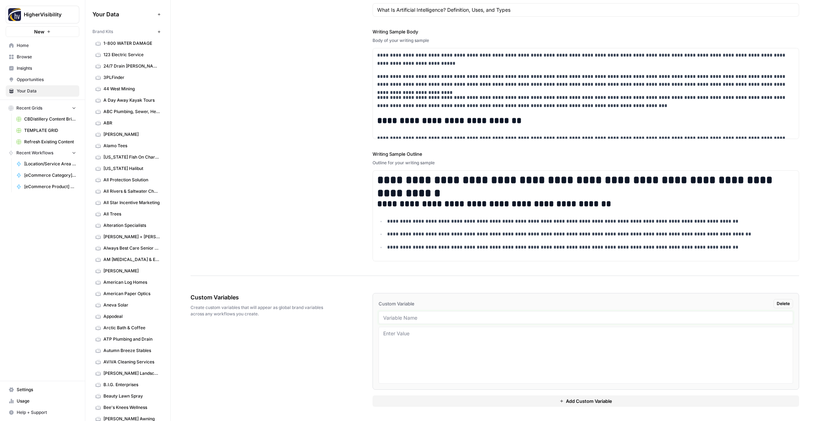
click at [391, 317] on input "text" at bounding box center [585, 317] width 405 height 6
type input "Case Studies"
click at [402, 399] on button "Add Custom Variable" at bounding box center [585, 400] width 426 height 11
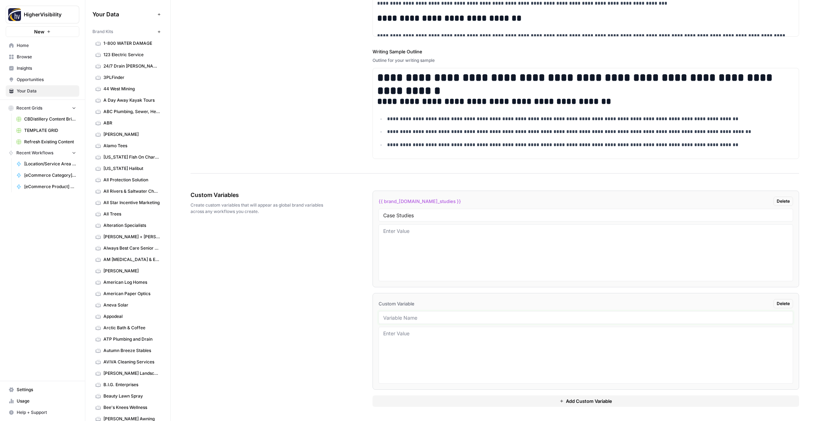
click at [404, 318] on input "text" at bounding box center [585, 317] width 405 height 6
type input "Testimonials"
drag, startPoint x: 415, startPoint y: 396, endPoint x: 388, endPoint y: 383, distance: 29.2
click at [414, 396] on button "Add Custom Variable" at bounding box center [585, 400] width 426 height 11
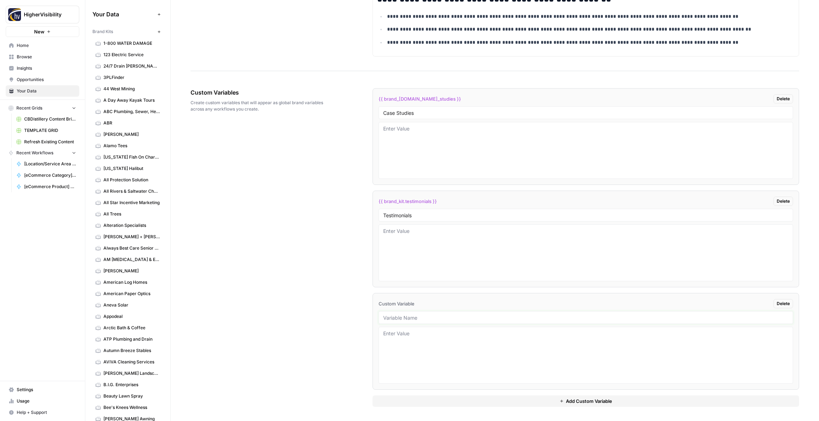
click at [406, 316] on input "text" at bounding box center [585, 317] width 405 height 6
type input "Word Count"
drag, startPoint x: 406, startPoint y: 398, endPoint x: 402, endPoint y: 388, distance: 11.0
click at [406, 398] on button "Add Custom Variable" at bounding box center [585, 400] width 426 height 11
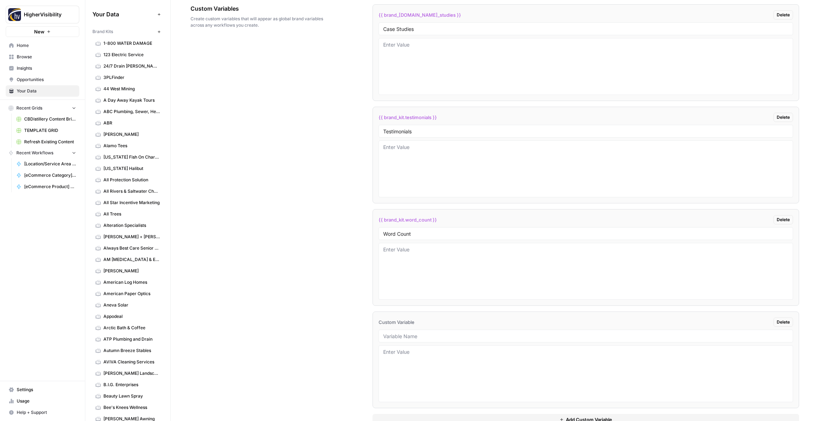
scroll to position [1210, 0]
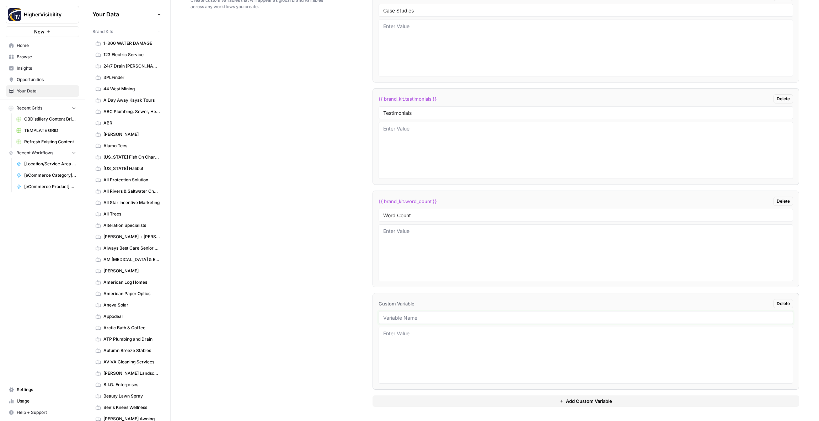
click at [392, 318] on input "text" at bounding box center [585, 317] width 405 height 6
type input "Custom Location Page Outline"
drag, startPoint x: 420, startPoint y: 398, endPoint x: 411, endPoint y: 385, distance: 16.1
click at [420, 398] on button "Add Custom Variable" at bounding box center [585, 400] width 426 height 11
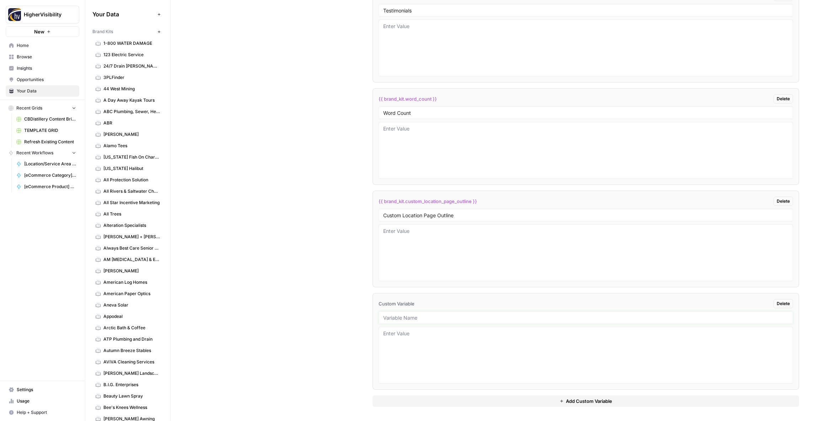
click at [471, 319] on input "text" at bounding box center [585, 317] width 405 height 6
type input "Industry"
drag, startPoint x: 449, startPoint y: 401, endPoint x: 437, endPoint y: 380, distance: 24.8
click at [449, 401] on button "Add Custom Variable" at bounding box center [585, 400] width 426 height 11
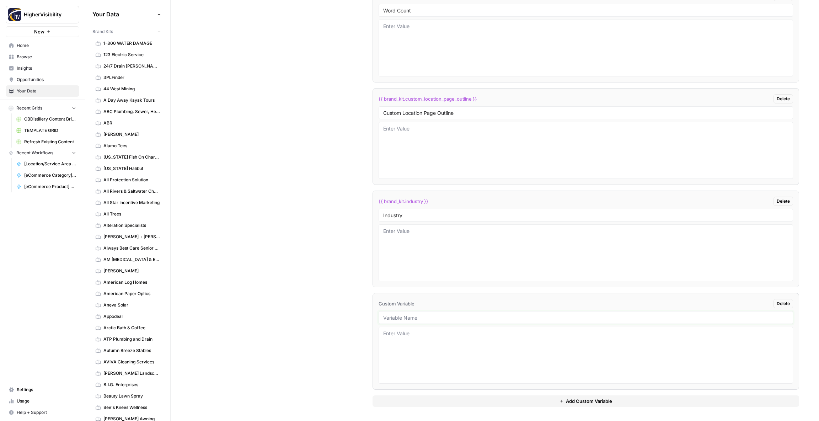
click at [406, 318] on input "text" at bounding box center [585, 317] width 405 height 6
type input "Location Page Services"
click at [404, 238] on textarea at bounding box center [585, 252] width 405 height 50
click at [394, 231] on textarea "ban king" at bounding box center [585, 252] width 405 height 50
type textarea "banking"
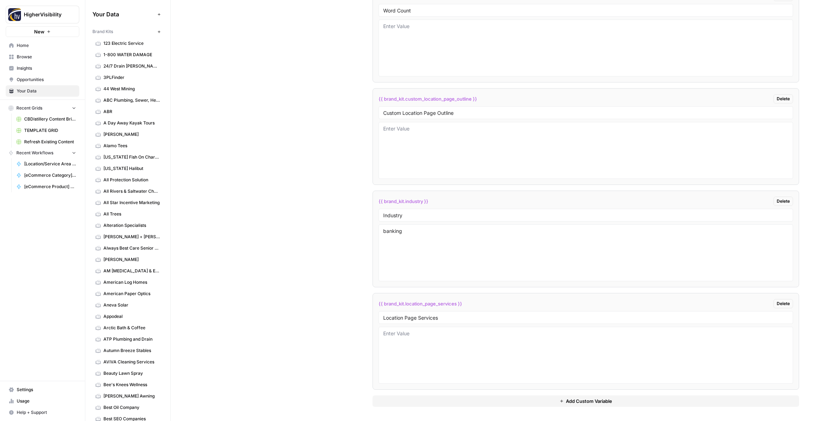
click at [365, 236] on div "Custom Variables Create custom variables that will appear as global brand varia…" at bounding box center [494, 94] width 608 height 654
click at [159, 33] on icon "button" at bounding box center [159, 32] width 4 height 4
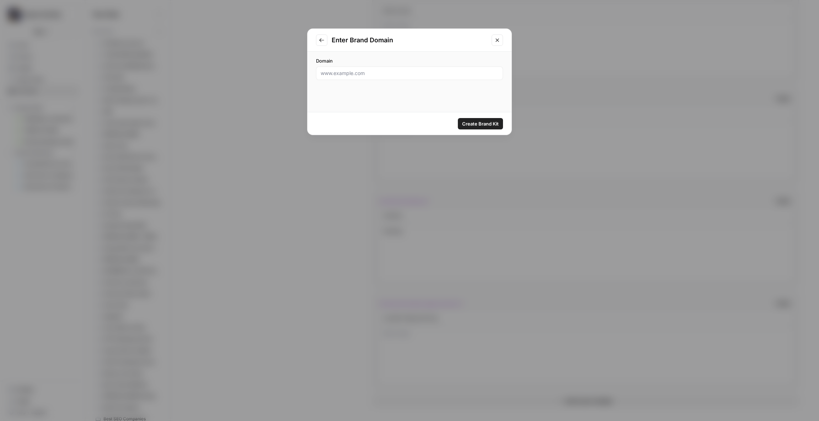
click at [361, 79] on div at bounding box center [409, 73] width 187 height 14
type input "https://executivespeakers.com"
click at [467, 119] on button "Create Brand Kit" at bounding box center [480, 123] width 45 height 11
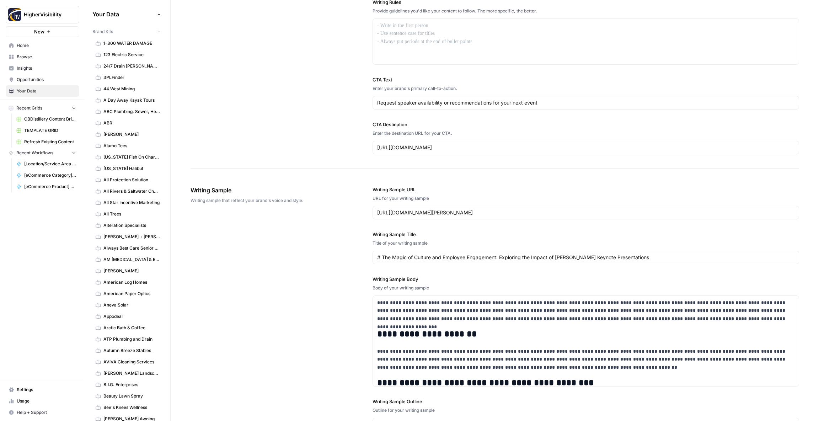
scroll to position [571, 0]
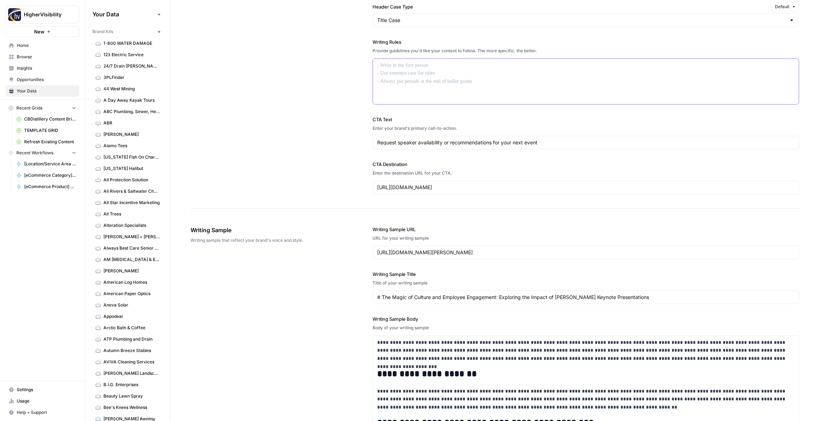
click at [403, 75] on div at bounding box center [586, 81] width 426 height 45
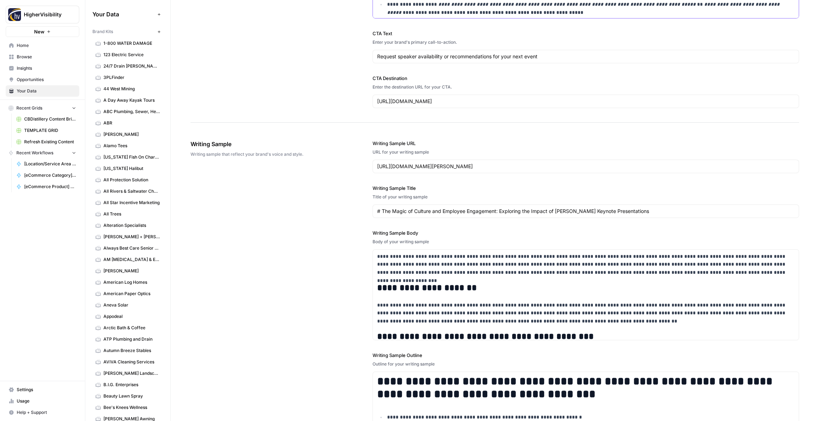
scroll to position [814, 0]
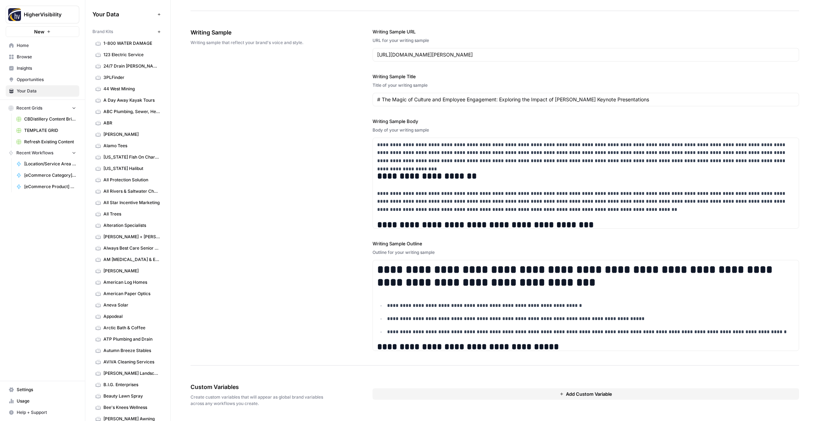
click at [448, 394] on button "Add Custom Variable" at bounding box center [585, 393] width 426 height 11
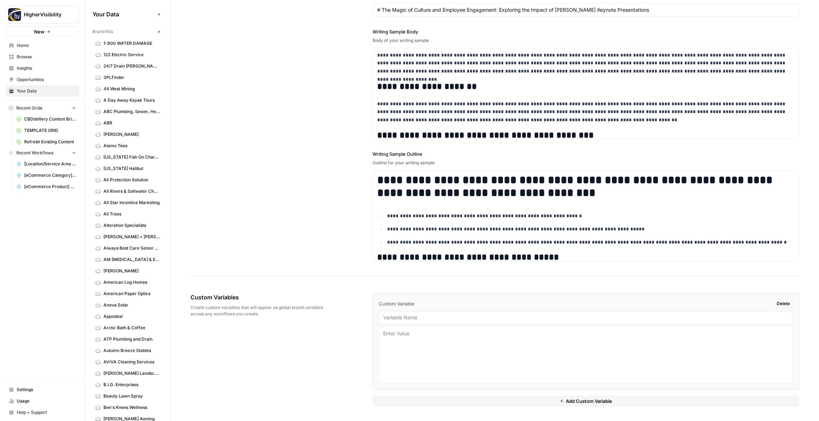
click at [407, 318] on input "text" at bounding box center [585, 317] width 405 height 6
type input "Case Studies"
click at [442, 400] on button "Add Custom Variable" at bounding box center [585, 400] width 426 height 11
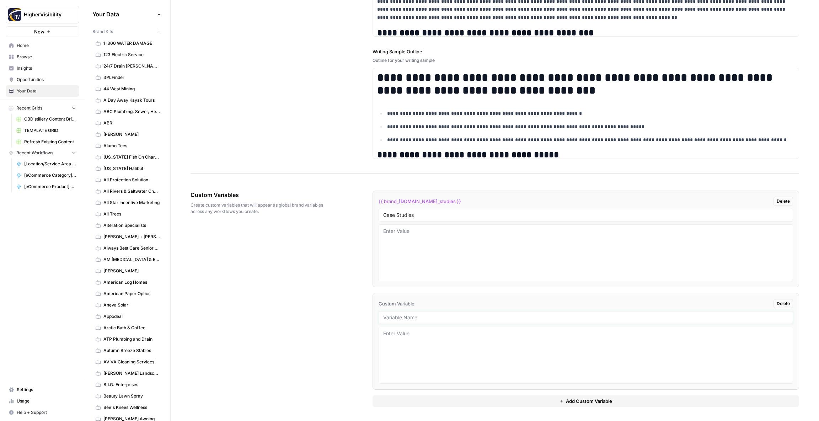
click at [394, 319] on input "text" at bounding box center [585, 317] width 405 height 6
click at [425, 321] on div at bounding box center [585, 317] width 414 height 13
click at [399, 315] on input "text" at bounding box center [585, 317] width 405 height 6
type input "Testimonials"
drag, startPoint x: 428, startPoint y: 401, endPoint x: 404, endPoint y: 376, distance: 33.7
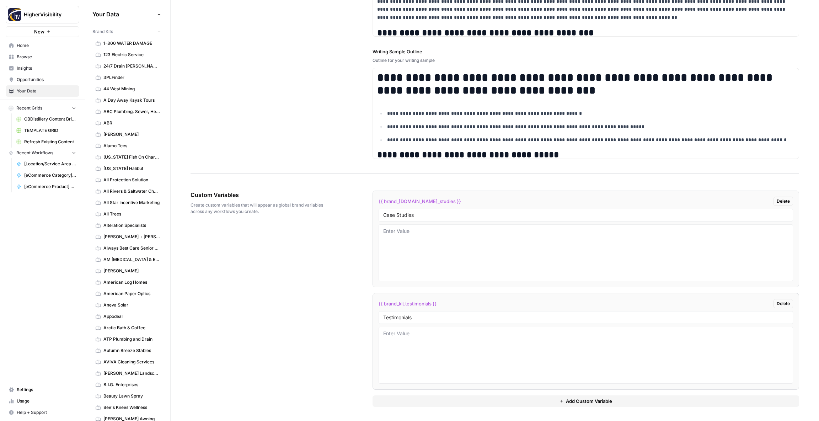
click at [428, 401] on button "Add Custom Variable" at bounding box center [585, 400] width 426 height 11
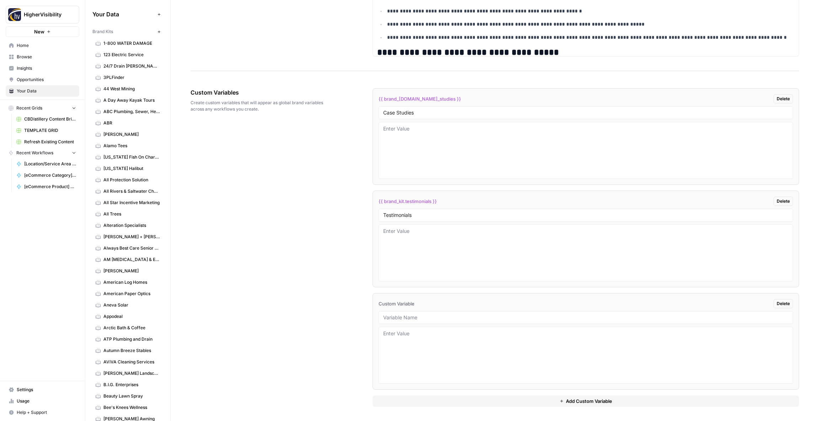
click at [390, 310] on li "Custom Variable Delete" at bounding box center [585, 341] width 426 height 97
click at [394, 318] on input "text" at bounding box center [585, 317] width 405 height 6
click at [392, 313] on div at bounding box center [585, 317] width 414 height 13
click at [397, 322] on div at bounding box center [585, 317] width 414 height 13
click at [397, 319] on input "text" at bounding box center [585, 317] width 405 height 6
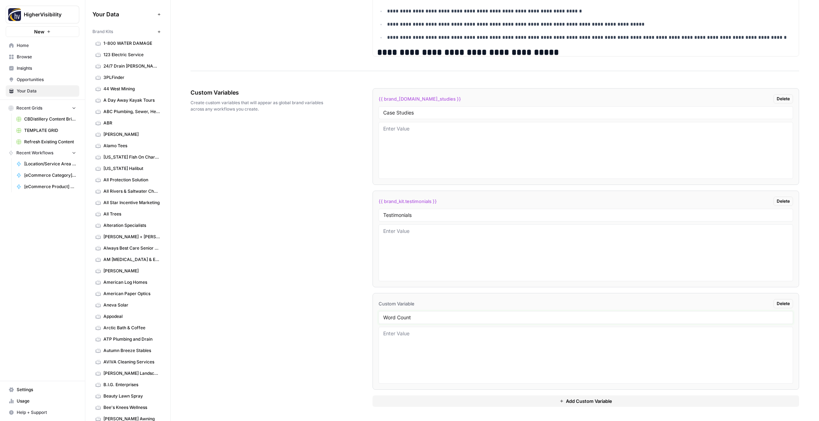
type input "Word Count"
click at [414, 396] on button "Add Custom Variable" at bounding box center [585, 400] width 426 height 11
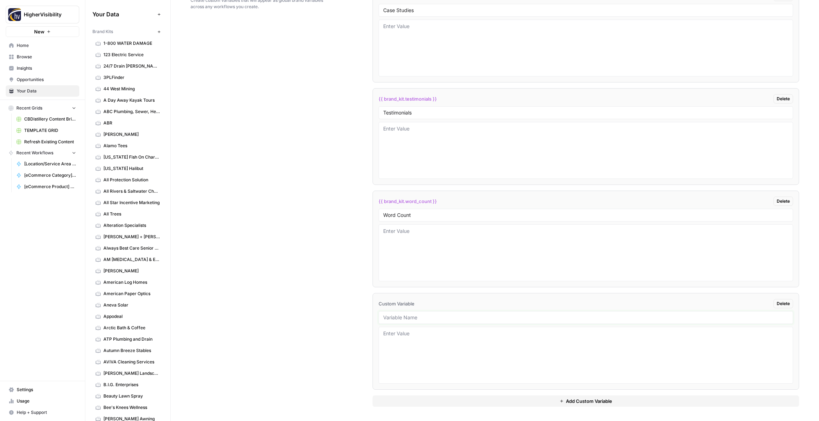
click at [396, 318] on input "text" at bounding box center [585, 317] width 405 height 6
type input "Custom Location Page Outline"
click at [429, 400] on button "Add Custom Variable" at bounding box center [585, 400] width 426 height 11
click at [398, 319] on input "text" at bounding box center [585, 317] width 405 height 6
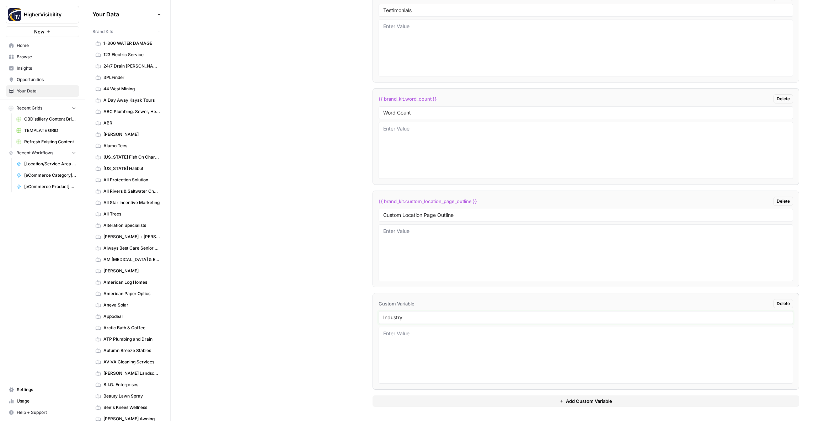
type input "Industry"
click at [426, 401] on button "Add Custom Variable" at bounding box center [585, 400] width 426 height 11
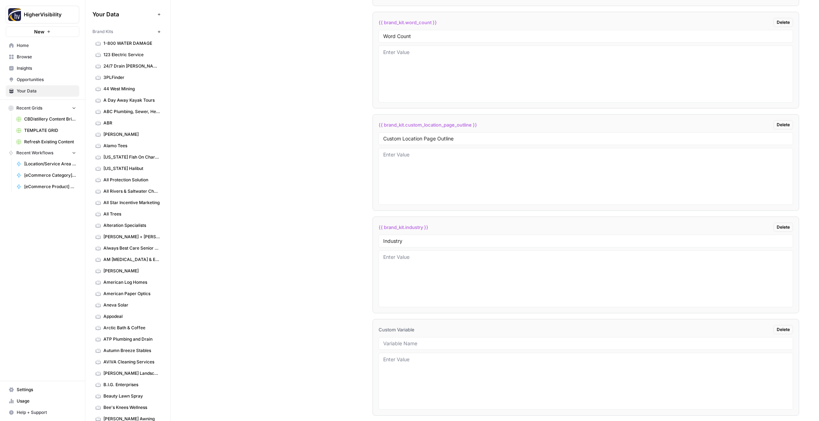
scroll to position [1415, 0]
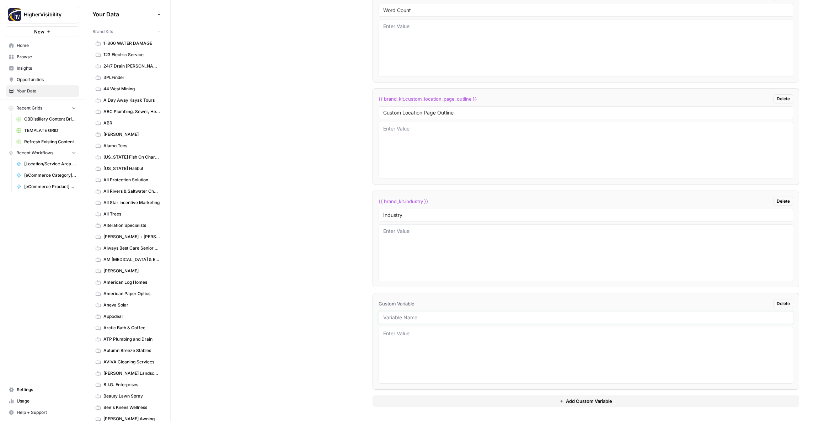
click at [396, 317] on input "text" at bounding box center [585, 317] width 405 height 6
click at [422, 316] on input "text" at bounding box center [585, 317] width 405 height 6
type input "Location Page Services"
click at [308, 294] on div "Custom Variables Create custom variables that will appear as global brand varia…" at bounding box center [494, 94] width 608 height 654
click at [399, 231] on textarea at bounding box center [585, 252] width 405 height 50
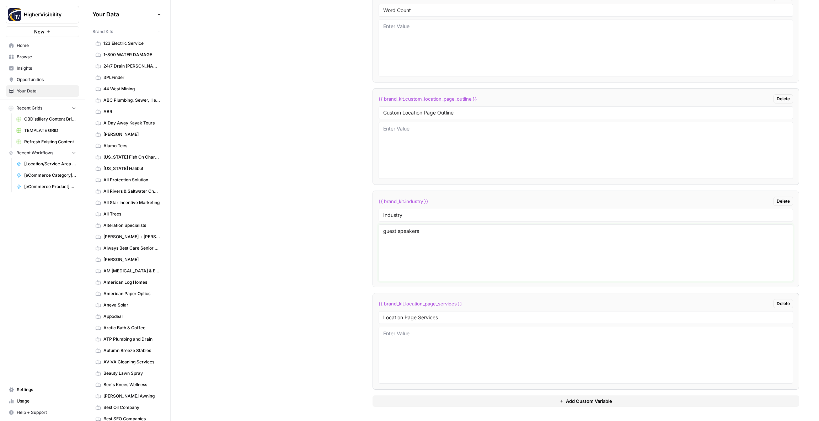
type textarea "guest speakers"
click at [299, 143] on div "Custom Variables Create custom variables that will appear as global brand varia…" at bounding box center [494, 94] width 608 height 654
click at [160, 31] on icon "button" at bounding box center [159, 32] width 4 height 4
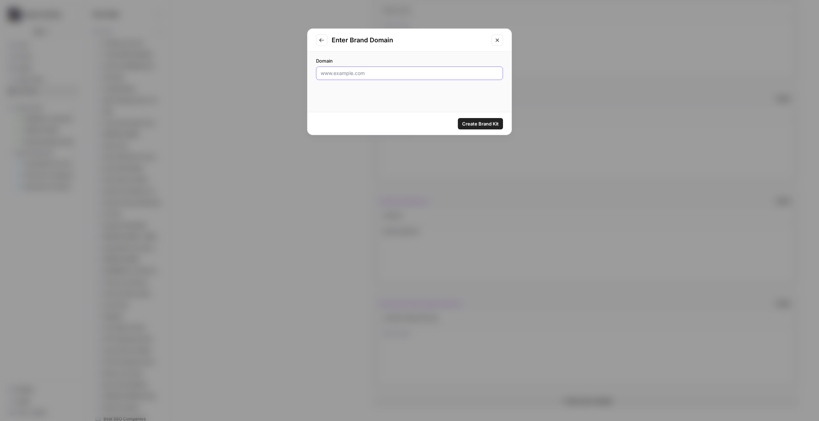
click at [371, 74] on input "Domain" at bounding box center [410, 73] width 178 height 7
type input "https://fastfix.com"
click at [475, 120] on span "Create Brand Kit" at bounding box center [480, 123] width 37 height 7
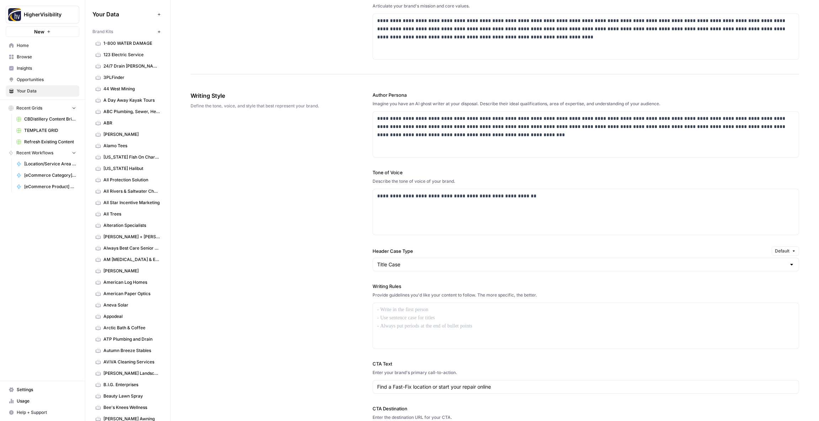
scroll to position [328, 0]
click at [400, 323] on div at bounding box center [586, 323] width 426 height 45
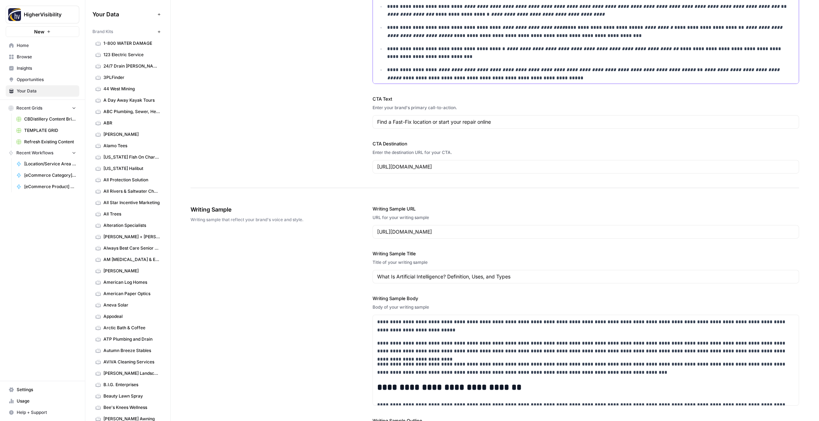
scroll to position [813, 0]
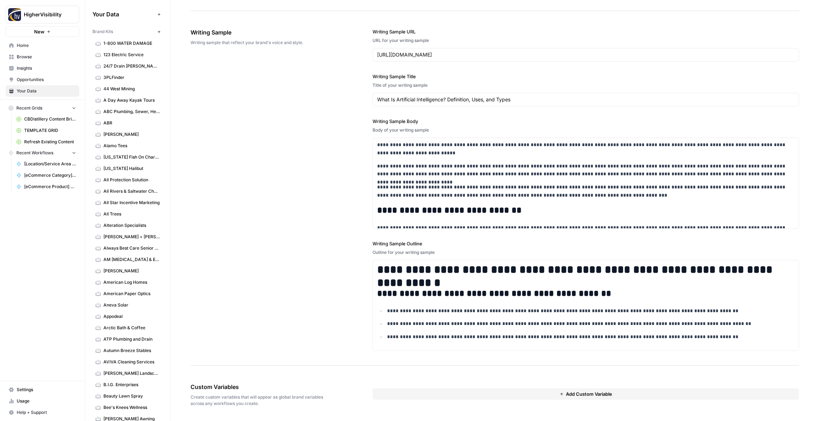
click at [431, 396] on button "Add Custom Variable" at bounding box center [585, 393] width 426 height 11
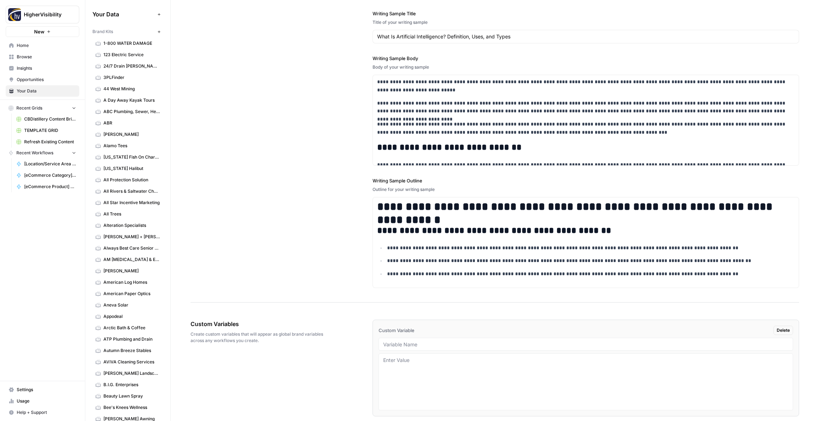
scroll to position [903, 0]
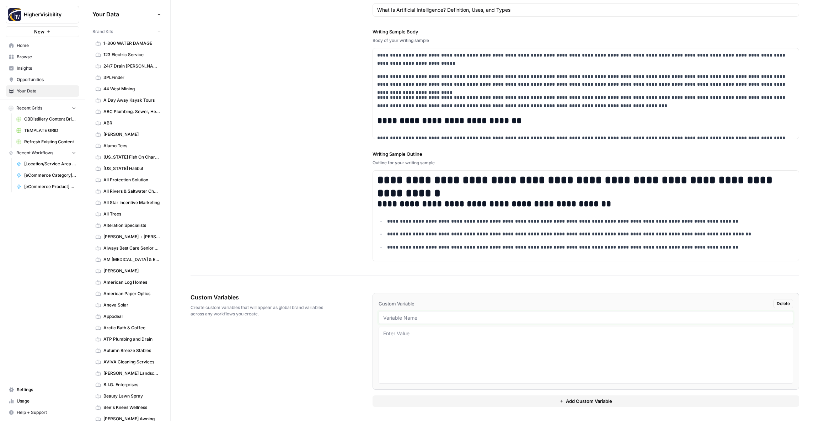
click at [388, 318] on input "text" at bounding box center [585, 317] width 405 height 6
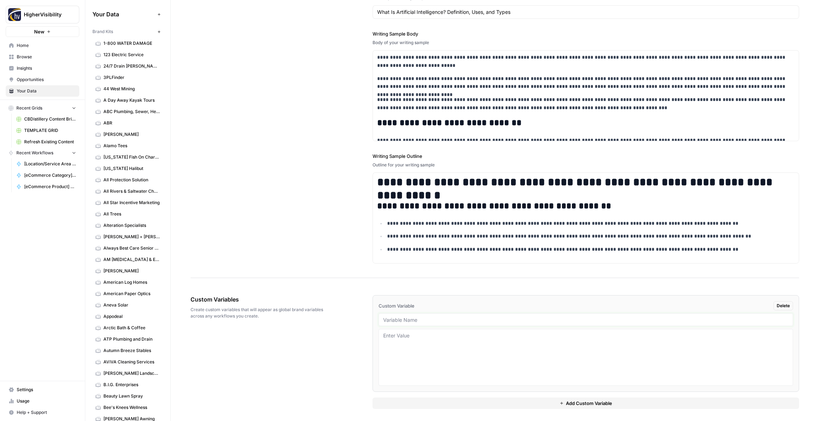
click at [408, 321] on input "text" at bounding box center [585, 319] width 405 height 6
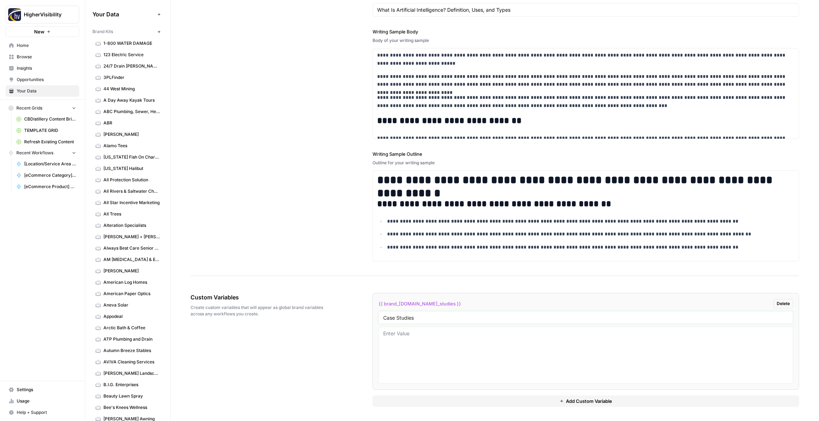
type input "Case Studies"
drag, startPoint x: 434, startPoint y: 403, endPoint x: 422, endPoint y: 390, distance: 17.9
click at [434, 403] on button "Add Custom Variable" at bounding box center [585, 400] width 426 height 11
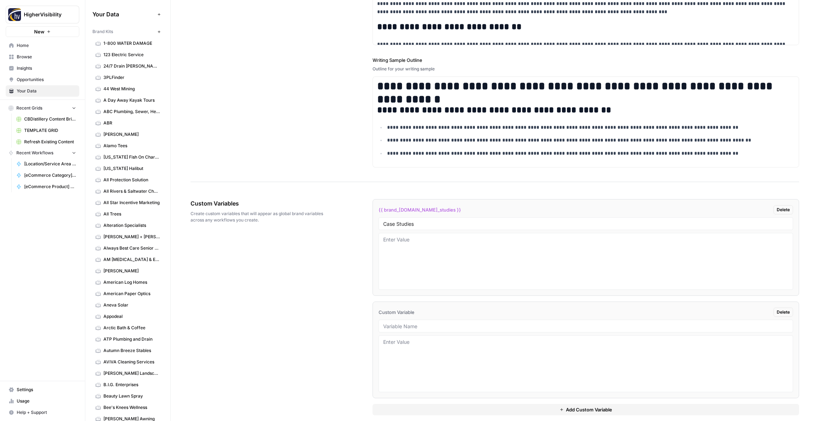
scroll to position [1005, 0]
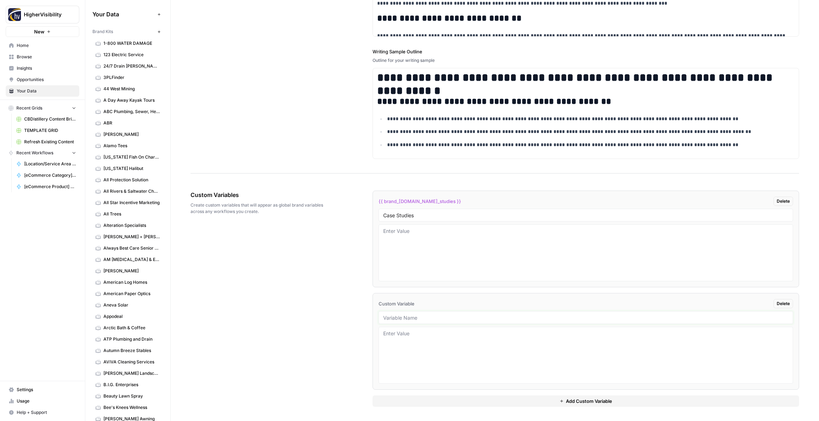
click at [399, 316] on input "text" at bounding box center [585, 317] width 405 height 6
type input "Testimonials"
click at [444, 401] on button "Add Custom Variable" at bounding box center [585, 400] width 426 height 11
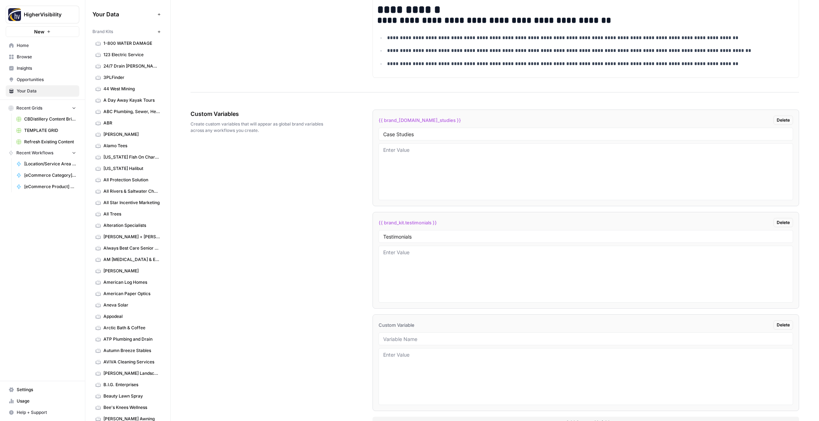
scroll to position [1107, 0]
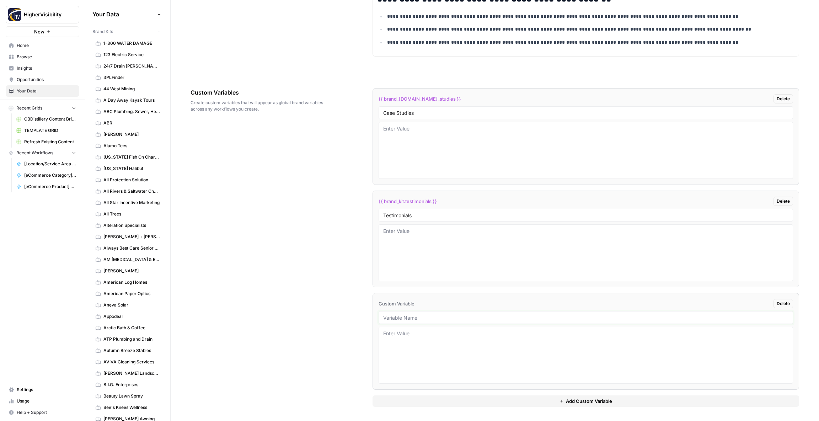
click at [394, 320] on input "text" at bounding box center [585, 317] width 405 height 6
click at [416, 319] on input "text" at bounding box center [585, 317] width 405 height 6
type input "Word Count"
drag, startPoint x: 414, startPoint y: 401, endPoint x: 407, endPoint y: 388, distance: 14.5
click at [414, 401] on button "Add Custom Variable" at bounding box center [585, 400] width 426 height 11
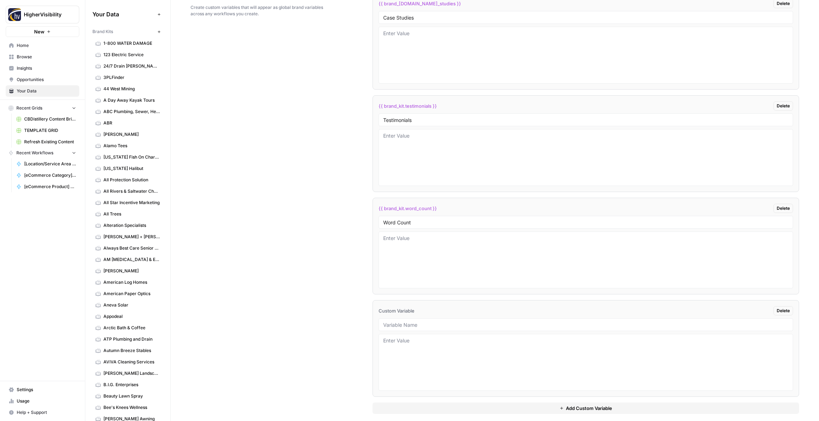
scroll to position [1210, 0]
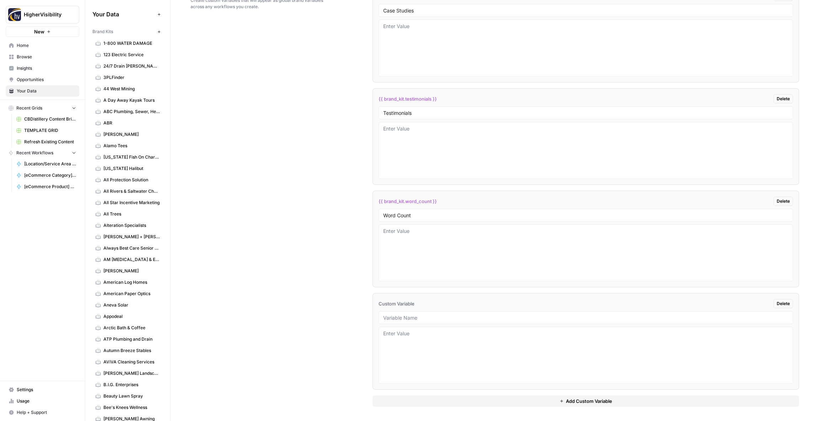
click at [398, 321] on div at bounding box center [585, 317] width 414 height 13
click at [396, 318] on input "text" at bounding box center [585, 317] width 405 height 6
click at [400, 316] on input "text" at bounding box center [585, 317] width 405 height 6
type input "Custom Location Page Outline"
click at [458, 399] on button "Add Custom Variable" at bounding box center [585, 400] width 426 height 11
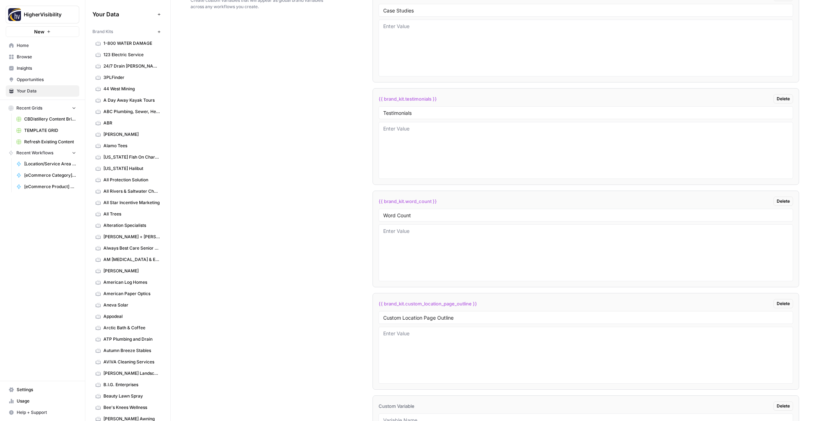
scroll to position [1312, 0]
click at [403, 320] on input "text" at bounding box center [585, 317] width 405 height 6
type input "Industry"
click at [425, 396] on button "Add Custom Variable" at bounding box center [585, 400] width 426 height 11
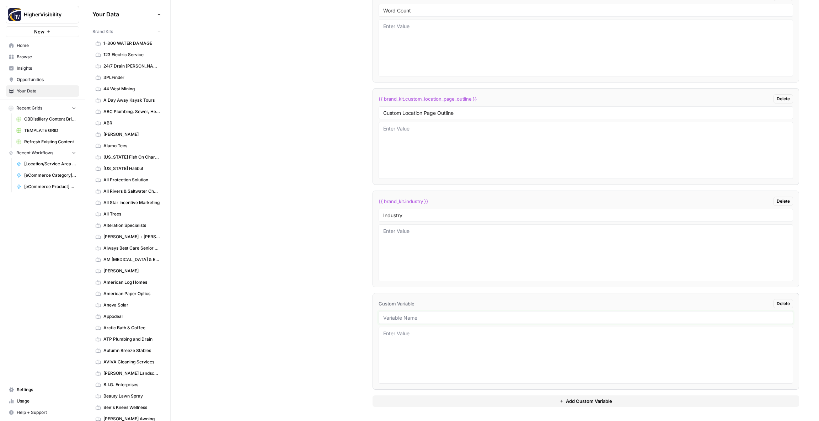
click at [394, 319] on input "text" at bounding box center [585, 317] width 405 height 6
drag, startPoint x: 410, startPoint y: 318, endPoint x: 416, endPoint y: 317, distance: 5.7
click at [410, 318] on input "text" at bounding box center [585, 317] width 405 height 6
type input "Location Page Services"
click at [330, 276] on div "Custom Variables Create custom variables that will appear as global brand varia…" at bounding box center [494, 94] width 608 height 654
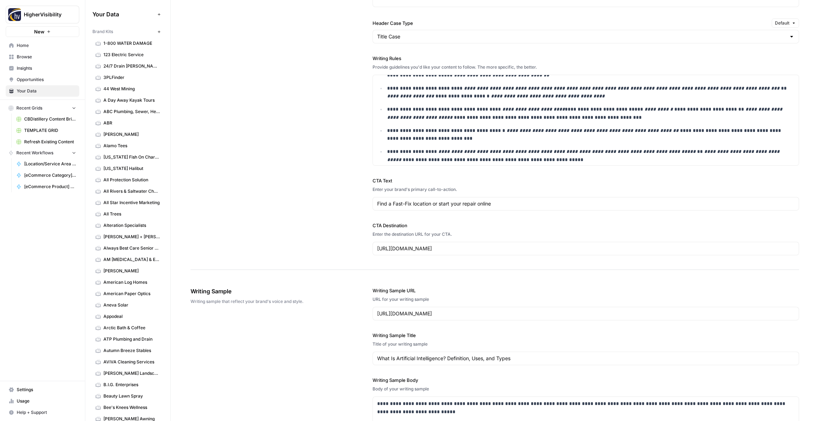
scroll to position [0, 0]
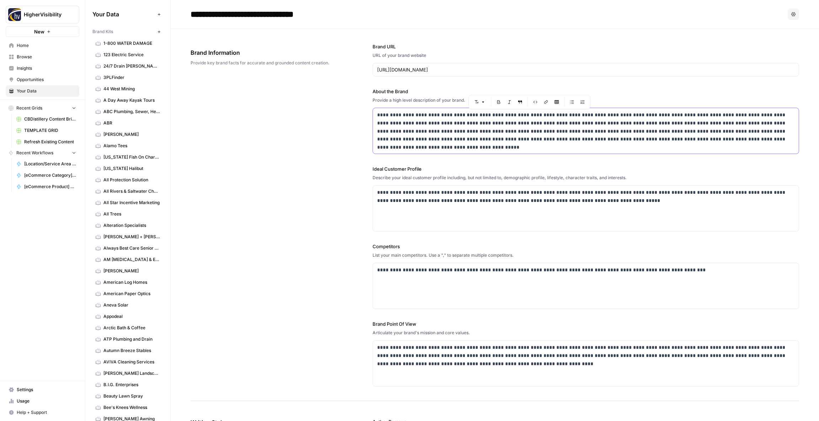
drag, startPoint x: 559, startPoint y: 115, endPoint x: 503, endPoint y: 115, distance: 56.2
click at [503, 115] on p "**********" at bounding box center [585, 127] width 417 height 32
click at [314, 174] on div "**********" at bounding box center [494, 215] width 608 height 372
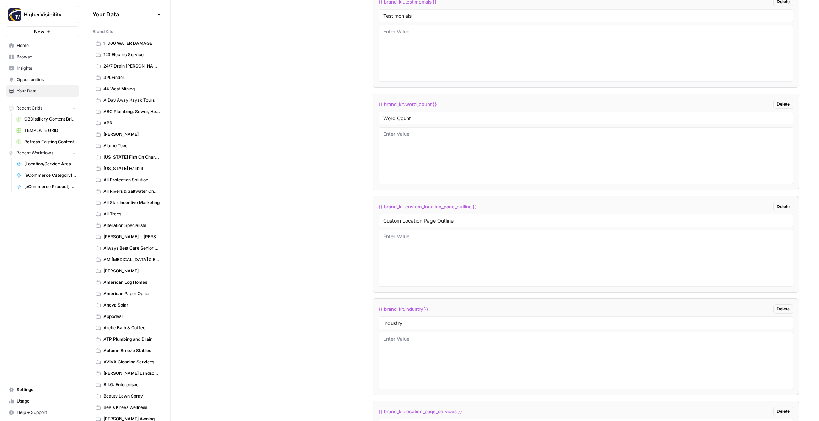
scroll to position [1414, 0]
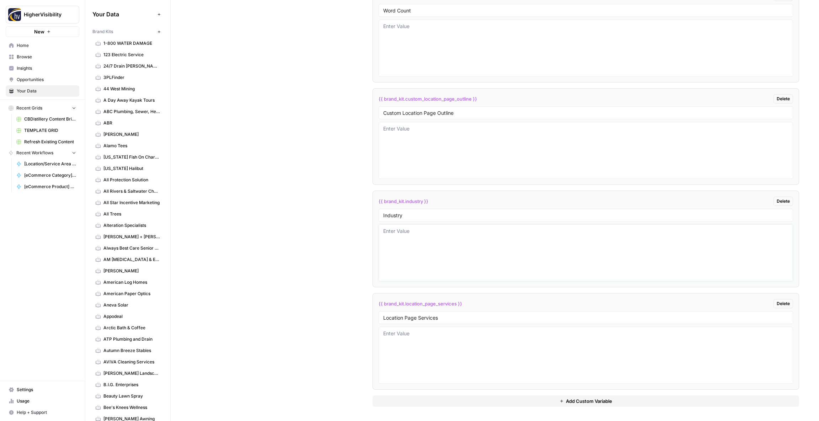
click at [392, 236] on textarea at bounding box center [585, 252] width 405 height 50
type textarea "jewelry and watch repair"
drag, startPoint x: 295, startPoint y: 212, endPoint x: 298, endPoint y: 211, distance: 3.7
click at [295, 212] on div "Custom Variables Create custom variables that will appear as global brand varia…" at bounding box center [494, 94] width 608 height 654
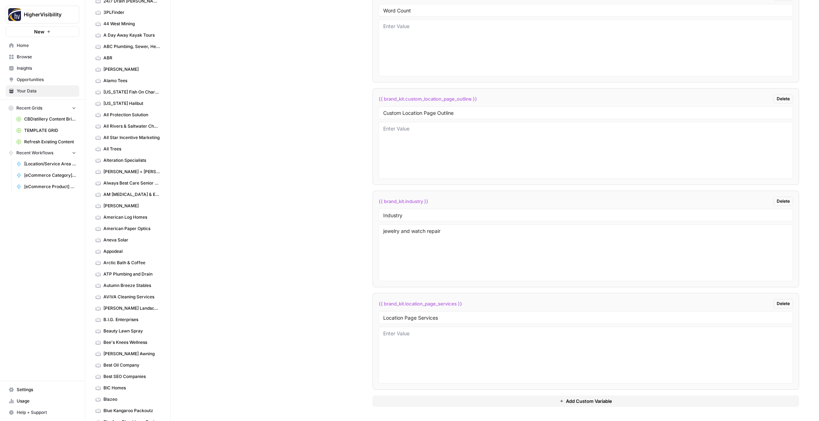
scroll to position [0, 0]
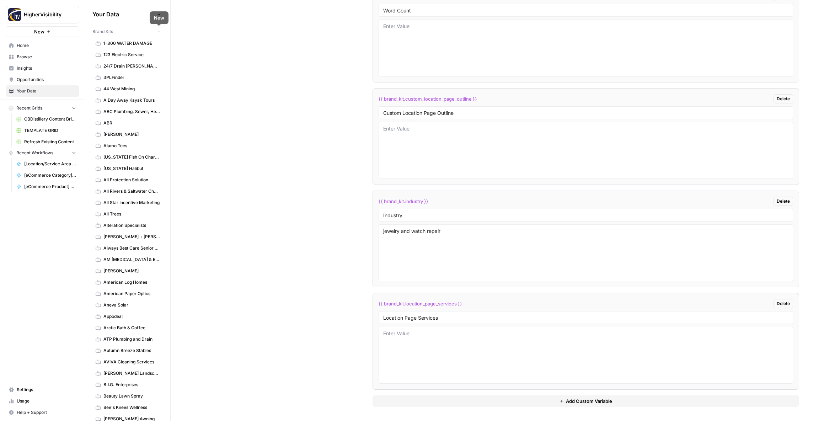
click at [159, 31] on icon "button" at bounding box center [159, 32] width 4 height 4
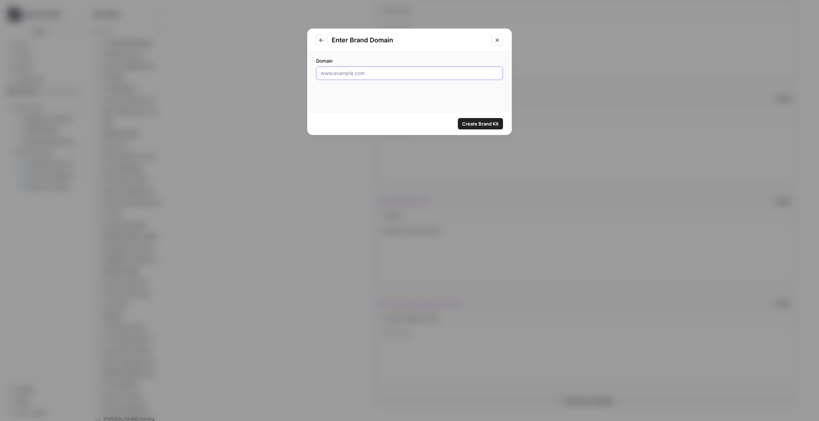
click at [364, 74] on input "Domain" at bounding box center [410, 73] width 178 height 7
type input "[URL][DOMAIN_NAME]"
click at [480, 121] on span "Create Brand Kit" at bounding box center [480, 123] width 37 height 7
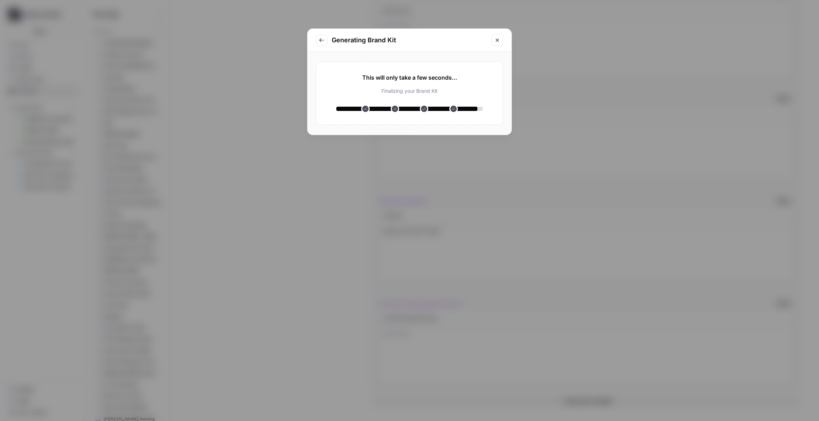
click at [328, 235] on div "Generating Brand Kit This will only take a few seconds... Analyzing your websit…" at bounding box center [409, 210] width 819 height 421
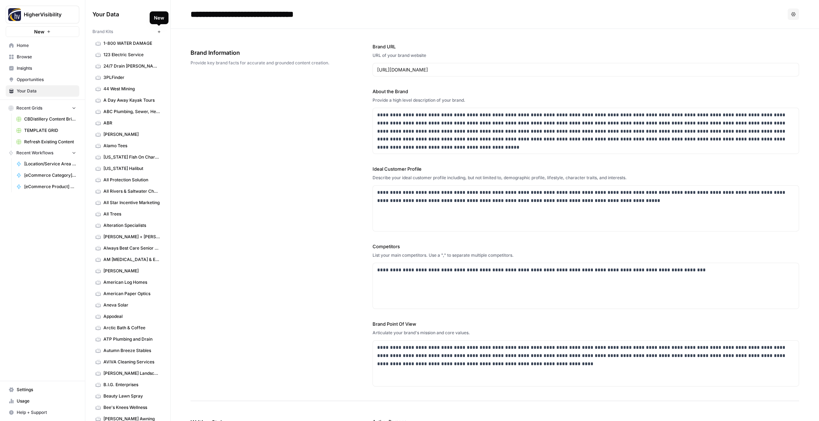
click at [157, 32] on icon "button" at bounding box center [159, 32] width 4 height 4
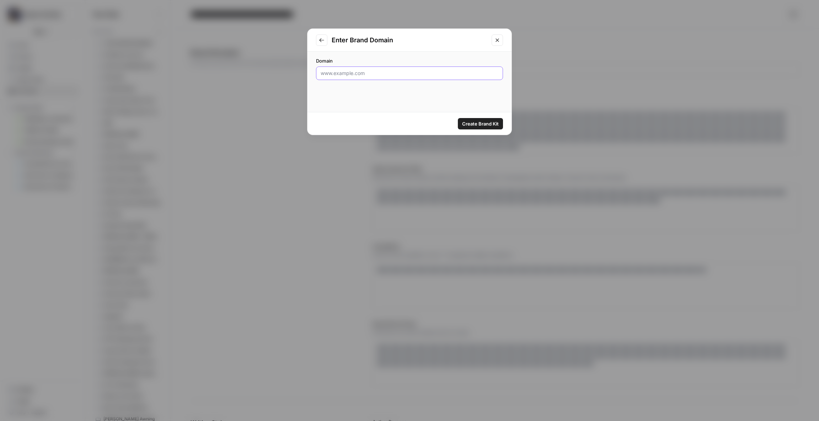
click at [343, 73] on input "Domain" at bounding box center [410, 73] width 178 height 7
type input "Use the Oxford comma in all lists. Em dashes (—) can be used sparingly for emph…"
click at [377, 77] on div at bounding box center [409, 73] width 187 height 14
click at [378, 77] on div at bounding box center [409, 73] width 187 height 14
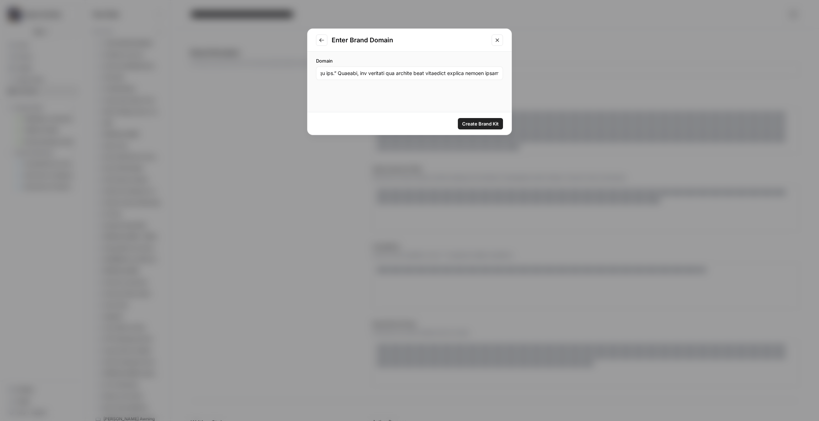
scroll to position [0, 0]
click at [377, 77] on div at bounding box center [409, 73] width 187 height 14
click at [380, 72] on input "Domain" at bounding box center [410, 73] width 178 height 7
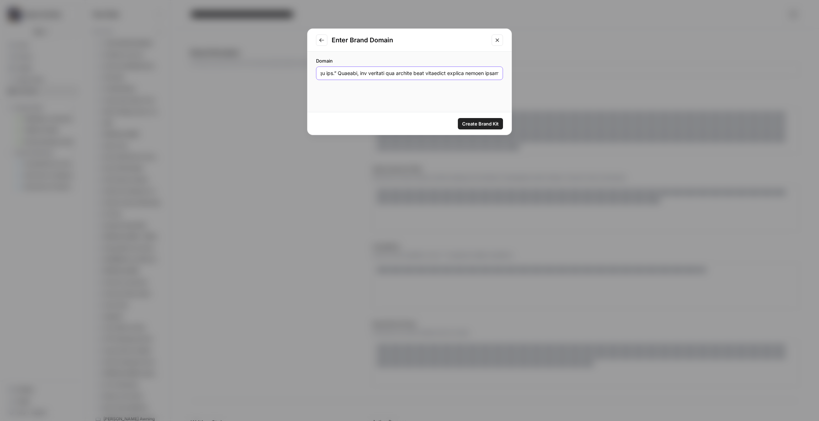
click at [380, 72] on input "Domain" at bounding box center [410, 73] width 178 height 7
click at [365, 73] on input "Domain" at bounding box center [410, 73] width 178 height 7
type input "[URL][DOMAIN_NAME]"
click at [474, 123] on span "Create Brand Kit" at bounding box center [480, 123] width 37 height 7
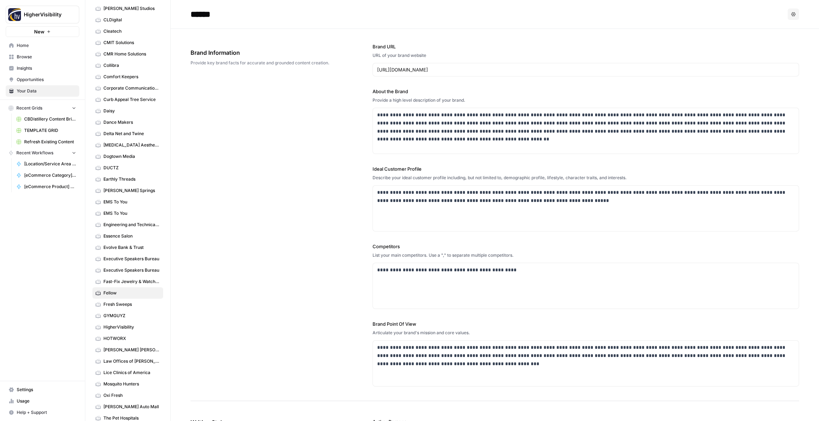
scroll to position [718, 0]
click at [219, 15] on input "******" at bounding box center [245, 14] width 114 height 14
type input "**********"
click at [259, 104] on div "**********" at bounding box center [494, 215] width 608 height 372
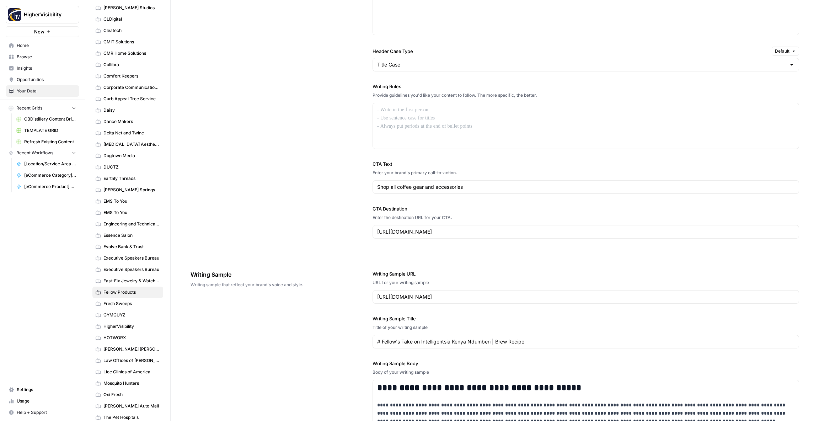
scroll to position [529, 0]
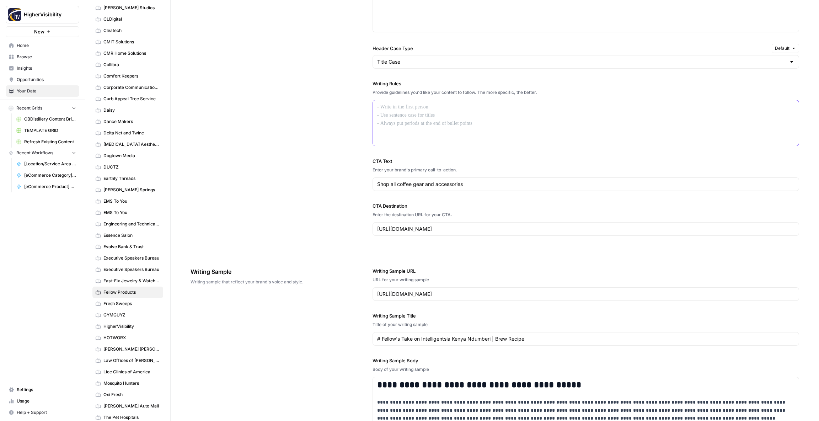
drag, startPoint x: 411, startPoint y: 123, endPoint x: 392, endPoint y: 116, distance: 20.6
click at [410, 123] on div at bounding box center [586, 122] width 426 height 45
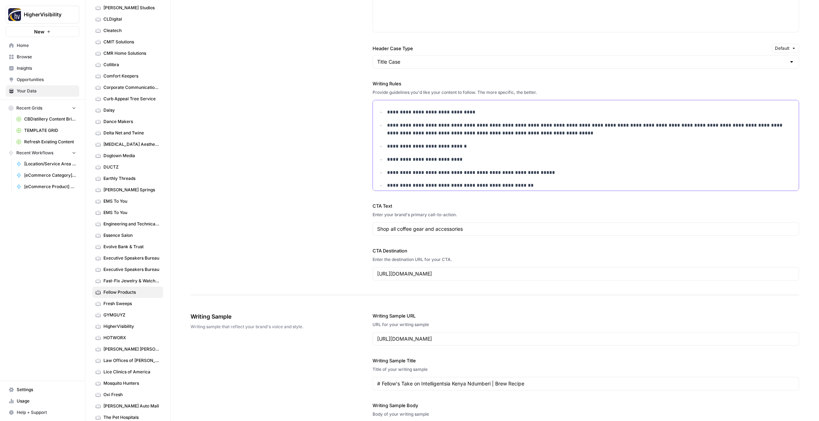
scroll to position [474, 0]
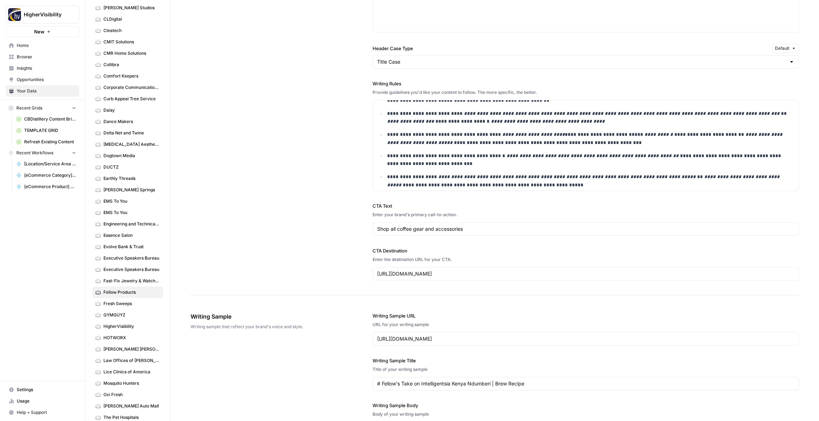
click at [329, 129] on div "**********" at bounding box center [494, 85] width 608 height 420
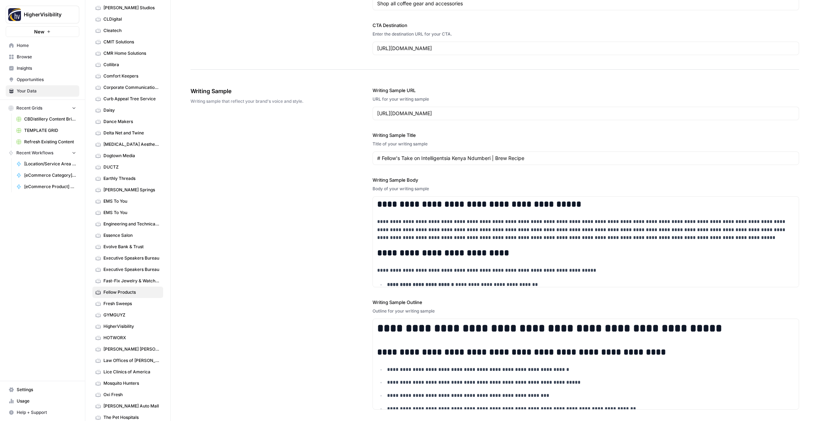
scroll to position [813, 0]
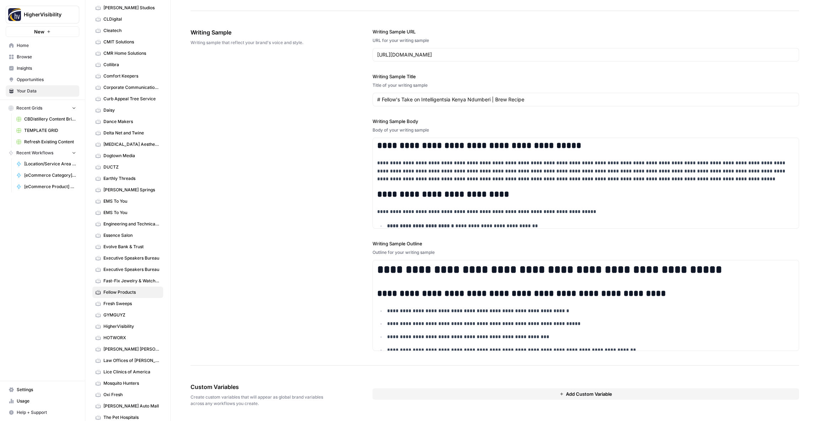
click at [449, 396] on button "Add Custom Variable" at bounding box center [585, 393] width 426 height 11
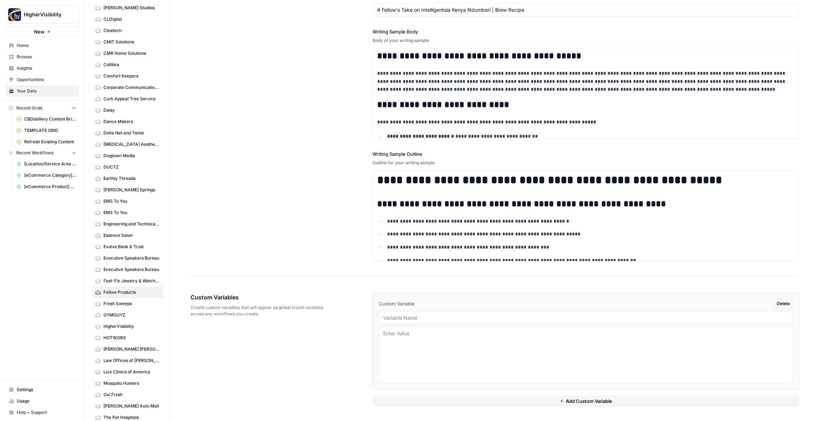
click at [399, 319] on input "text" at bounding box center [585, 317] width 405 height 6
type input "Case Studies"
click at [416, 399] on button "Add Custom Variable" at bounding box center [585, 400] width 426 height 11
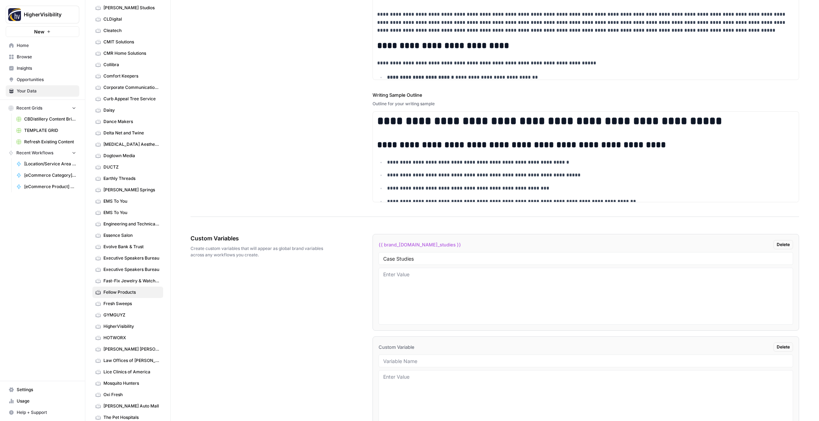
scroll to position [1005, 0]
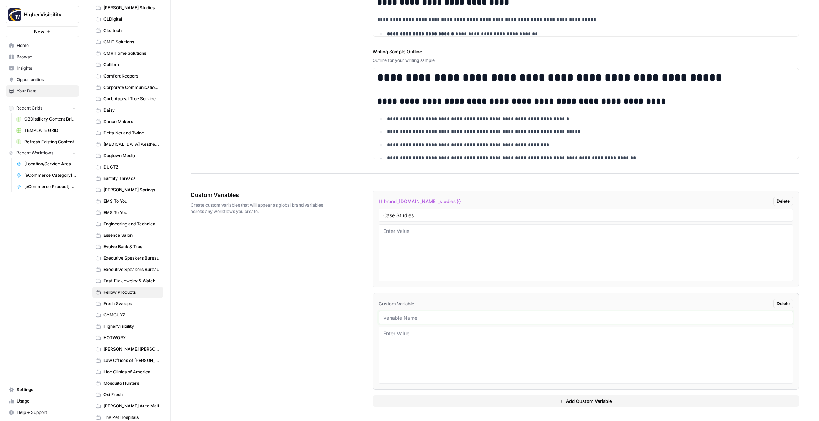
click at [394, 317] on input "text" at bounding box center [585, 317] width 405 height 6
type input "Testimonials"
drag, startPoint x: 424, startPoint y: 401, endPoint x: 415, endPoint y: 394, distance: 11.2
click at [423, 400] on button "Add Custom Variable" at bounding box center [585, 400] width 426 height 11
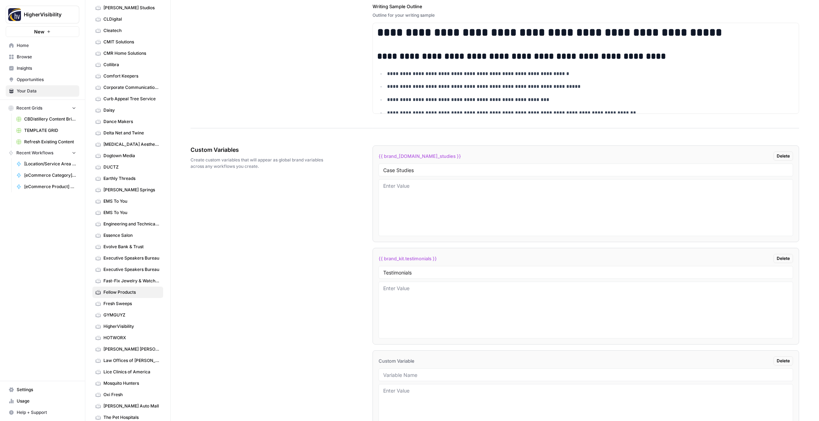
scroll to position [1107, 0]
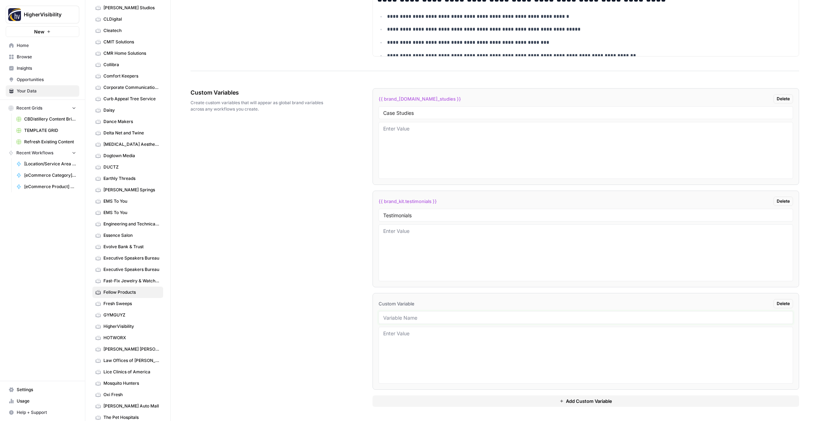
click at [402, 319] on input "text" at bounding box center [585, 317] width 405 height 6
type input "Word Count"
click at [413, 402] on button "Add Custom Variable" at bounding box center [585, 400] width 426 height 11
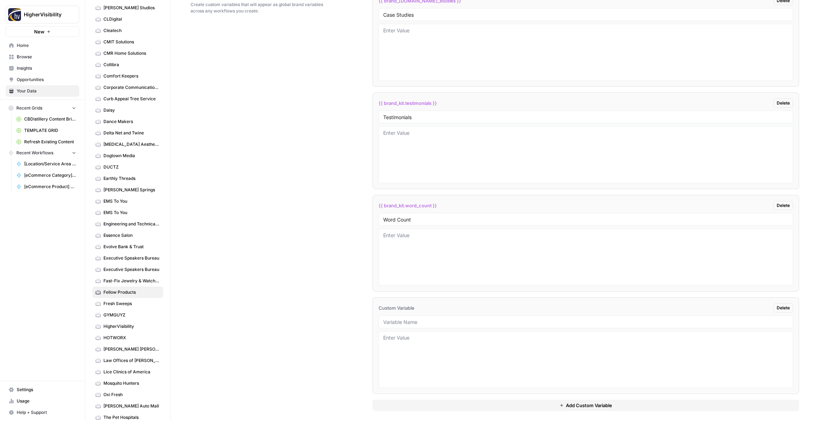
scroll to position [1210, 0]
click at [412, 316] on input "text" at bounding box center [585, 317] width 405 height 6
type input "Custom Location Page Outline"
click at [416, 395] on button "Add Custom Variable" at bounding box center [585, 400] width 426 height 11
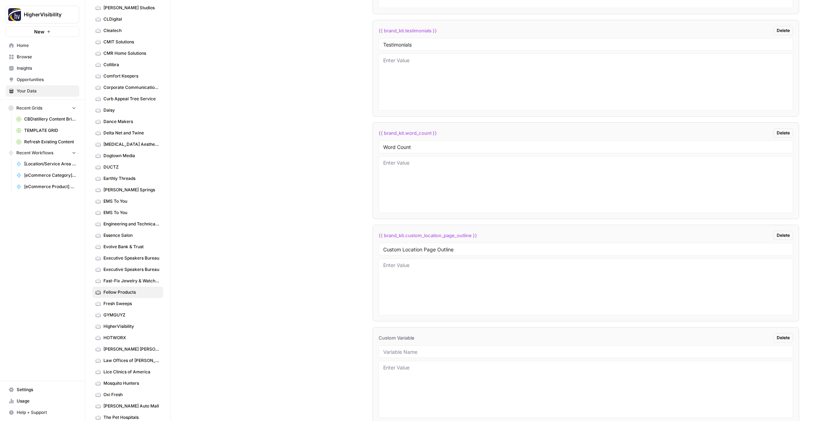
scroll to position [1312, 0]
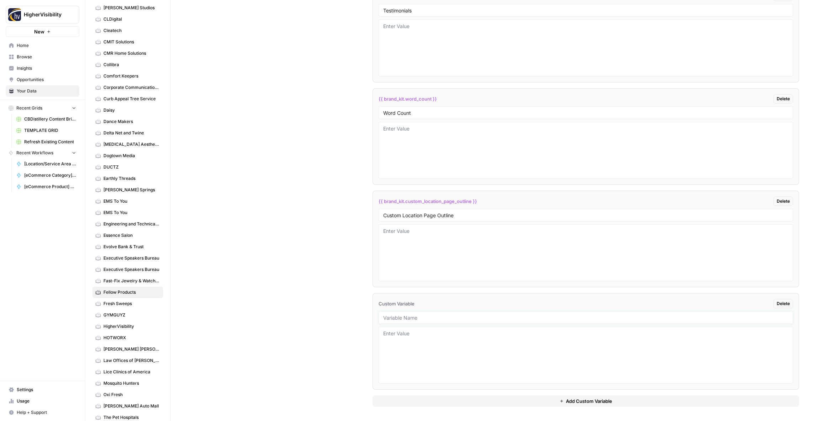
click at [415, 318] on input "text" at bounding box center [585, 317] width 405 height 6
type input "Industry"
click at [423, 402] on button "Add Custom Variable" at bounding box center [585, 400] width 426 height 11
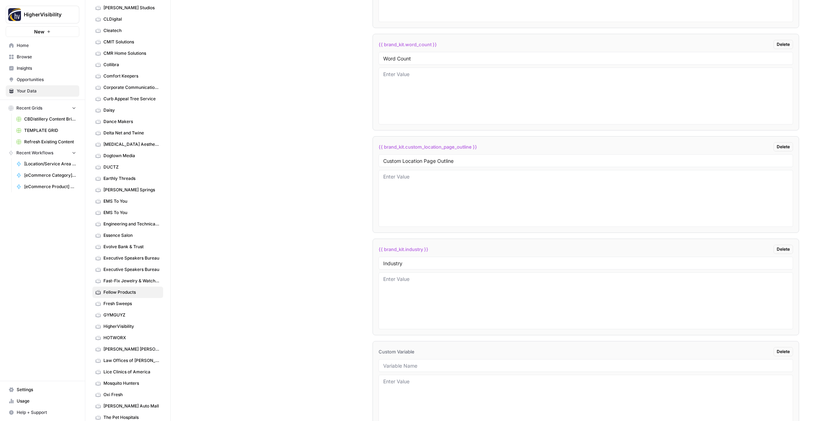
scroll to position [1414, 0]
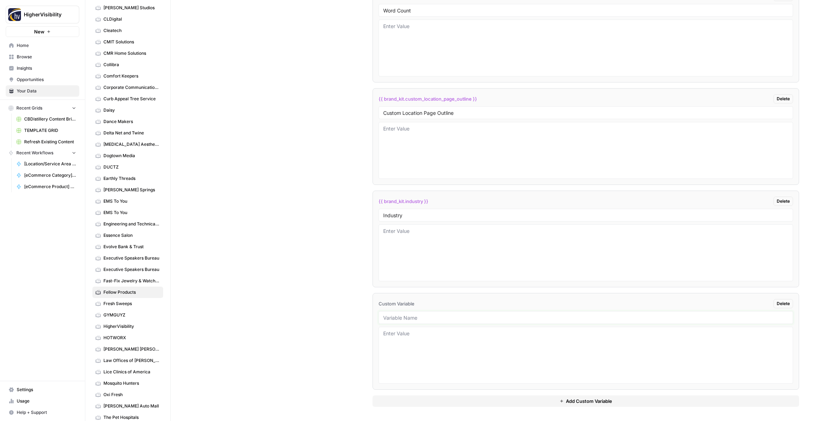
click at [407, 318] on input "text" at bounding box center [585, 317] width 405 height 6
type input "Location Page Services"
click at [401, 256] on textarea at bounding box center [585, 252] width 405 height 50
type textarea "Coffee Products"
click at [298, 254] on div "Custom Variables Create custom variables that will appear as global brand varia…" at bounding box center [494, 94] width 608 height 654
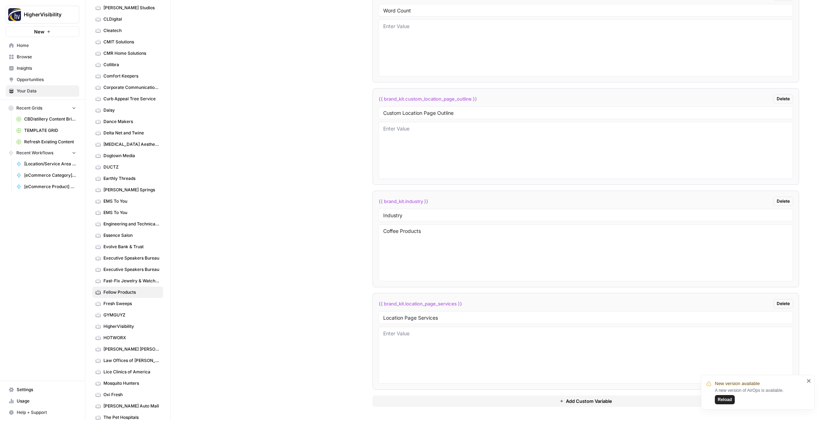
click at [730, 403] on button "Reload" at bounding box center [725, 399] width 20 height 9
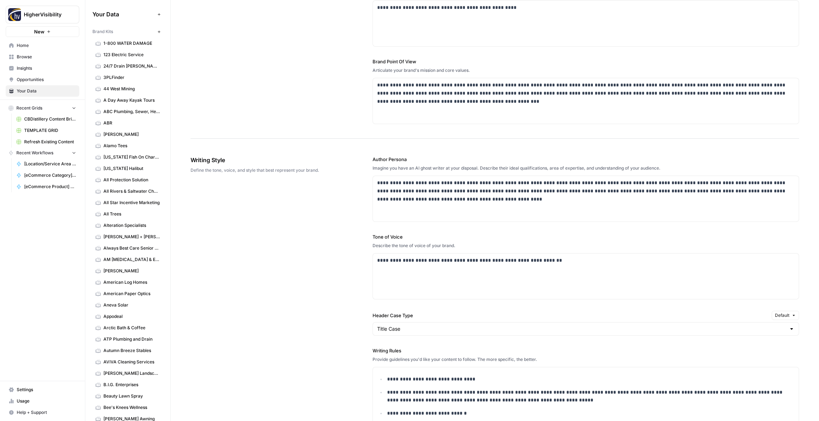
click at [159, 32] on icon "button" at bounding box center [159, 32] width 4 height 4
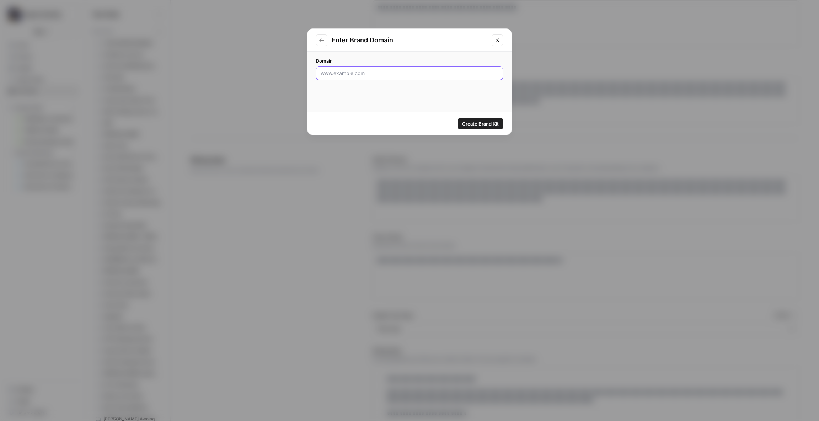
click at [356, 74] on input "Domain" at bounding box center [410, 73] width 178 height 7
paste input "[URL][DOMAIN_NAME]"
type input "[URL][DOMAIN_NAME]"
click at [482, 124] on span "Create Brand Kit" at bounding box center [480, 123] width 37 height 7
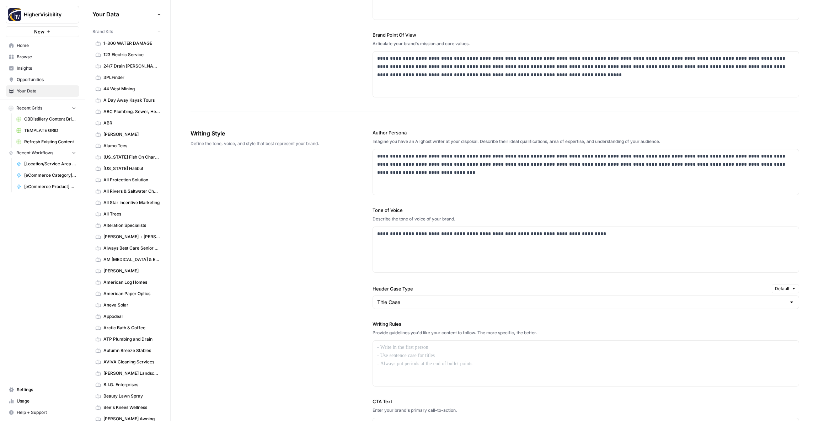
scroll to position [343, 0]
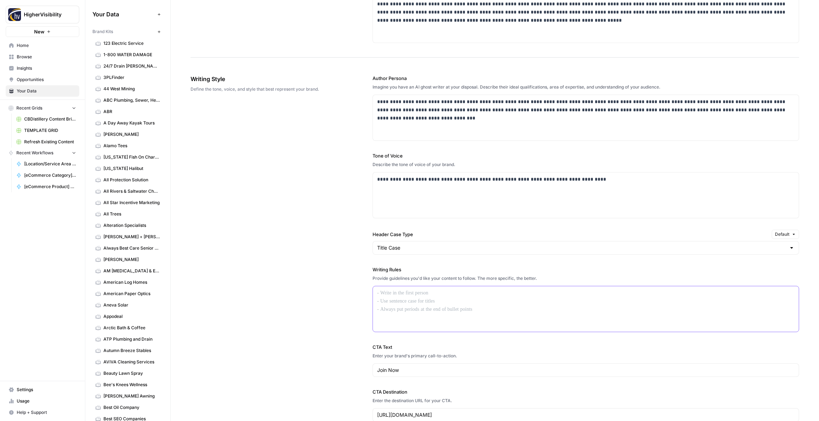
click at [388, 291] on p at bounding box center [585, 293] width 417 height 8
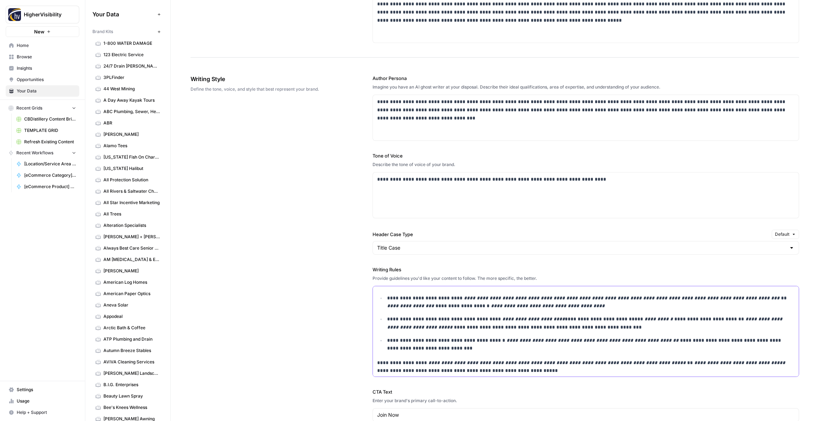
drag, startPoint x: 376, startPoint y: 364, endPoint x: 457, endPoint y: 361, distance: 81.4
click at [376, 364] on div "**********" at bounding box center [586, 93] width 426 height 567
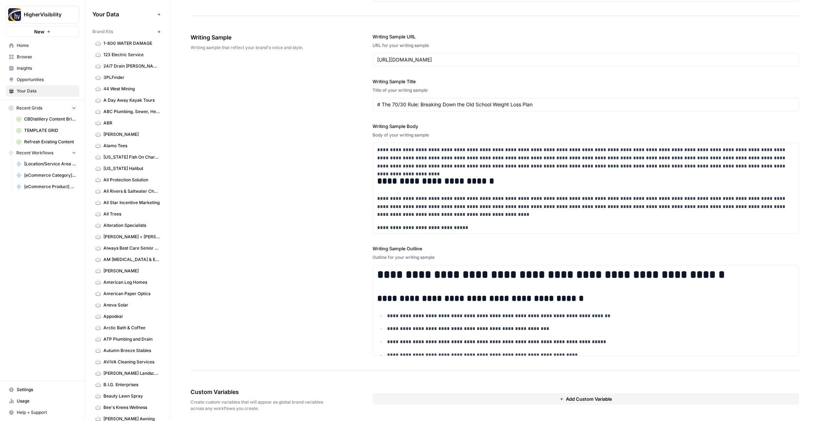
scroll to position [813, 0]
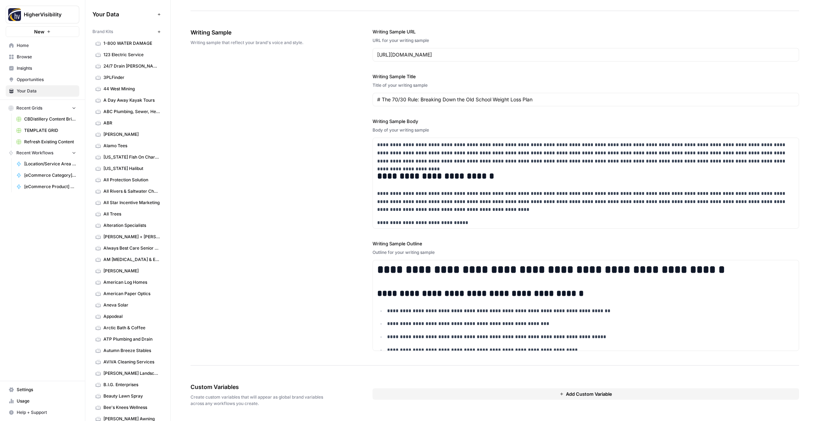
click at [399, 396] on button "Add Custom Variable" at bounding box center [585, 393] width 426 height 11
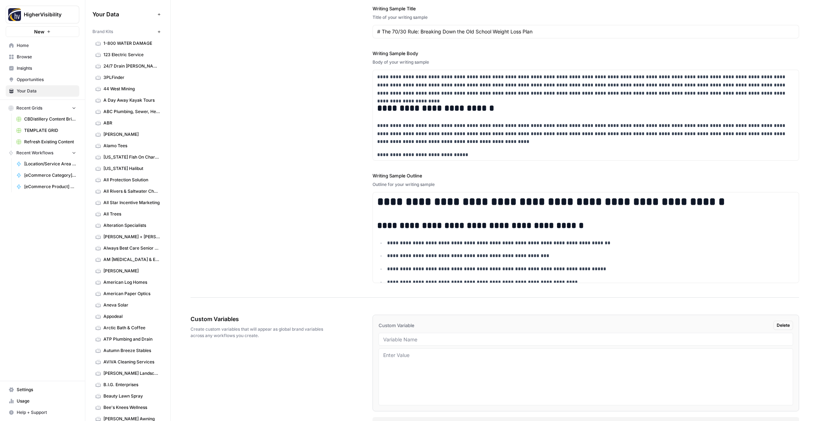
scroll to position [903, 0]
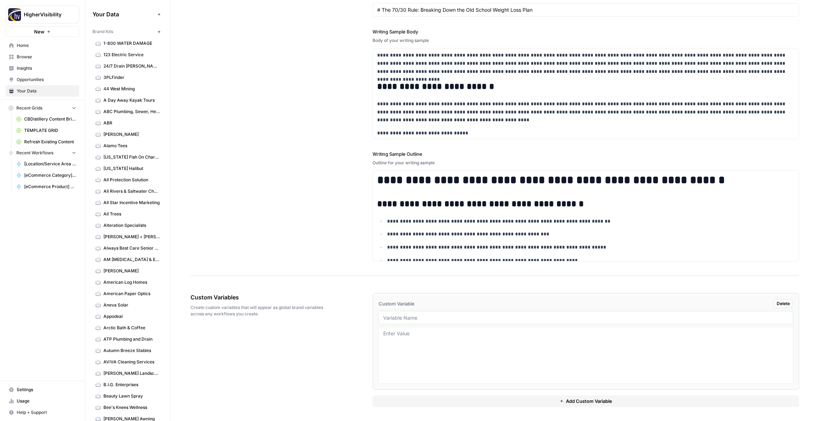
click at [394, 317] on input "text" at bounding box center [585, 317] width 405 height 6
paste input "Case Studies"
type input "Case Studies"
click at [439, 404] on button "Add Custom Variable" at bounding box center [585, 400] width 426 height 11
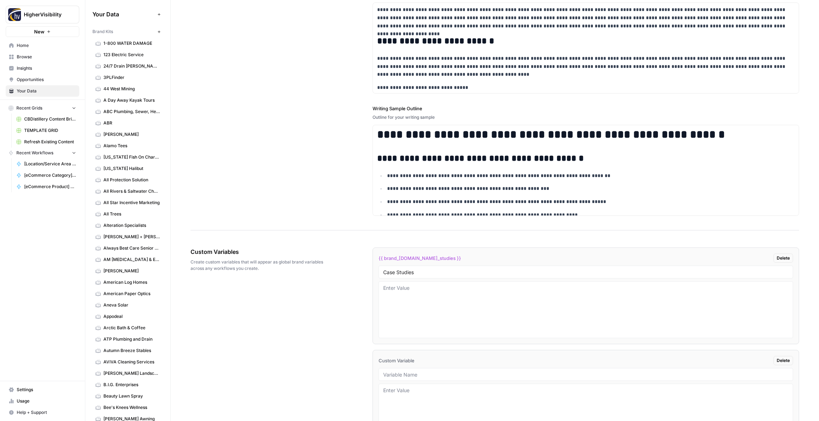
scroll to position [1005, 0]
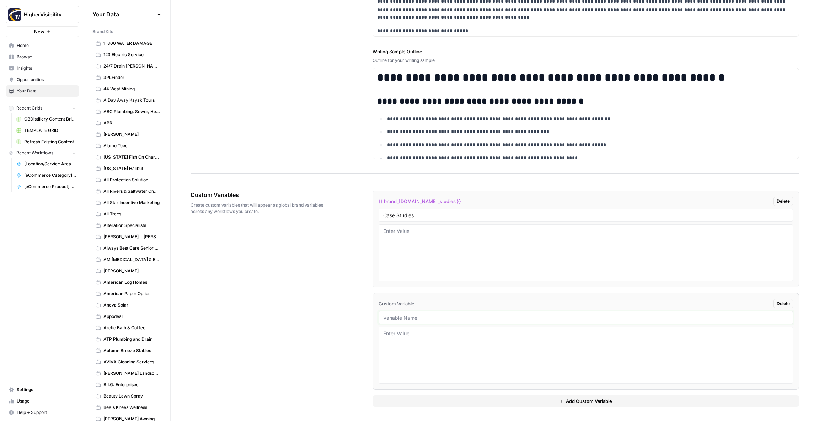
click at [396, 317] on input "text" at bounding box center [585, 317] width 405 height 6
paste input "Testimonials"
type input "Testimonials"
drag, startPoint x: 402, startPoint y: 402, endPoint x: 389, endPoint y: 390, distance: 18.1
click at [402, 402] on button "Add Custom Variable" at bounding box center [585, 400] width 426 height 11
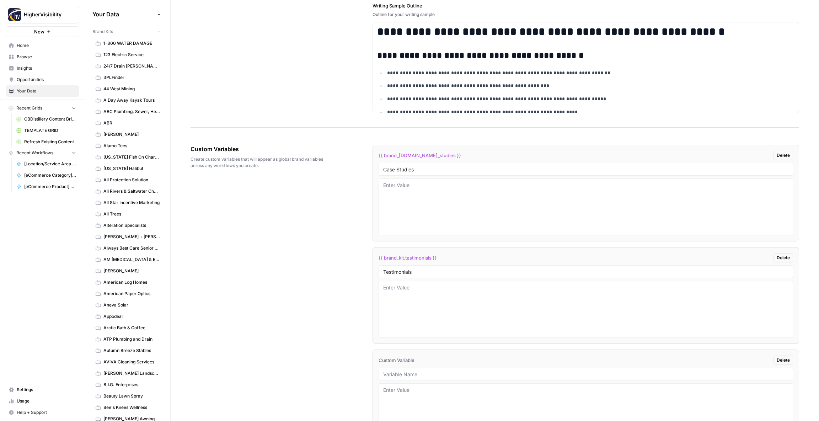
scroll to position [1107, 0]
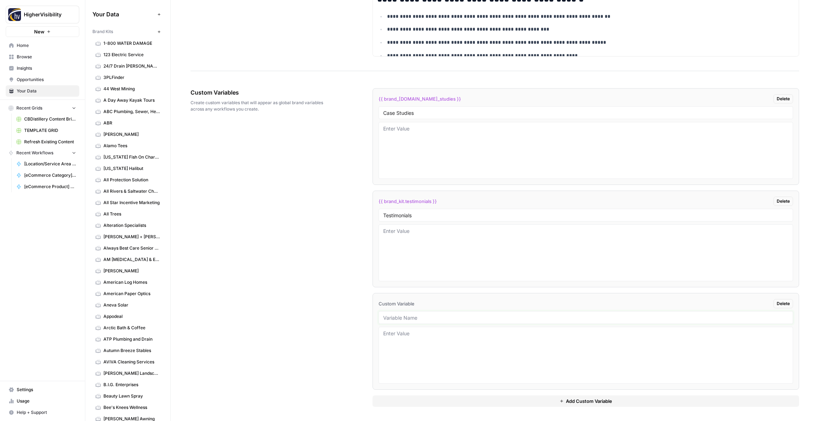
click at [404, 319] on input "text" at bounding box center [585, 317] width 405 height 6
click at [407, 318] on input "text" at bounding box center [585, 317] width 405 height 6
paste input "Word Count"
type input "Word Count"
click at [418, 402] on button "Add Custom Variable" at bounding box center [585, 400] width 426 height 11
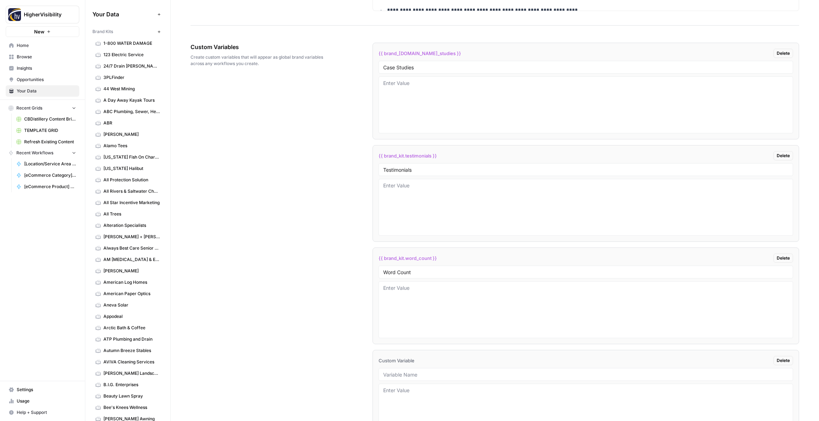
scroll to position [1210, 0]
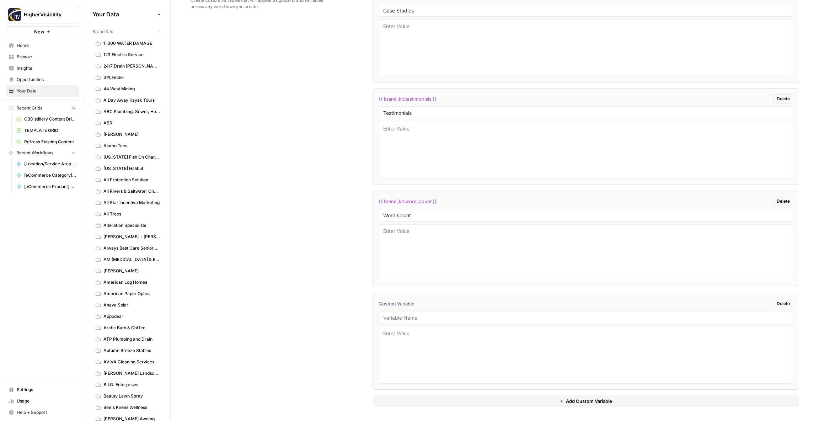
click at [401, 318] on input "text" at bounding box center [585, 317] width 405 height 6
paste input "Custom Location Page Outline"
type input "Custom Location Page Outline"
click at [410, 401] on button "Add Custom Variable" at bounding box center [585, 400] width 426 height 11
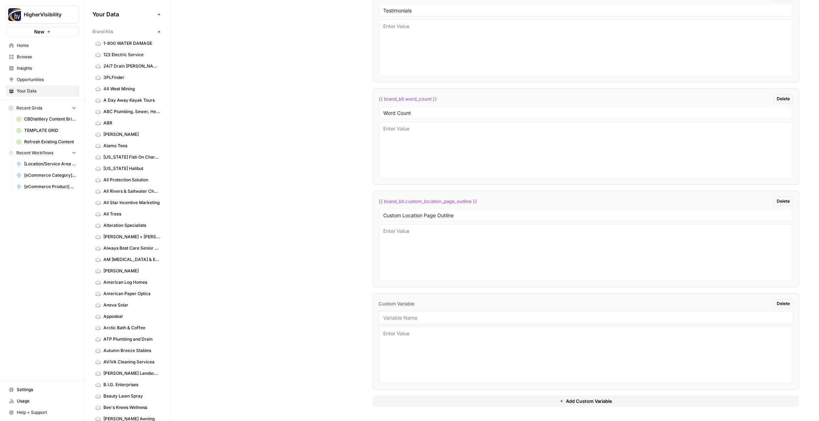
paste input "Industry"
type input "Industry"
click at [413, 398] on button "Add Custom Variable" at bounding box center [585, 400] width 426 height 11
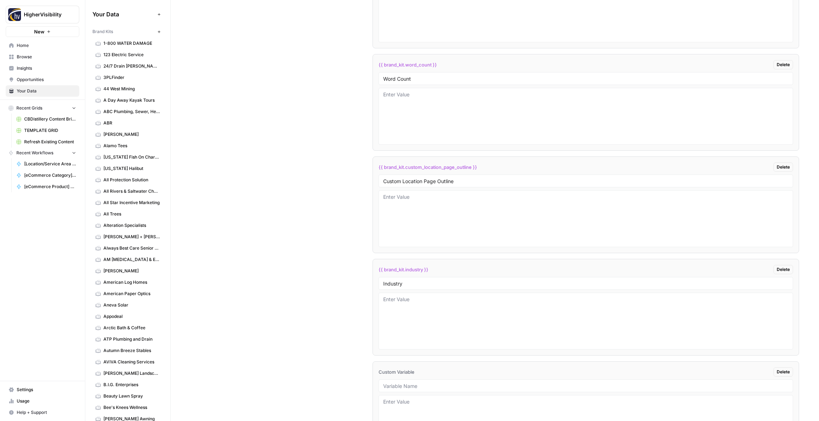
scroll to position [1414, 0]
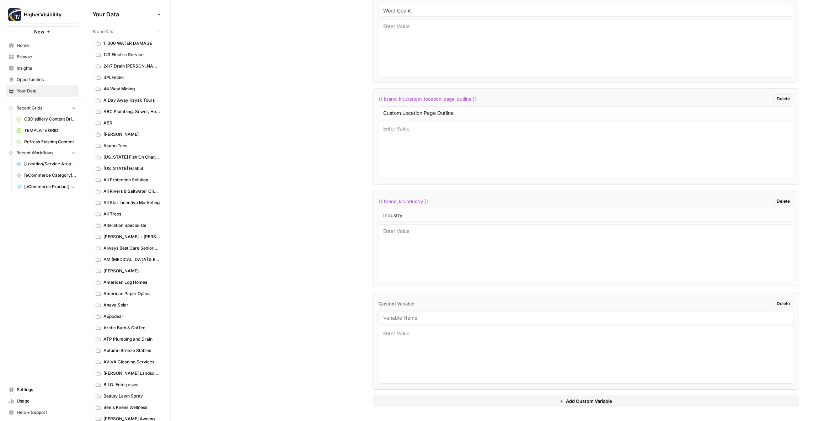
click at [402, 317] on input "text" at bounding box center [585, 317] width 405 height 6
paste input "Location Page Services"
type input "Location Page Services"
click at [401, 249] on textarea at bounding box center [585, 252] width 405 height 50
type textarea "fitness center"
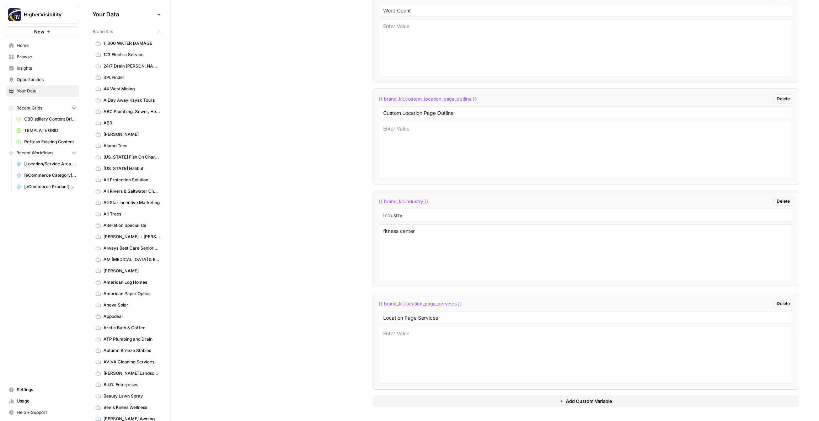
click at [338, 241] on div "Custom Variables Create custom variables that will appear as global brand varia…" at bounding box center [494, 94] width 608 height 654
click at [160, 32] on icon "button" at bounding box center [159, 32] width 4 height 4
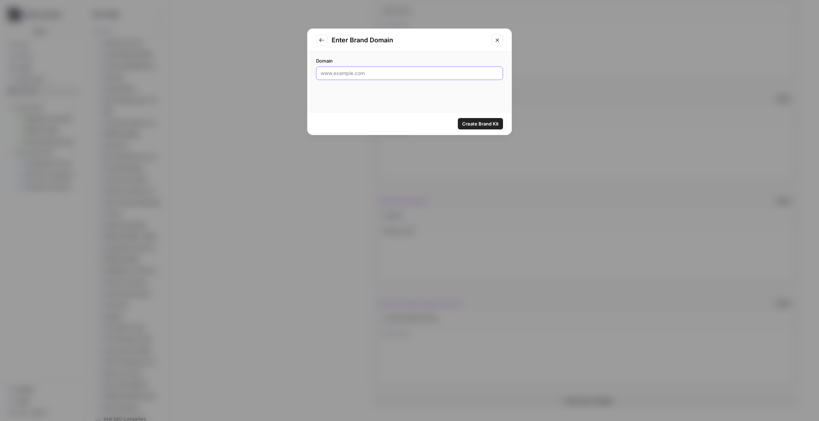
click at [368, 76] on input "Domain" at bounding box center [410, 73] width 178 height 7
paste input "[URL][DOMAIN_NAME]"
type input "[URL][DOMAIN_NAME]"
click at [476, 124] on span "Create Brand Kit" at bounding box center [480, 123] width 37 height 7
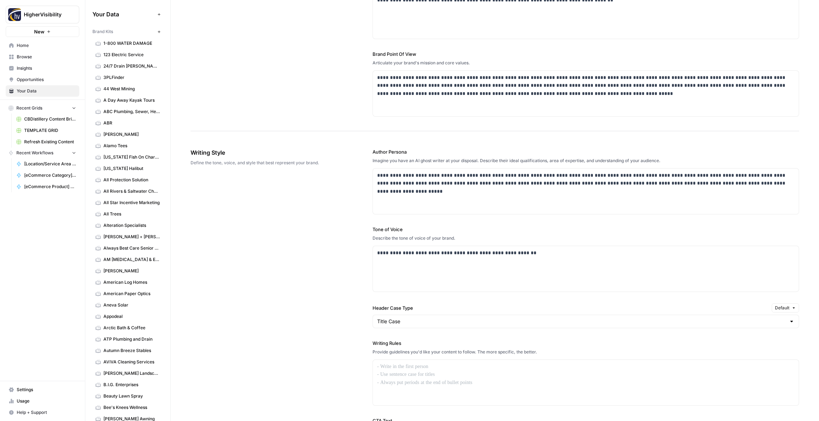
scroll to position [275, 0]
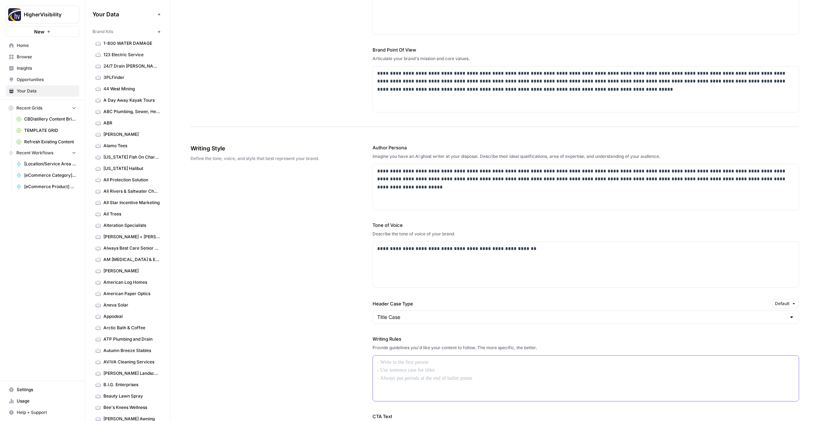
click at [394, 375] on div at bounding box center [586, 377] width 426 height 45
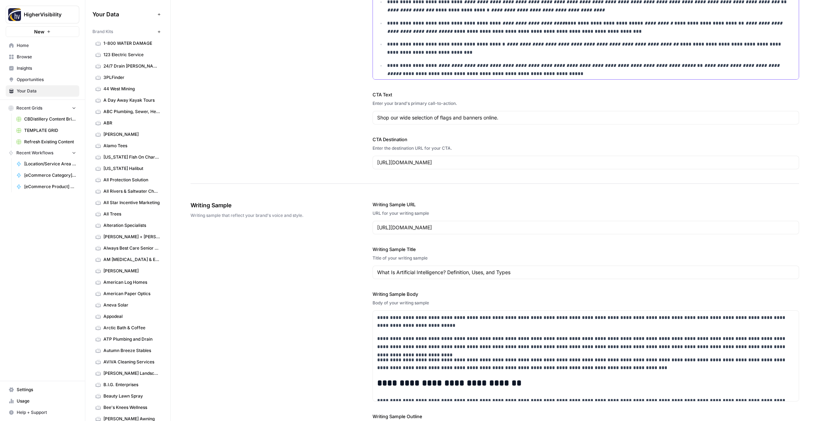
scroll to position [814, 0]
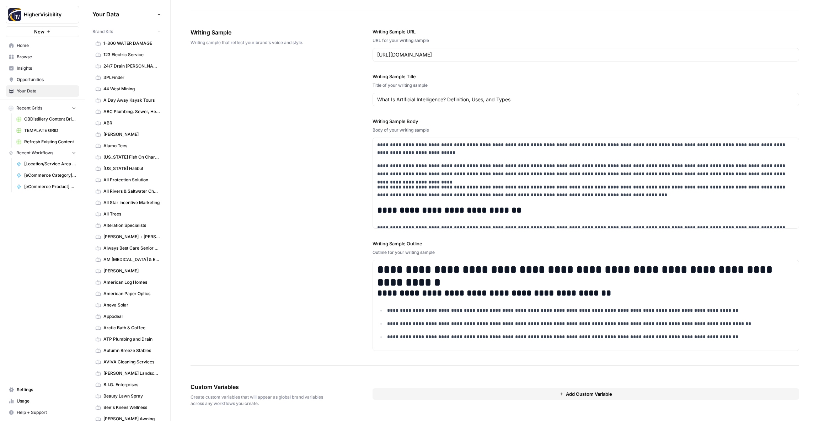
click at [402, 393] on button "Add Custom Variable" at bounding box center [585, 393] width 426 height 11
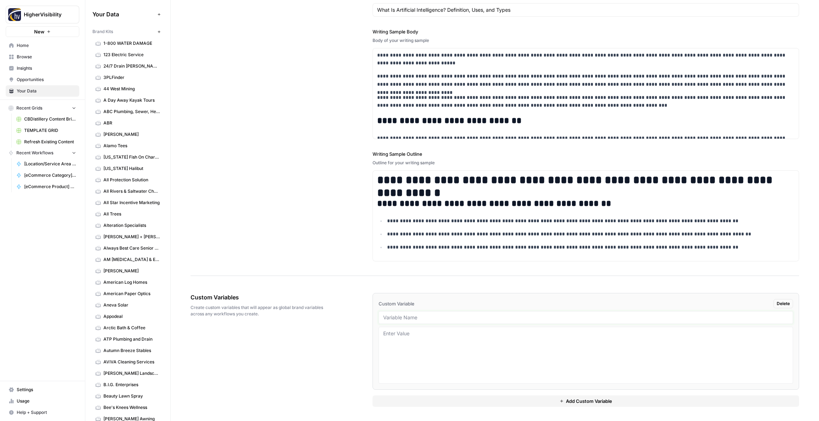
click at [402, 317] on input "text" at bounding box center [585, 317] width 405 height 6
paste input "Case Studies"
type input "Case Studies"
drag, startPoint x: 436, startPoint y: 402, endPoint x: 426, endPoint y: 394, distance: 13.7
click at [436, 402] on button "Add Custom Variable" at bounding box center [585, 400] width 426 height 11
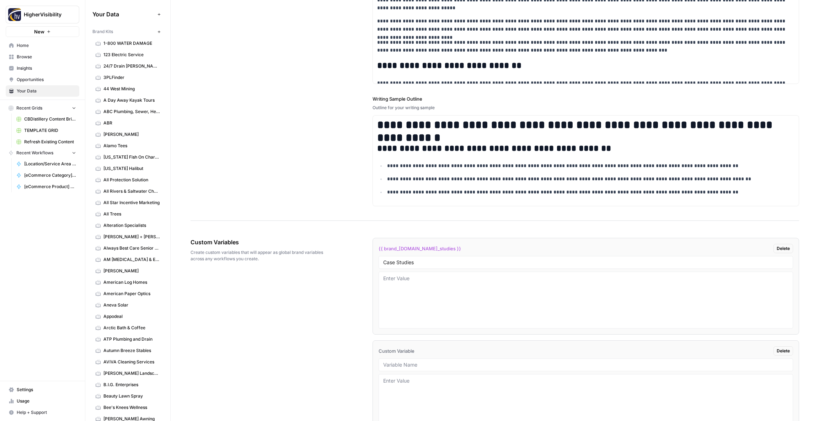
scroll to position [1006, 0]
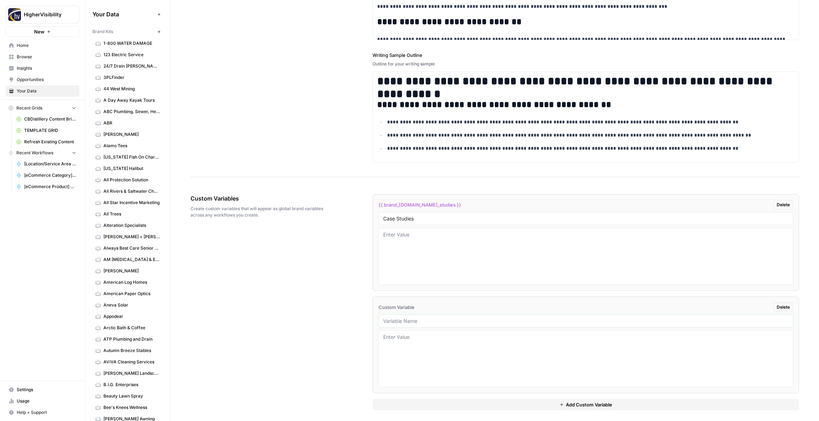
drag, startPoint x: 409, startPoint y: 318, endPoint x: 405, endPoint y: 314, distance: 5.8
click at [409, 318] on input "text" at bounding box center [585, 321] width 405 height 6
paste input "Testimonials"
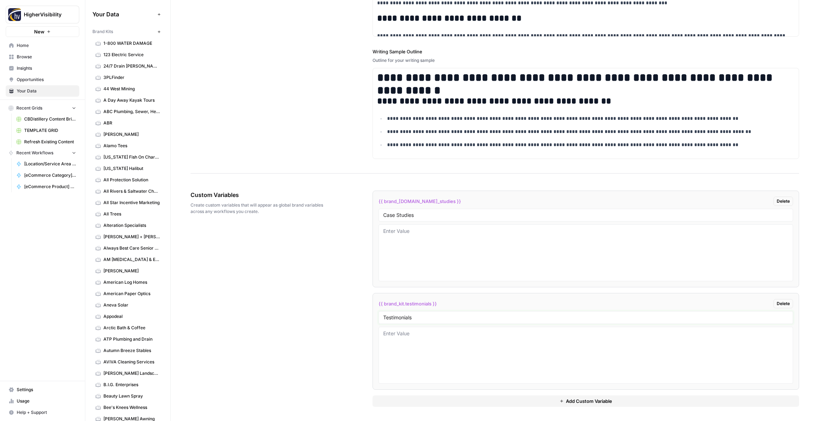
type input "Testimonials"
click at [436, 397] on button "Add Custom Variable" at bounding box center [585, 400] width 426 height 11
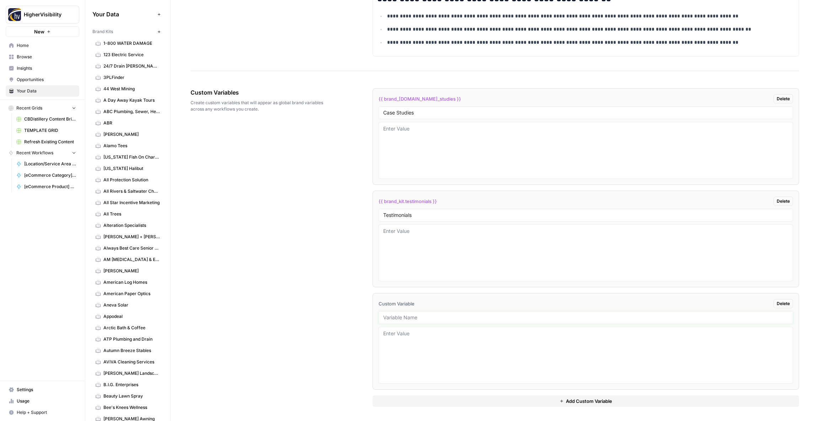
click at [420, 318] on input "text" at bounding box center [585, 317] width 405 height 6
paste input "Word Count"
type input "Word Count"
click at [450, 403] on button "Add Custom Variable" at bounding box center [585, 400] width 426 height 11
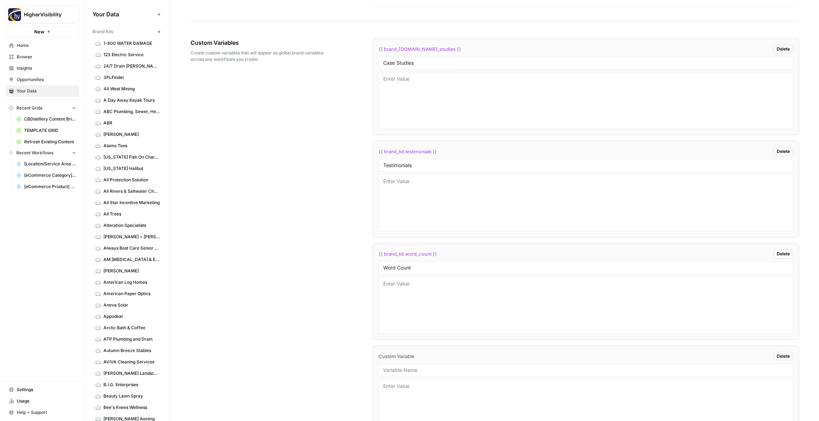
scroll to position [1210, 0]
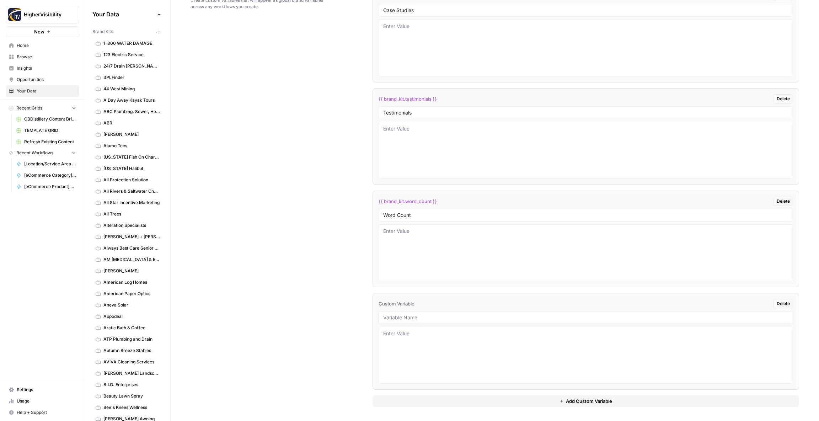
click at [411, 318] on input "text" at bounding box center [585, 317] width 405 height 6
paste input "Custom Location Page Outline"
type input "Custom Location Page Outline"
click at [442, 407] on div "{{ brand_[DOMAIN_NAME]_studies }} Delete Case Studies {{ brand_kit.testimonials…" at bounding box center [585, 196] width 426 height 449
click at [437, 400] on button "Add Custom Variable" at bounding box center [585, 400] width 426 height 11
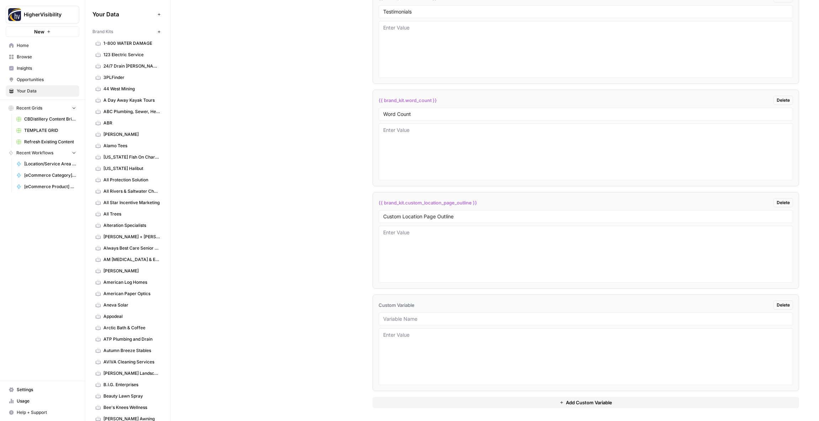
scroll to position [1313, 0]
click at [414, 314] on input "text" at bounding box center [585, 317] width 405 height 6
paste input "Industry"
type input "Industry"
click at [455, 401] on button "Add Custom Variable" at bounding box center [585, 400] width 426 height 11
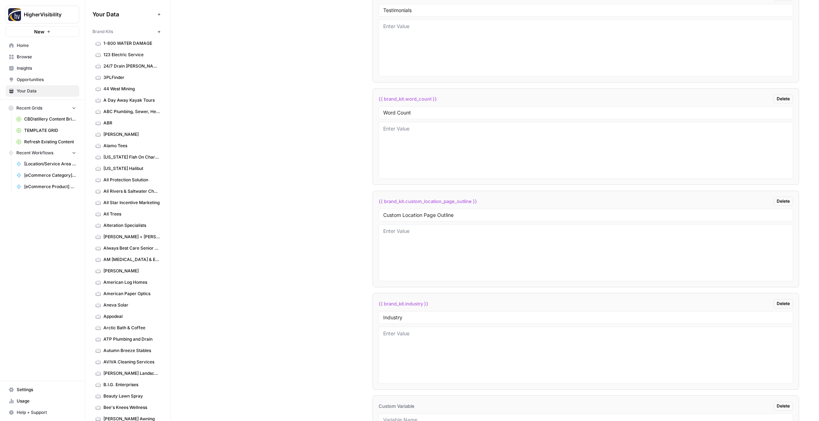
scroll to position [1415, 0]
click at [399, 319] on input "text" at bounding box center [585, 317] width 405 height 6
paste input "Location Page Services"
type input "Location Page Services"
click at [372, 325] on div "Custom Variables Create custom variables that will appear as global brand varia…" at bounding box center [494, 94] width 608 height 654
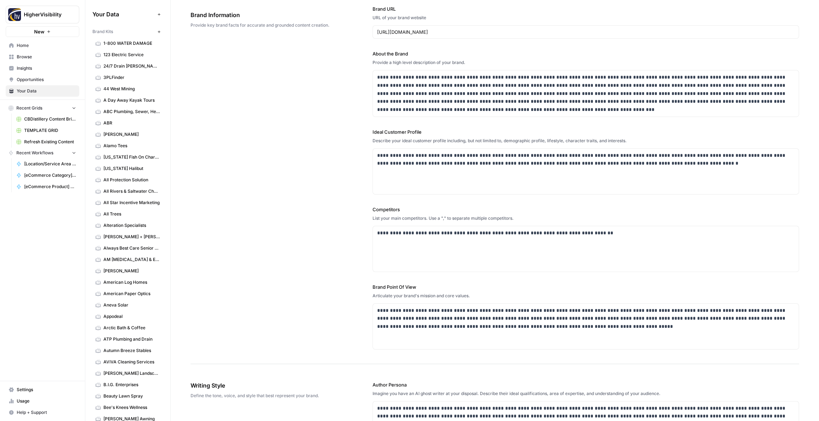
scroll to position [0, 0]
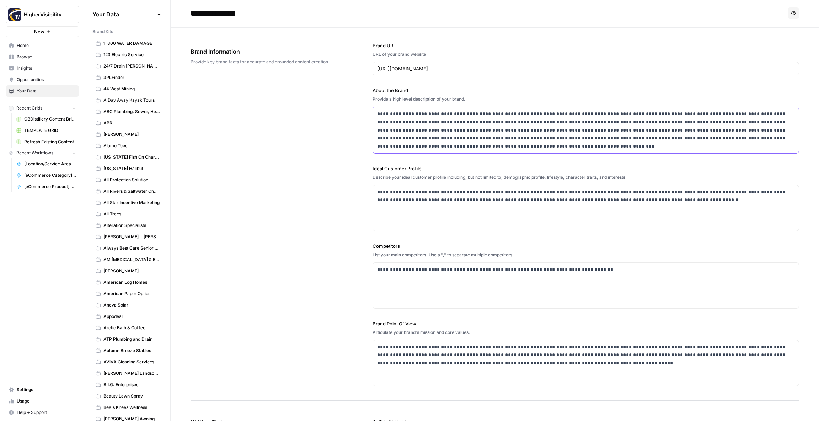
click at [470, 127] on p "**********" at bounding box center [585, 130] width 417 height 41
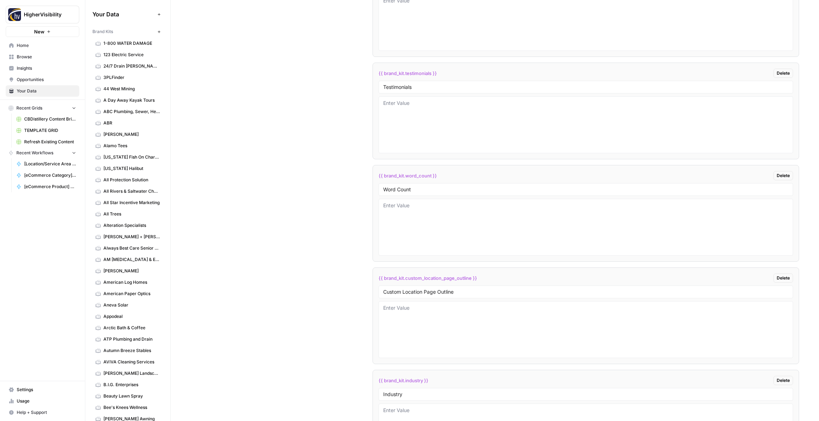
scroll to position [1415, 0]
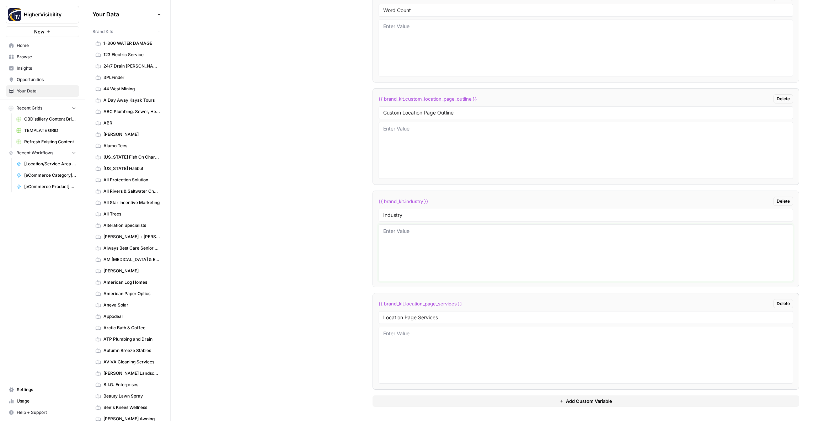
click at [401, 233] on textarea at bounding box center [585, 252] width 405 height 50
type textarea "country flags"
click at [348, 213] on div "Custom Variables Create custom variables that will appear as global brand varia…" at bounding box center [494, 94] width 608 height 654
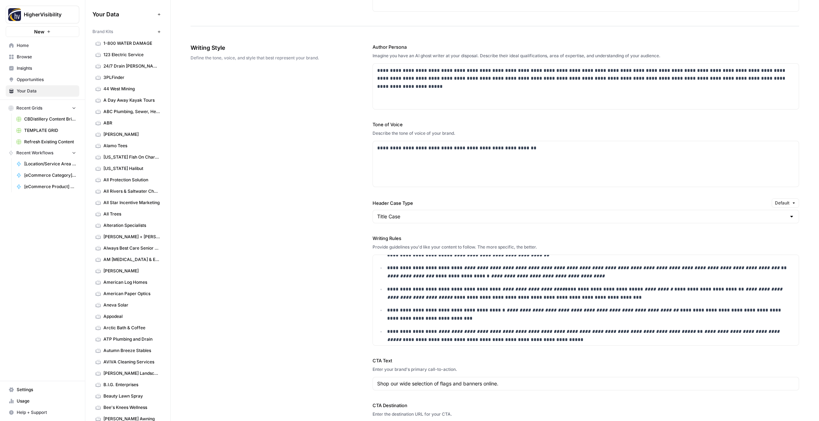
scroll to position [0, 0]
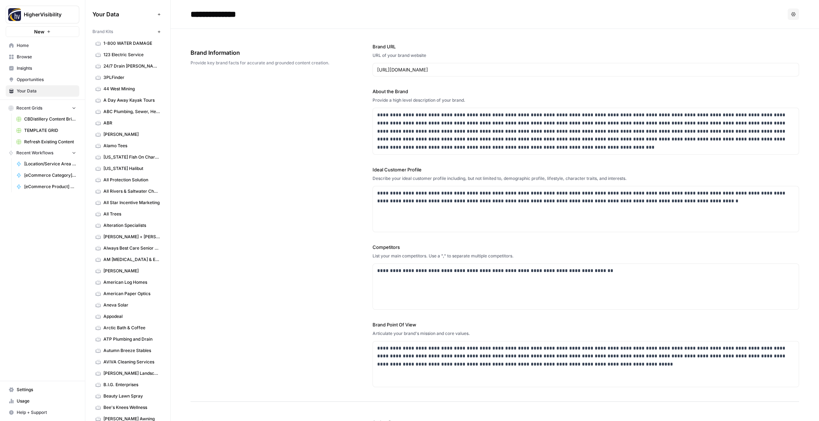
click at [160, 32] on icon "button" at bounding box center [159, 32] width 4 height 4
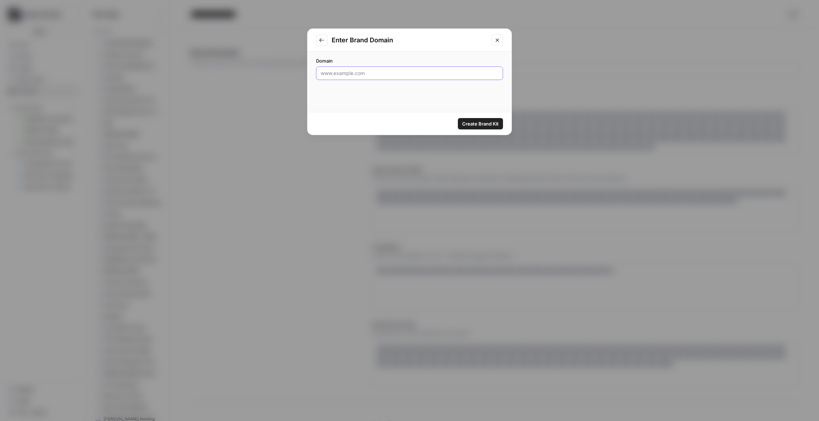
click at [342, 71] on input "Domain" at bounding box center [410, 73] width 178 height 7
paste input "[URL][DOMAIN_NAME]"
type input "[URL][DOMAIN_NAME]"
click at [471, 122] on span "Create Brand Kit" at bounding box center [480, 123] width 37 height 7
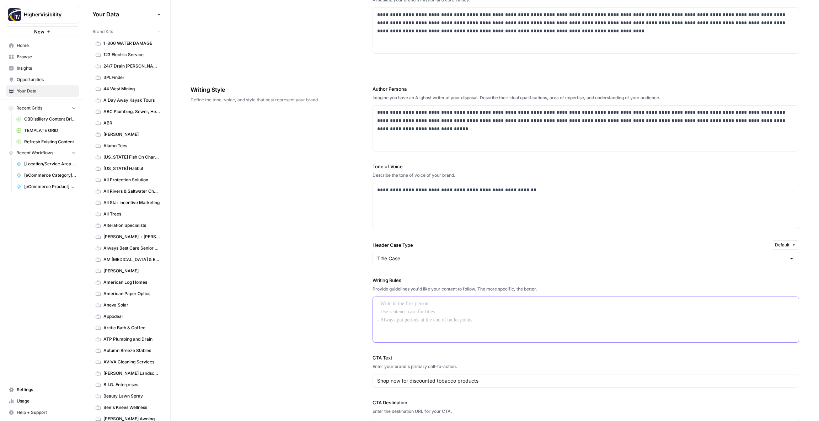
scroll to position [331, 0]
click at [393, 299] on div at bounding box center [586, 321] width 426 height 45
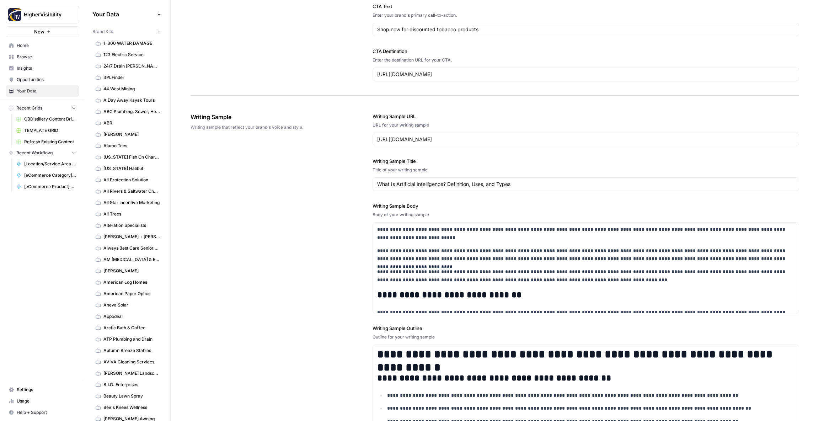
scroll to position [813, 0]
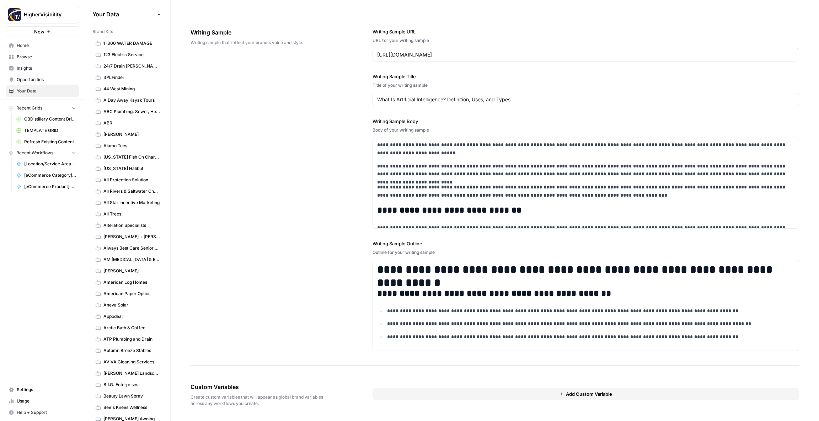
click at [424, 394] on button "Add Custom Variable" at bounding box center [585, 393] width 426 height 11
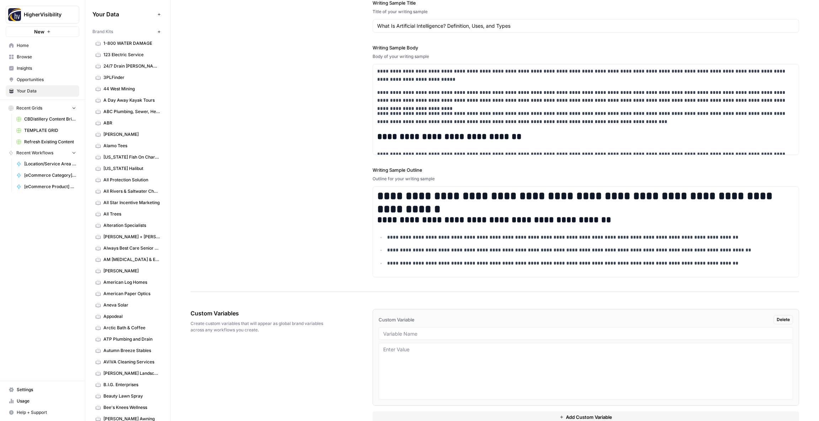
scroll to position [903, 0]
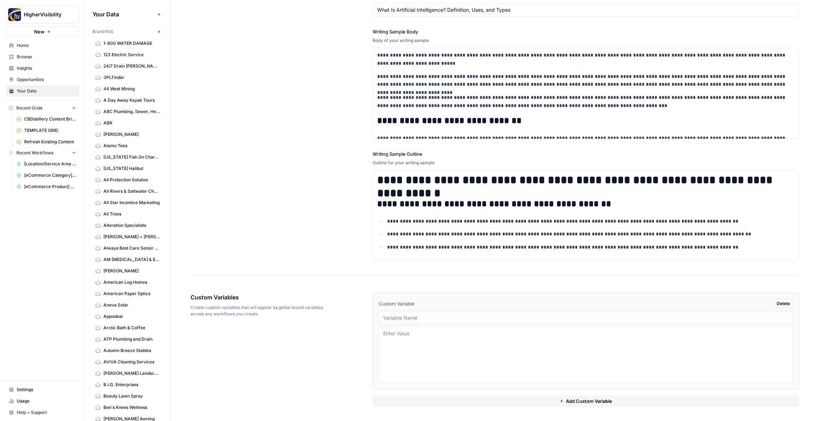
click at [396, 318] on input "text" at bounding box center [585, 317] width 405 height 6
paste input "Case Studies"
type input "Case Studies"
drag, startPoint x: 415, startPoint y: 399, endPoint x: 389, endPoint y: 378, distance: 32.6
click at [415, 398] on button "Add Custom Variable" at bounding box center [585, 400] width 426 height 11
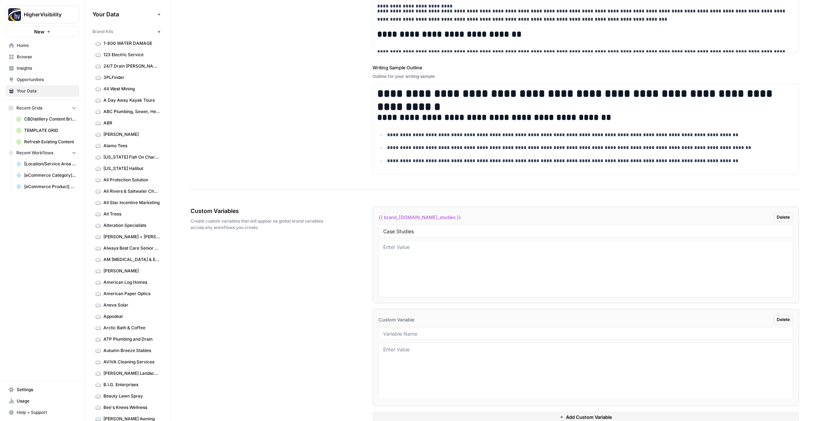
scroll to position [1005, 0]
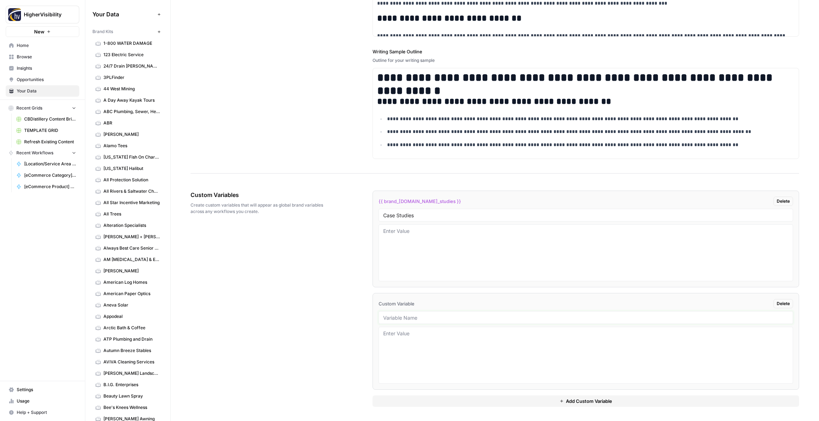
click at [399, 317] on input "text" at bounding box center [585, 317] width 405 height 6
paste input "Testimonials"
type input "Testimonials"
click at [416, 399] on button "Add Custom Variable" at bounding box center [585, 400] width 426 height 11
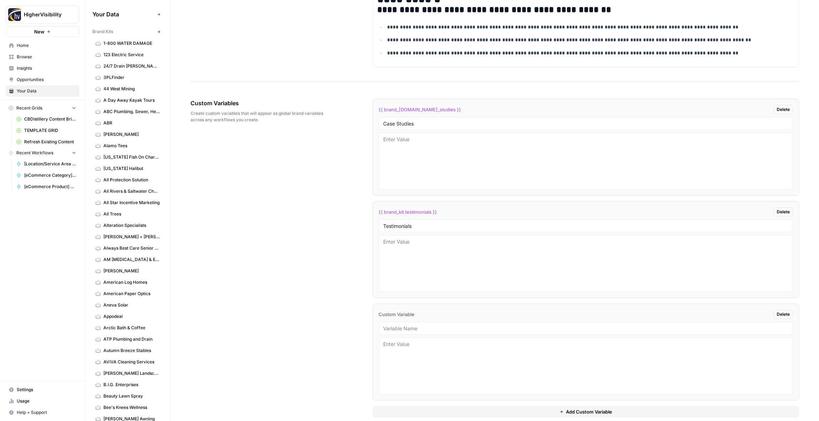
scroll to position [1107, 0]
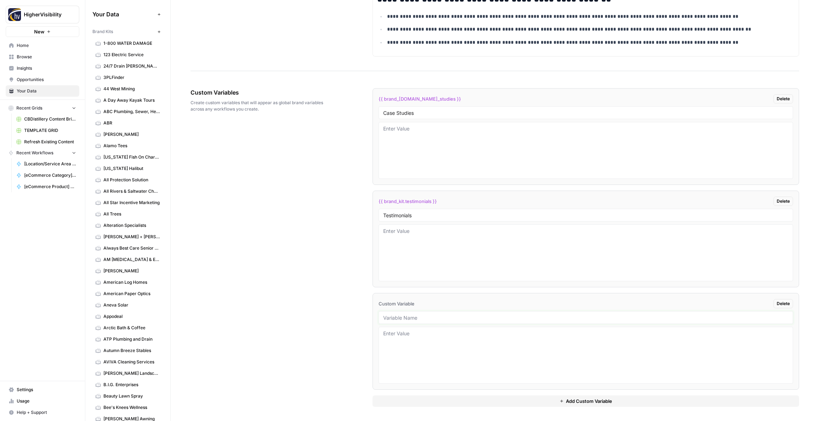
click at [395, 318] on input "text" at bounding box center [585, 317] width 405 height 6
click at [420, 320] on input "text" at bounding box center [585, 317] width 405 height 6
paste input "Word Count"
type input "Word Count"
click at [473, 404] on button "Add Custom Variable" at bounding box center [585, 400] width 426 height 11
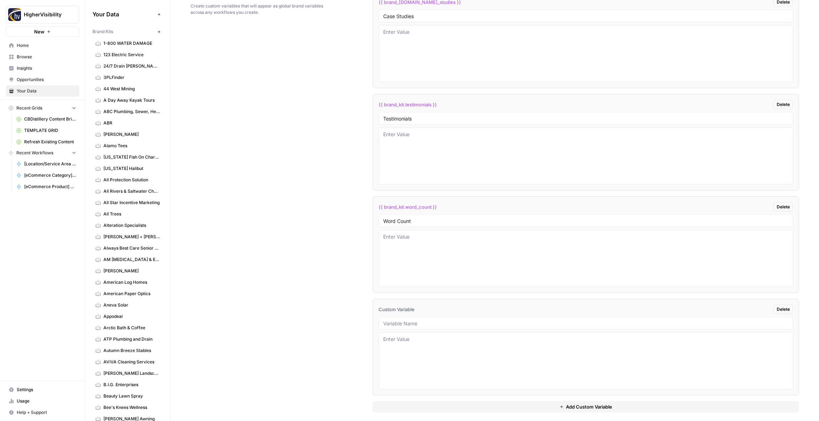
scroll to position [1210, 0]
click at [418, 318] on input "text" at bounding box center [585, 317] width 405 height 6
paste input "Custom Location Page Outline"
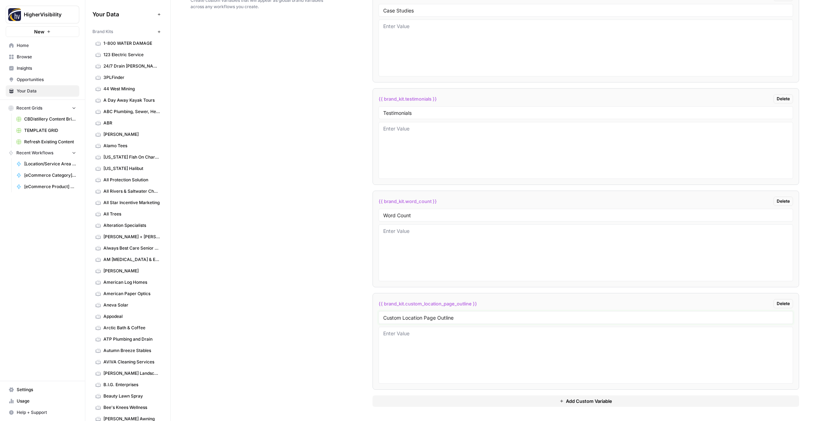
type input "Custom Location Page Outline"
click at [459, 401] on button "Add Custom Variable" at bounding box center [585, 400] width 426 height 11
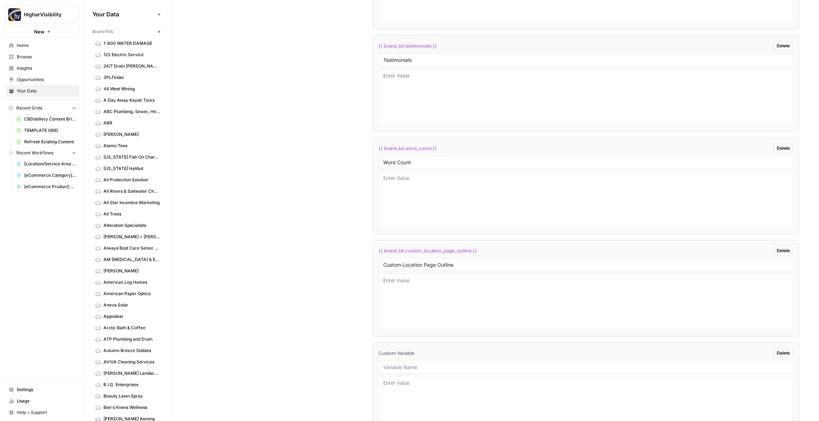
scroll to position [1312, 0]
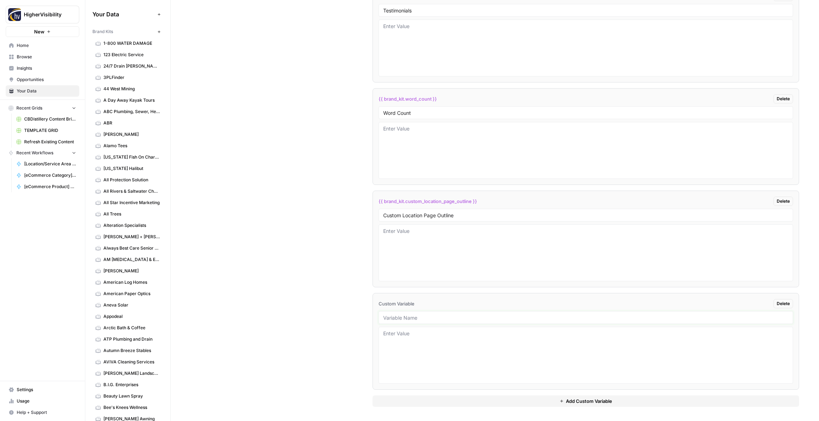
click at [411, 318] on input "text" at bounding box center [585, 317] width 405 height 6
paste input "Industry"
type input "Industry"
click at [448, 398] on button "Add Custom Variable" at bounding box center [585, 400] width 426 height 11
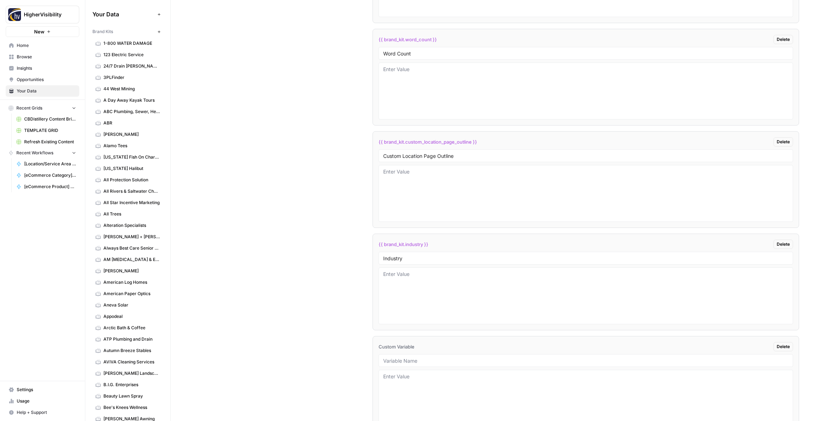
scroll to position [1414, 0]
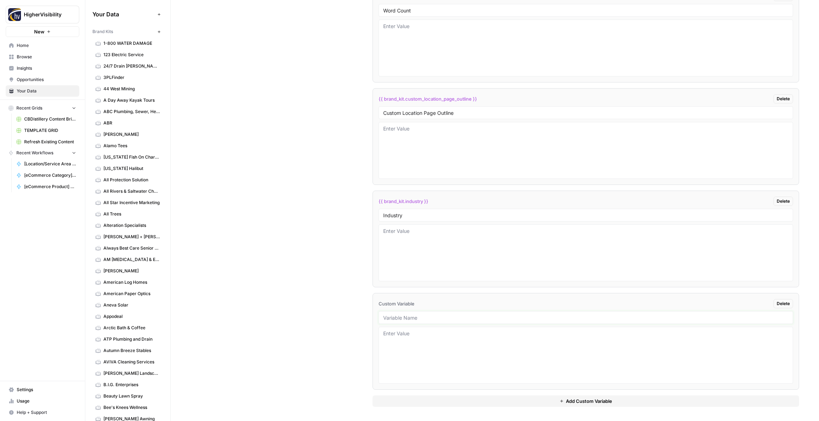
click at [401, 318] on input "text" at bounding box center [585, 317] width 405 height 6
paste input "Location Page Services"
type input "Location Page Services"
click at [354, 315] on div "Custom Variables Create custom variables that will appear as global brand varia…" at bounding box center [494, 94] width 608 height 654
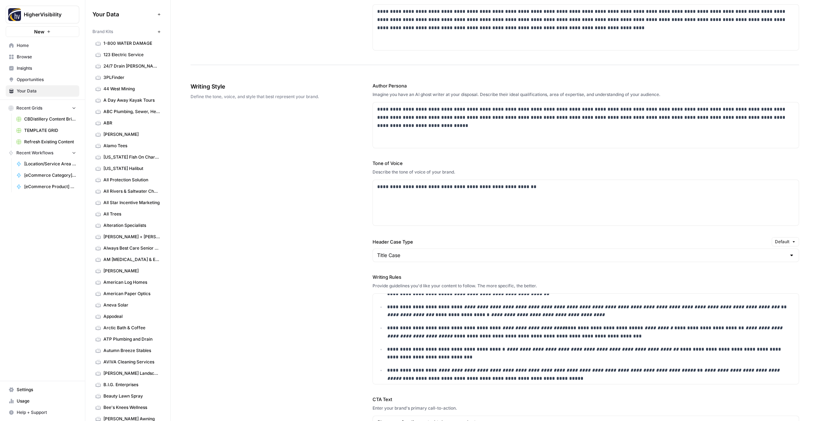
scroll to position [0, 0]
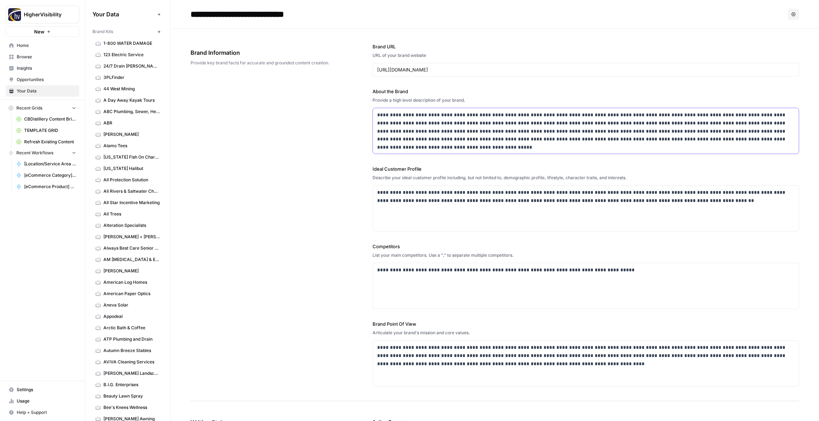
click at [464, 116] on p "**********" at bounding box center [585, 127] width 417 height 32
drag, startPoint x: 452, startPoint y: 115, endPoint x: 425, endPoint y: 114, distance: 27.4
click at [425, 114] on p "**********" at bounding box center [585, 127] width 417 height 32
drag, startPoint x: 399, startPoint y: 114, endPoint x: 421, endPoint y: 116, distance: 21.7
click at [417, 116] on p "**********" at bounding box center [585, 127] width 417 height 32
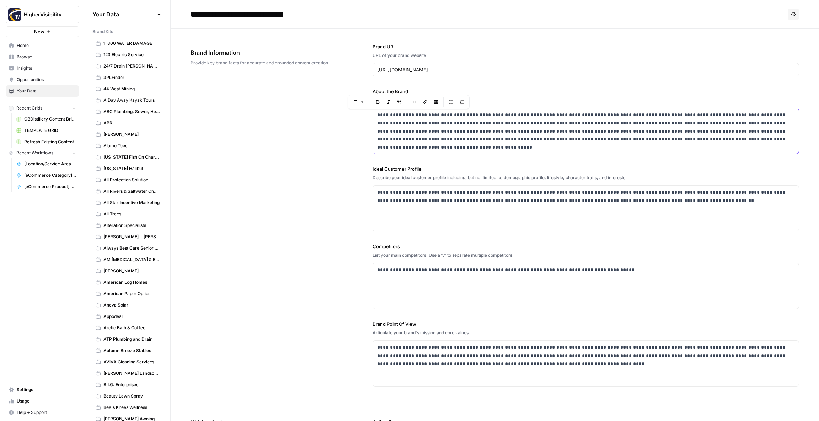
copy p "*******"
click at [282, 153] on div "**********" at bounding box center [494, 215] width 608 height 372
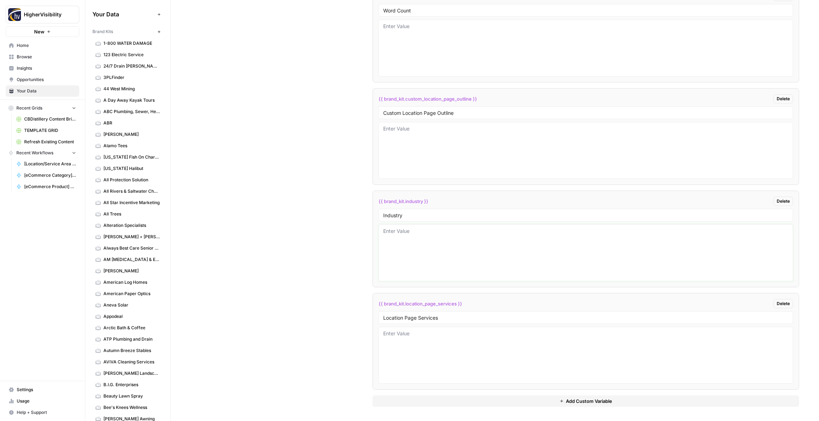
click at [425, 240] on textarea at bounding box center [585, 252] width 405 height 50
paste textarea "Tobacco"
type textarea "Tobacco"
click at [304, 214] on div "Custom Variables Create custom variables that will appear as global brand varia…" at bounding box center [494, 95] width 608 height 654
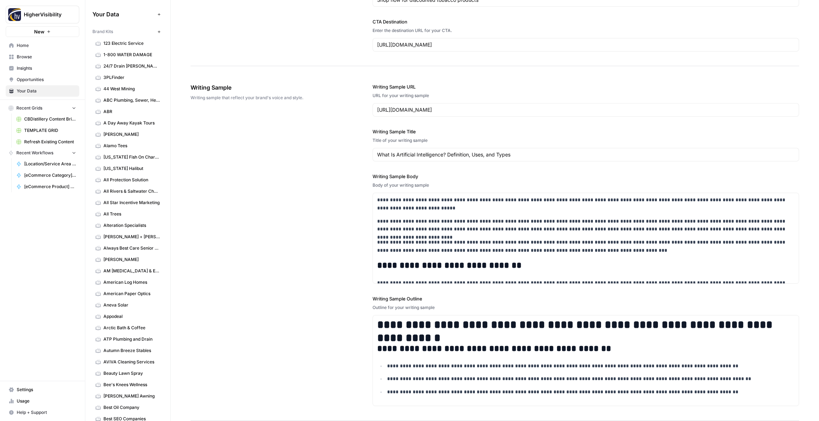
scroll to position [749, 0]
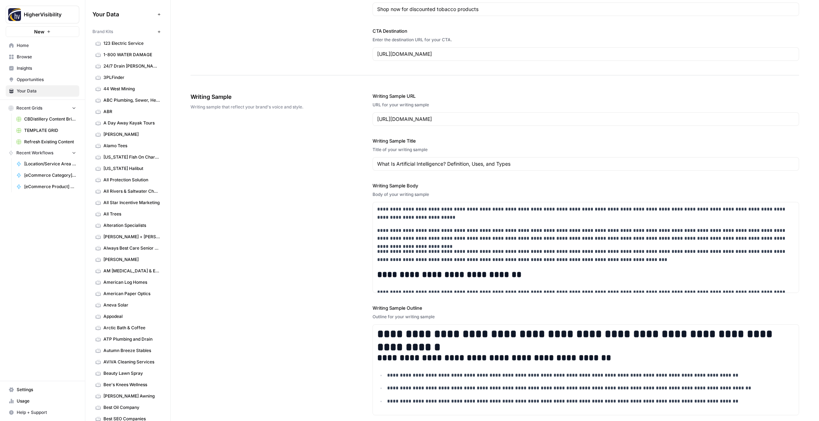
click at [159, 32] on icon "button" at bounding box center [158, 31] width 2 height 2
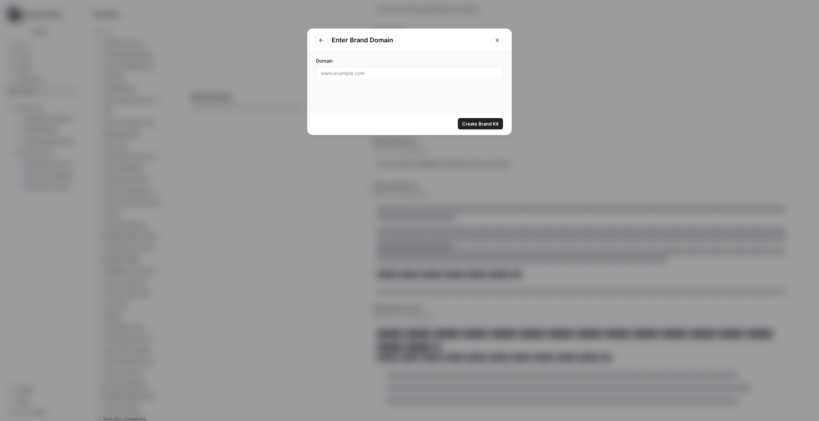
click at [353, 77] on div at bounding box center [409, 73] width 187 height 14
paste input "[URL][DOMAIN_NAME]"
type input "[URL][DOMAIN_NAME]"
click at [481, 124] on span "Create Brand Kit" at bounding box center [480, 123] width 37 height 7
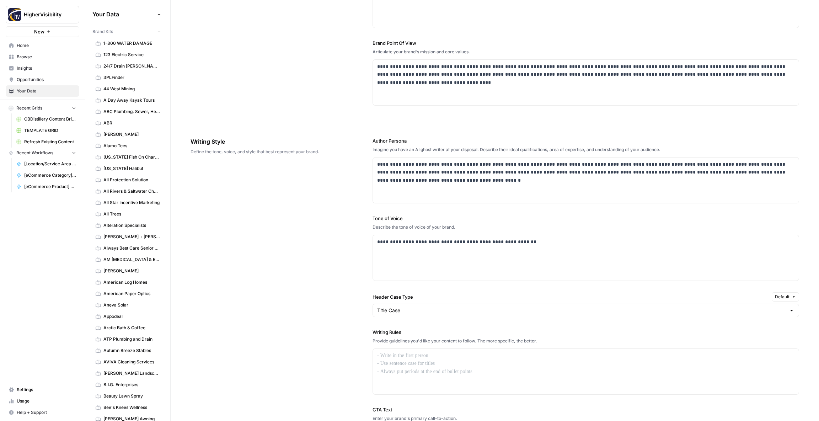
scroll to position [297, 0]
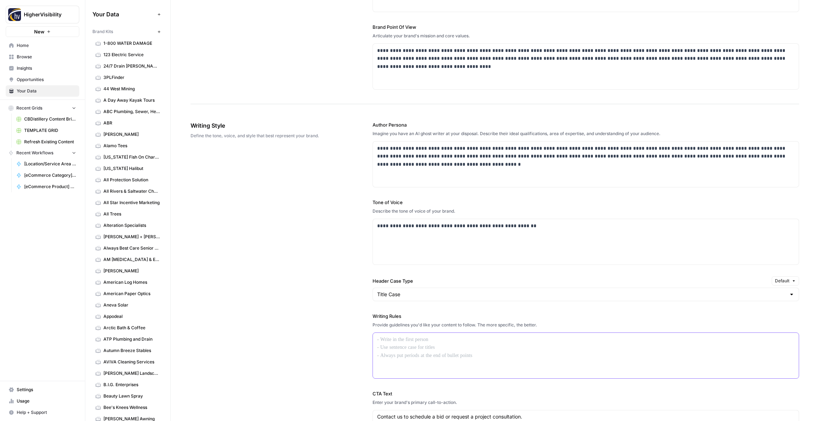
click at [397, 346] on div at bounding box center [586, 355] width 426 height 45
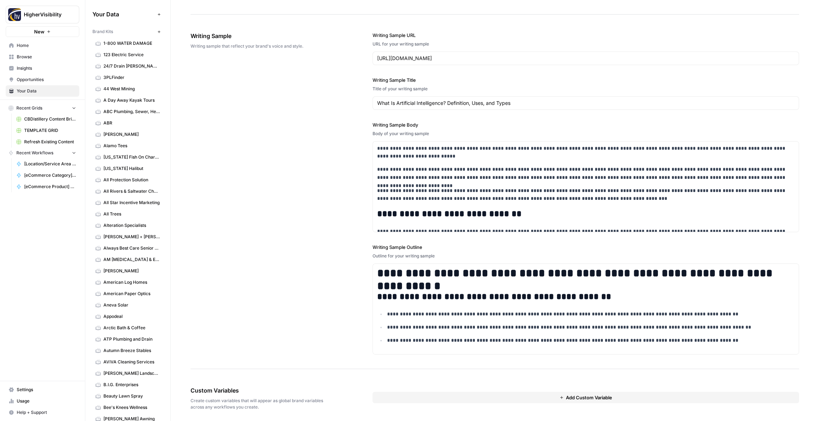
scroll to position [814, 0]
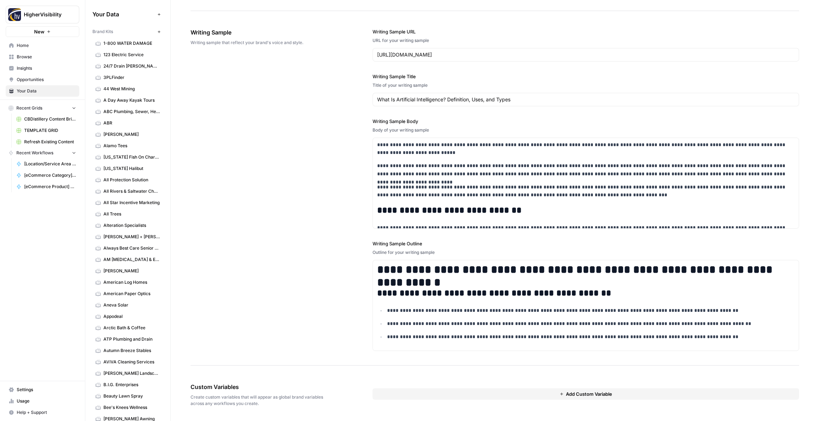
drag, startPoint x: 421, startPoint y: 394, endPoint x: 380, endPoint y: 373, distance: 45.6
click at [419, 393] on button "Add Custom Variable" at bounding box center [585, 393] width 426 height 11
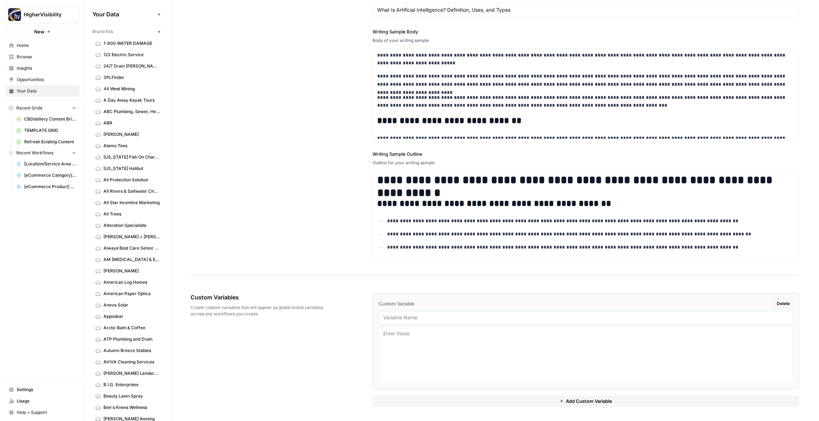
click at [402, 317] on input "text" at bounding box center [585, 317] width 405 height 6
paste input "Case Studies"
type input "Case Studies"
drag, startPoint x: 430, startPoint y: 403, endPoint x: 418, endPoint y: 385, distance: 21.9
click at [430, 403] on button "Add Custom Variable" at bounding box center [585, 400] width 426 height 11
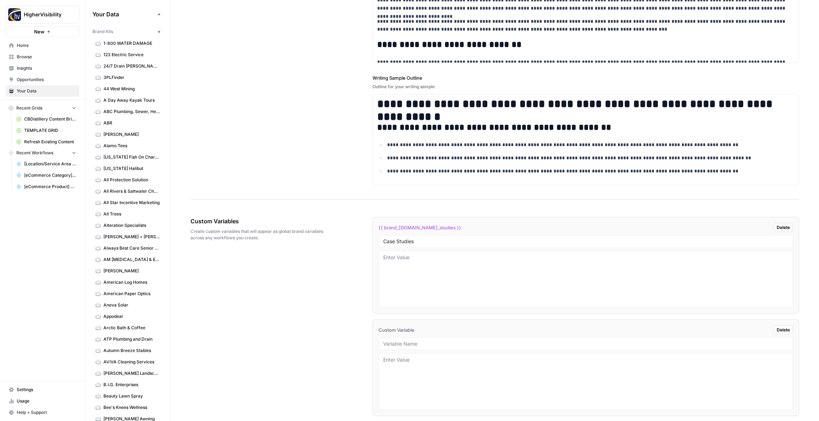
scroll to position [1006, 0]
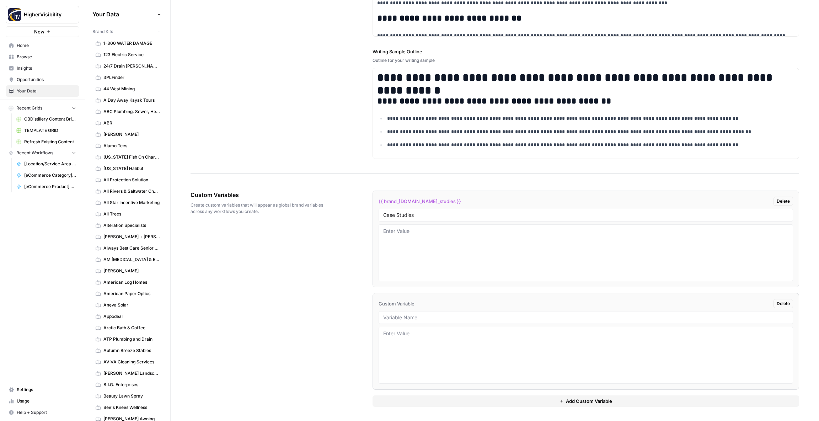
click at [394, 313] on div at bounding box center [585, 317] width 414 height 13
click at [417, 319] on input "text" at bounding box center [585, 317] width 405 height 6
paste input "Testimonials"
type input "Testimonials"
drag, startPoint x: 425, startPoint y: 407, endPoint x: 423, endPoint y: 403, distance: 4.3
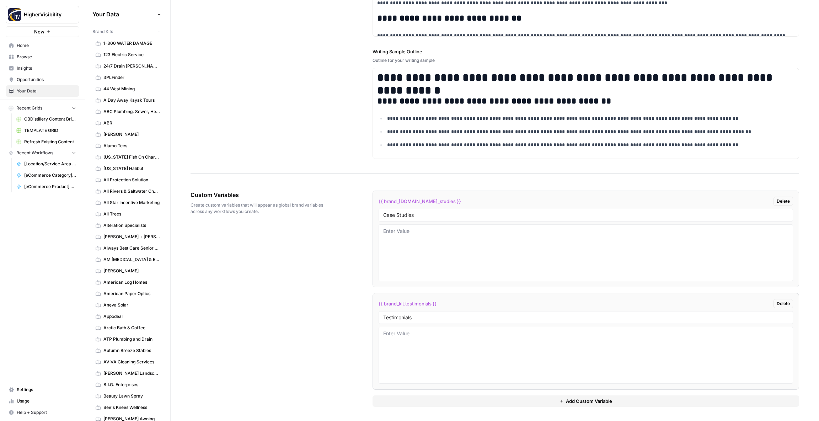
click at [425, 406] on div "{{ brand_[DOMAIN_NAME]_studies }} Delete Case Studies {{ brand_kit.testimonials…" at bounding box center [585, 298] width 426 height 245
click at [418, 400] on button "Add Custom Variable" at bounding box center [585, 400] width 426 height 11
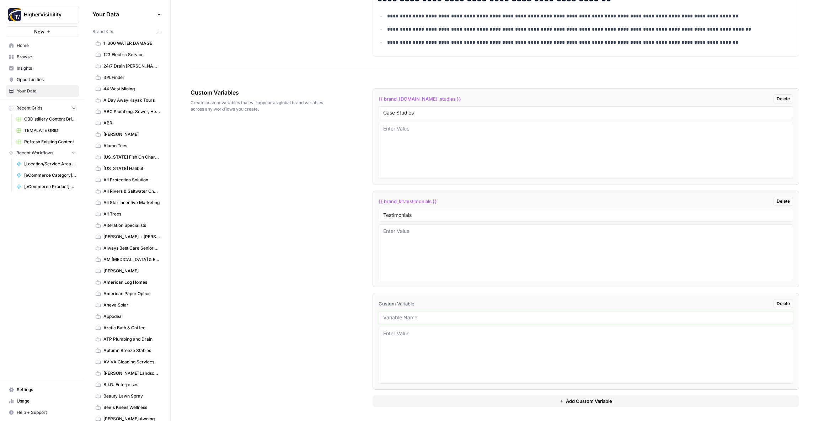
click at [414, 318] on input "text" at bounding box center [585, 317] width 405 height 6
paste input "Word Count"
type input "Word Count"
click at [423, 407] on div "{{ brand_[DOMAIN_NAME]_studies }} Delete Case Studies {{ brand_kit.testimonials…" at bounding box center [585, 247] width 426 height 347
click at [422, 404] on button "Add Custom Variable" at bounding box center [585, 400] width 426 height 11
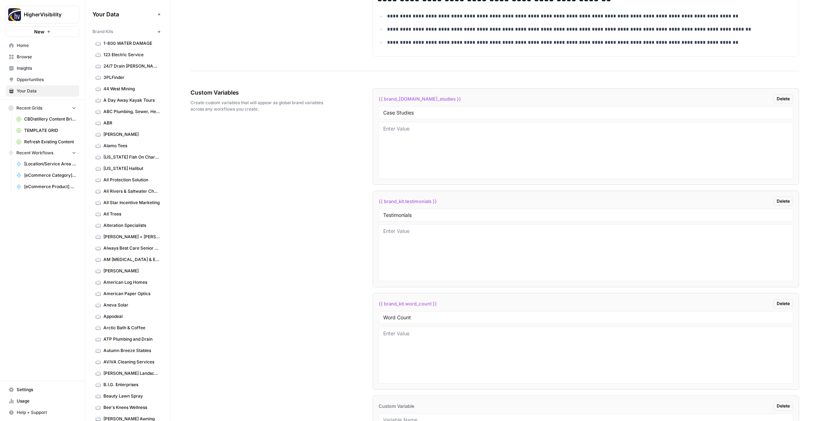
scroll to position [1210, 0]
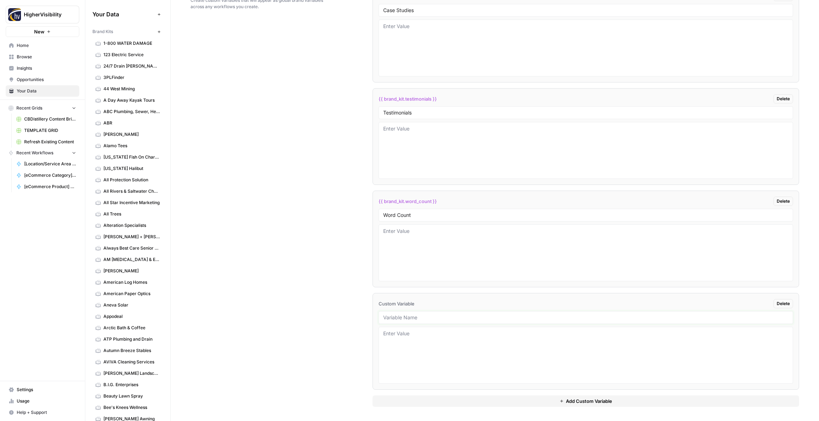
click at [446, 317] on input "text" at bounding box center [585, 317] width 405 height 6
paste input "Custom Location Page Outline"
type input "Custom Location Page Outline"
click at [462, 403] on button "Add Custom Variable" at bounding box center [585, 400] width 426 height 11
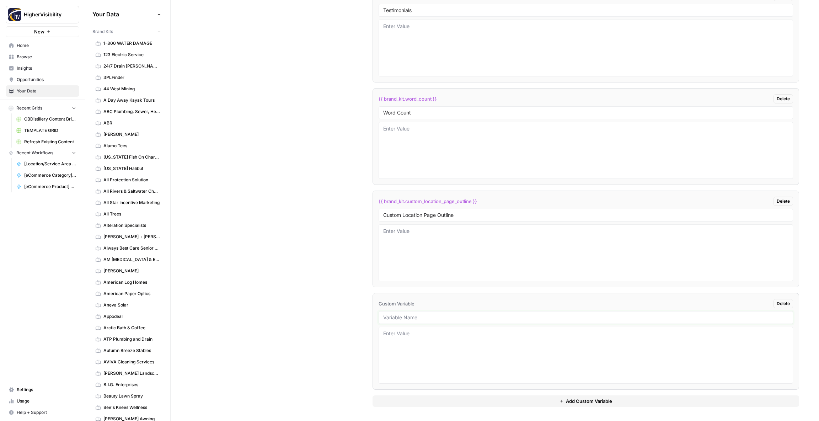
click at [402, 317] on input "text" at bounding box center [585, 317] width 405 height 6
paste input "Industry"
type input "Industry"
drag, startPoint x: 447, startPoint y: 402, endPoint x: 422, endPoint y: 390, distance: 27.5
click at [447, 401] on button "Add Custom Variable" at bounding box center [585, 400] width 426 height 11
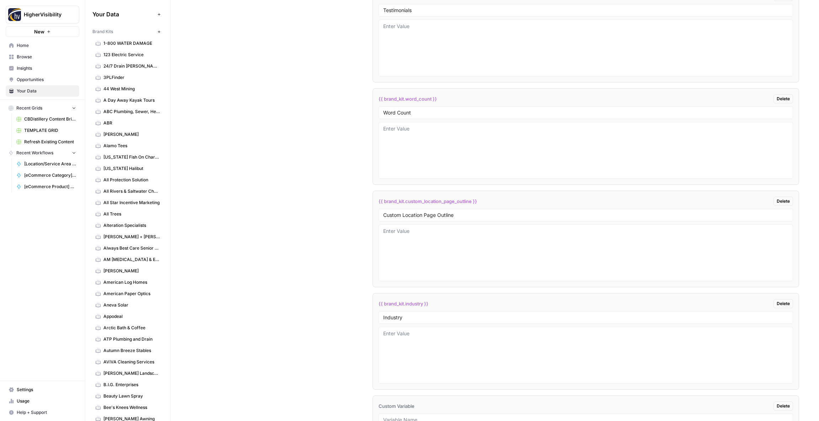
scroll to position [1415, 0]
click at [414, 315] on input "text" at bounding box center [585, 317] width 405 height 6
paste input "Location Page Services"
type input "Location Page Services"
click at [330, 316] on div "Custom Variables Create custom variables that will appear as global brand varia…" at bounding box center [494, 94] width 608 height 654
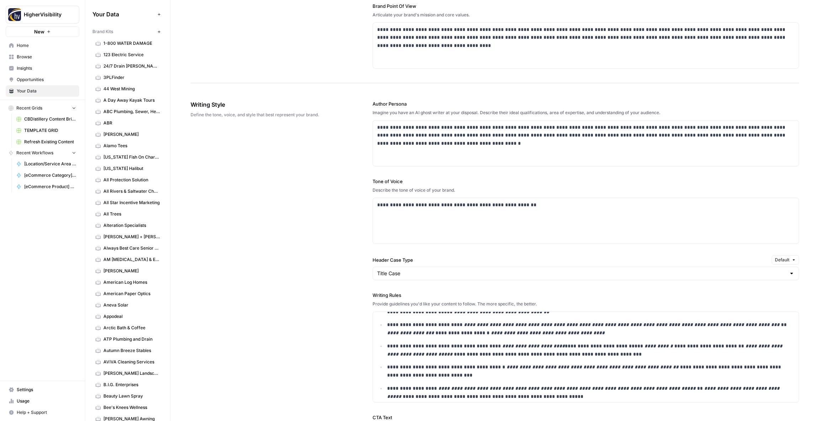
scroll to position [0, 0]
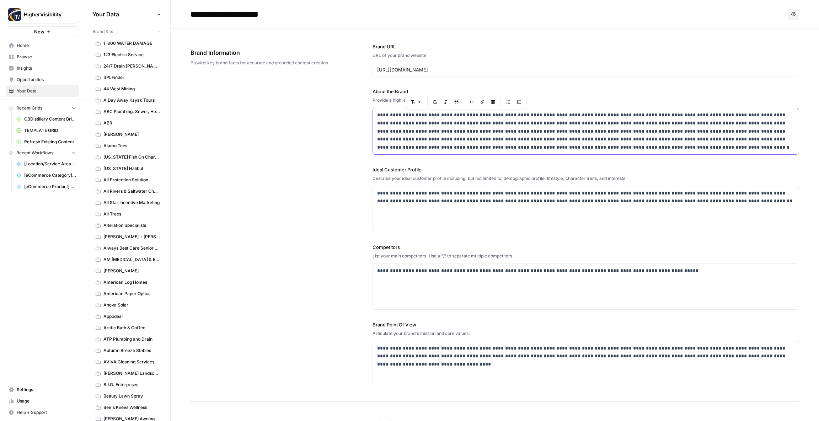
drag, startPoint x: 492, startPoint y: 114, endPoint x: 439, endPoint y: 115, distance: 52.2
click at [439, 115] on p "**********" at bounding box center [585, 131] width 417 height 41
copy p "**********"
click at [304, 144] on div "**********" at bounding box center [494, 215] width 608 height 373
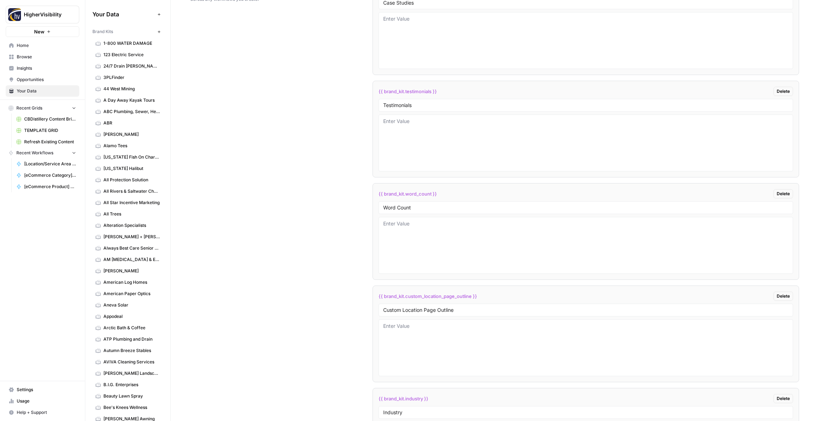
scroll to position [1415, 0]
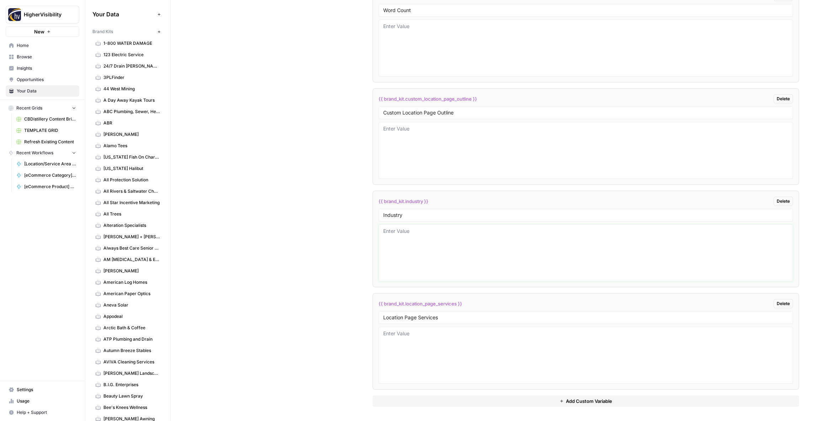
click at [433, 255] on textarea at bounding box center [585, 252] width 405 height 50
paste textarea "professional contractor"
drag, startPoint x: 413, startPoint y: 231, endPoint x: 372, endPoint y: 231, distance: 40.9
click at [372, 231] on li "{{ brand_kit.industry }} Delete Industry professional contractor" at bounding box center [585, 238] width 426 height 97
type textarea "residential contractor"
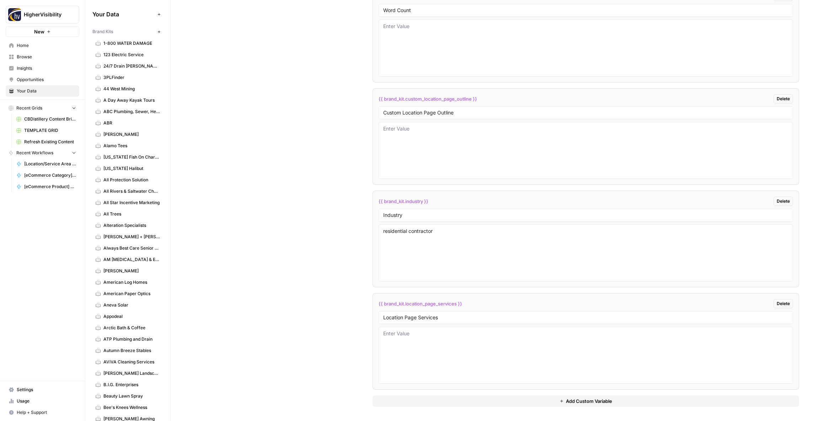
click at [354, 241] on div "Custom Variables Create custom variables that will appear as global brand varia…" at bounding box center [494, 94] width 608 height 654
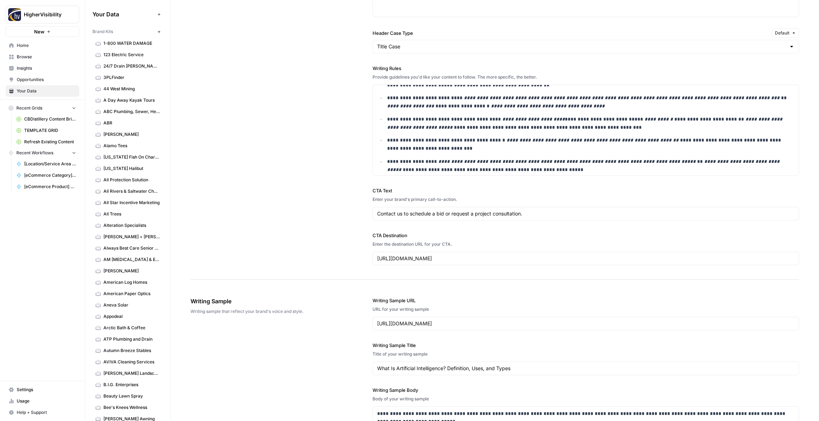
scroll to position [0, 0]
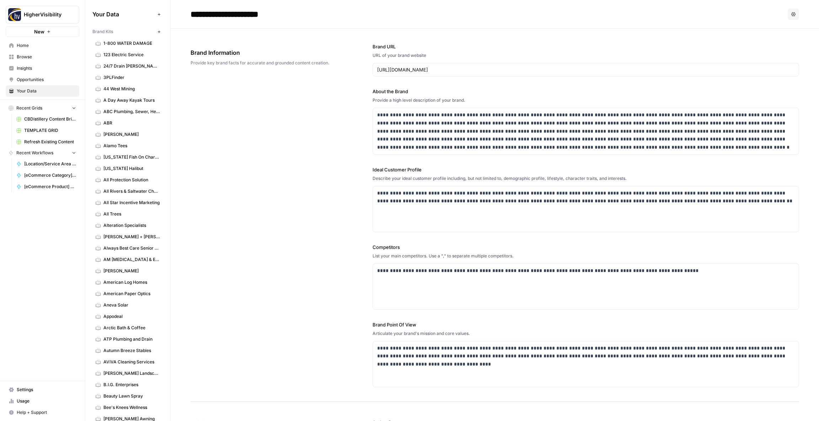
click at [157, 32] on icon "button" at bounding box center [159, 32] width 4 height 4
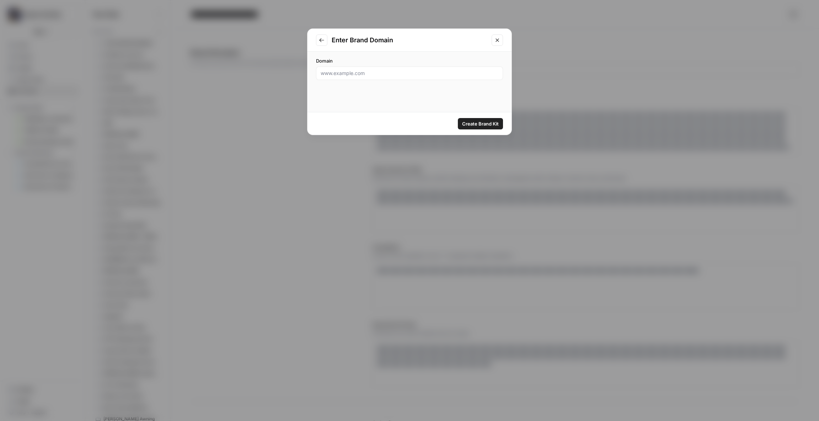
click at [390, 77] on div at bounding box center [409, 73] width 187 height 14
click at [379, 74] on input "Domain" at bounding box center [410, 73] width 178 height 7
paste input "[URL][DOMAIN_NAME]"
type input "[URL][DOMAIN_NAME]"
click at [482, 123] on span "Create Brand Kit" at bounding box center [480, 123] width 37 height 7
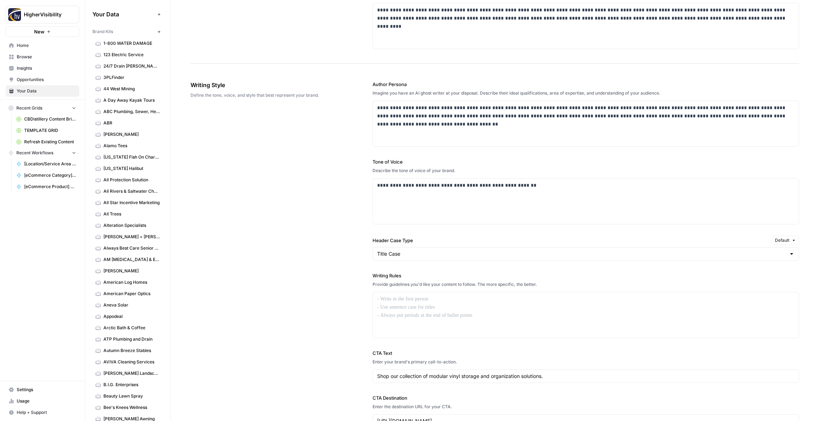
scroll to position [340, 0]
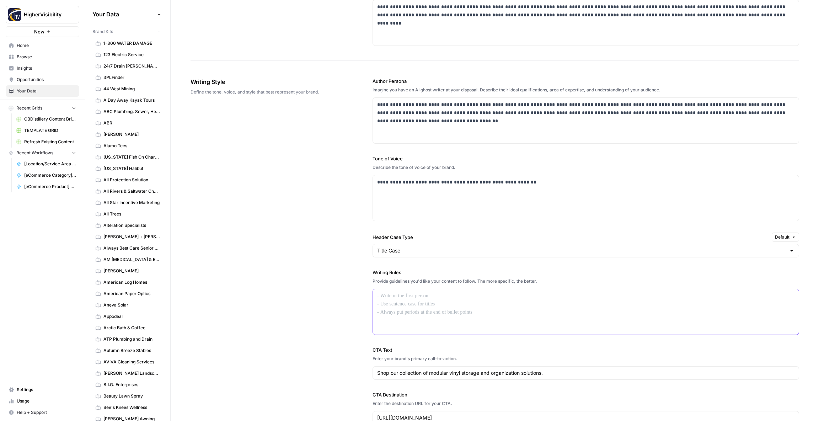
click at [397, 305] on div at bounding box center [586, 311] width 426 height 45
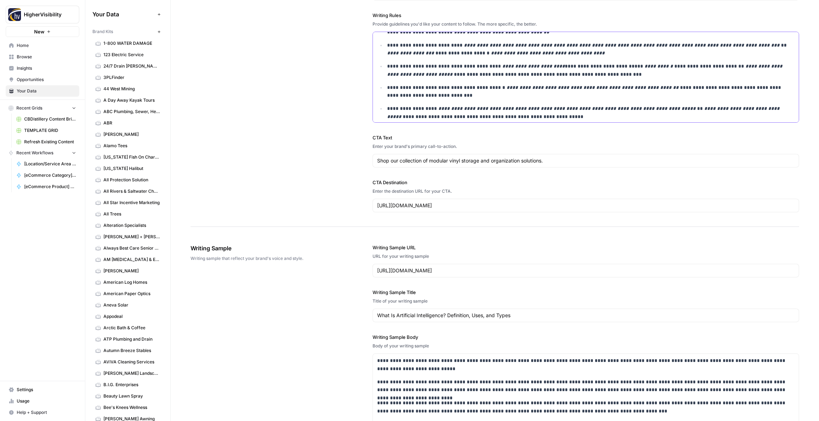
scroll to position [813, 0]
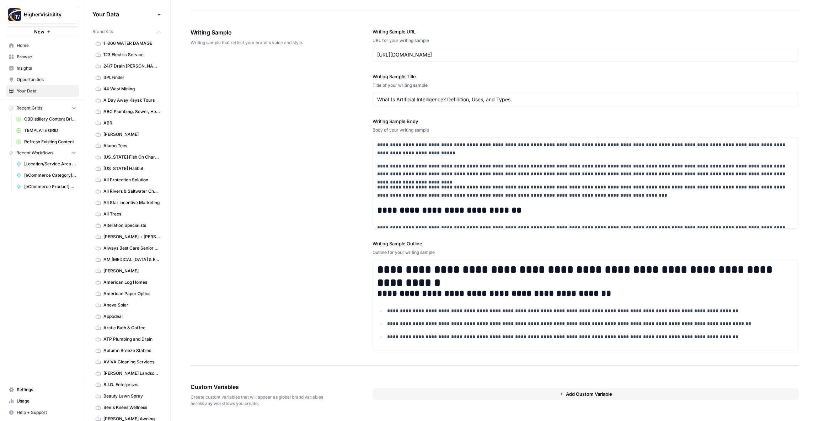
click at [420, 392] on button "Add Custom Variable" at bounding box center [585, 393] width 426 height 11
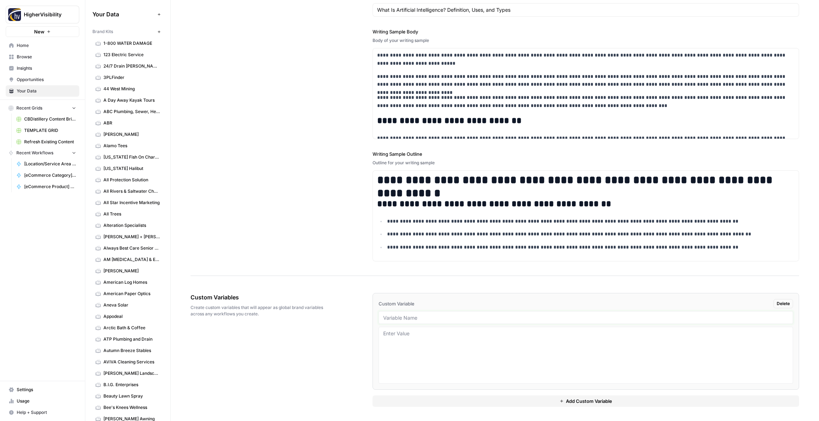
click at [400, 317] on input "text" at bounding box center [585, 317] width 405 height 6
paste input "Case Studies"
type input "Case Studies"
click at [420, 395] on button "Add Custom Variable" at bounding box center [585, 400] width 426 height 11
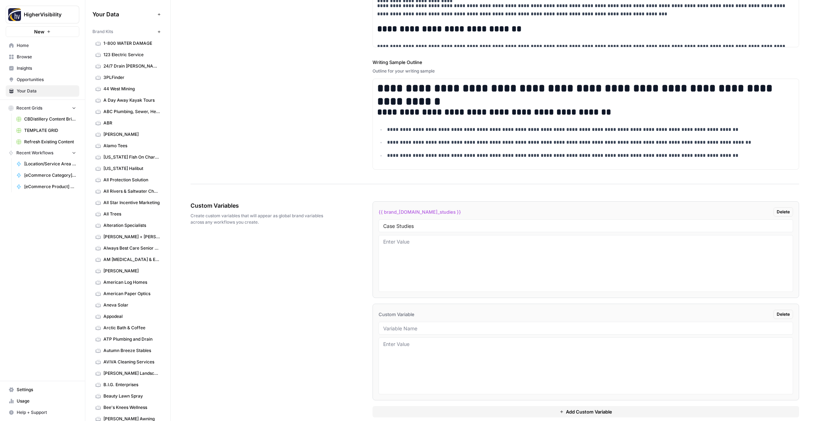
scroll to position [1005, 0]
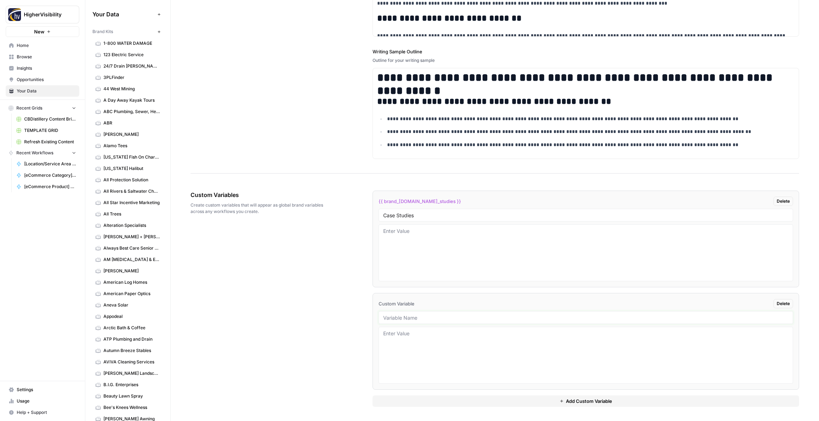
click at [389, 319] on input "text" at bounding box center [585, 317] width 405 height 6
click at [404, 318] on input "text" at bounding box center [585, 317] width 405 height 6
paste input "Testimonials"
type input "Testimonials"
click at [418, 399] on button "Add Custom Variable" at bounding box center [585, 400] width 426 height 11
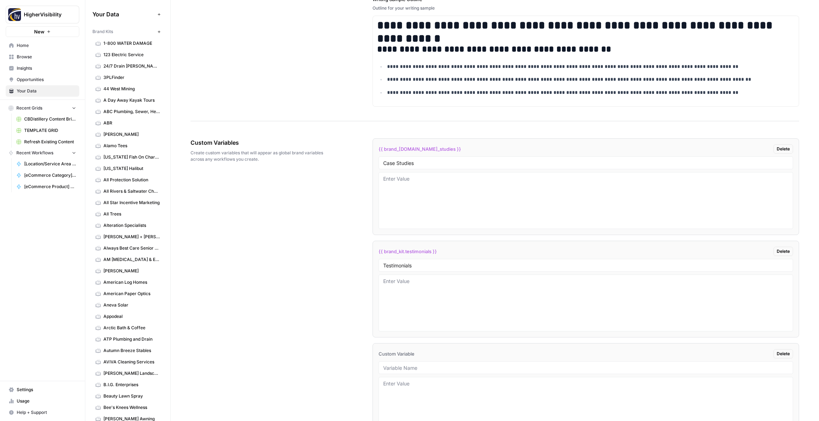
scroll to position [1107, 0]
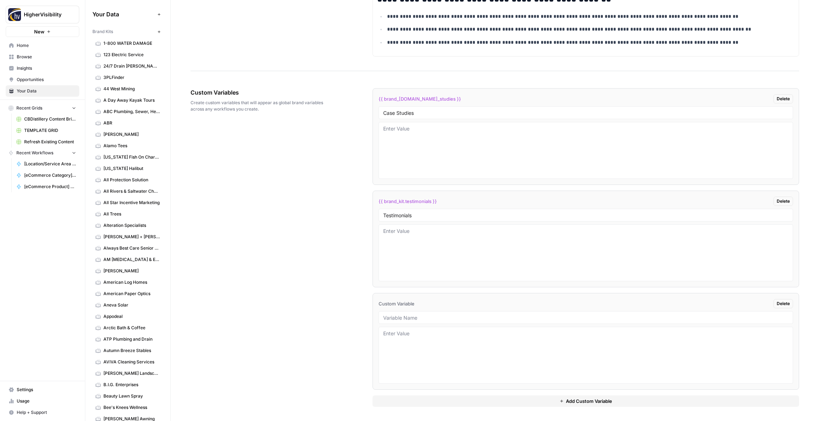
click at [409, 321] on div at bounding box center [585, 317] width 414 height 13
click at [405, 320] on input "text" at bounding box center [585, 317] width 405 height 6
paste input "Word Count"
type input "Word Count"
click at [424, 404] on button "Add Custom Variable" at bounding box center [585, 400] width 426 height 11
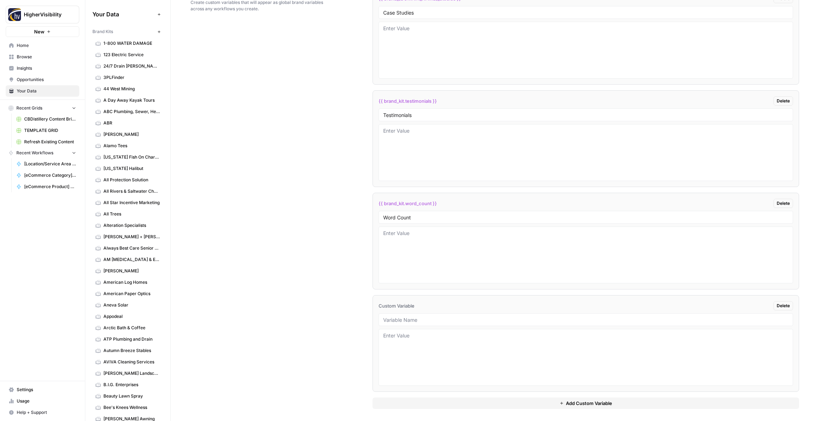
scroll to position [1210, 0]
click at [406, 319] on input "text" at bounding box center [585, 320] width 405 height 6
paste input "Custom Location Page Outline"
type input "Custom Location Page Outline"
drag, startPoint x: 404, startPoint y: 396, endPoint x: 402, endPoint y: 393, distance: 3.7
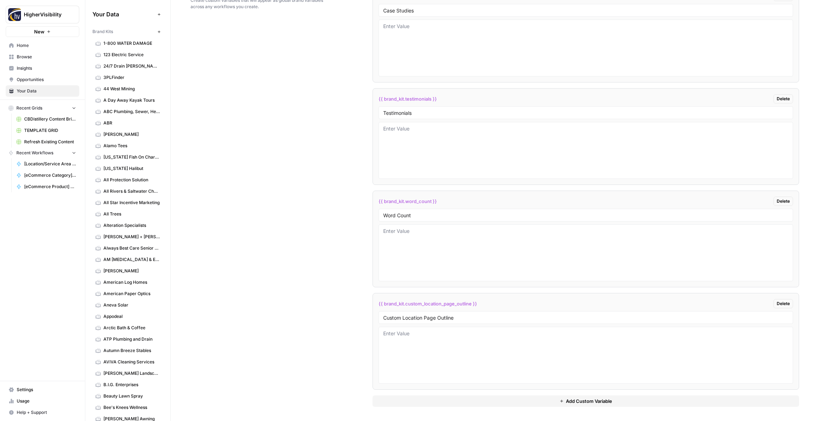
click at [404, 396] on button "Add Custom Variable" at bounding box center [585, 400] width 426 height 11
click at [411, 316] on input "text" at bounding box center [585, 317] width 405 height 6
paste input "Industry"
type input "Industry"
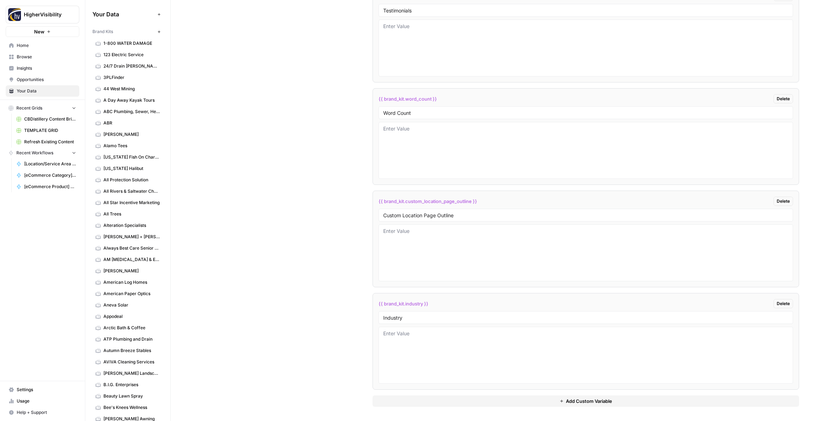
click at [434, 395] on div "{{ brand_[DOMAIN_NAME]_studies }} Delete Case Studies {{ brand_kit.testimonials…" at bounding box center [585, 144] width 426 height 523
click at [434, 403] on button "Add Custom Variable" at bounding box center [585, 400] width 426 height 11
click at [408, 318] on input "text" at bounding box center [585, 317] width 405 height 6
paste input "Location Page Services"
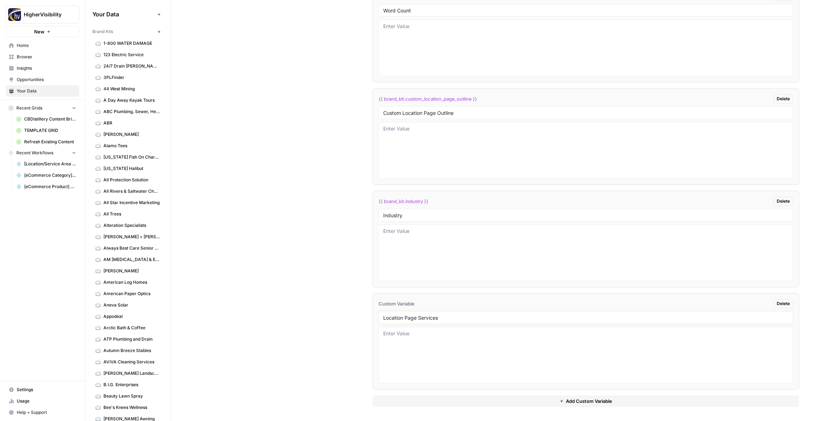
type input "Location Page Services"
click at [304, 299] on div "Custom Variables Create custom variables that will appear as global brand varia…" at bounding box center [494, 94] width 608 height 654
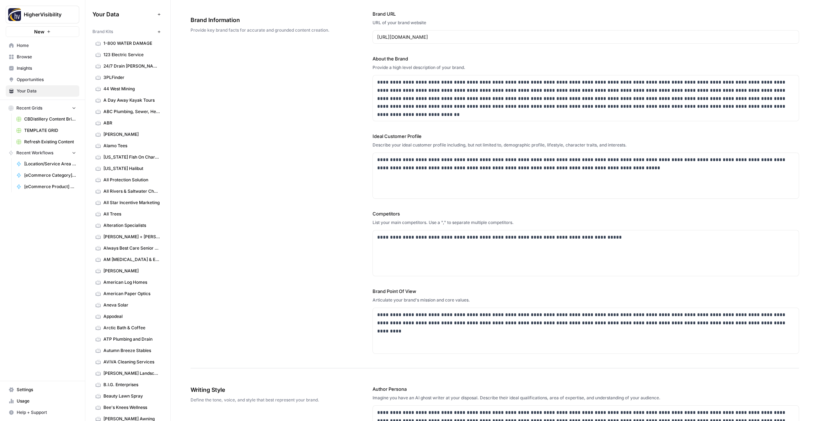
scroll to position [0, 0]
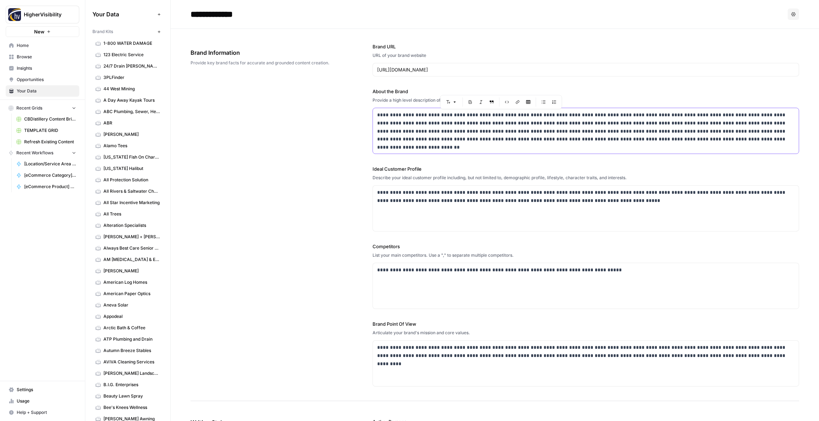
drag, startPoint x: 510, startPoint y: 114, endPoint x: 491, endPoint y: 113, distance: 18.5
click at [492, 113] on p "**********" at bounding box center [585, 127] width 417 height 32
copy p "*********"
click at [251, 148] on div "**********" at bounding box center [494, 215] width 608 height 372
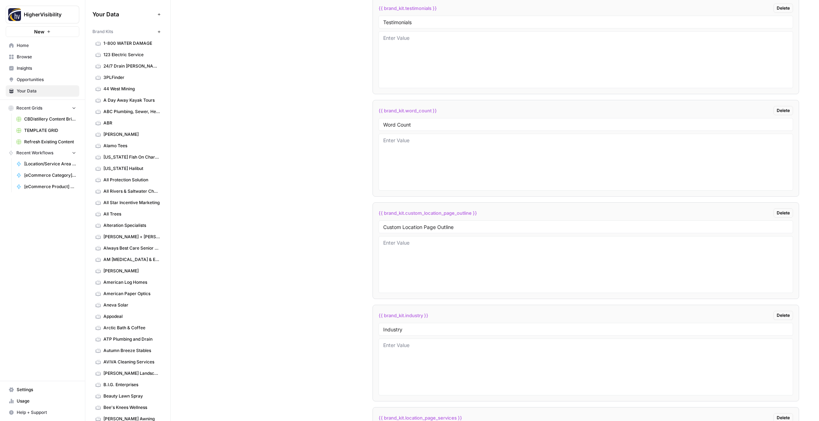
scroll to position [1414, 0]
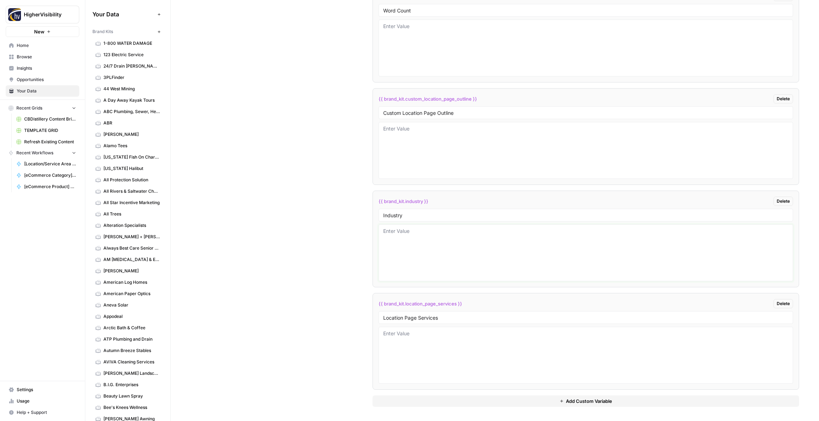
click at [388, 233] on textarea at bounding box center [585, 252] width 405 height 50
paste textarea "furniture"
type textarea "furniture"
click at [289, 232] on div "Custom Variables Create custom variables that will appear as global brand varia…" at bounding box center [494, 94] width 608 height 654
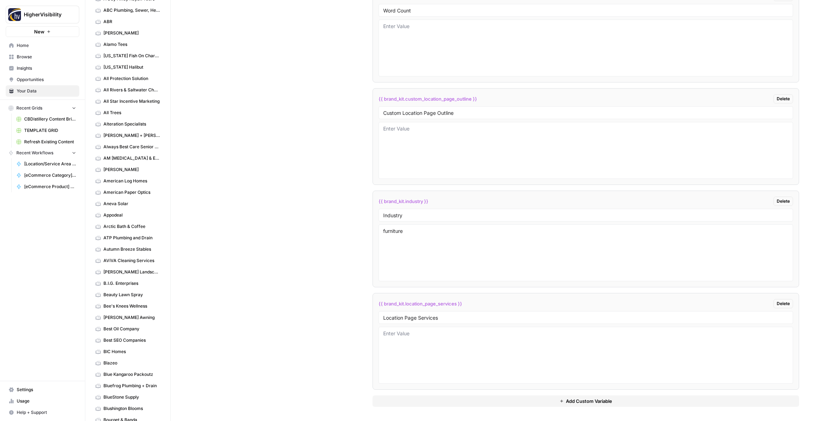
scroll to position [0, 0]
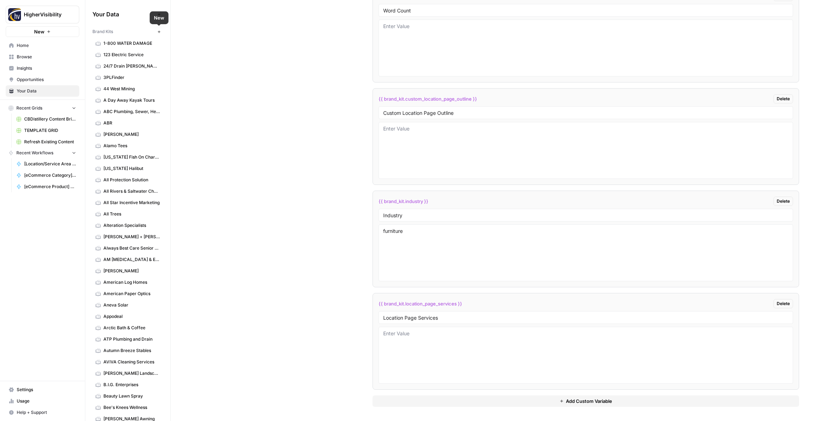
click at [159, 31] on icon "button" at bounding box center [158, 31] width 2 height 2
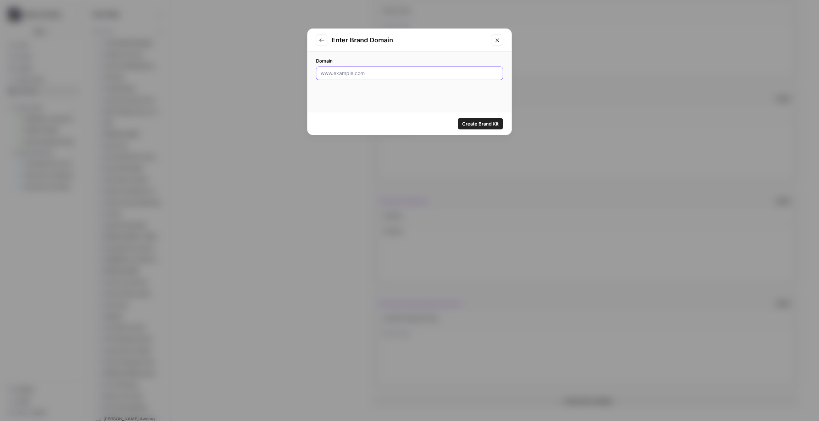
click at [339, 74] on input "Domain" at bounding box center [410, 73] width 178 height 7
paste input "[URL][DOMAIN_NAME]"
type input "[URL][DOMAIN_NAME]"
click at [476, 124] on span "Create Brand Kit" at bounding box center [480, 123] width 37 height 7
